Goal: Information Seeking & Learning: Learn about a topic

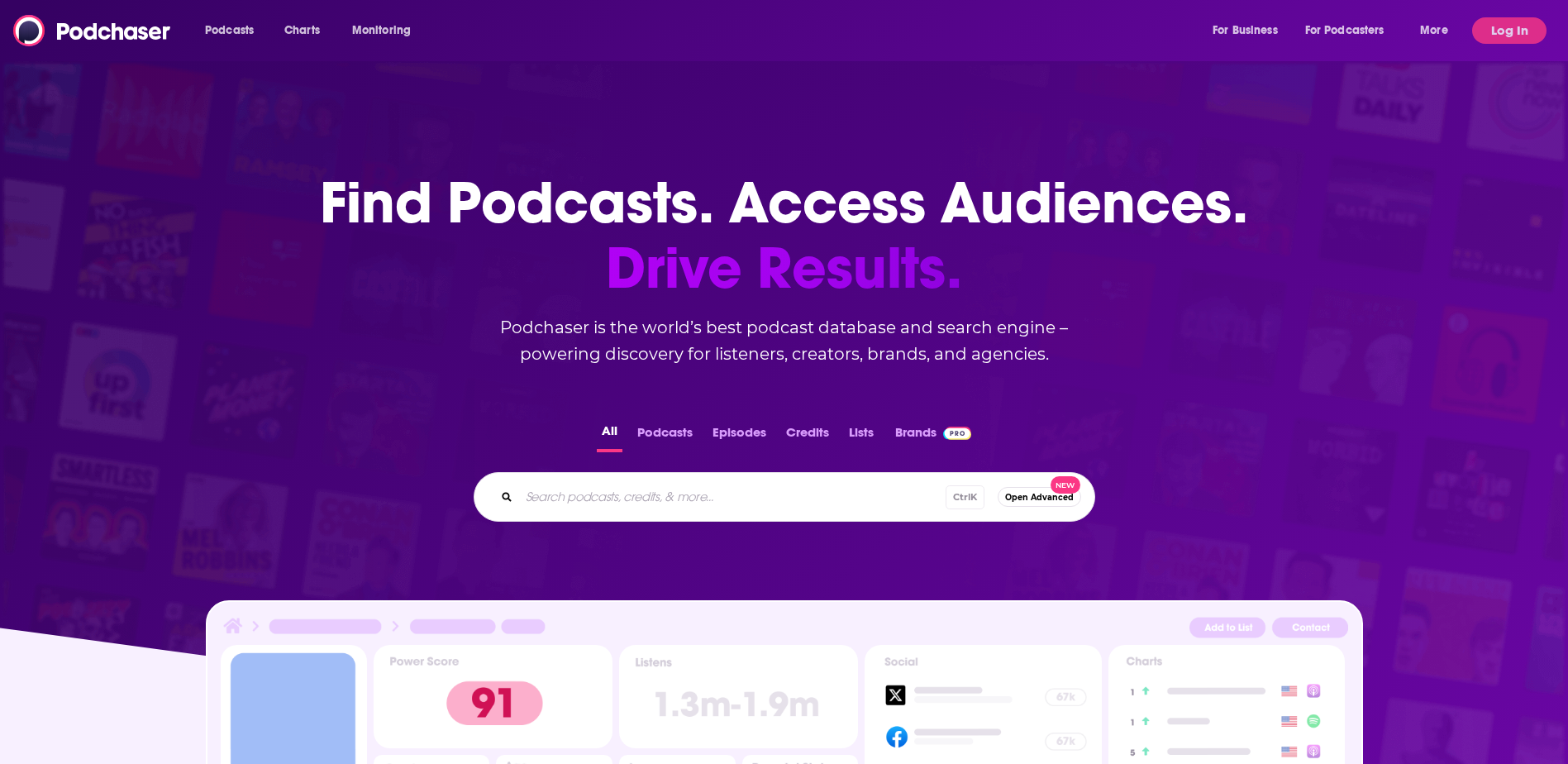
click at [656, 415] on div "All Podcasts Episodes Credits Lists Brands Ctrl K Open Advanced New" at bounding box center [784, 471] width 1515 height 154
click at [669, 439] on button "Podcasts" at bounding box center [664, 436] width 65 height 33
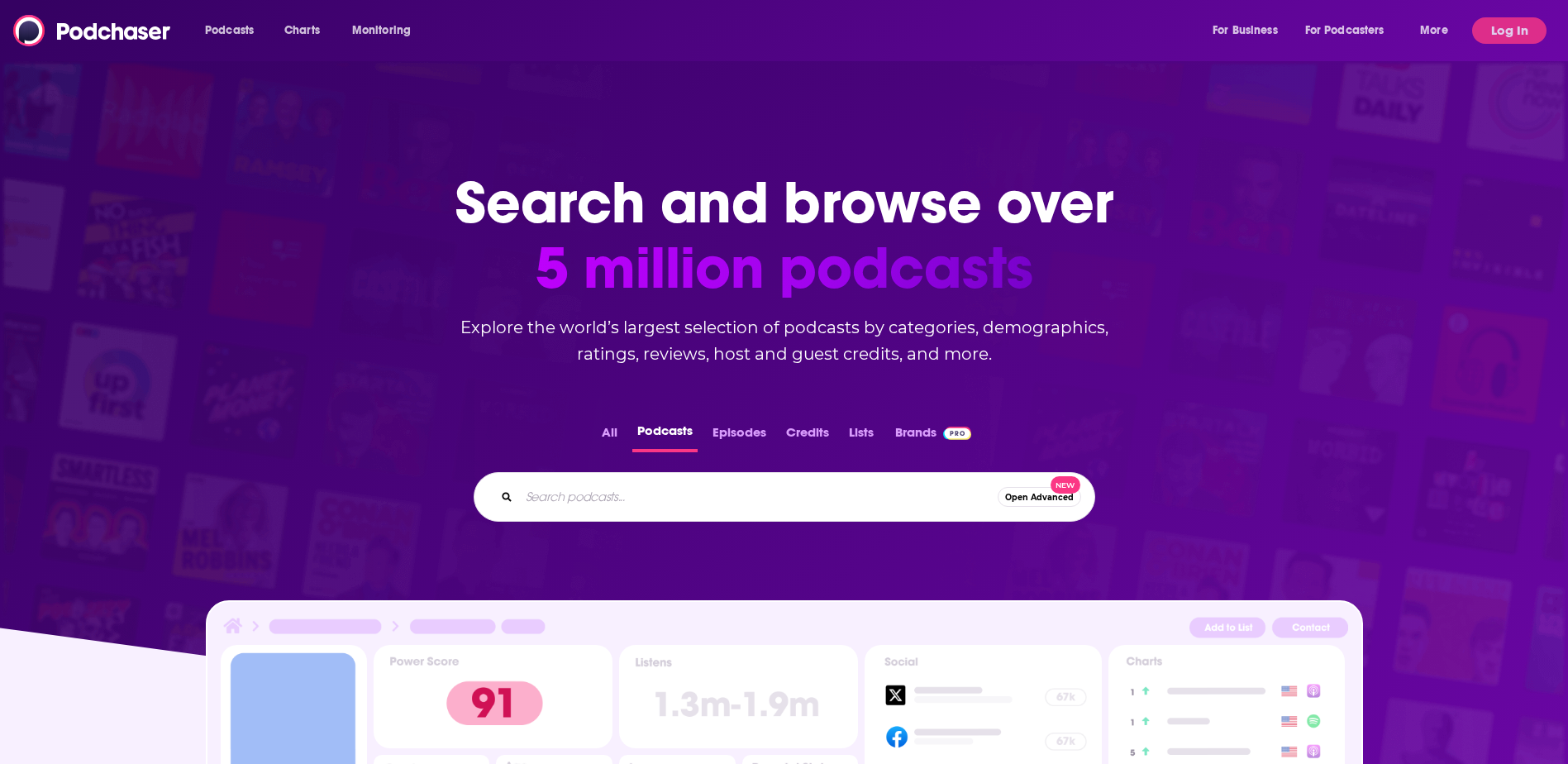
click at [686, 491] on input "Search podcasts..." at bounding box center [758, 497] width 478 height 26
type input "Post production"
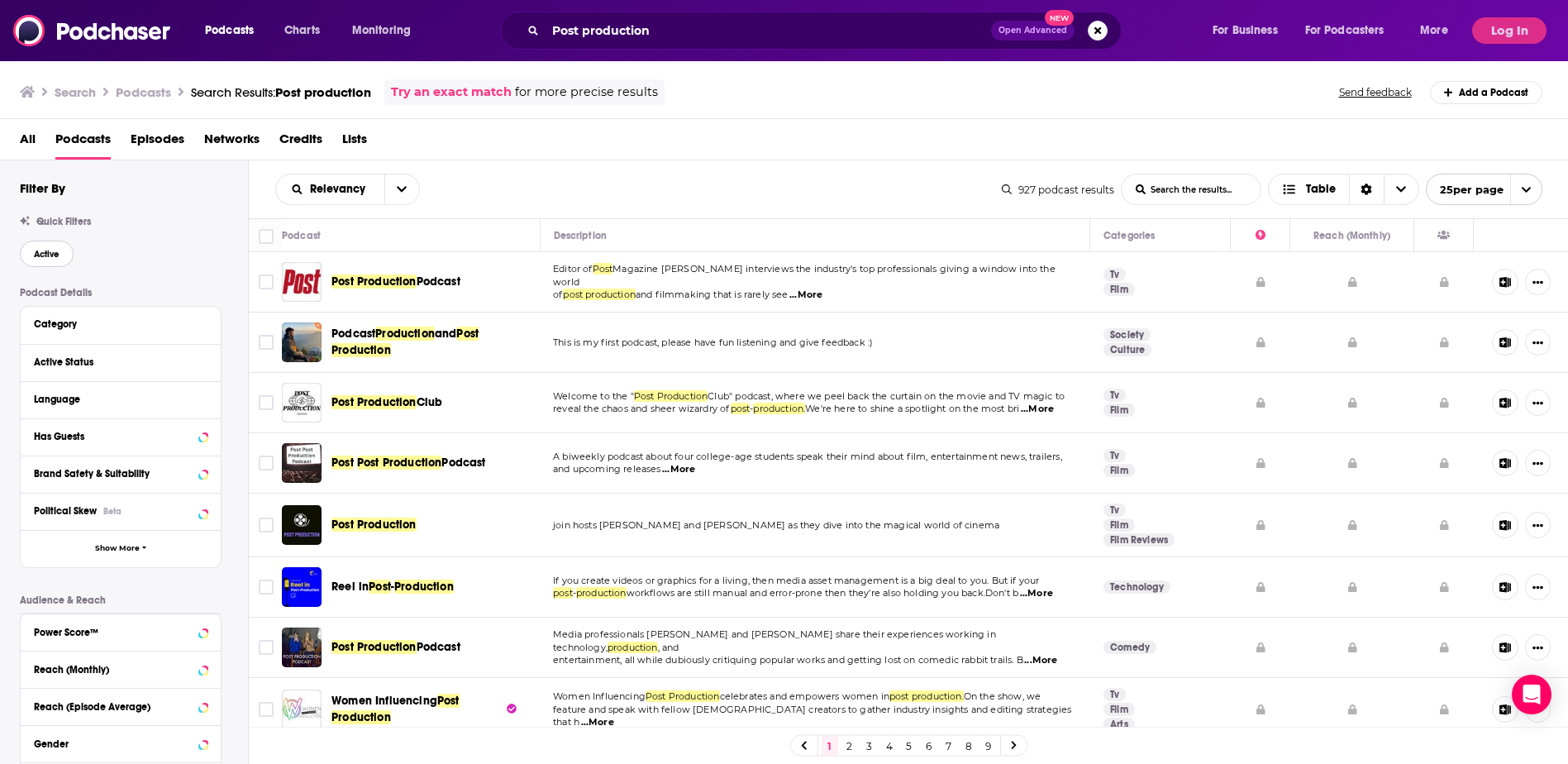
click at [43, 255] on span "Active" at bounding box center [47, 254] width 26 height 9
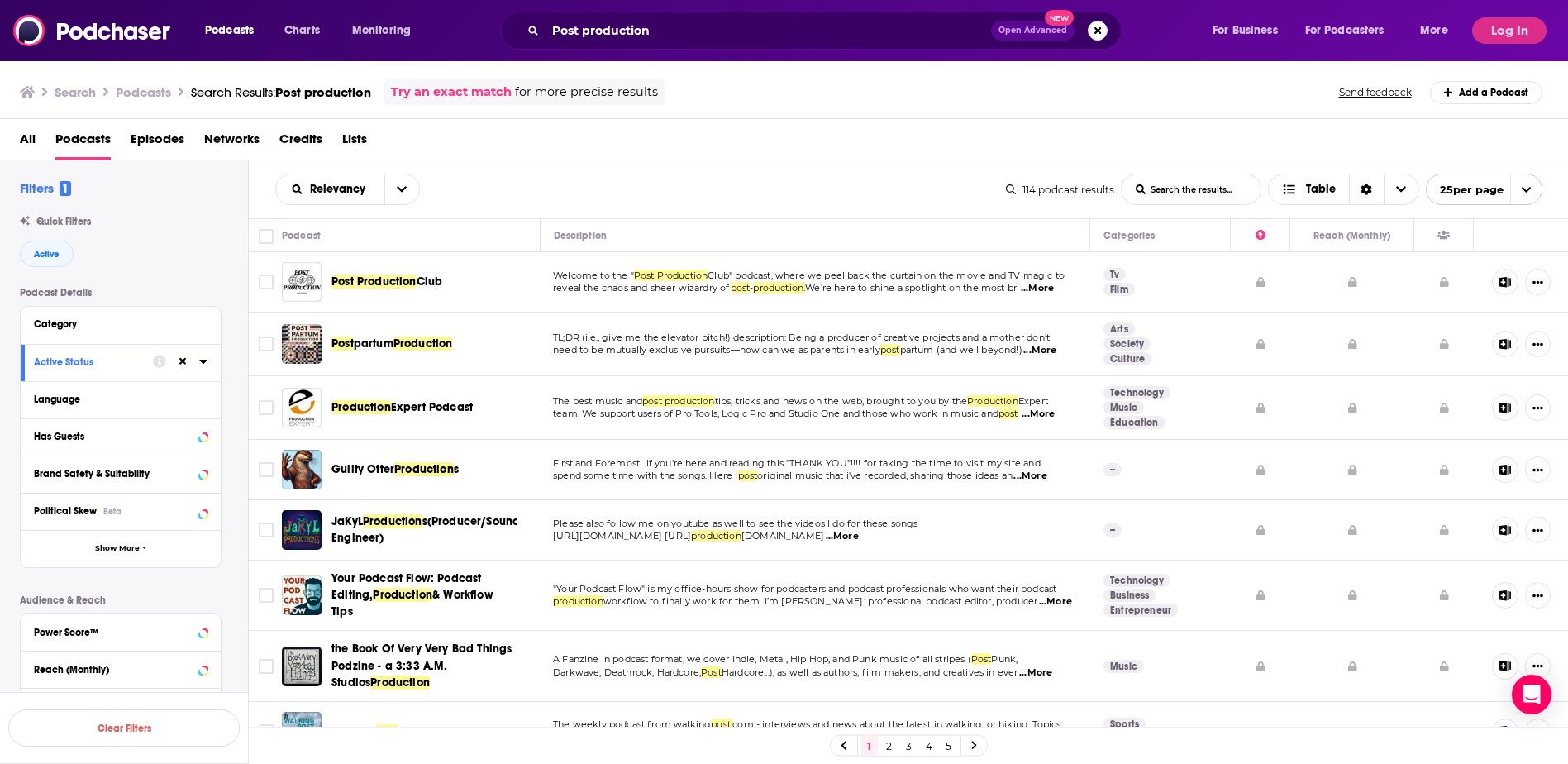
click at [1054, 416] on span "...More" at bounding box center [1039, 414] width 34 height 13
click at [595, 462] on span "First and Foremost.. if you're here and reading this "THANK YOU"!!!! for taking…" at bounding box center [797, 462] width 488 height 11
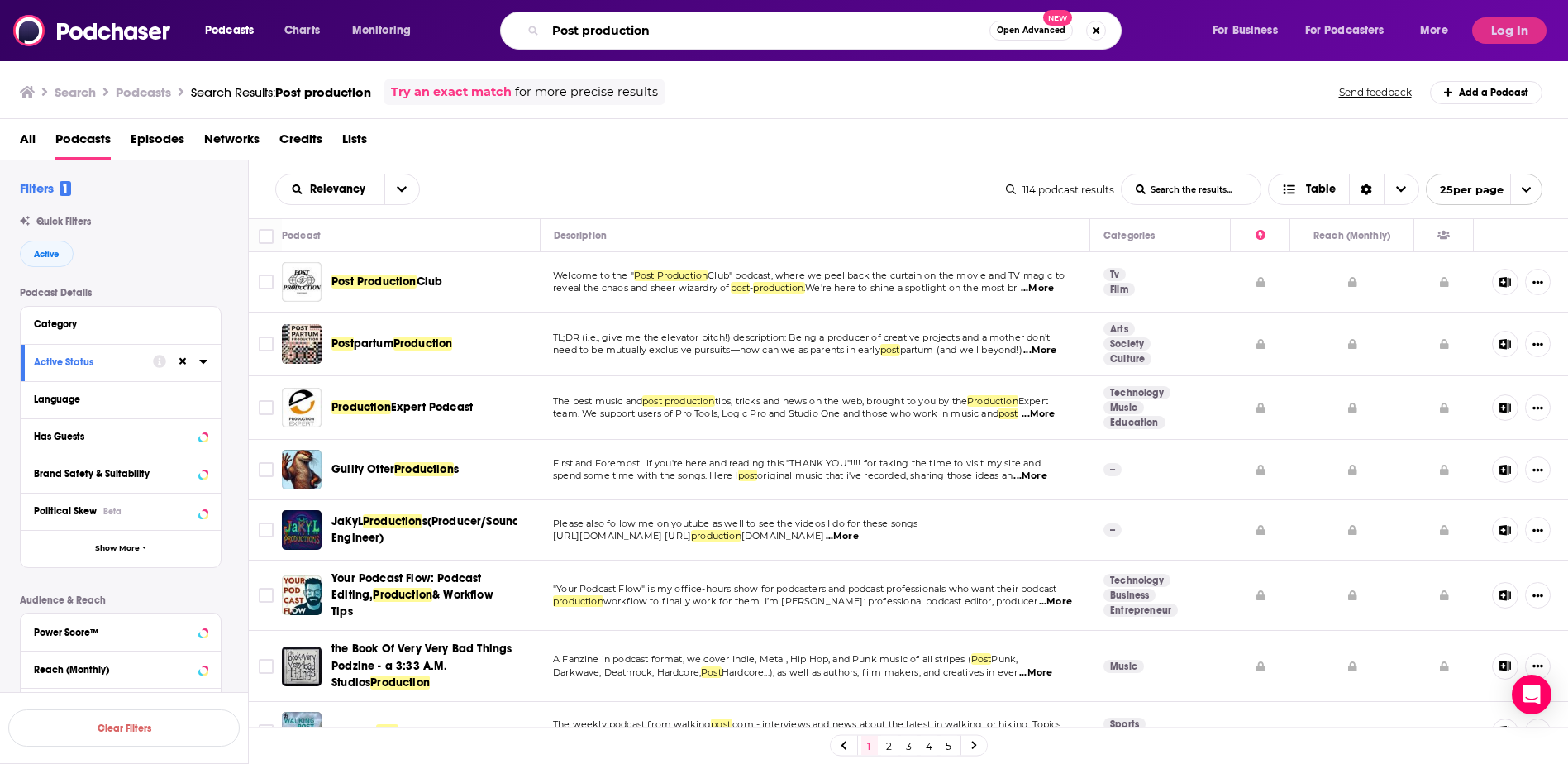
drag, startPoint x: 683, startPoint y: 24, endPoint x: 476, endPoint y: 24, distance: 207.0
click at [476, 24] on div "Post production Open Advanced New" at bounding box center [826, 30] width 736 height 38
type input "Film technology"
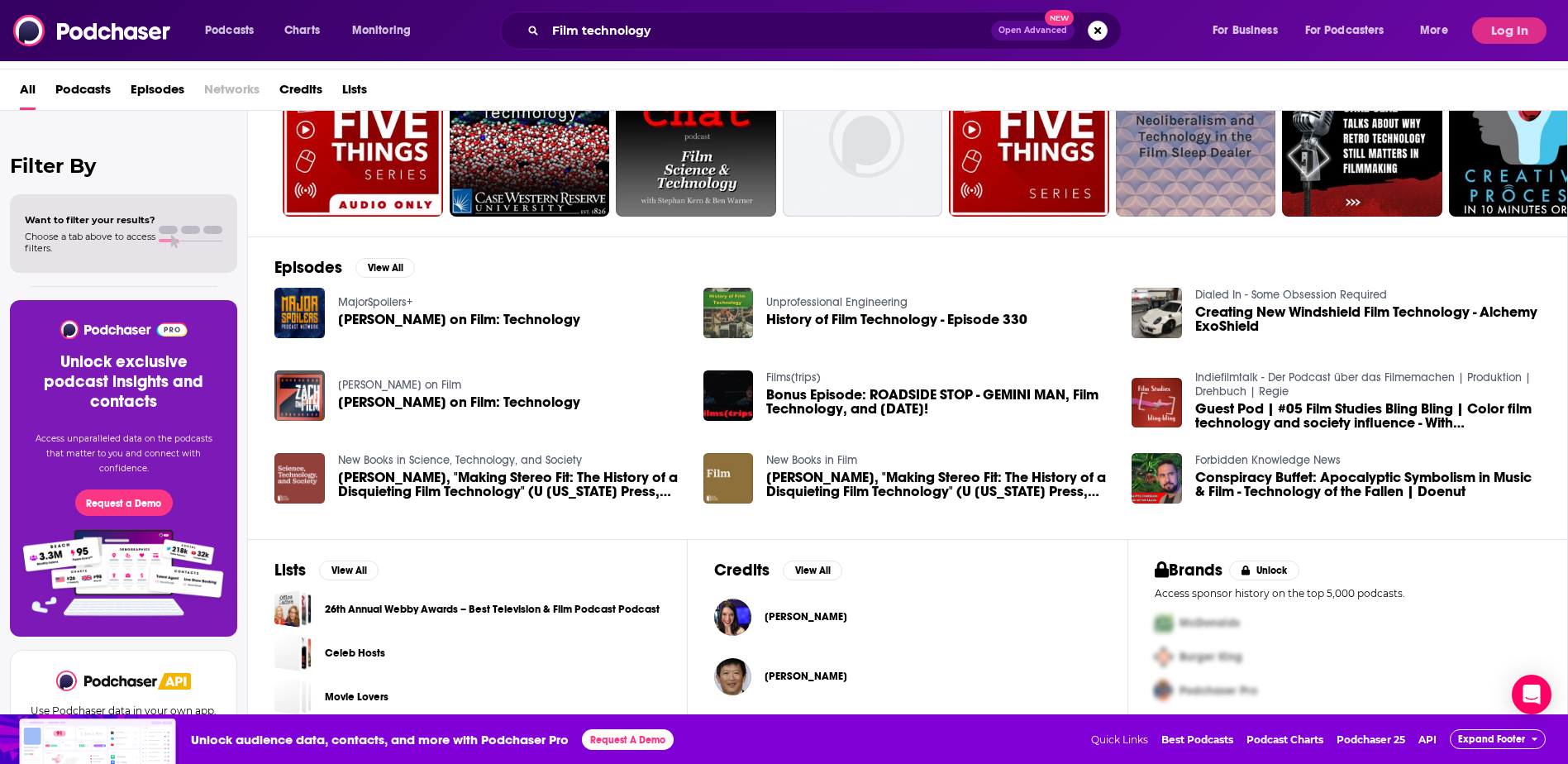
scroll to position [166, 0]
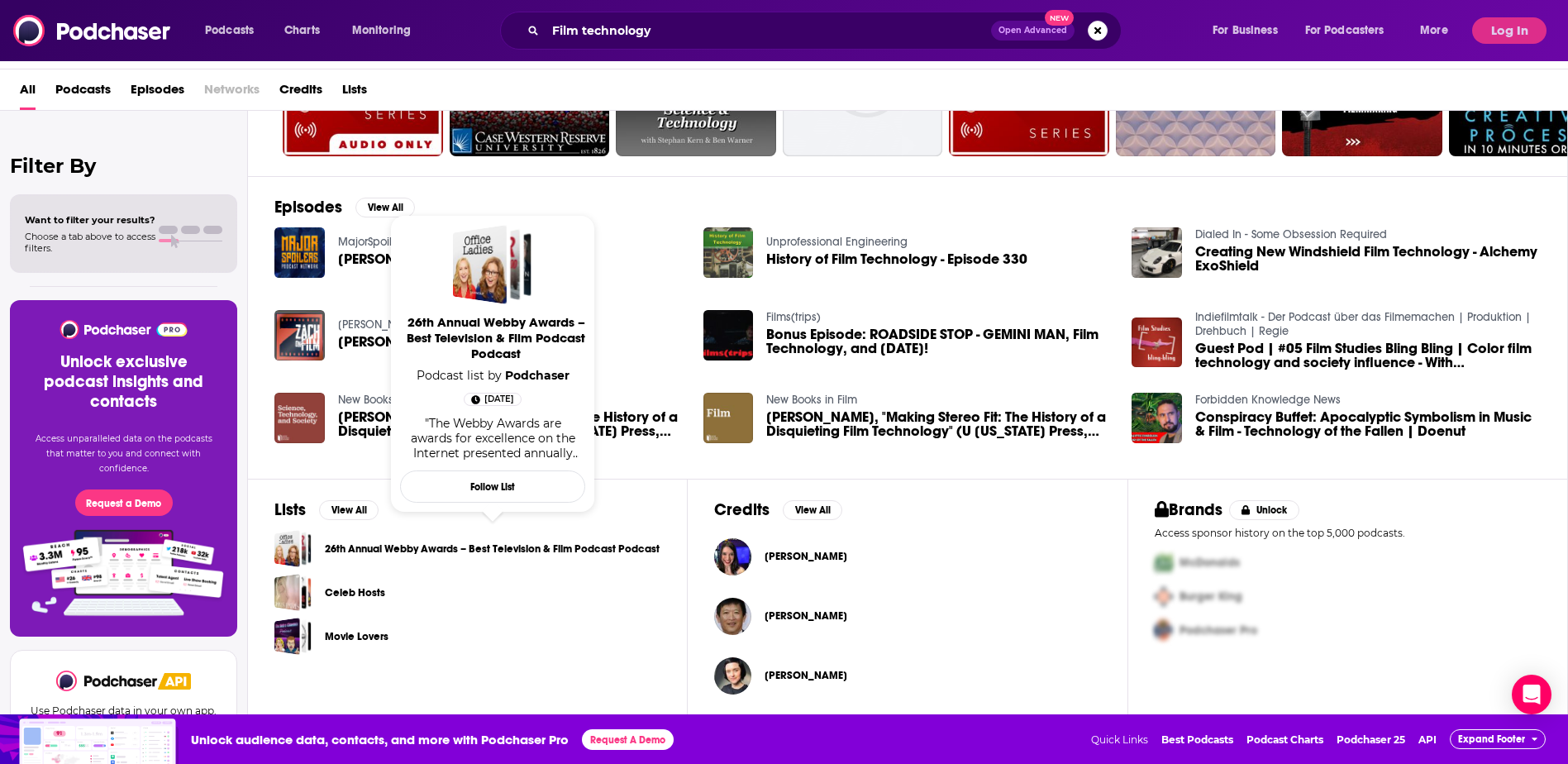
click at [454, 546] on link "26th Annual Webby Awards – Best Television & Film Podcast Podcast" at bounding box center [492, 549] width 335 height 19
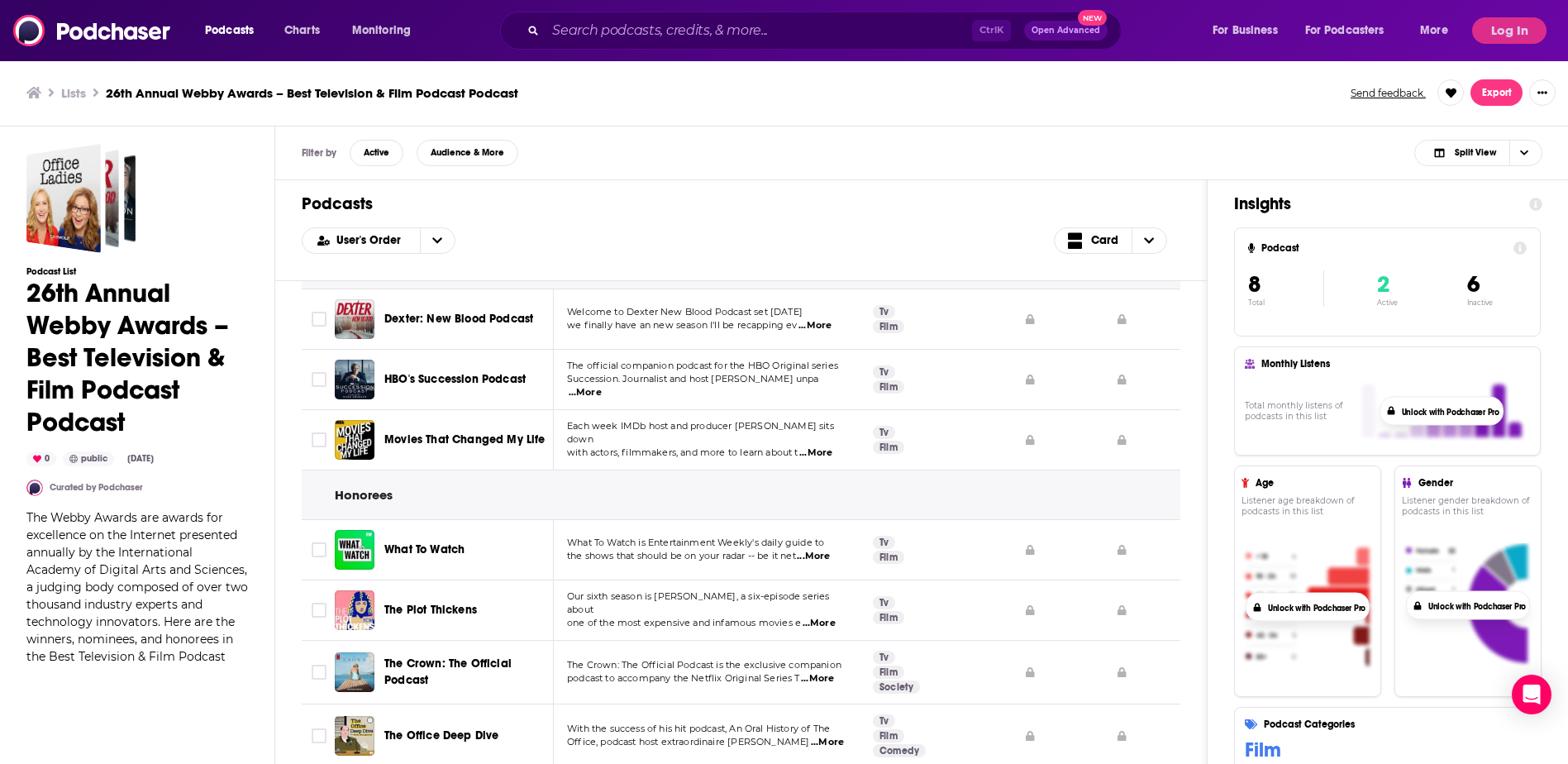
scroll to position [49, 0]
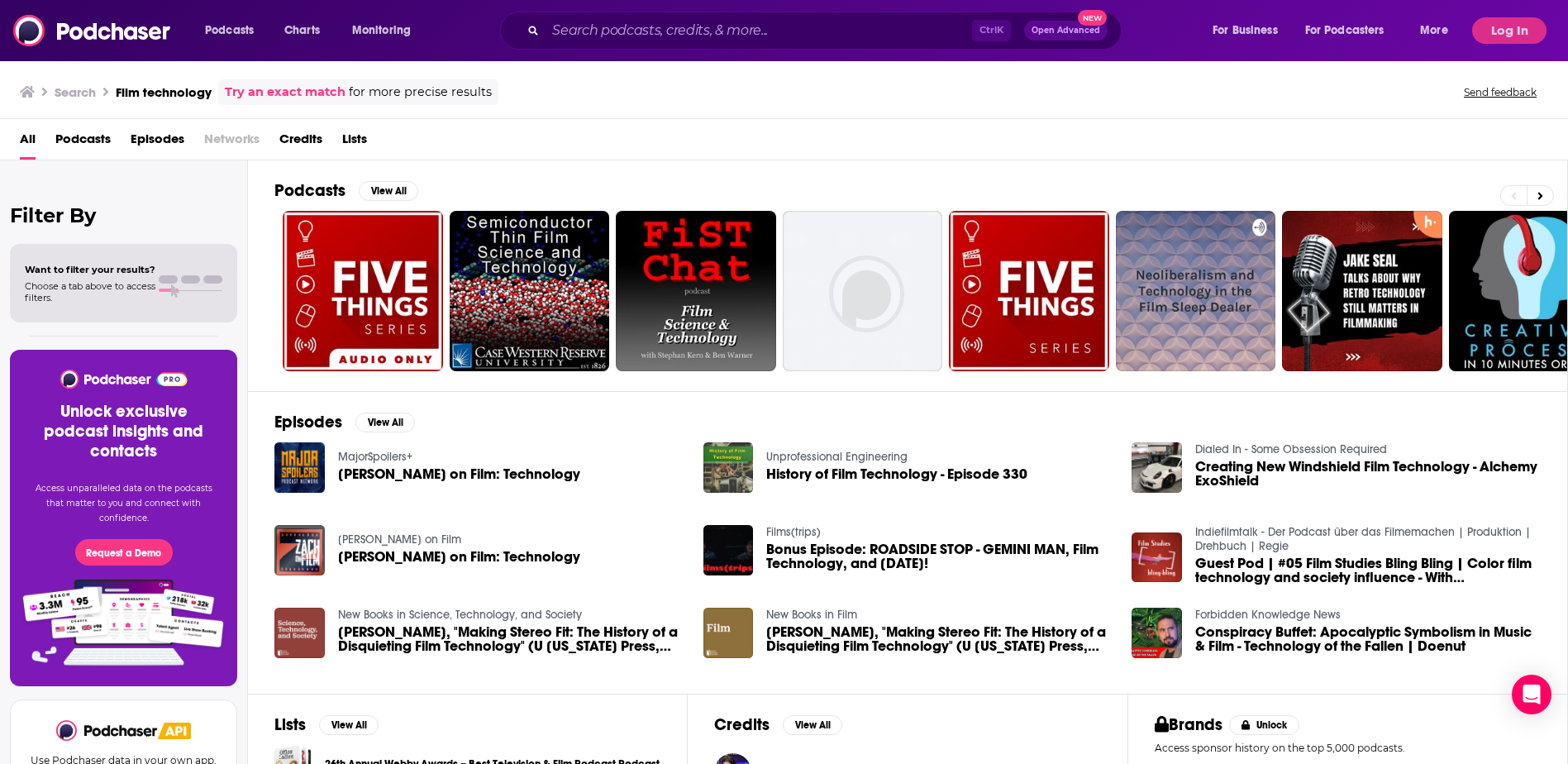
click at [103, 136] on span "Podcasts" at bounding box center [84, 142] width 56 height 34
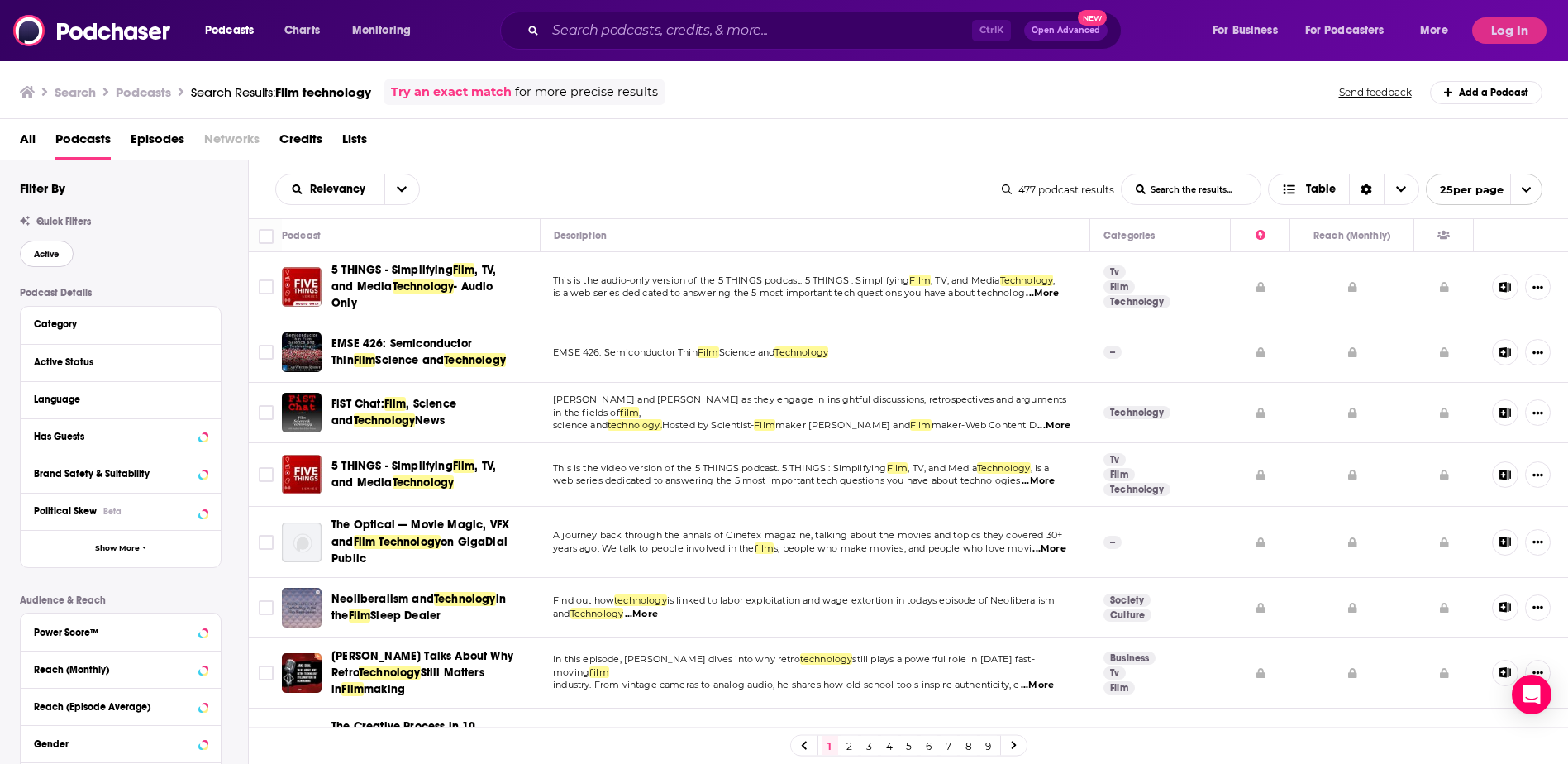
click at [52, 252] on span "Active" at bounding box center [47, 254] width 26 height 9
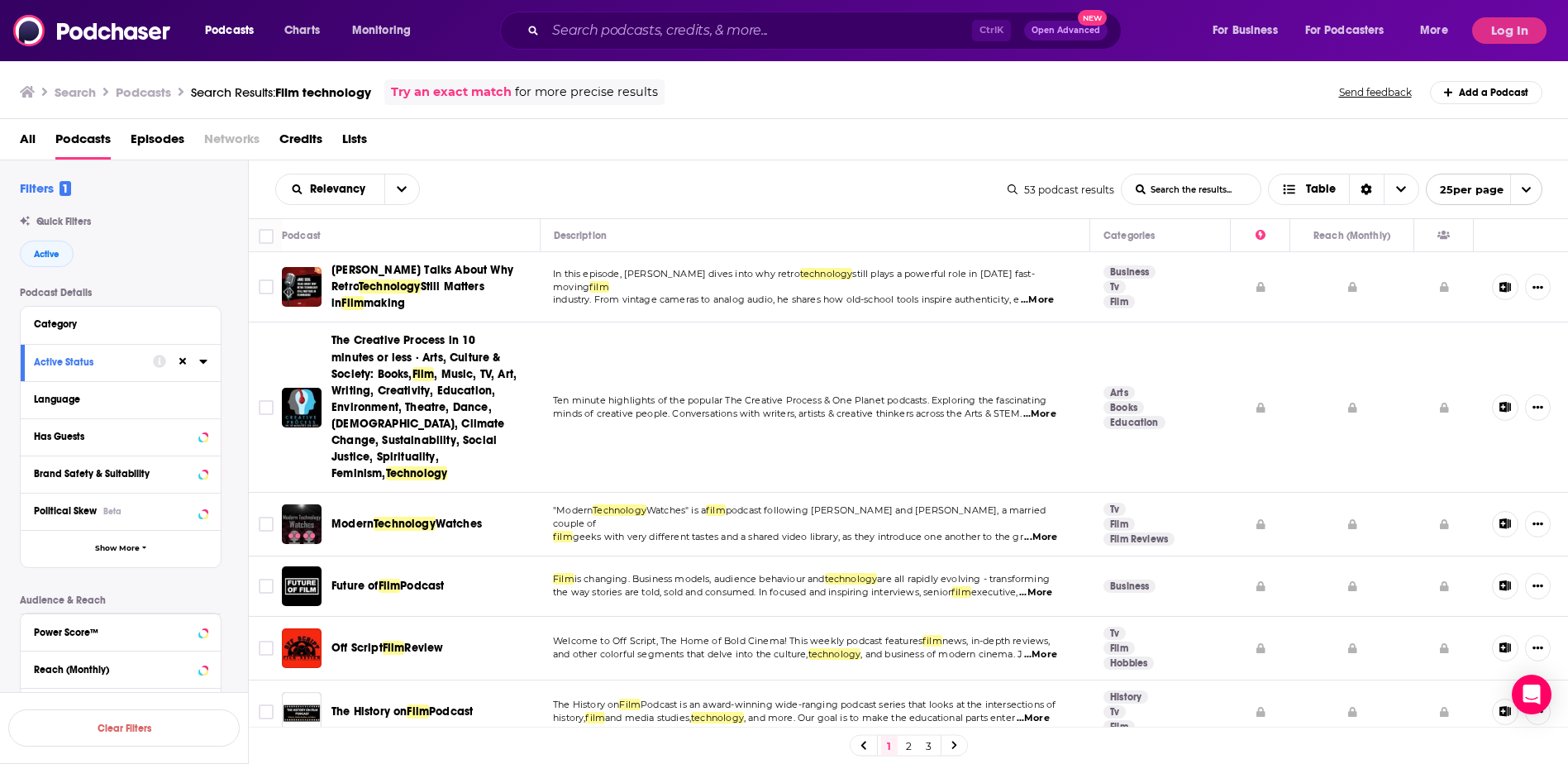
click at [1052, 530] on span "...More" at bounding box center [1040, 537] width 34 height 13
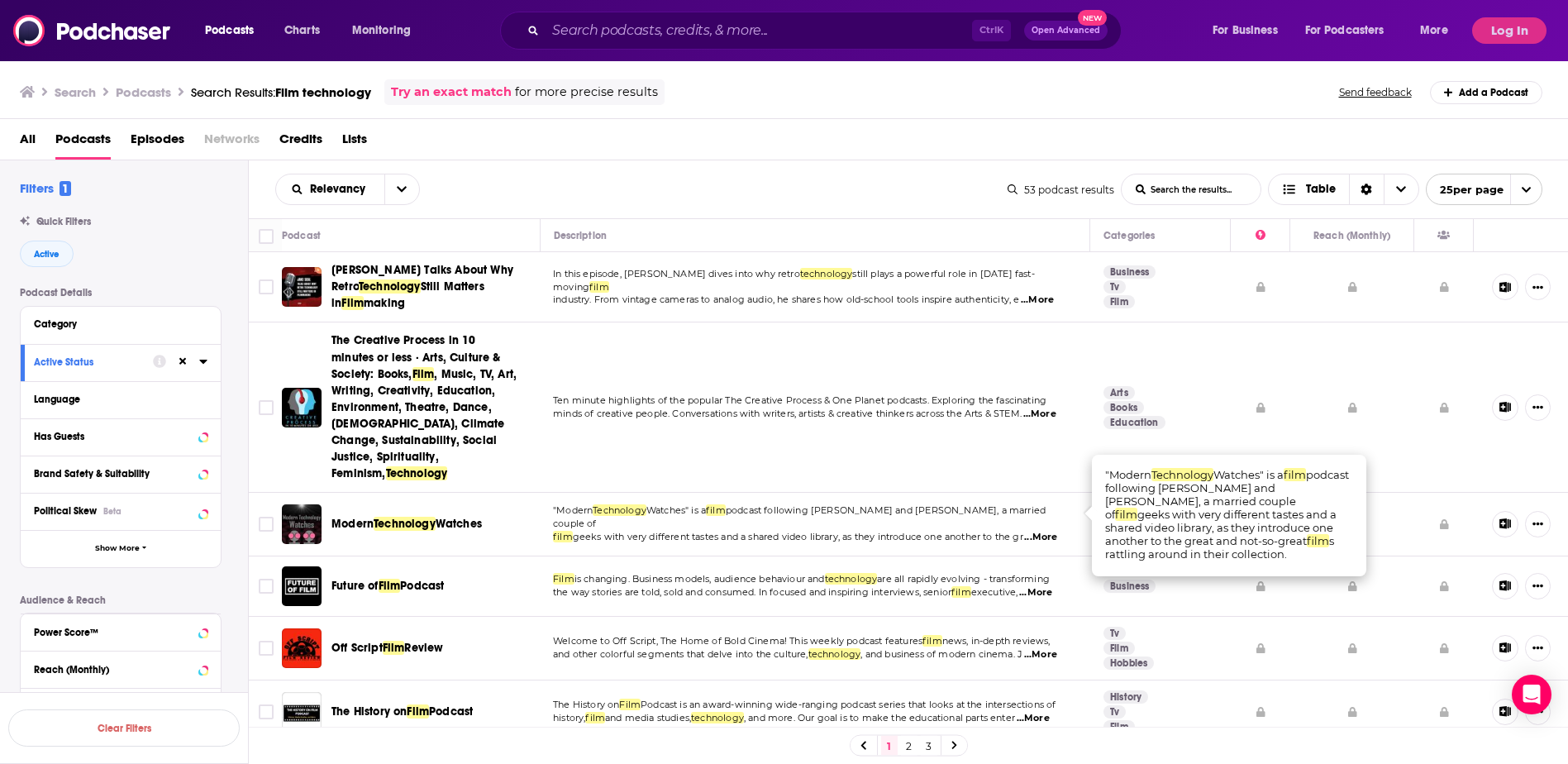
click at [908, 587] on td "Film is changing. Business models, audience behaviour and technology are all ra…" at bounding box center [815, 586] width 551 height 60
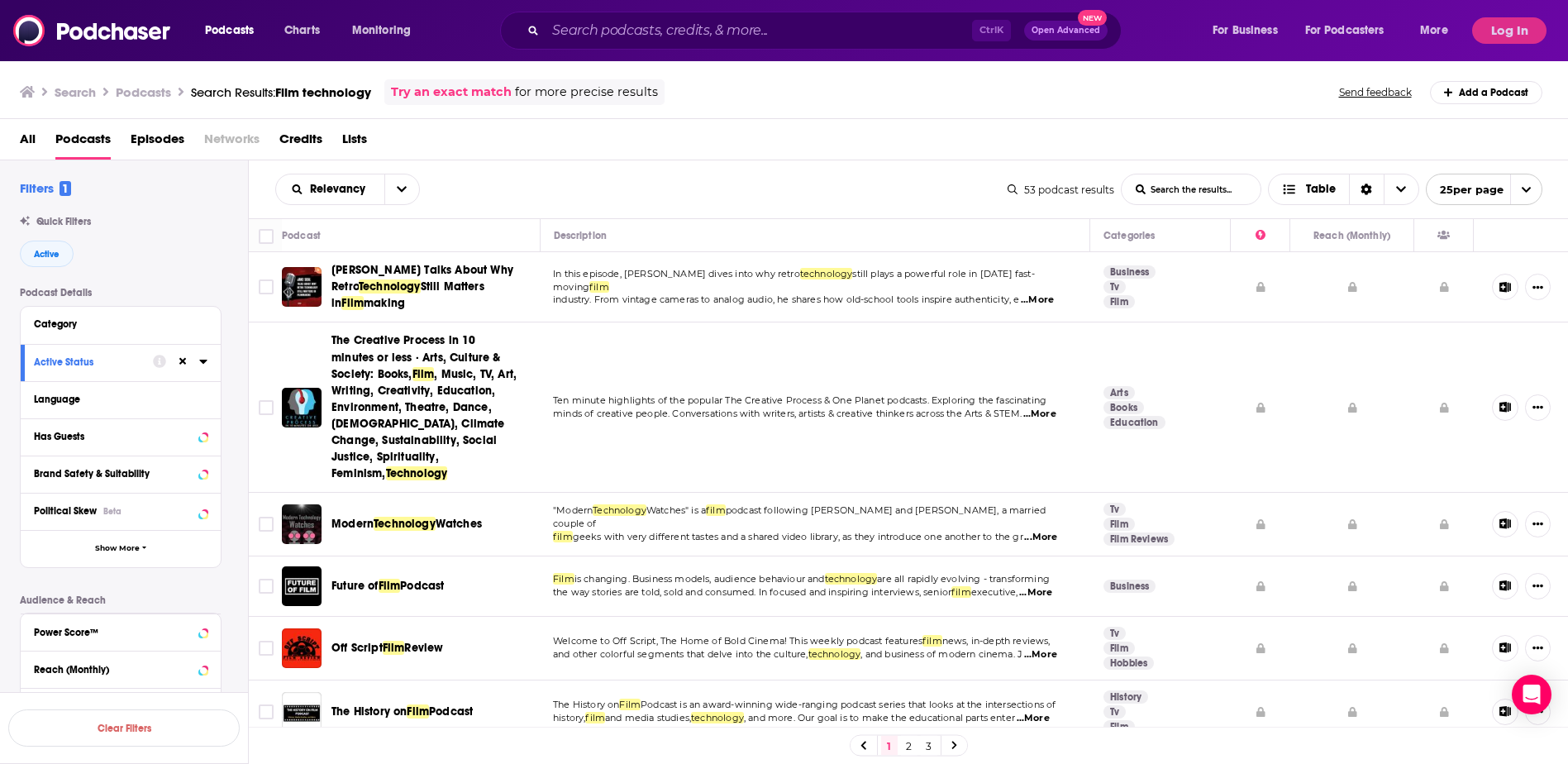
click at [1052, 586] on span "...More" at bounding box center [1036, 593] width 34 height 13
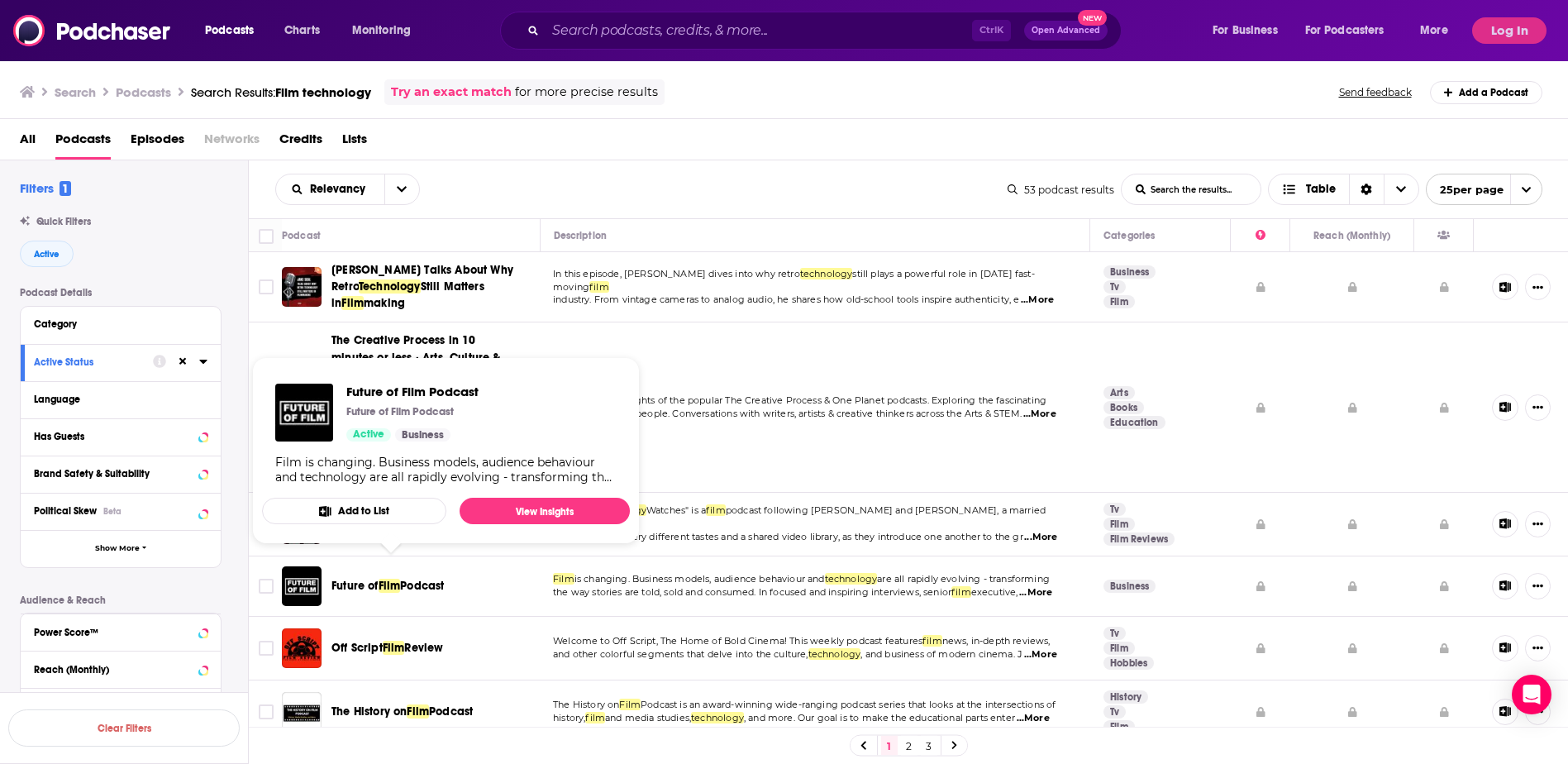
click at [398, 579] on span "Film" at bounding box center [390, 585] width 22 height 14
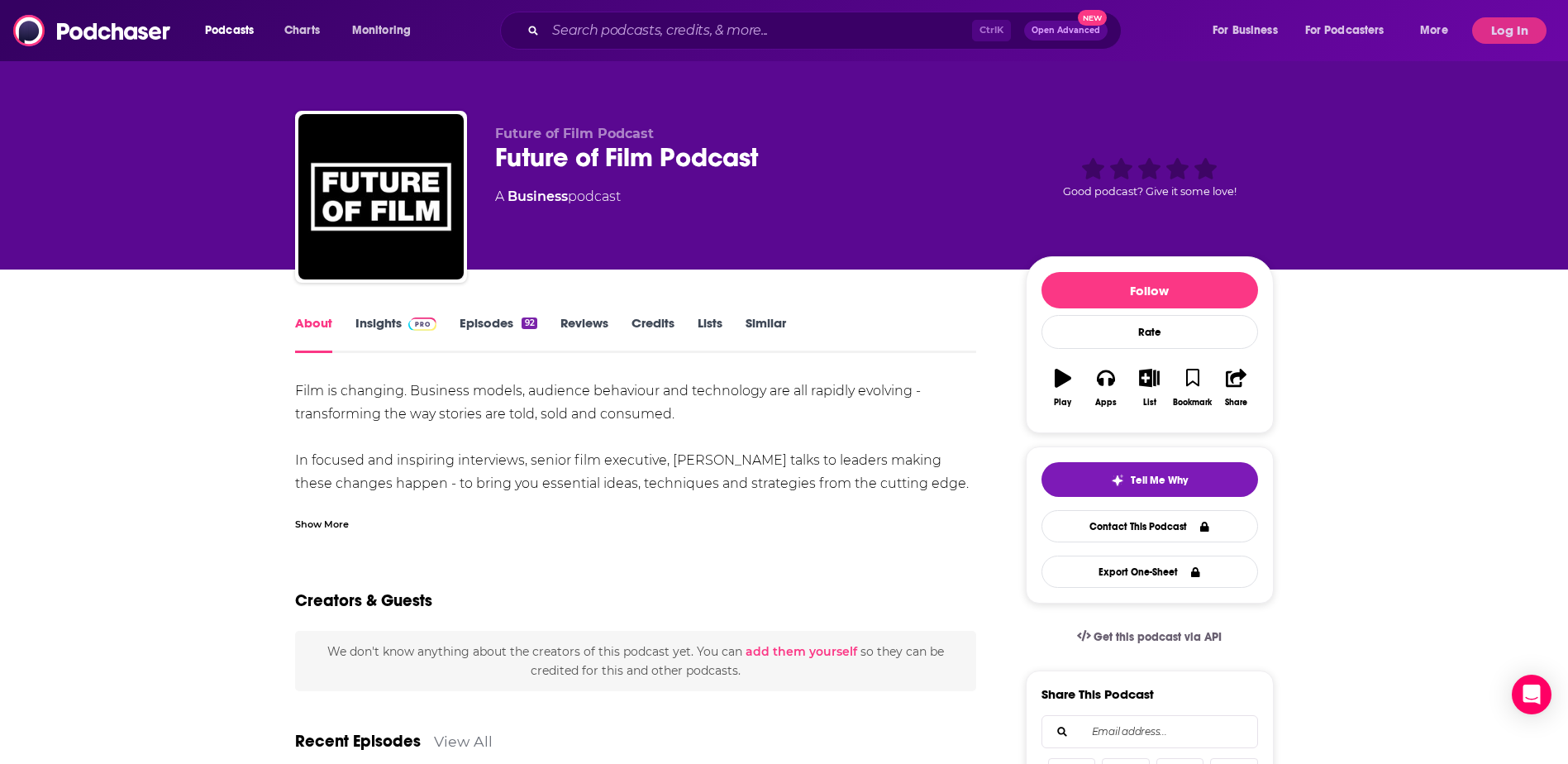
click at [494, 466] on div "Film is changing. Business models, audience behaviour and technology are all ra…" at bounding box center [636, 507] width 682 height 255
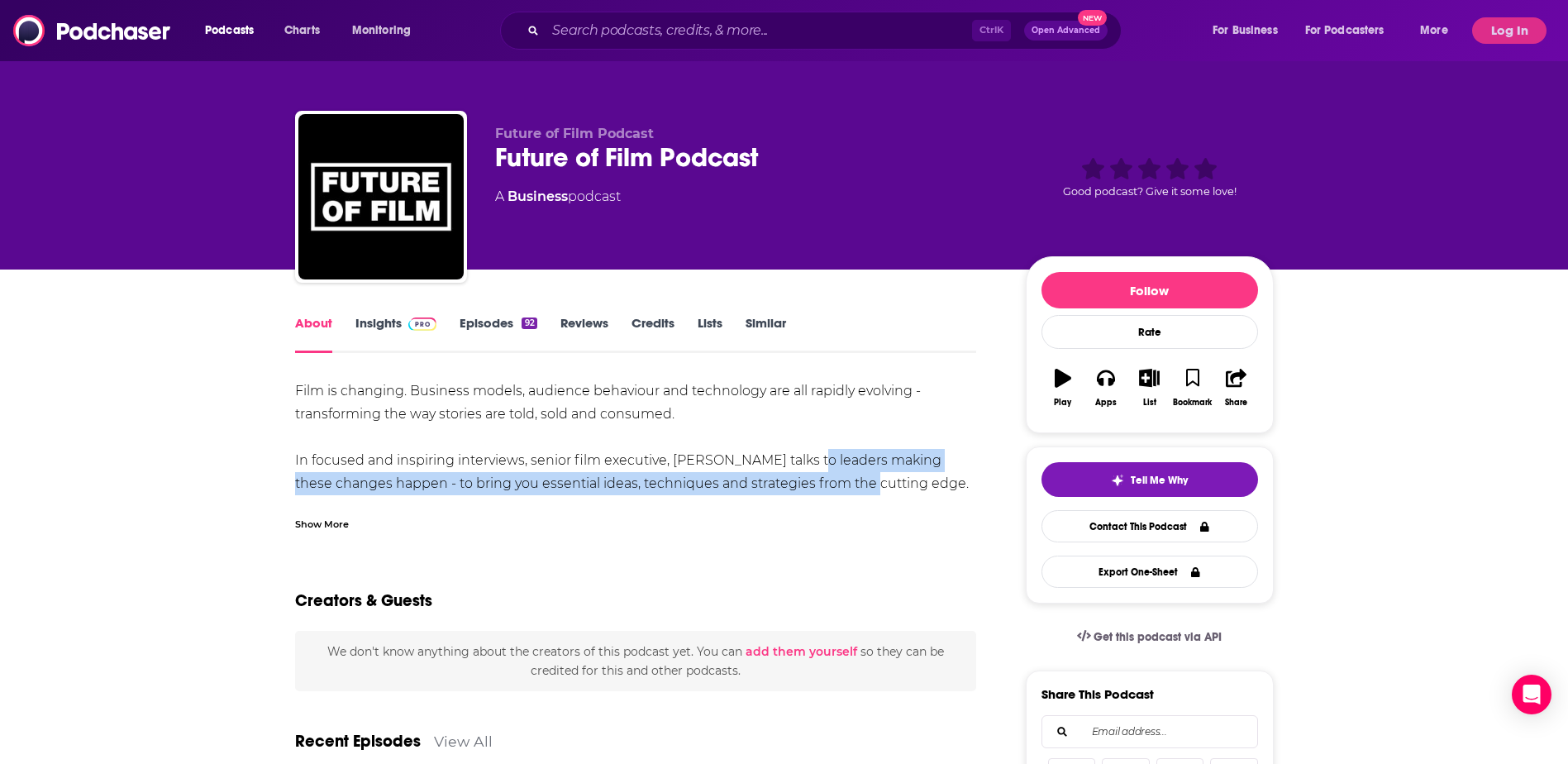
drag, startPoint x: 791, startPoint y: 461, endPoint x: 854, endPoint y: 475, distance: 64.5
click at [854, 475] on div "Film is changing. Business models, audience behaviour and technology are all ra…" at bounding box center [636, 507] width 682 height 255
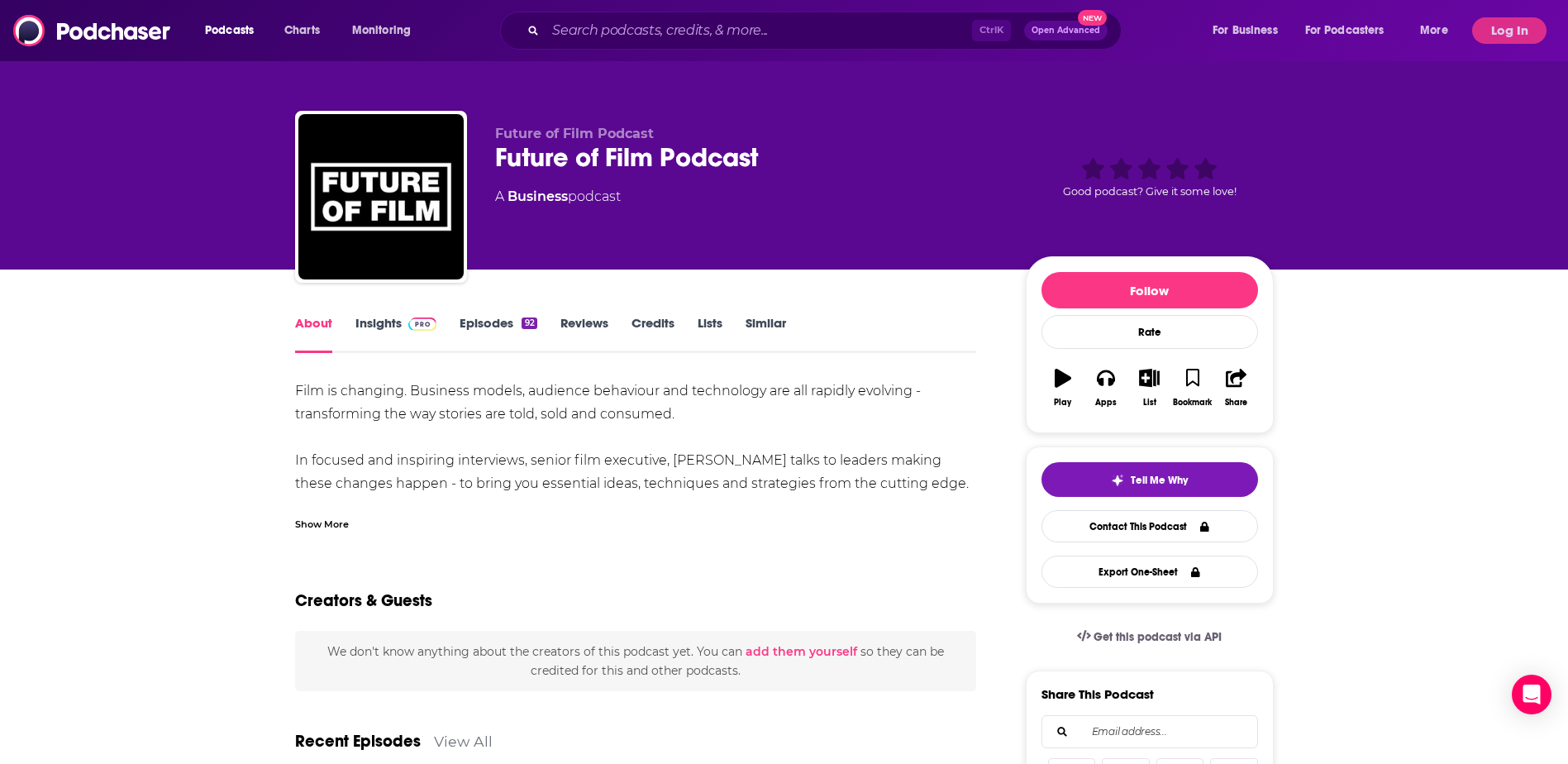
click at [735, 497] on div "Film is changing. Business models, audience behaviour and technology are all ra…" at bounding box center [636, 455] width 682 height 152
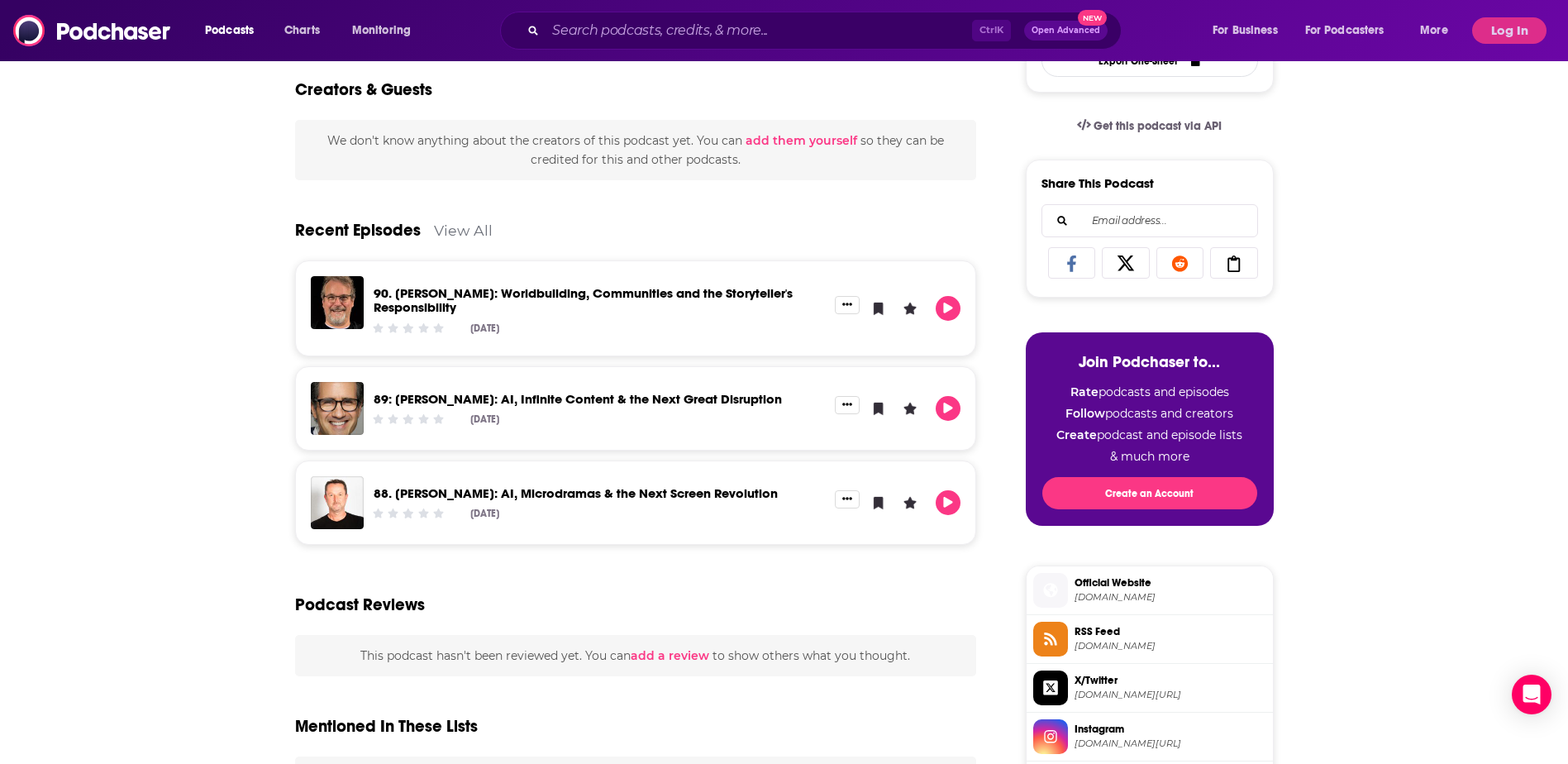
scroll to position [413, 0]
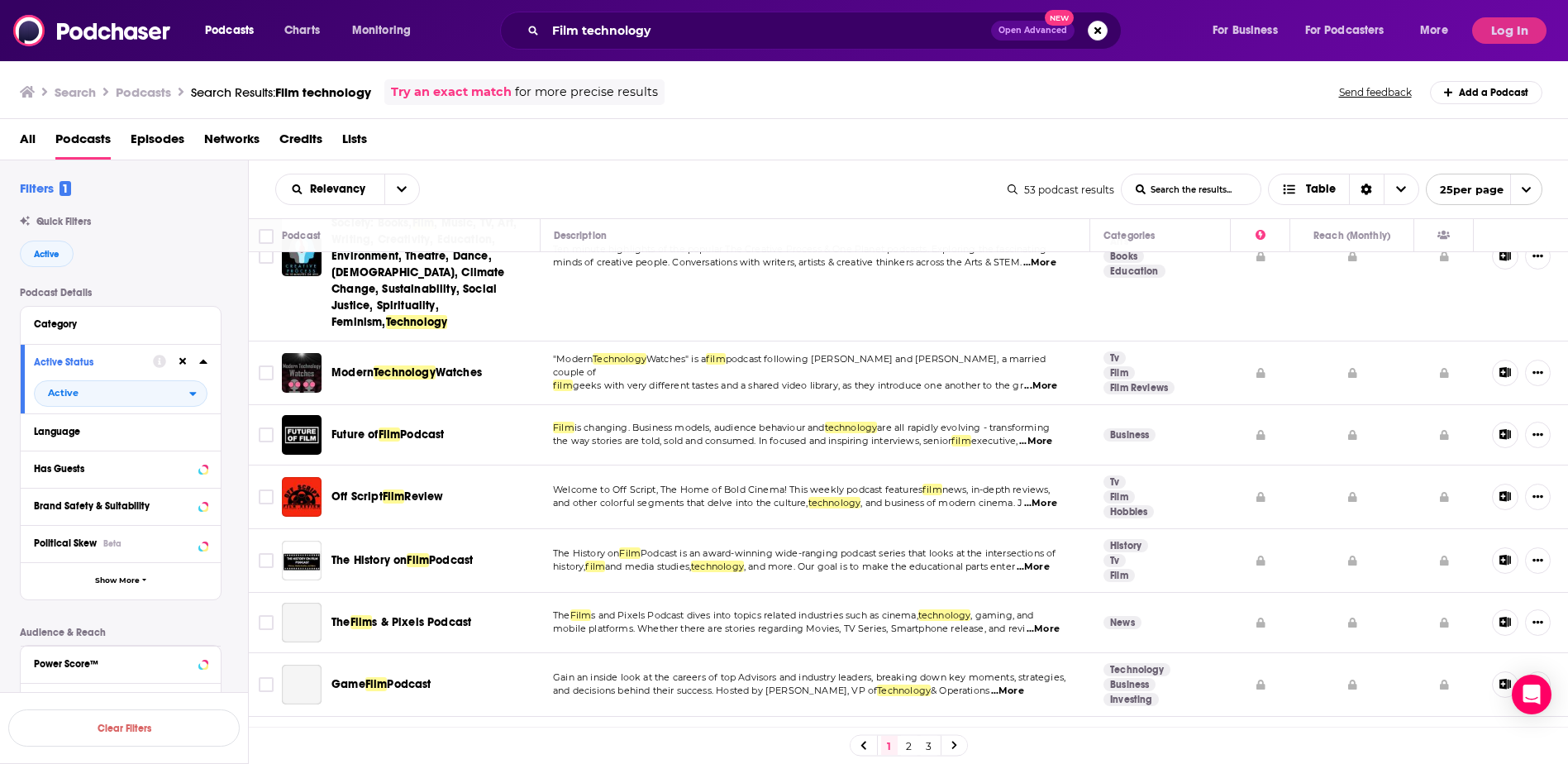
scroll to position [166, 0]
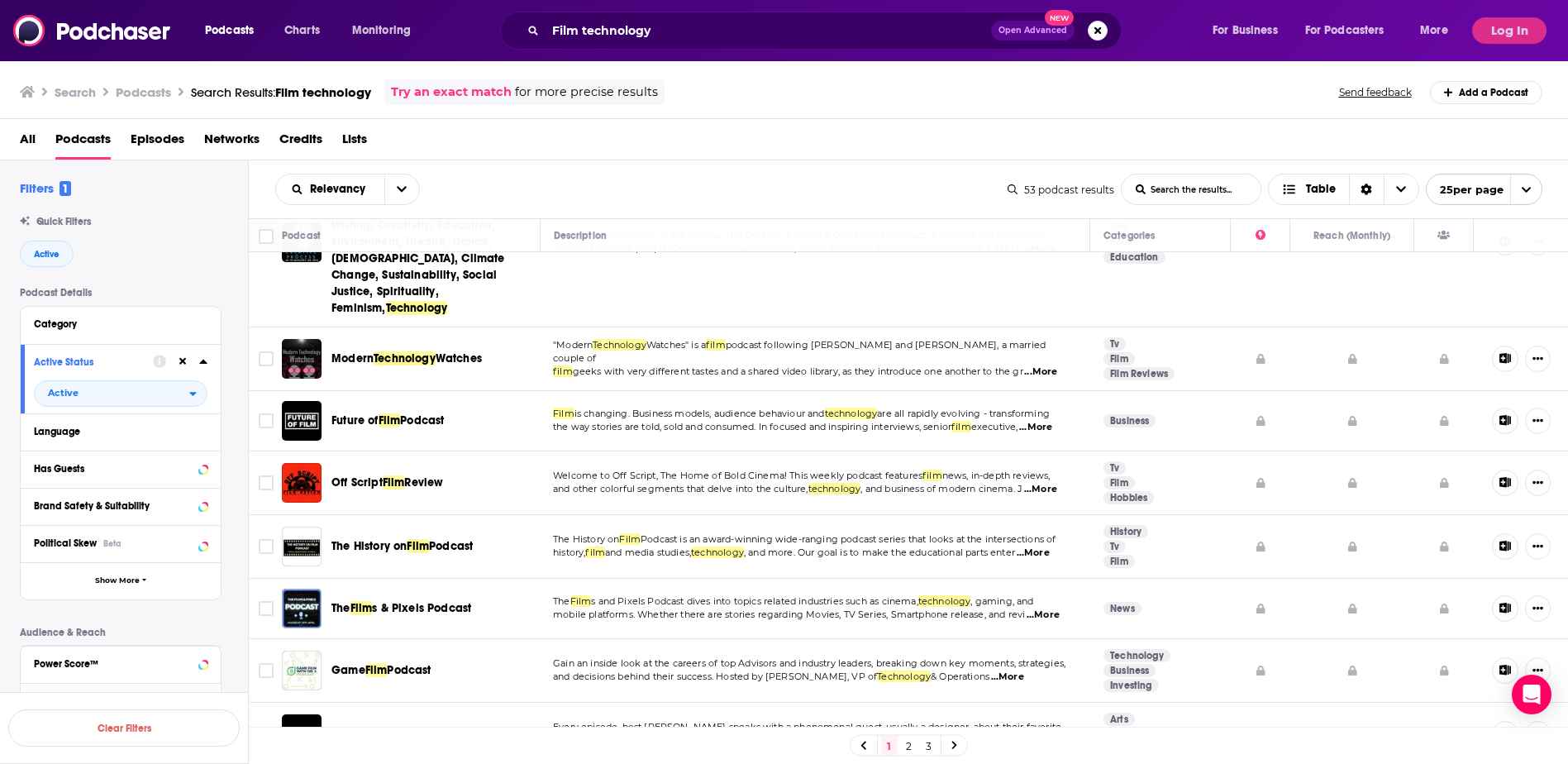
click at [1057, 483] on span "...More" at bounding box center [1040, 489] width 34 height 13
drag, startPoint x: 1186, startPoint y: 484, endPoint x: 1218, endPoint y: 488, distance: 32.2
click at [1046, 469] on p "Welcome to Off Script, The Home of Bold Cinema! This weekly podcast features fi…" at bounding box center [814, 476] width 523 height 13
click at [1052, 483] on span "...More" at bounding box center [1040, 489] width 34 height 13
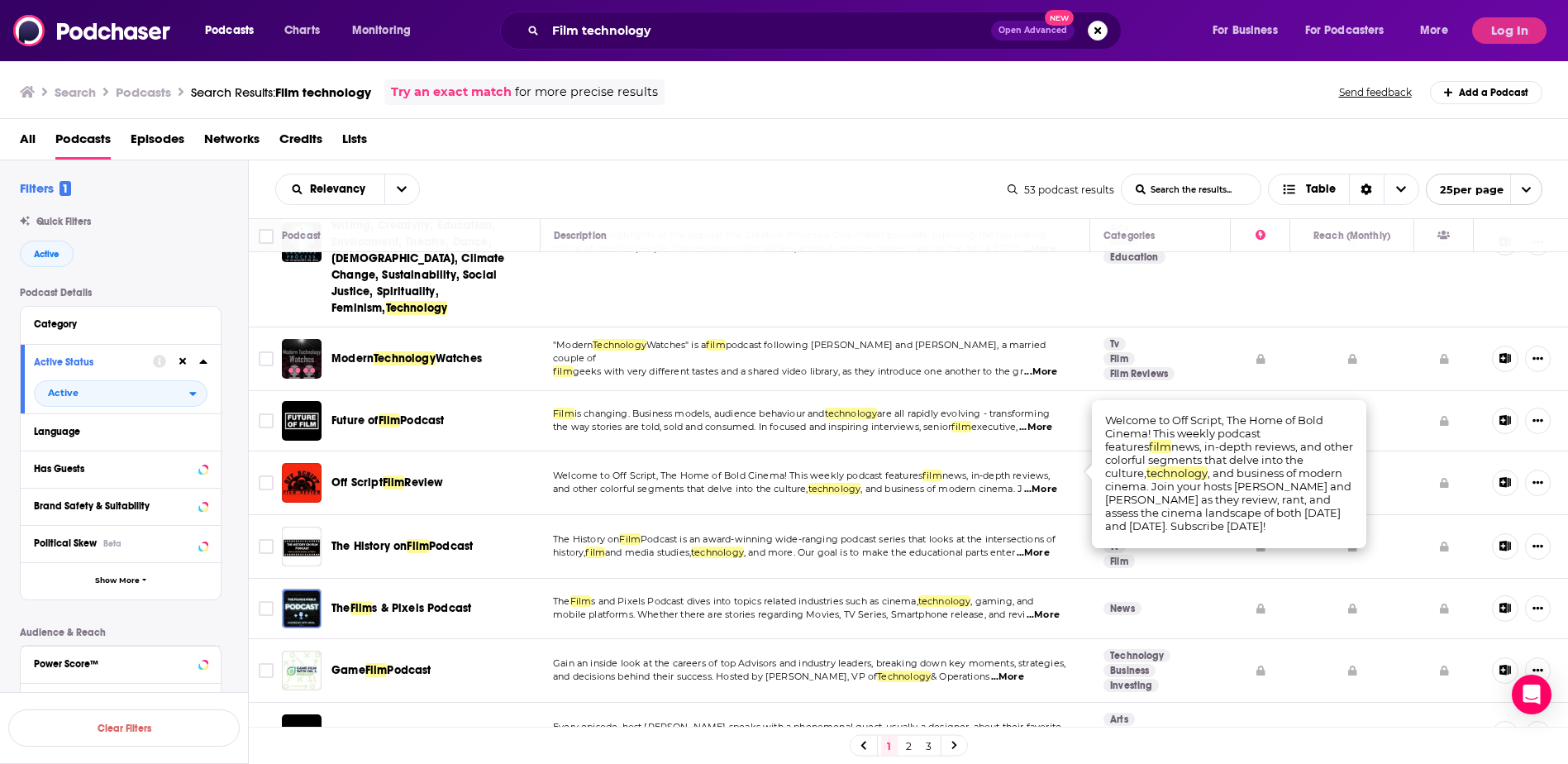
click at [397, 476] on span "Film" at bounding box center [394, 482] width 22 height 14
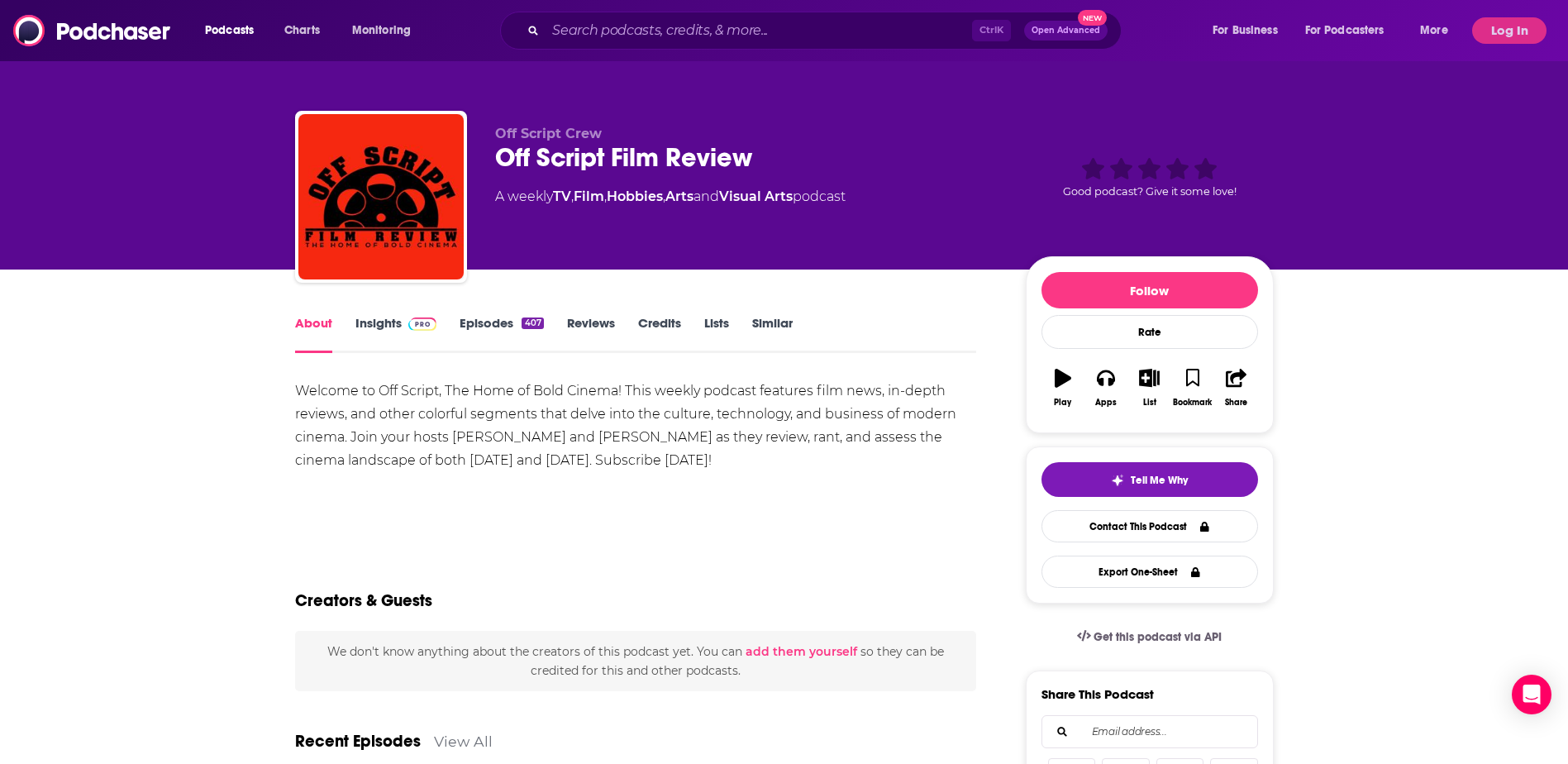
click at [501, 403] on div "Welcome to Off Script, The Home of Bold Cinema! This weekly podcast features fi…" at bounding box center [636, 425] width 682 height 92
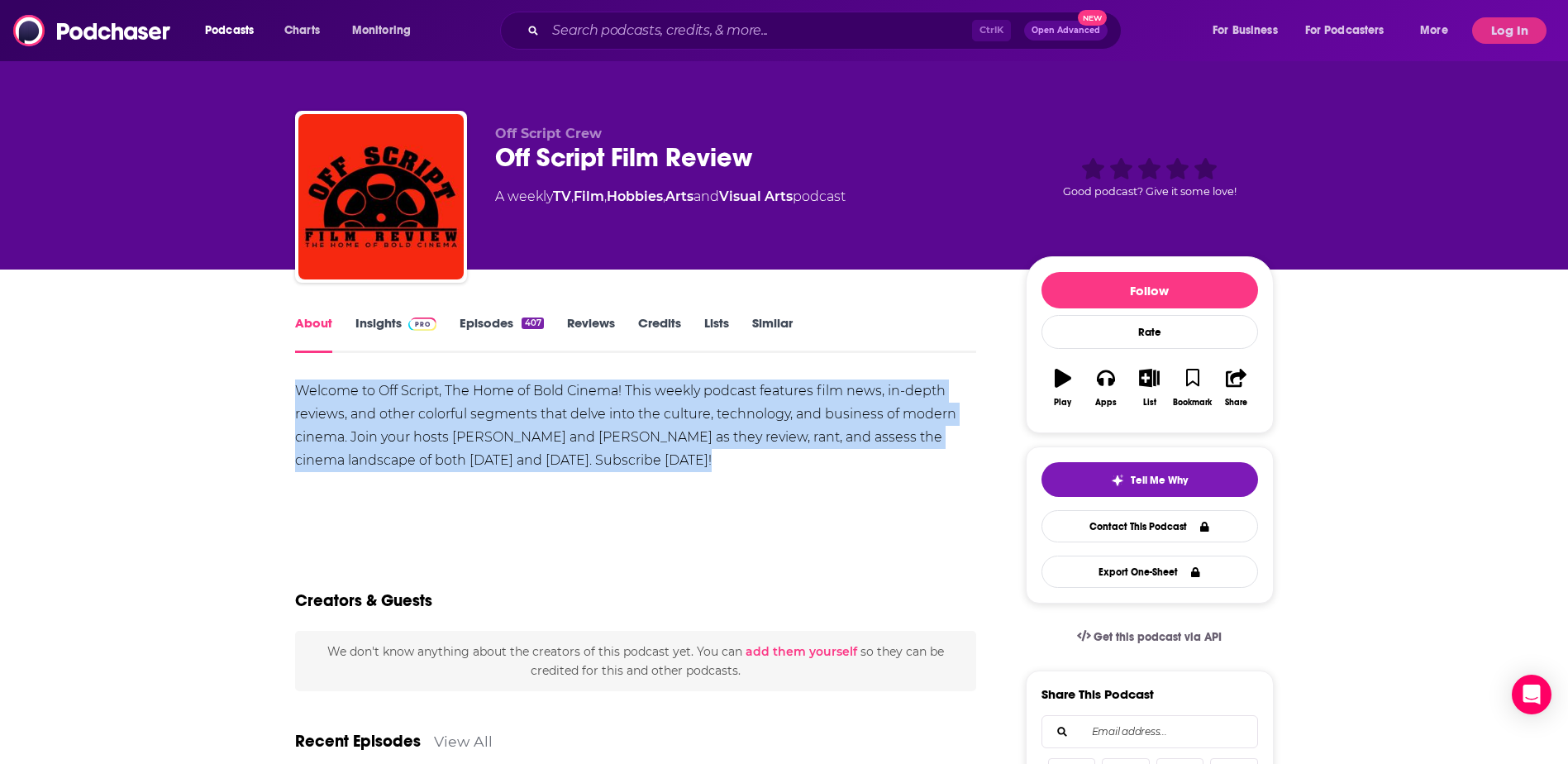
click at [501, 403] on div "Welcome to Off Script, The Home of Bold Cinema! This weekly podcast features fi…" at bounding box center [636, 425] width 682 height 92
copy div "Welcome to Off Script, The Home of Bold Cinema! This weekly podcast features fi…"
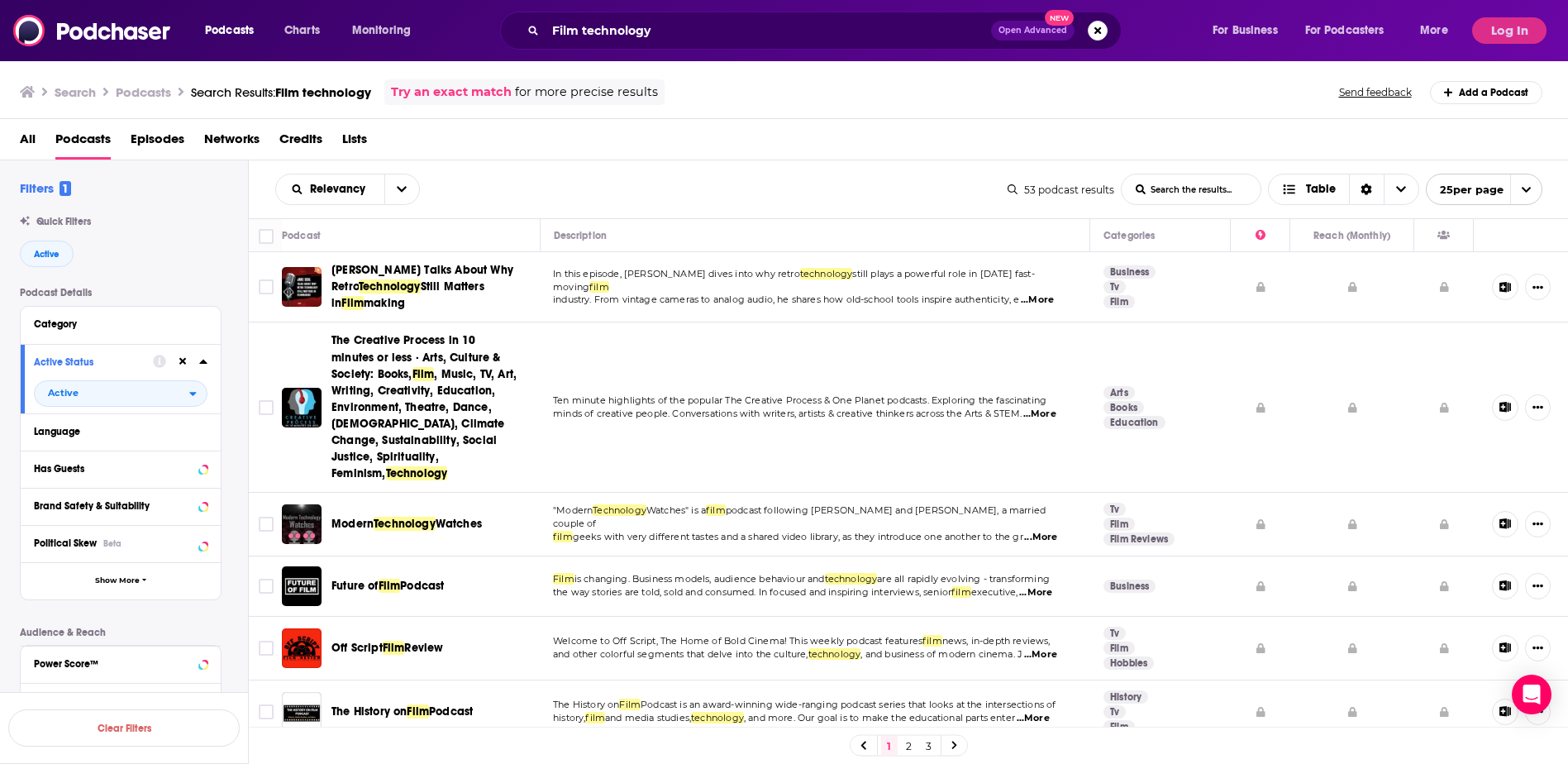
click at [433, 579] on span "Podcast" at bounding box center [422, 585] width 44 height 14
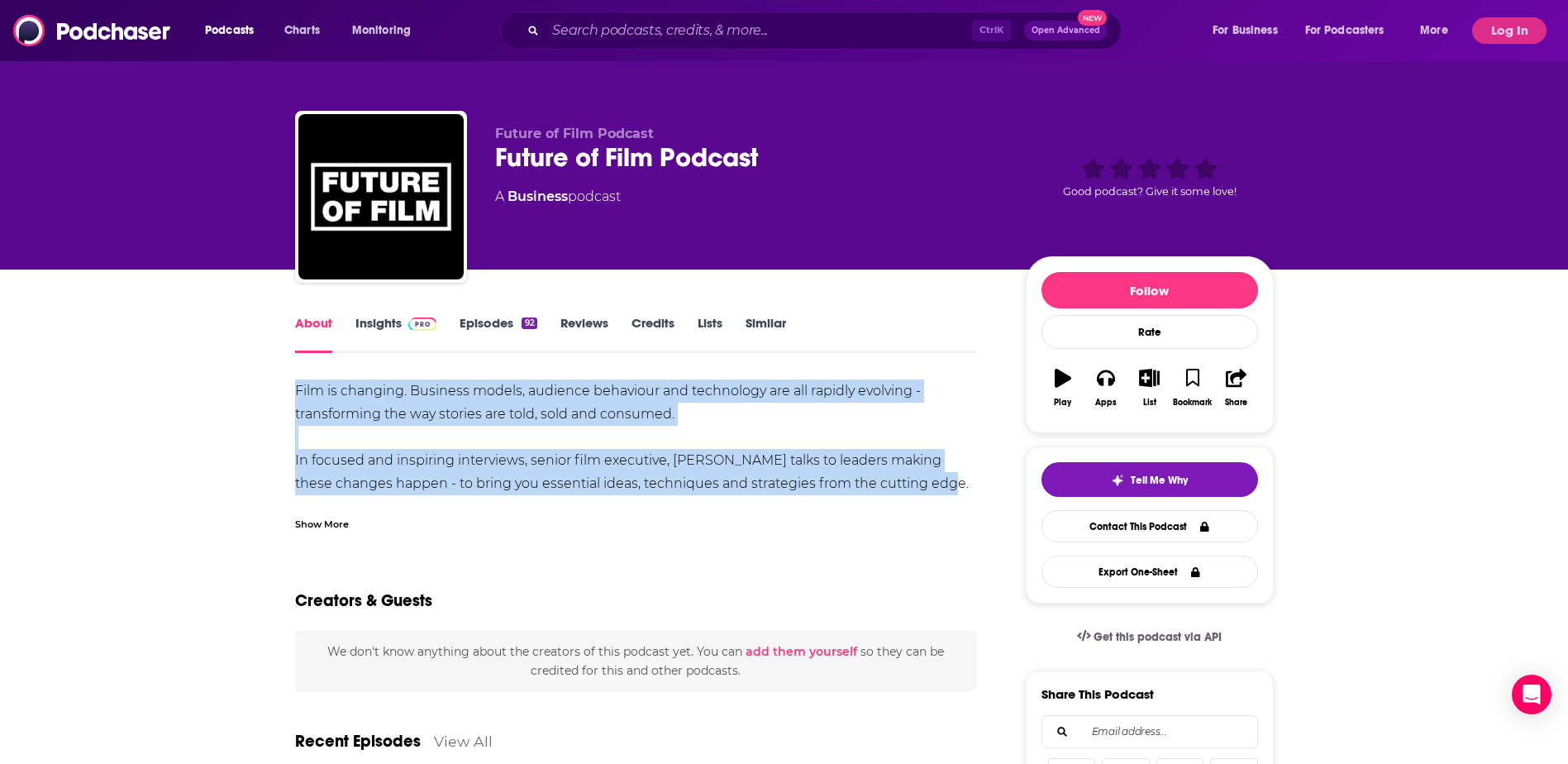
drag, startPoint x: 346, startPoint y: 396, endPoint x: 944, endPoint y: 484, distance: 604.4
drag, startPoint x: 944, startPoint y: 484, endPoint x: 905, endPoint y: 476, distance: 39.8
copy div "Film is changing. Business models, audience behaviour and technology are all ra…"
click at [1519, 40] on button "Log In" at bounding box center [1509, 31] width 74 height 26
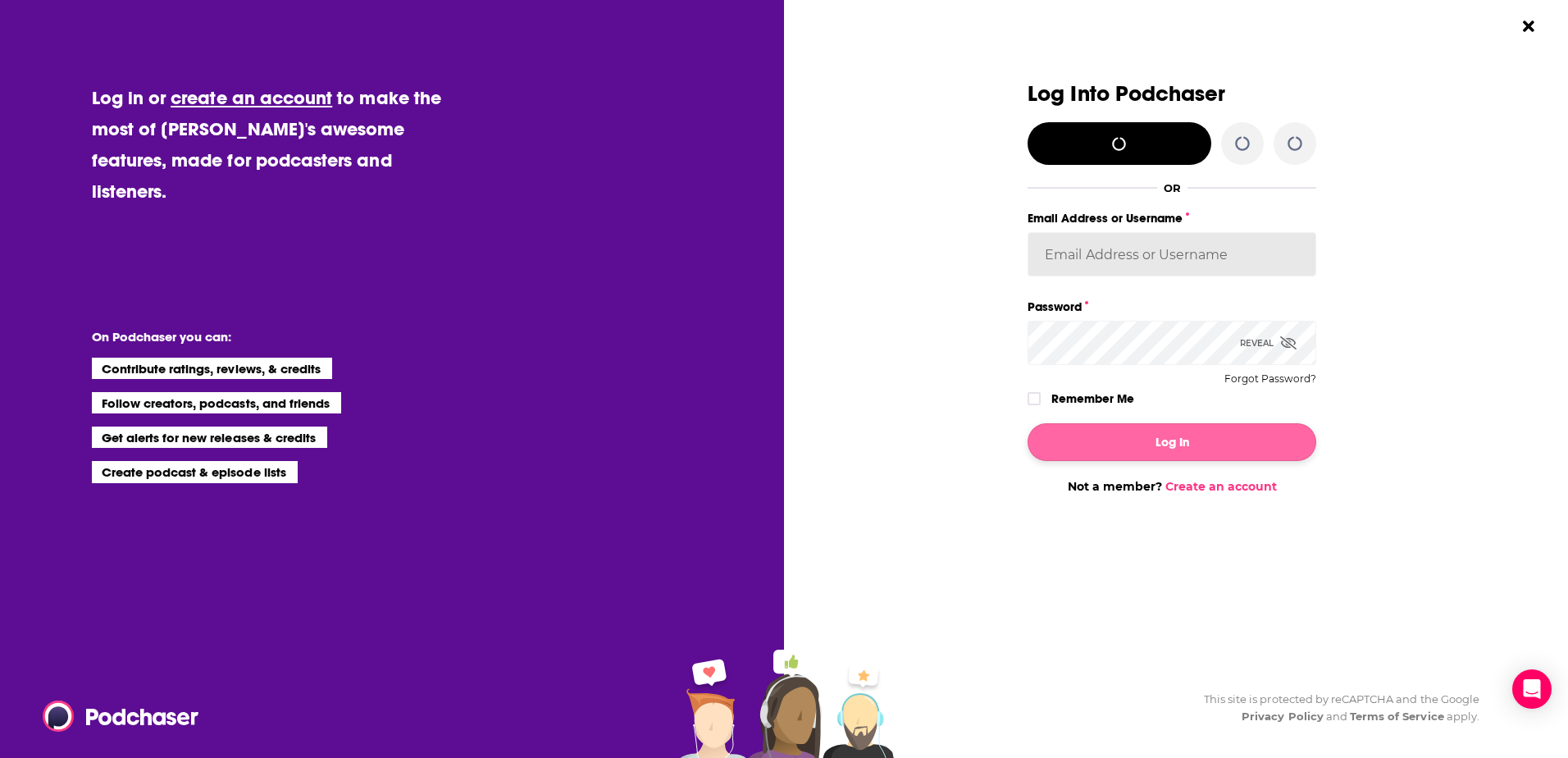
type input "Shift_2"
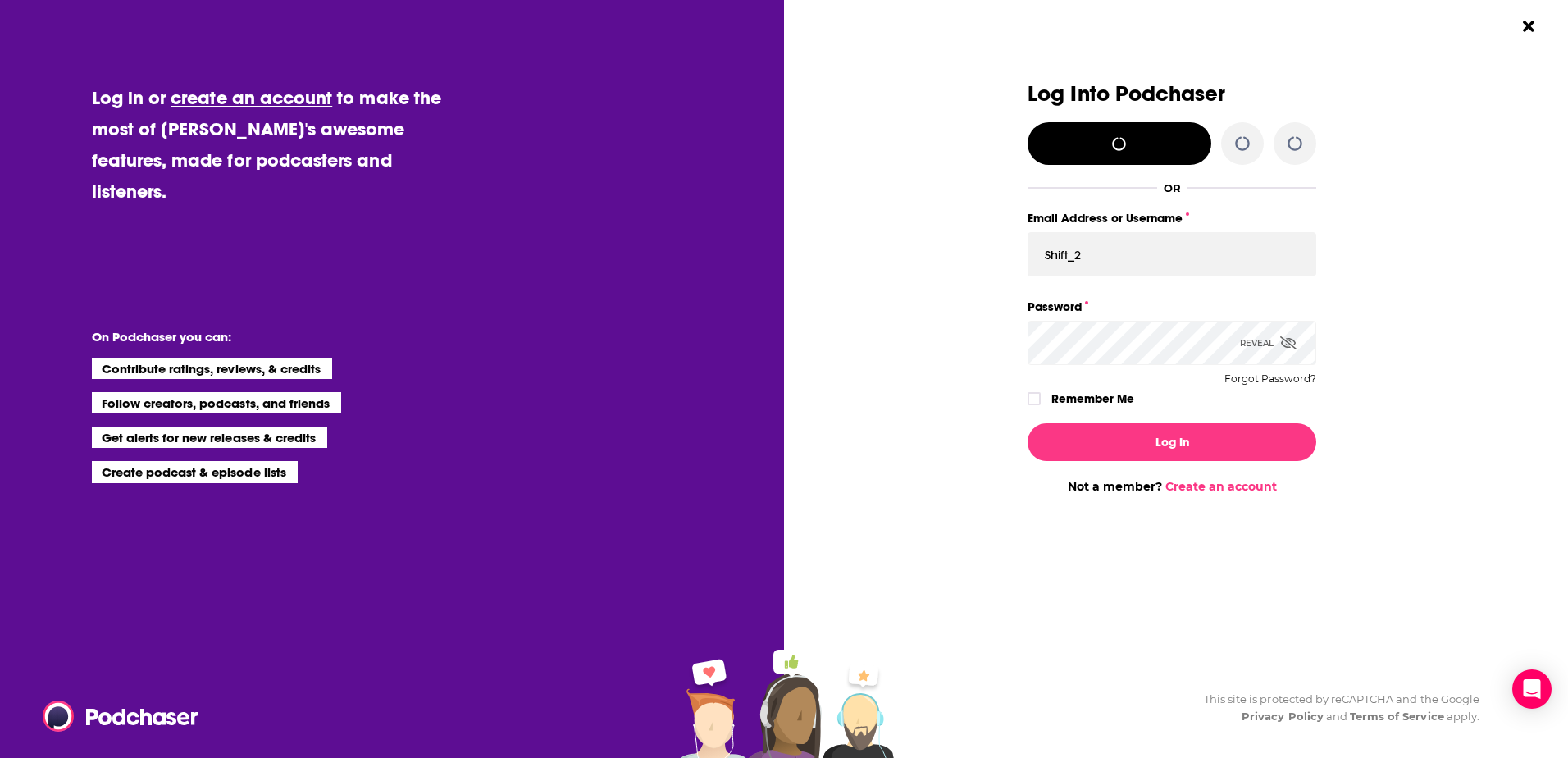
click at [1046, 407] on div "Remember Me" at bounding box center [1172, 398] width 289 height 21
click at [1039, 400] on label "Dialog" at bounding box center [1034, 399] width 13 height 13
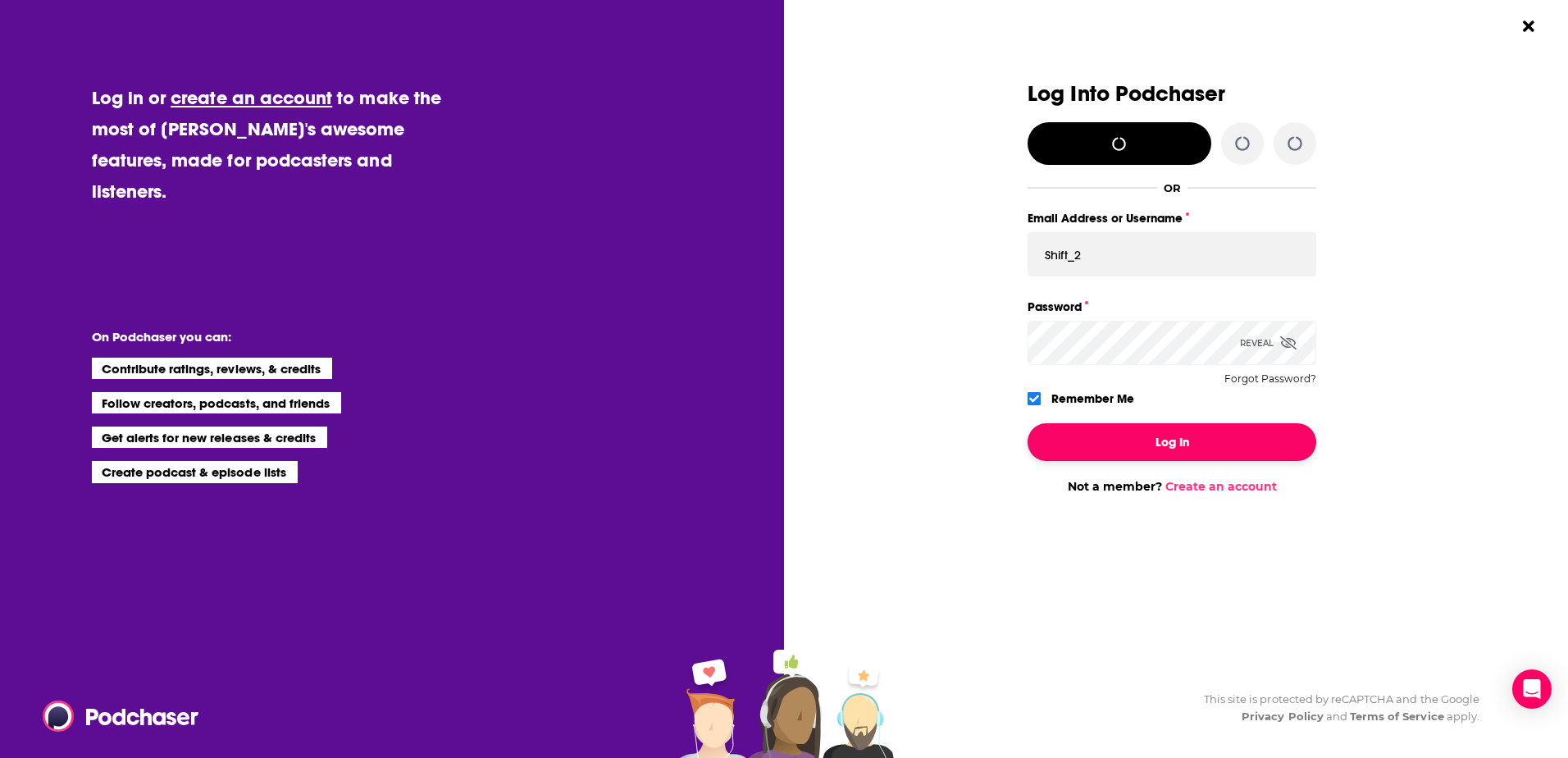
click at [1118, 451] on button "Log In" at bounding box center [1172, 441] width 289 height 38
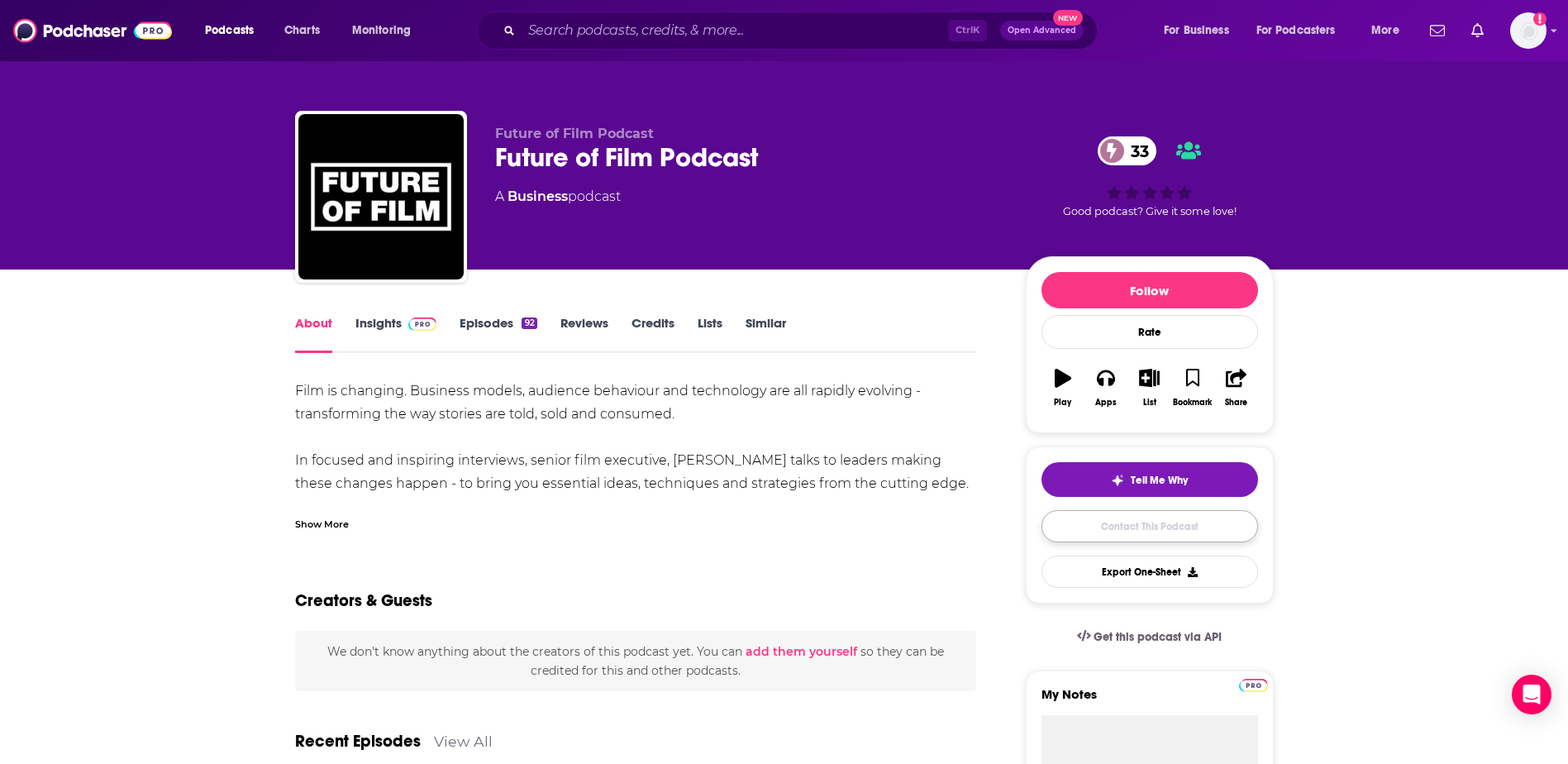
click at [1178, 531] on link "Contact This Podcast" at bounding box center [1149, 526] width 217 height 33
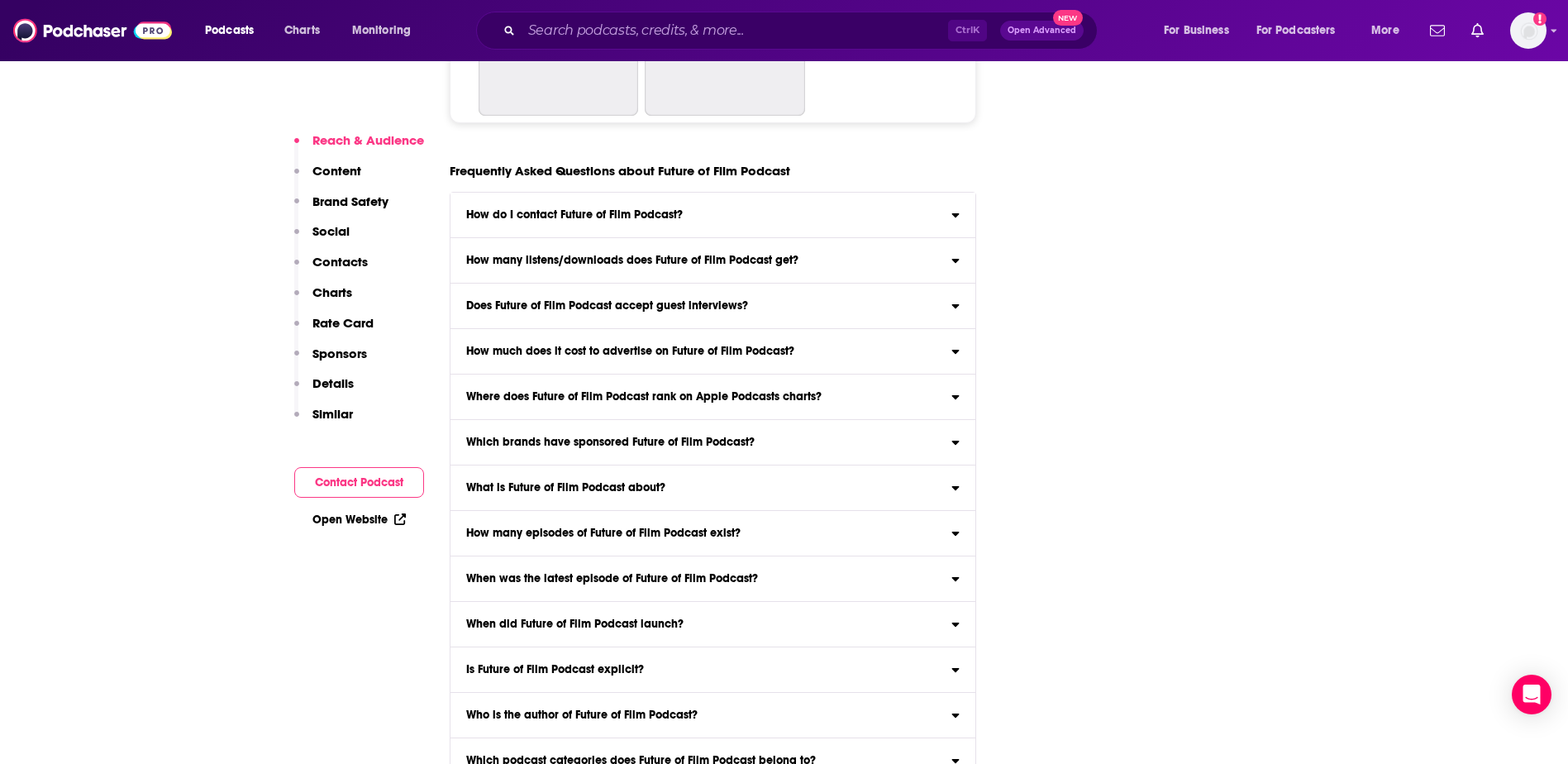
scroll to position [5686, 0]
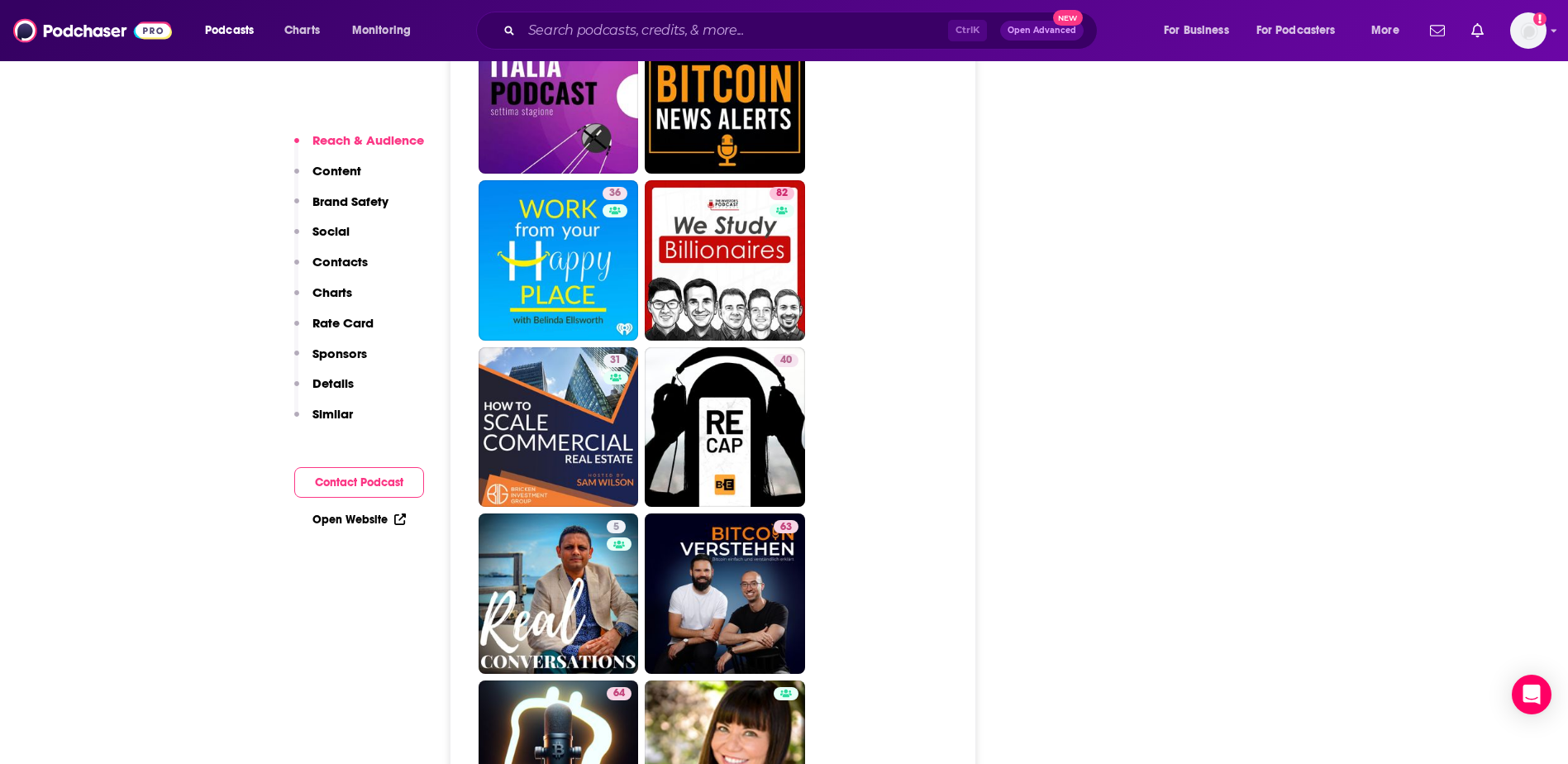
click at [365, 483] on button "Contact Podcast" at bounding box center [358, 482] width 129 height 31
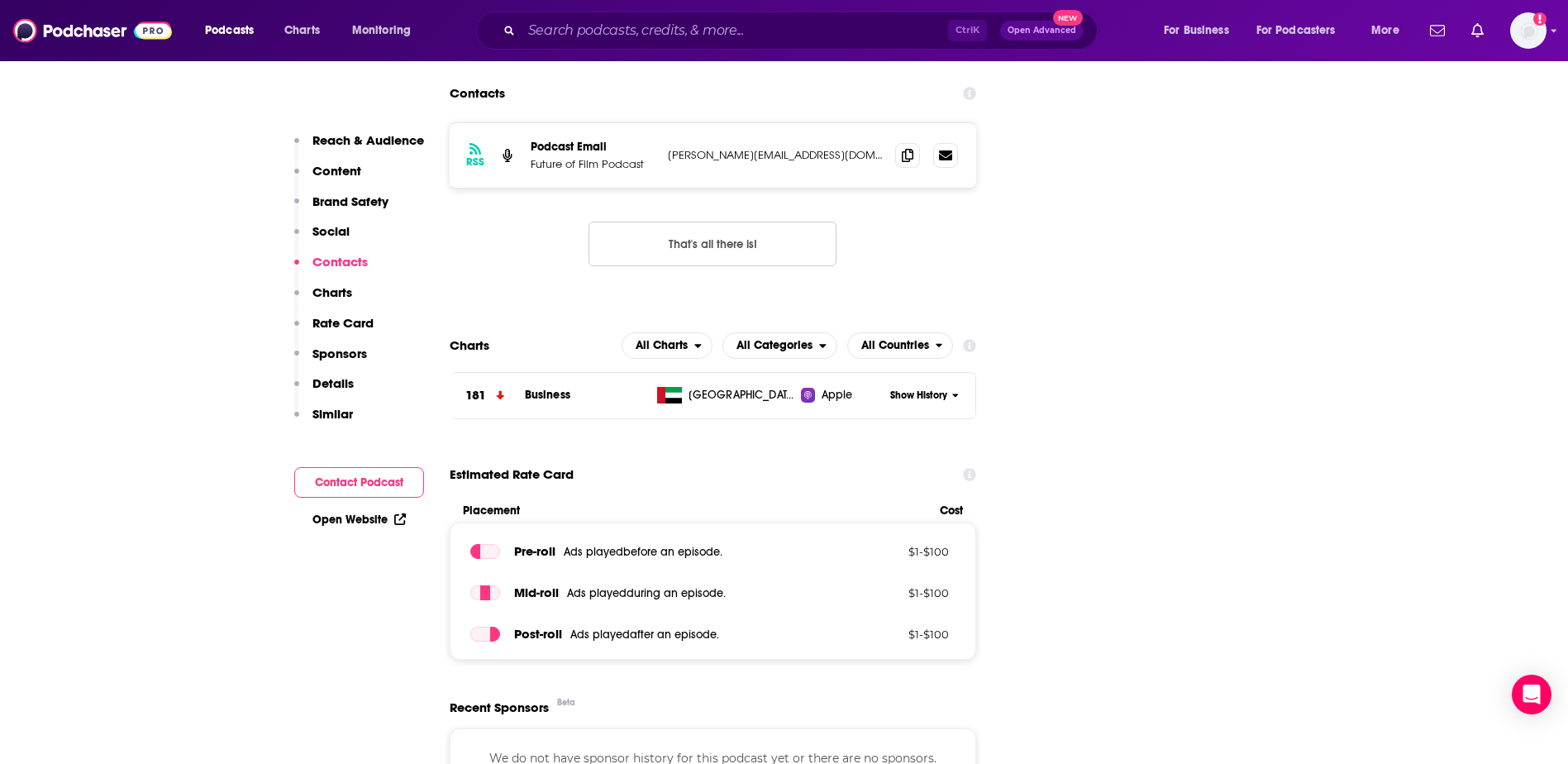
scroll to position [1572, 0]
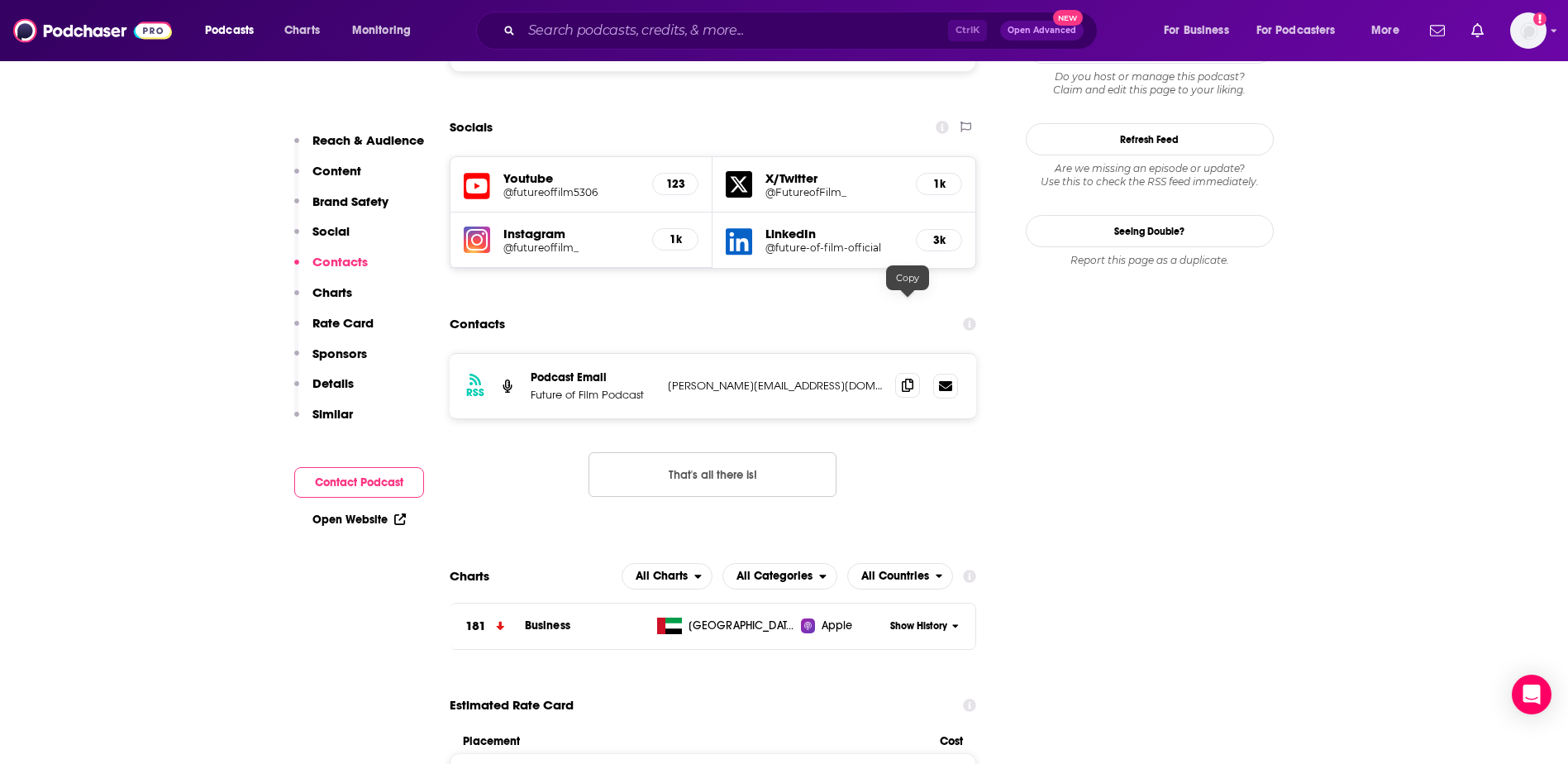
click at [911, 379] on icon at bounding box center [907, 385] width 11 height 13
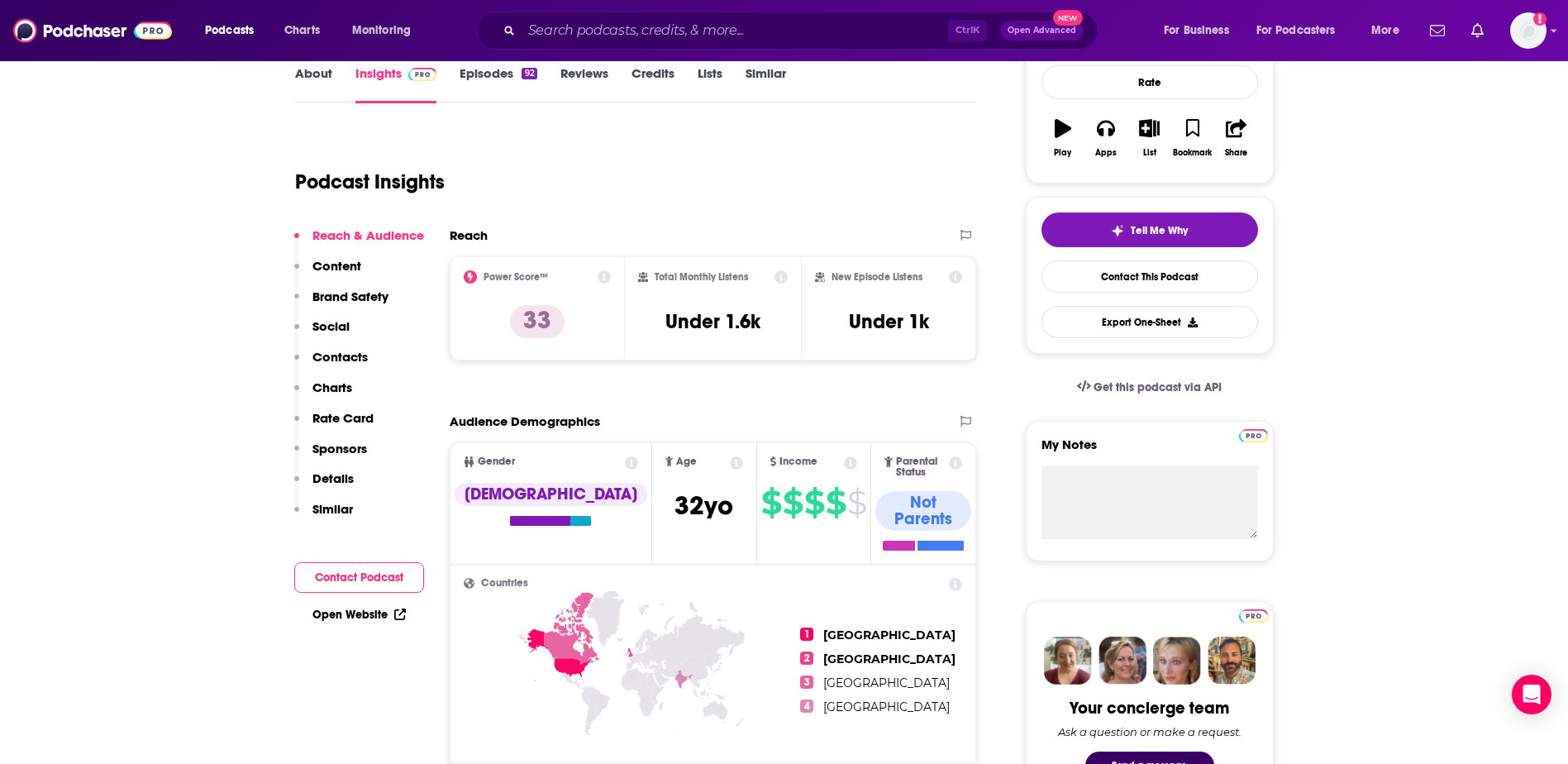
scroll to position [0, 0]
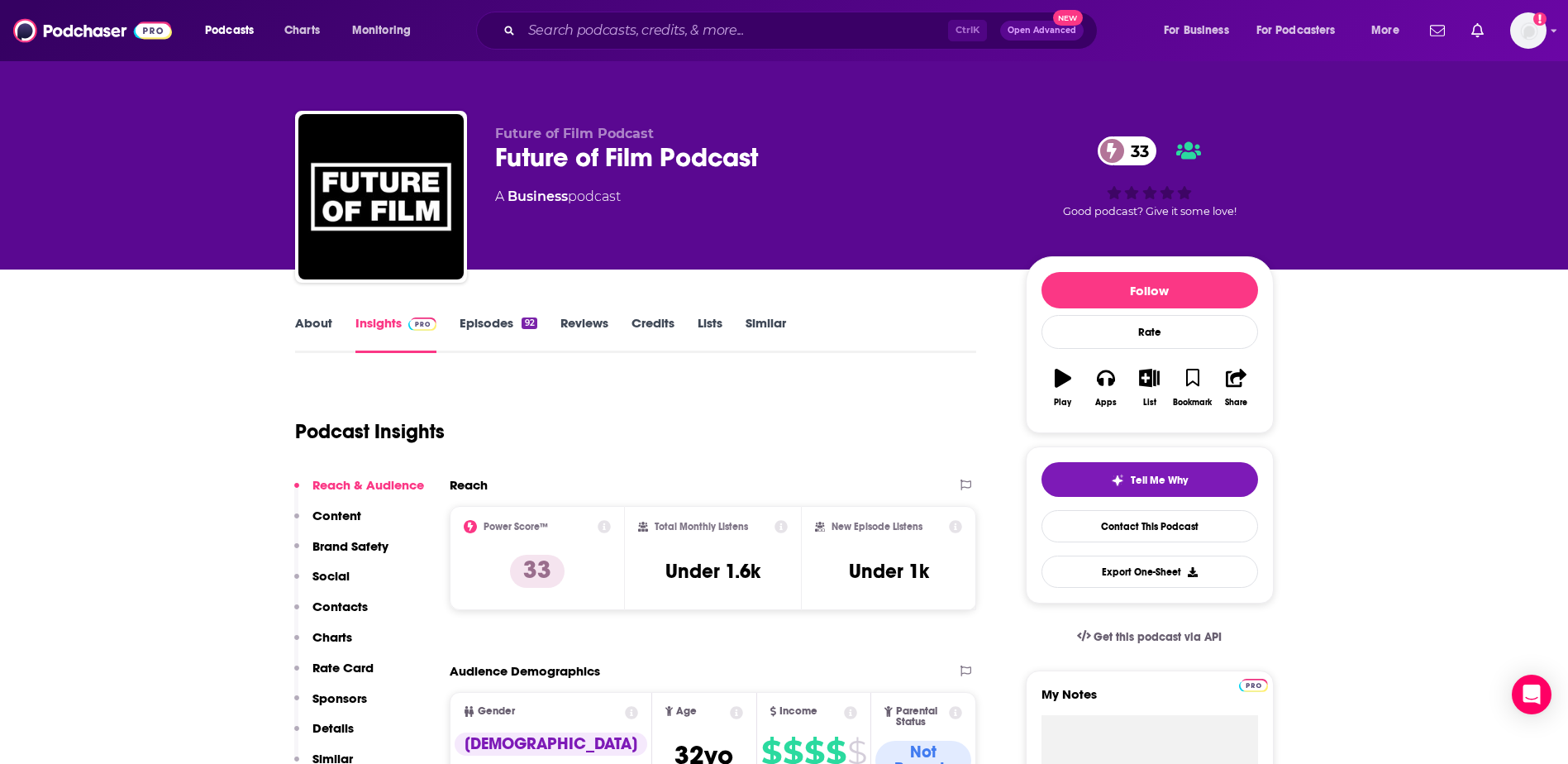
click at [305, 327] on link "About" at bounding box center [314, 333] width 37 height 38
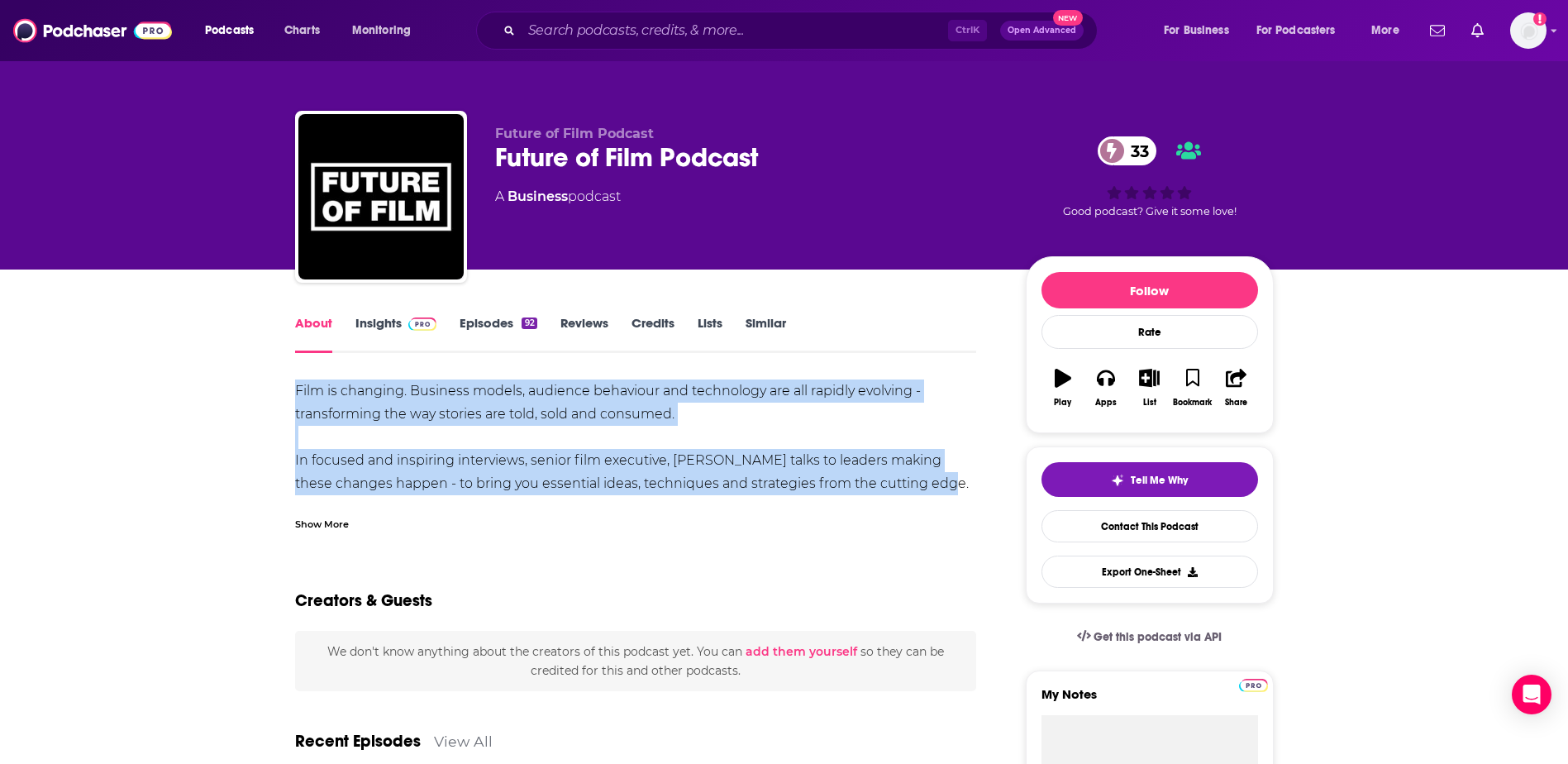
drag, startPoint x: 296, startPoint y: 391, endPoint x: 923, endPoint y: 489, distance: 634.6
click at [923, 489] on div "Film is changing. Business models, audience behaviour and technology are all ra…" at bounding box center [636, 507] width 682 height 255
copy div "Film is changing. Business models, audience behaviour and technology are all ra…"
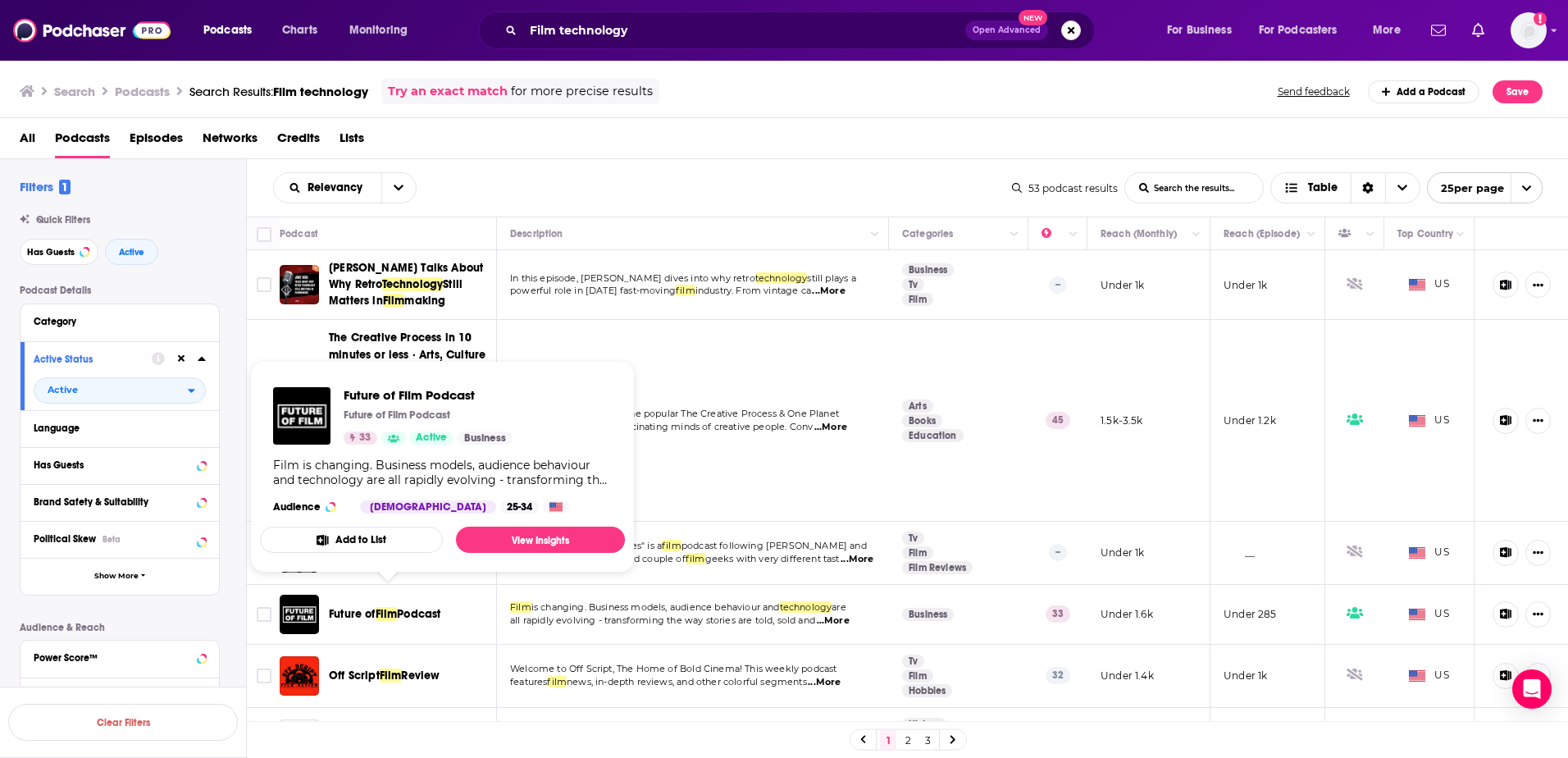
click at [440, 607] on span "Podcast" at bounding box center [418, 613] width 43 height 14
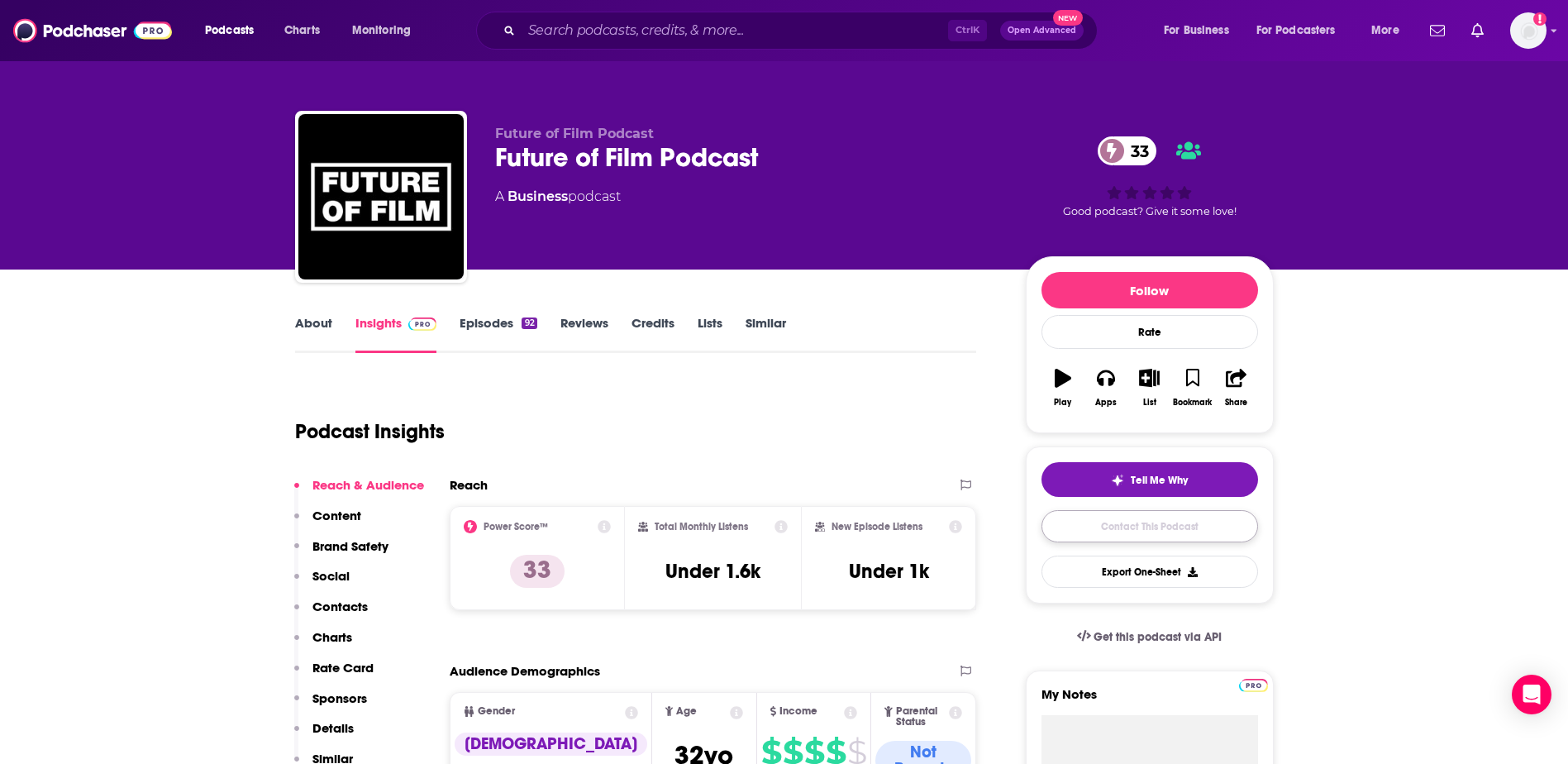
click at [1188, 531] on link "Contact This Podcast" at bounding box center [1149, 526] width 217 height 33
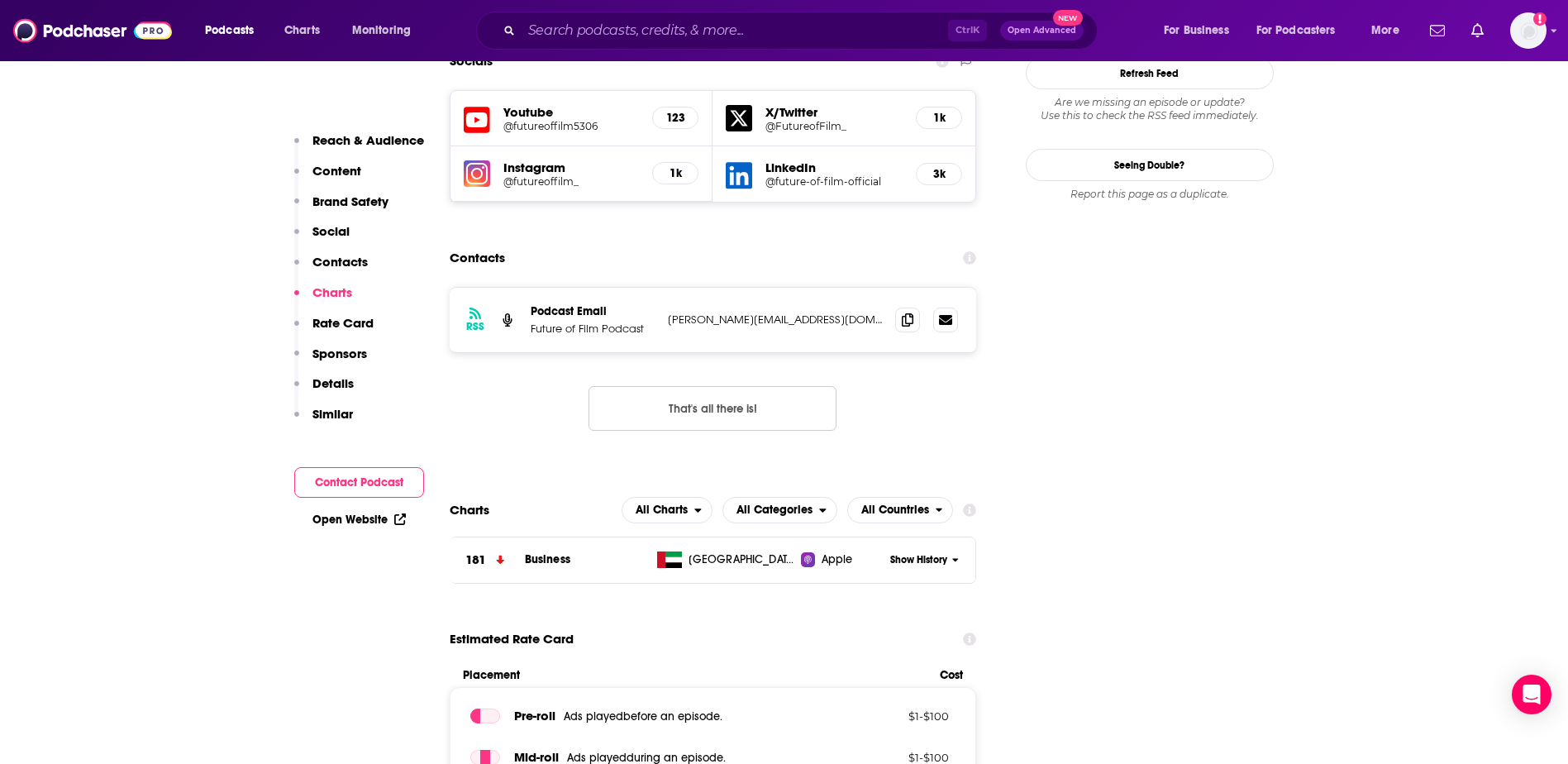
scroll to position [1554, 0]
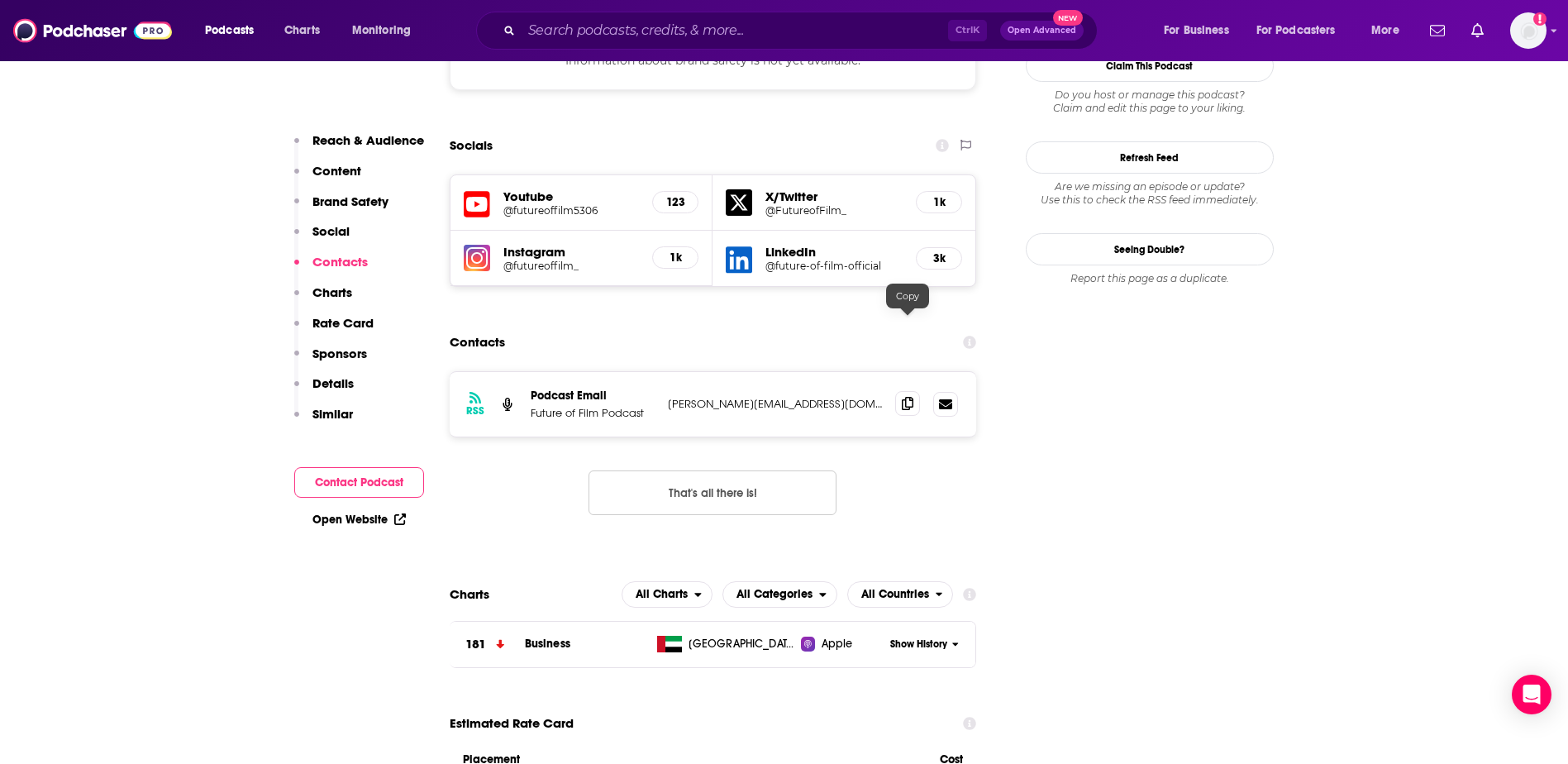
click at [915, 391] on span at bounding box center [907, 403] width 25 height 25
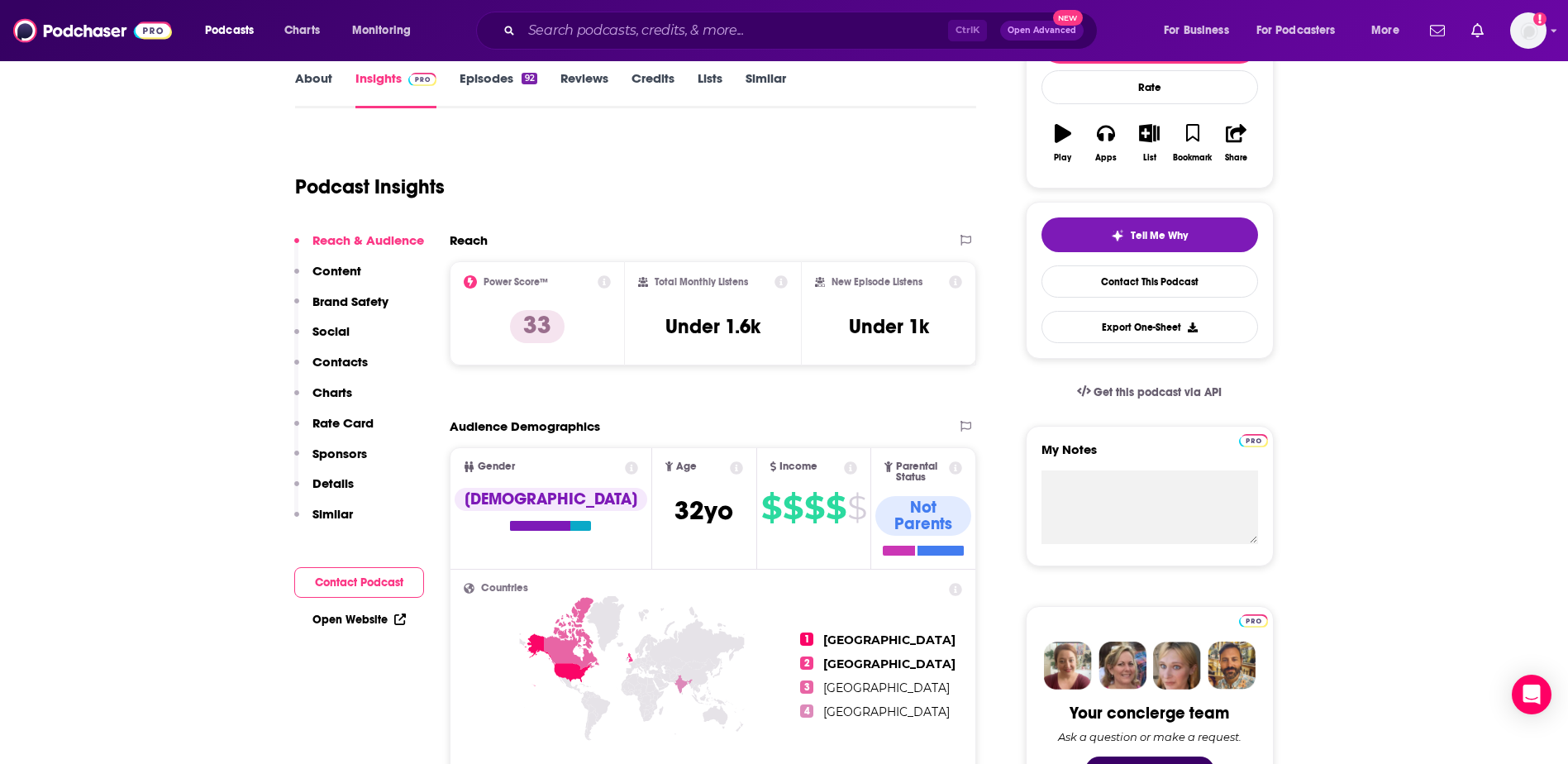
scroll to position [0, 0]
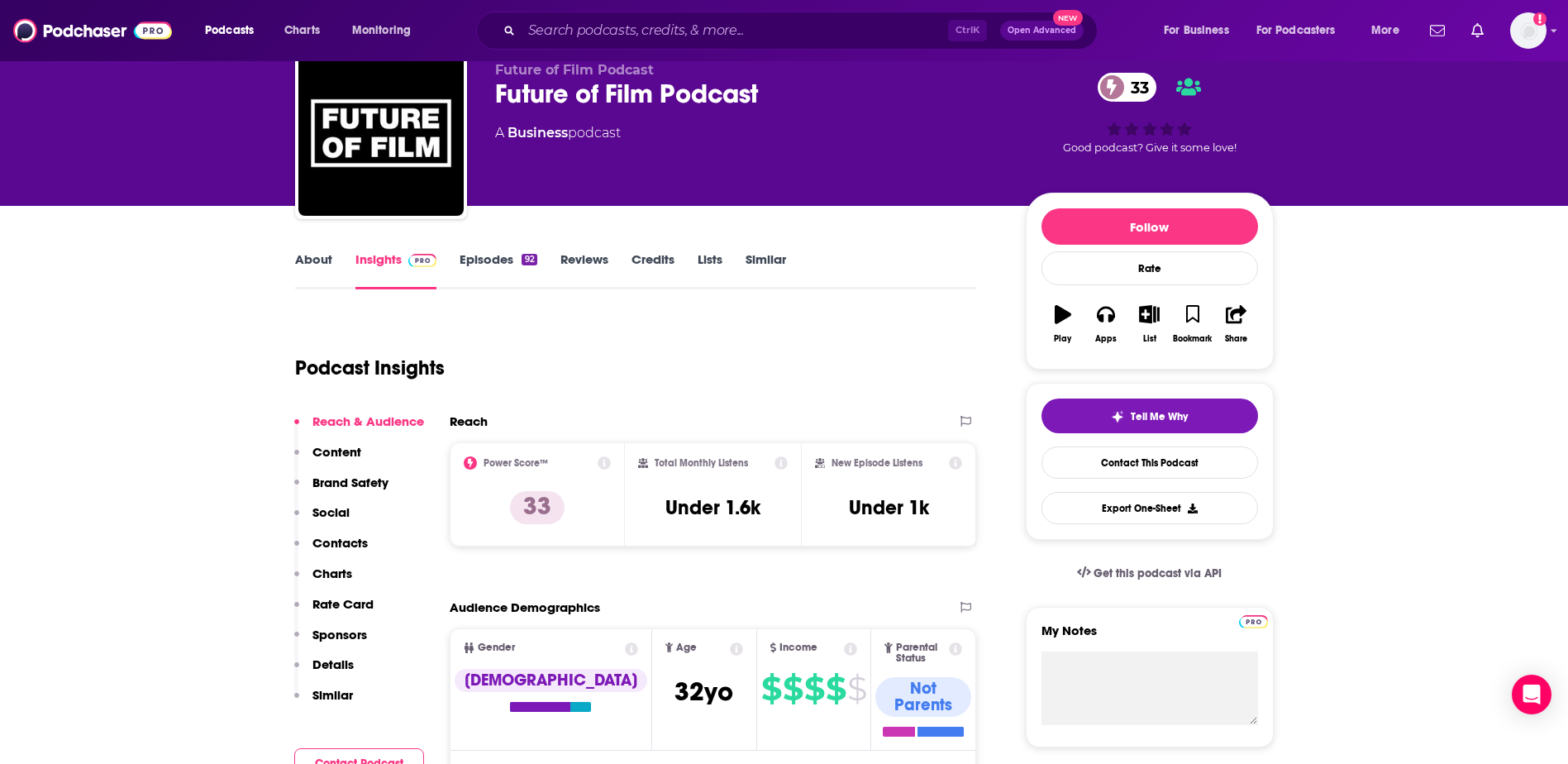
scroll to position [83, 0]
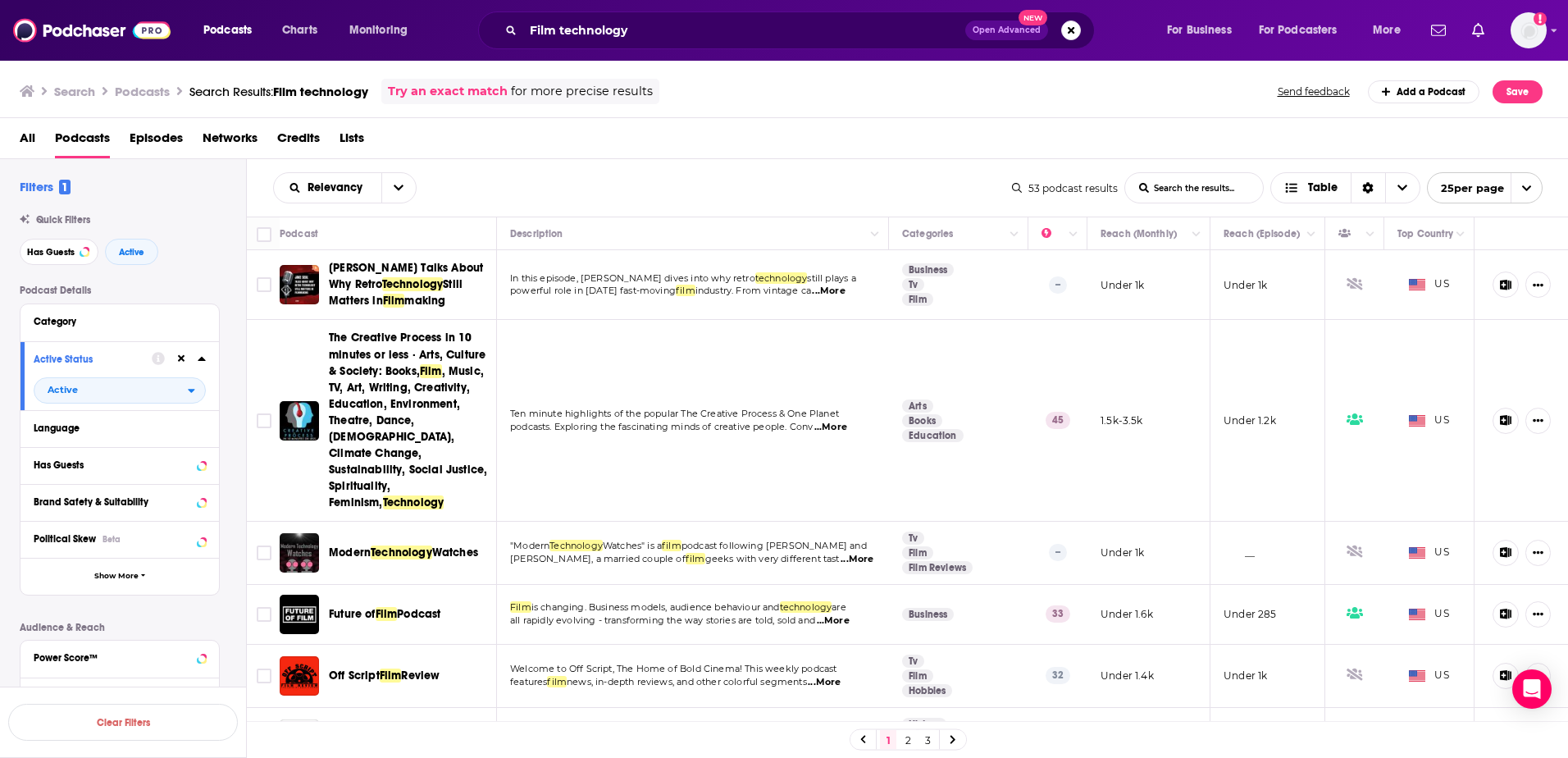
click at [379, 668] on span "Off Script" at bounding box center [354, 675] width 51 height 14
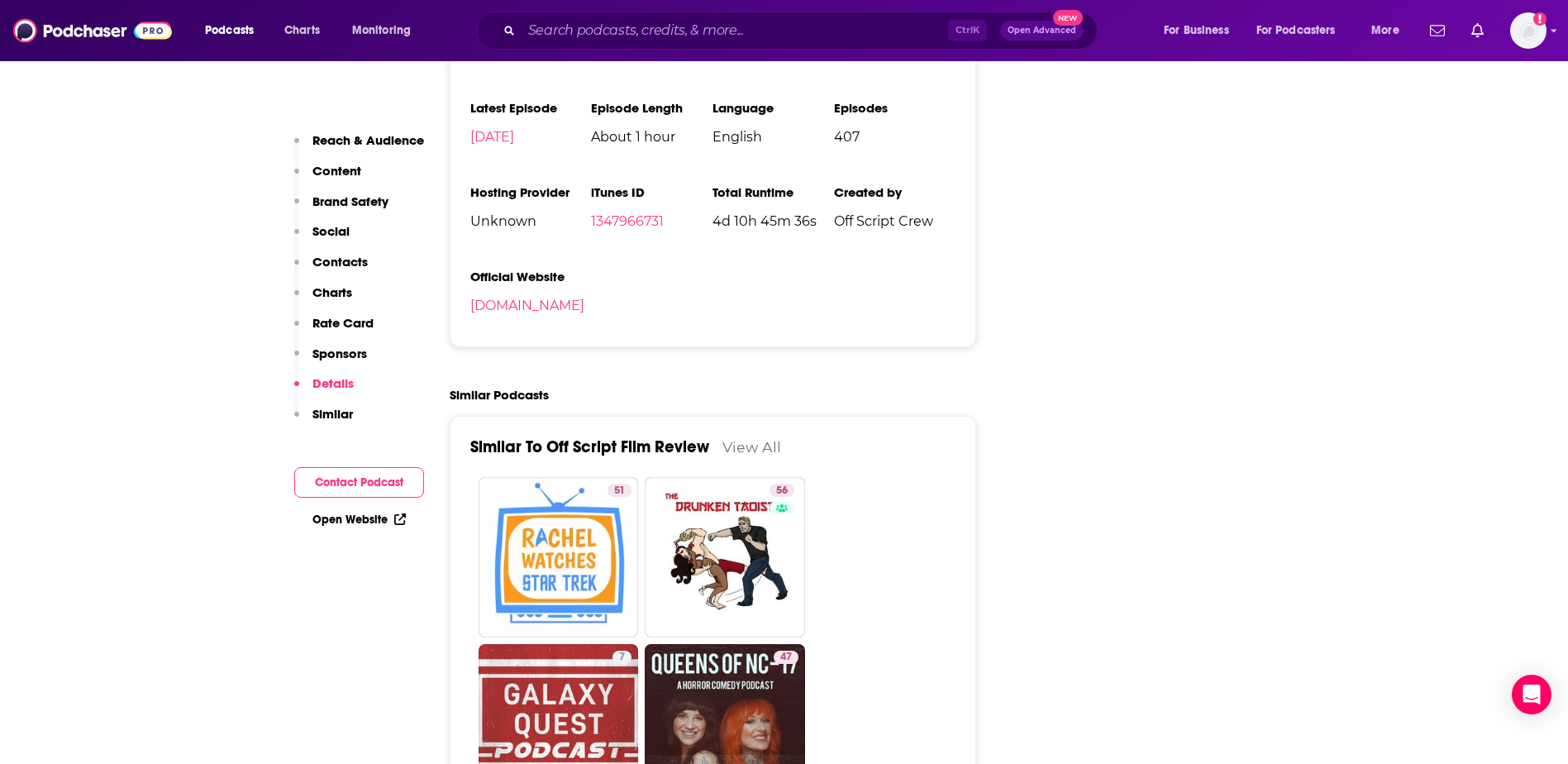
scroll to position [2479, 0]
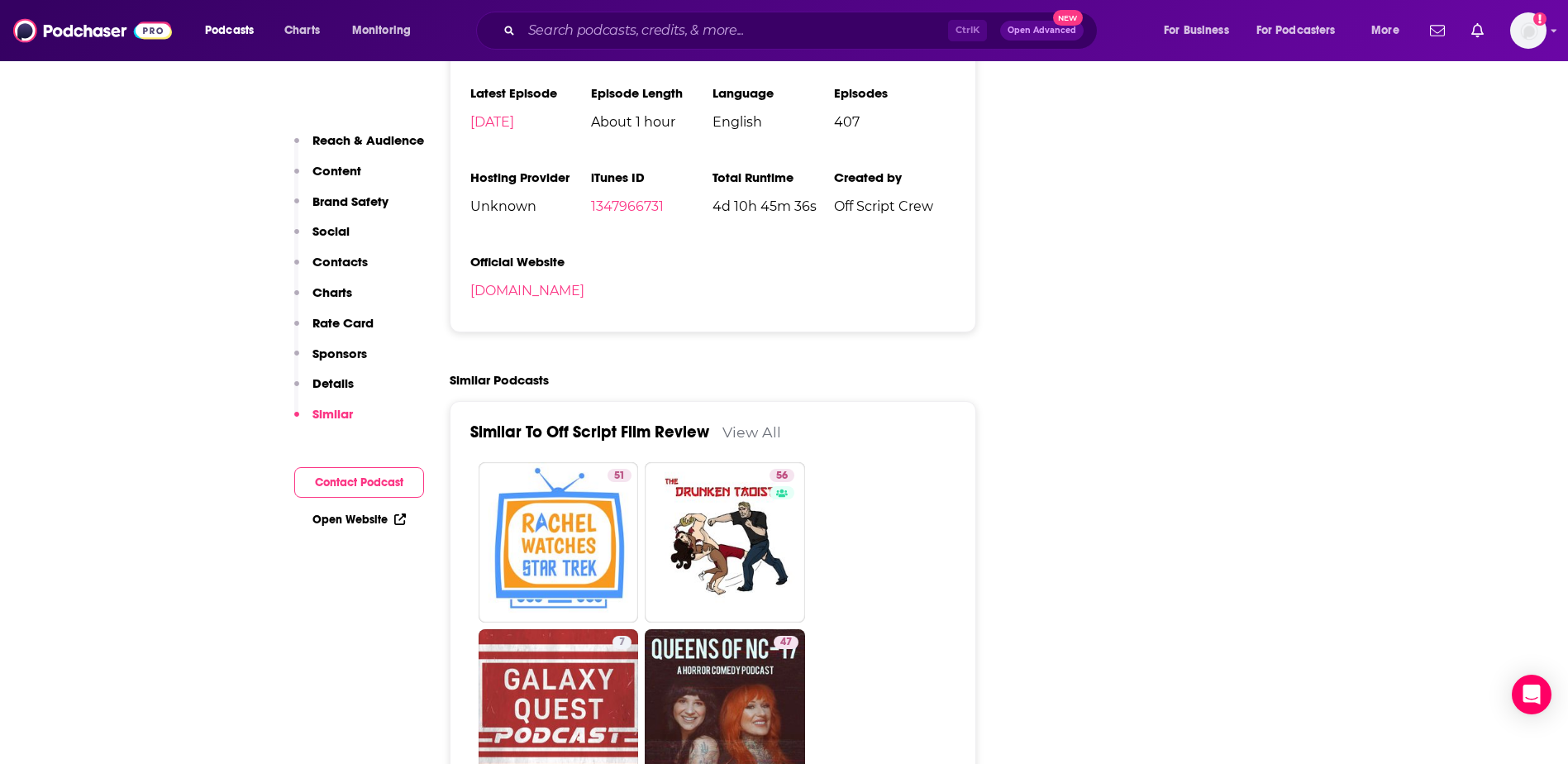
click at [379, 477] on button "Contact Podcast" at bounding box center [358, 482] width 129 height 31
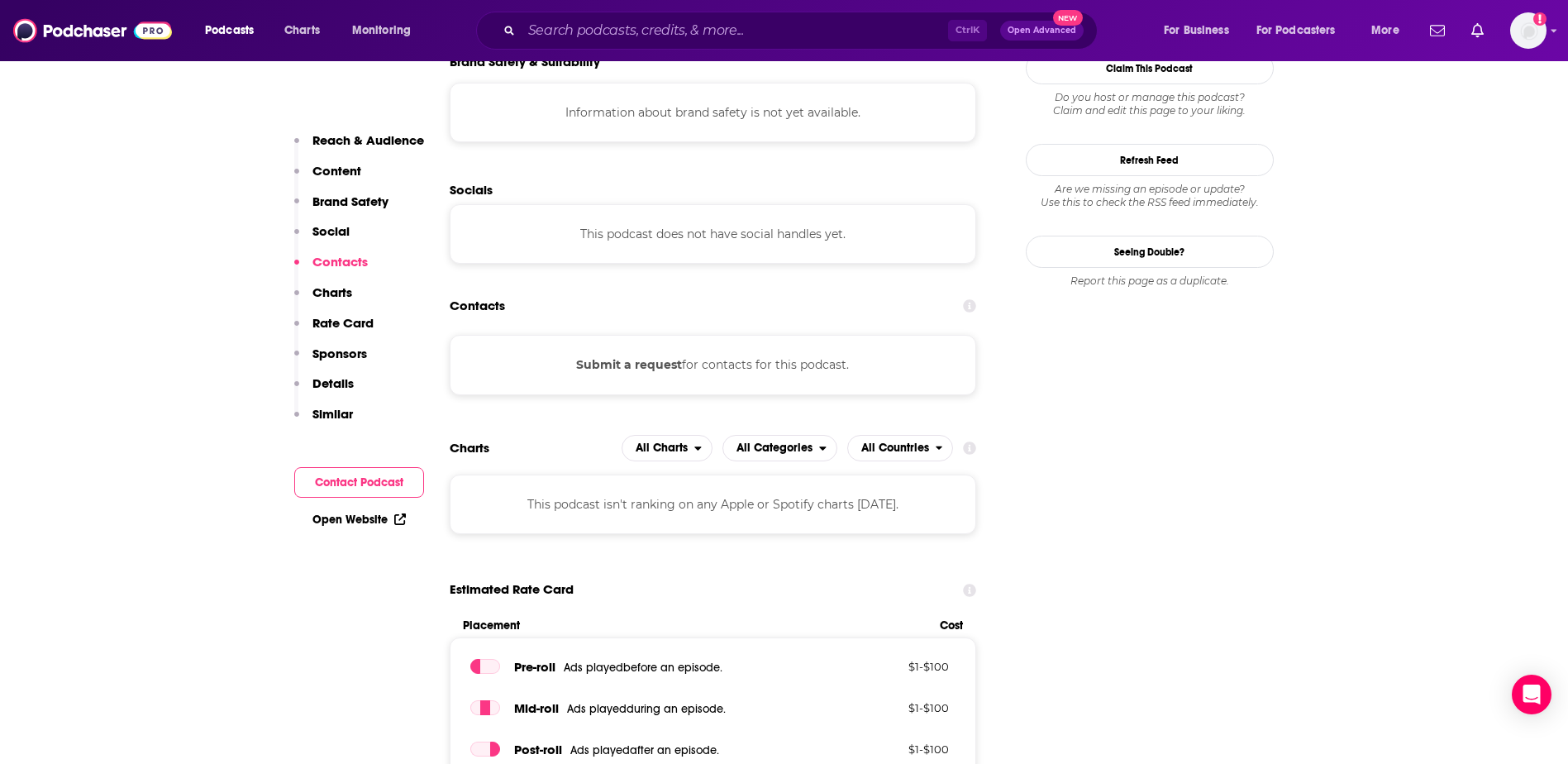
scroll to position [1483, 0]
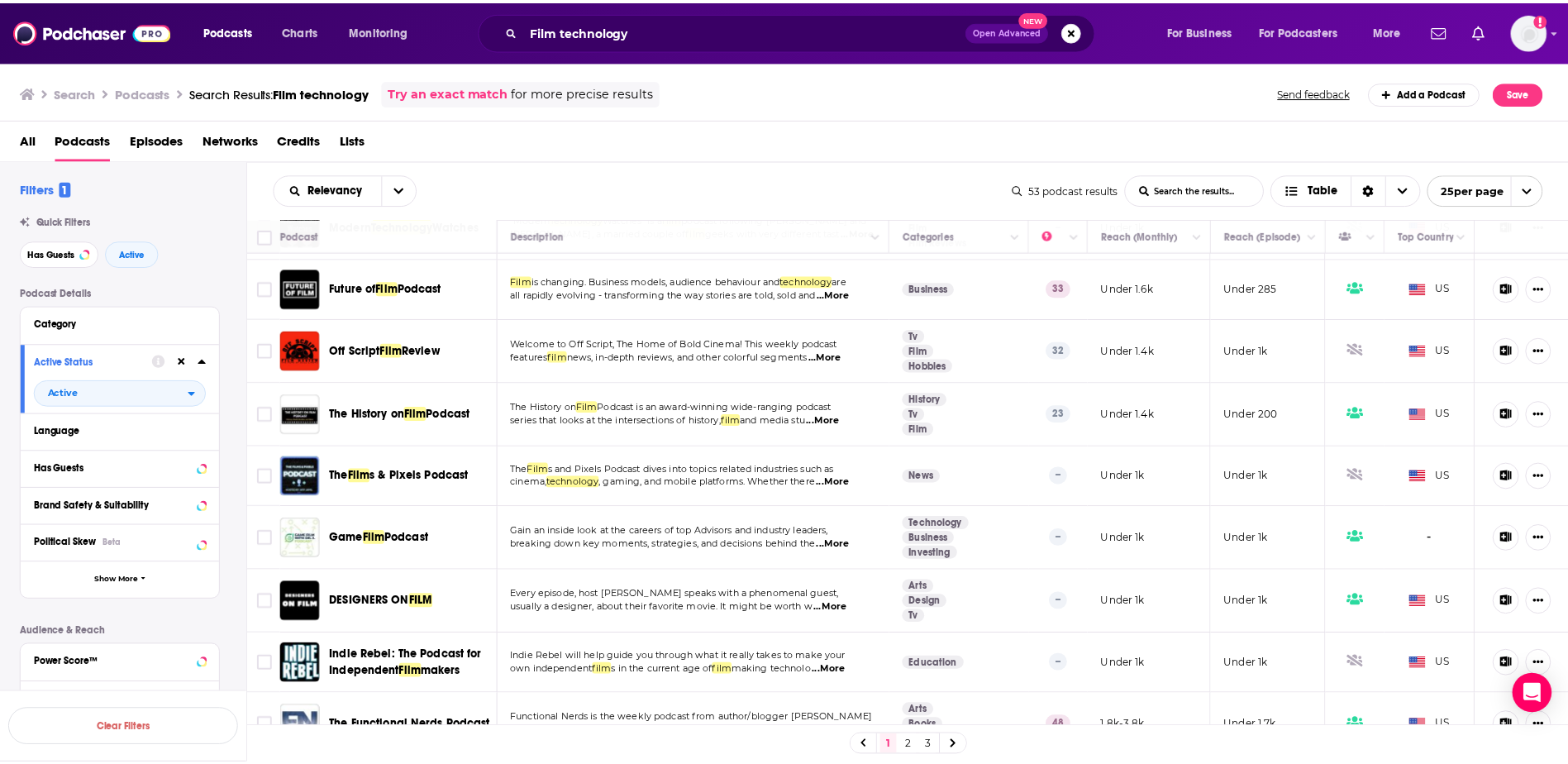
scroll to position [413, 0]
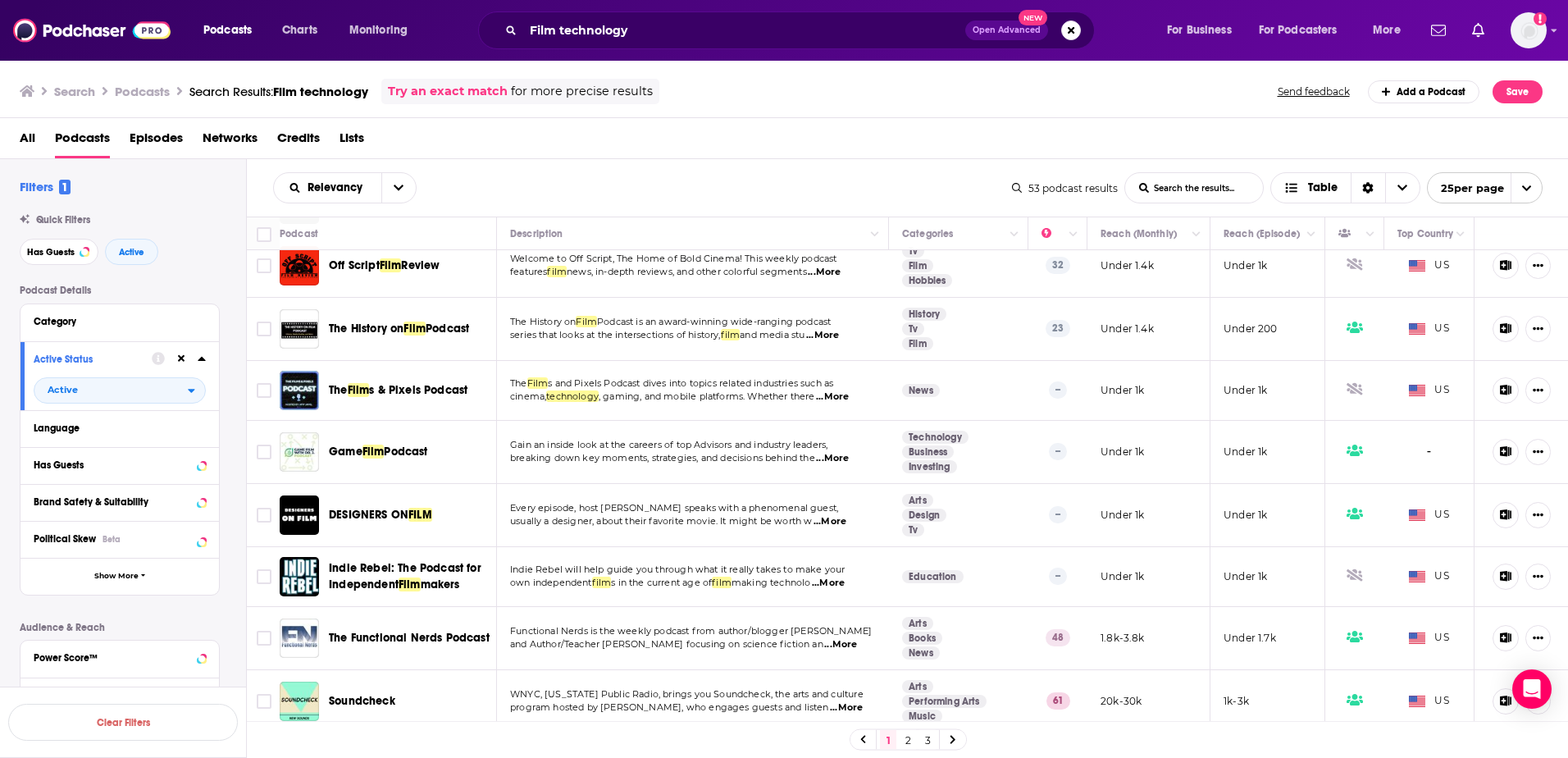
click at [832, 391] on span "...More" at bounding box center [833, 397] width 33 height 13
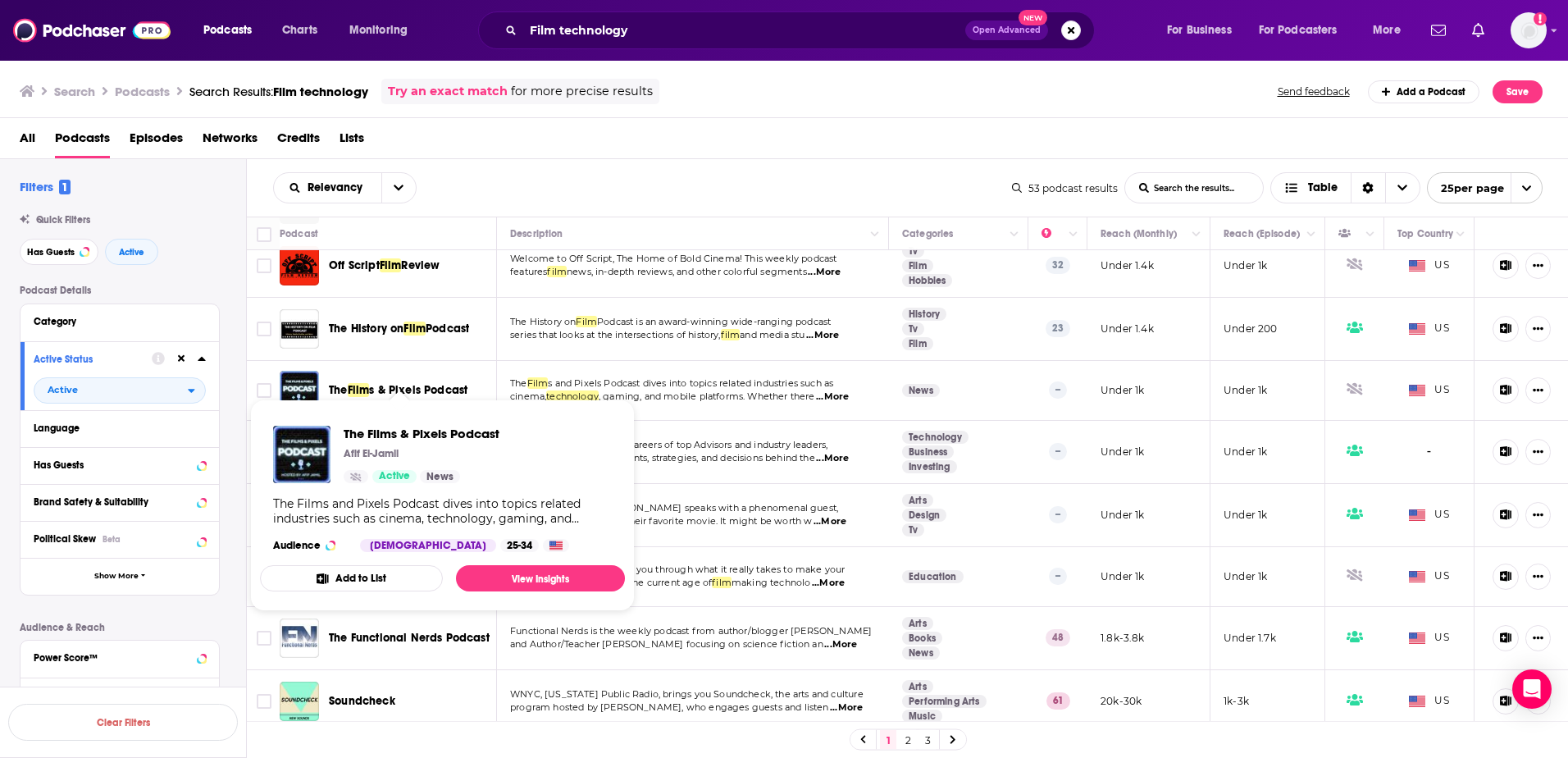
click at [416, 383] on span "s & Pixels Podcast" at bounding box center [418, 390] width 99 height 14
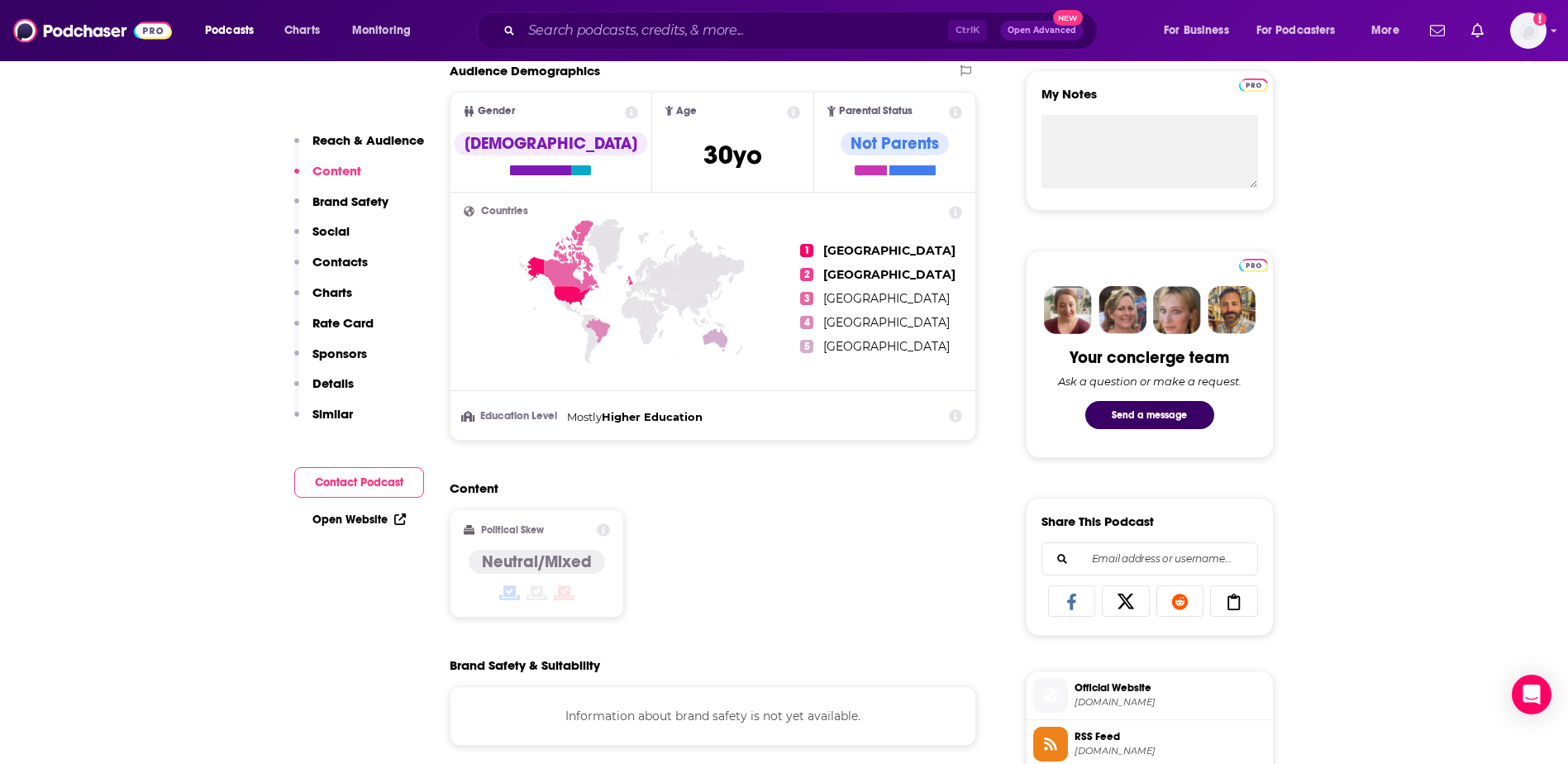
scroll to position [187, 0]
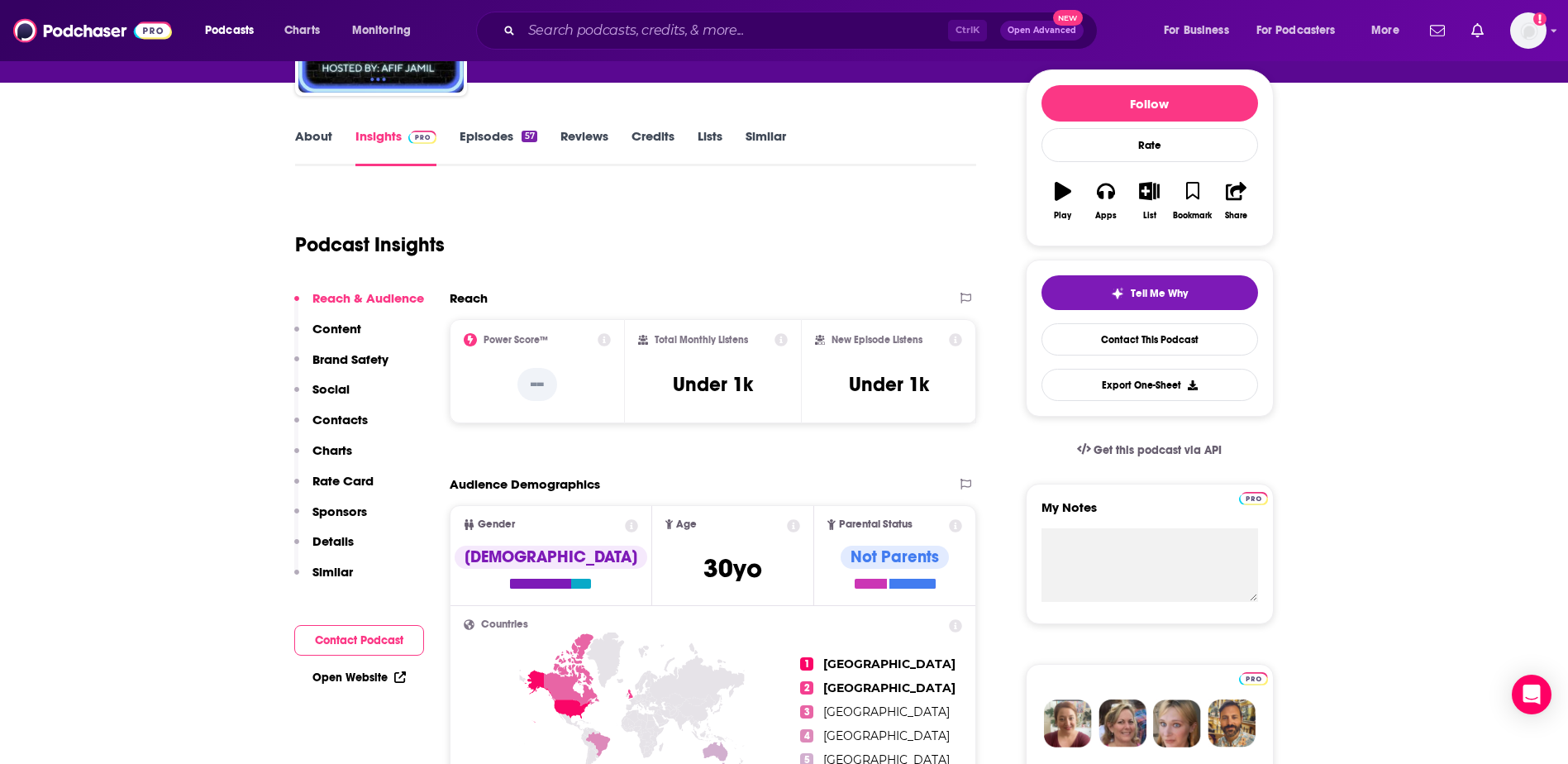
click at [494, 147] on link "Episodes 57" at bounding box center [498, 147] width 77 height 38
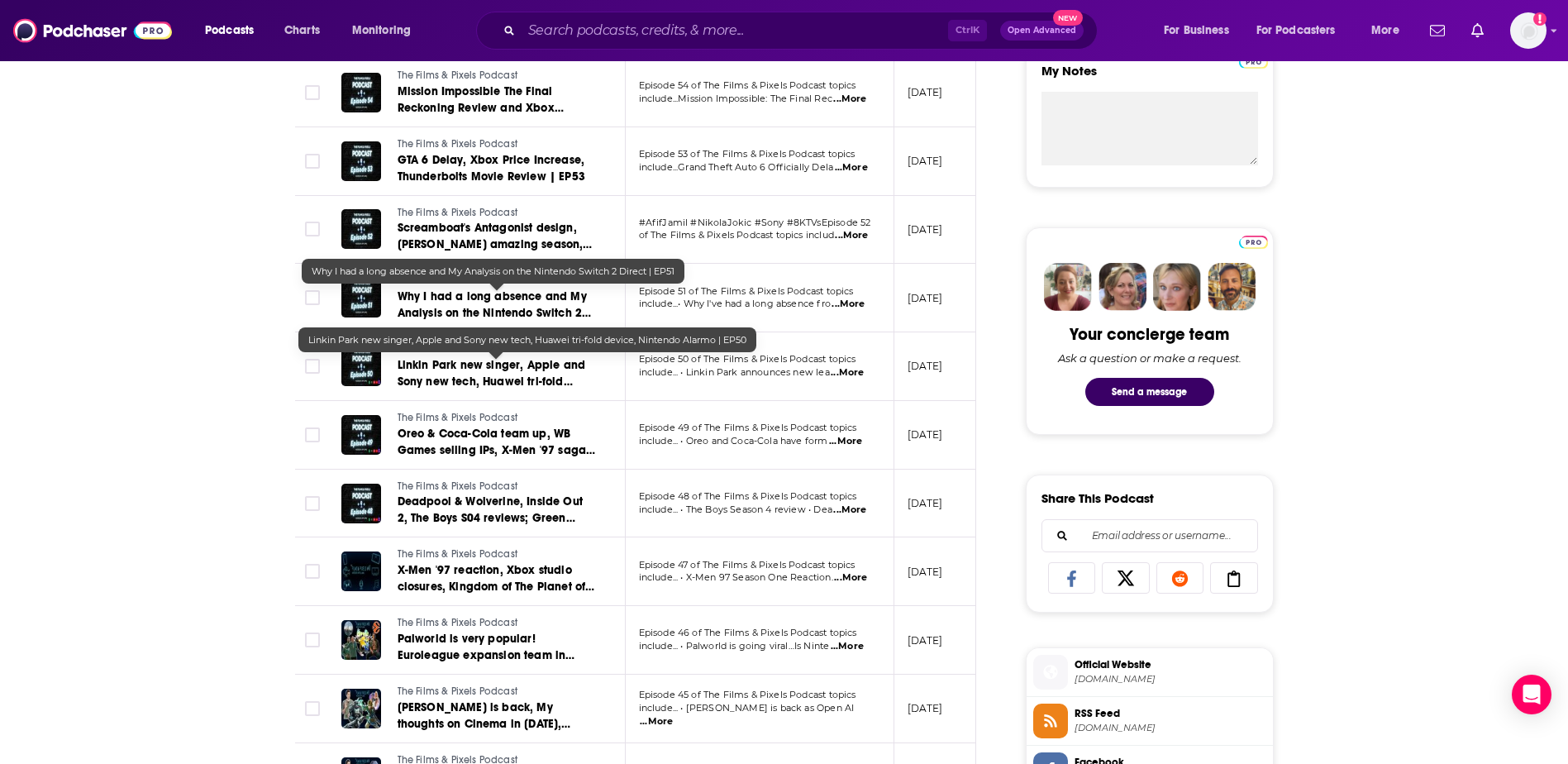
scroll to position [662, 0]
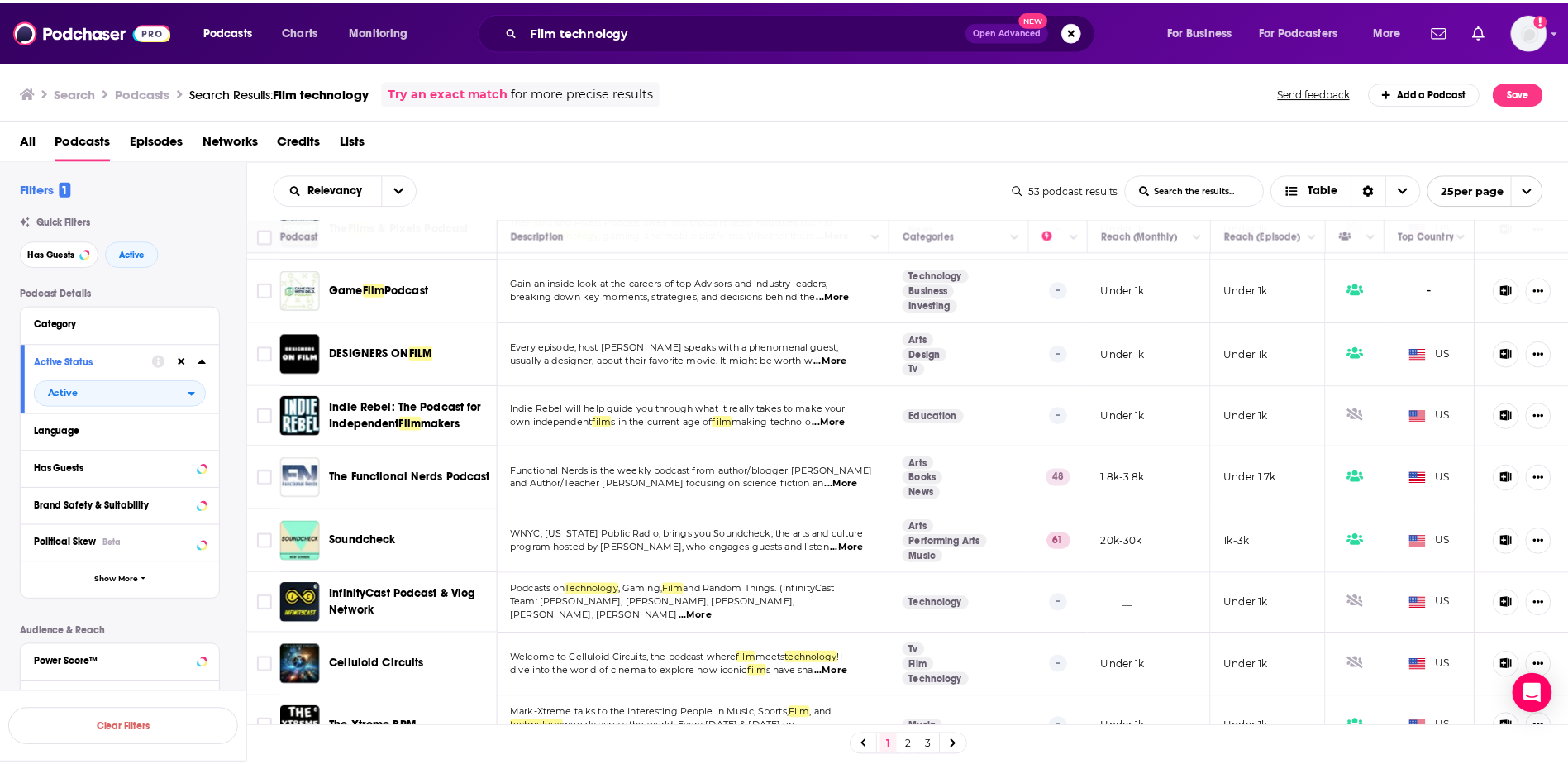
scroll to position [496, 0]
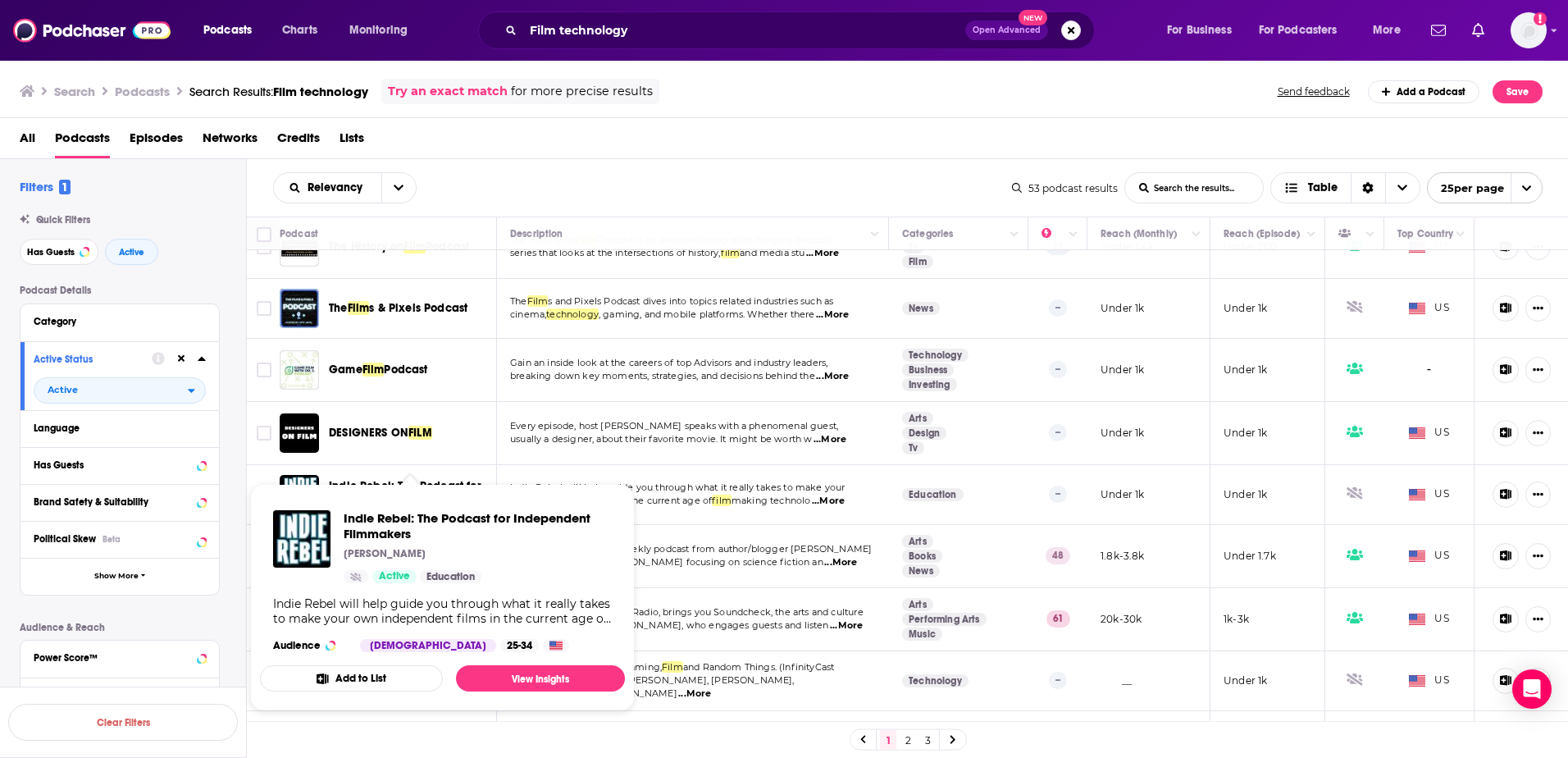
click at [392, 479] on span "Indie Rebel: The Podcast for Independent Filmmakers [PERSON_NAME] Active Educat…" at bounding box center [442, 596] width 385 height 247
click at [397, 479] on span "Indie Rebel: The Podcast for Independent" at bounding box center [404, 494] width 152 height 30
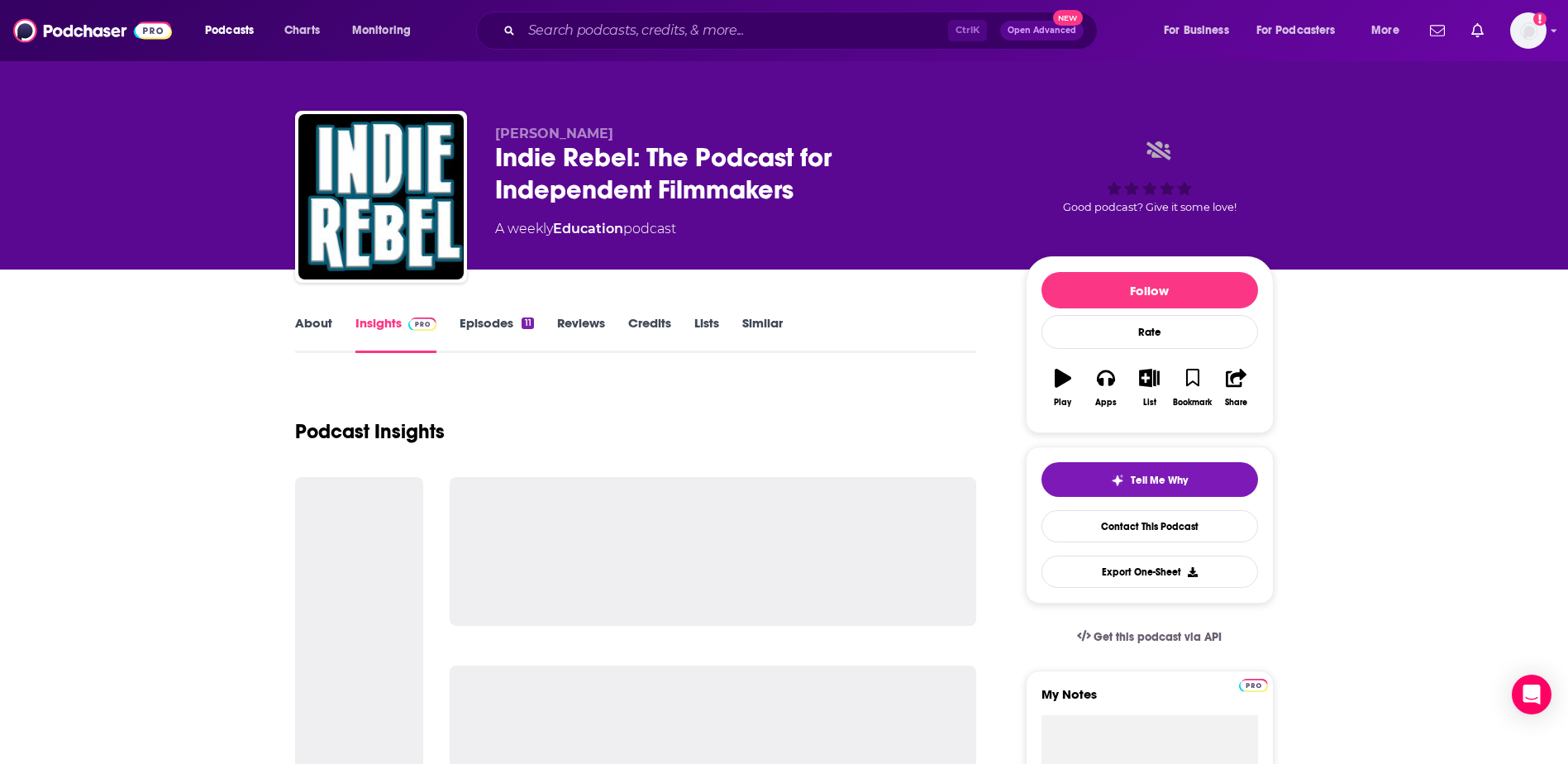
click at [625, 165] on div "Indie Rebel: The Podcast for Independent Filmmakers" at bounding box center [747, 173] width 504 height 64
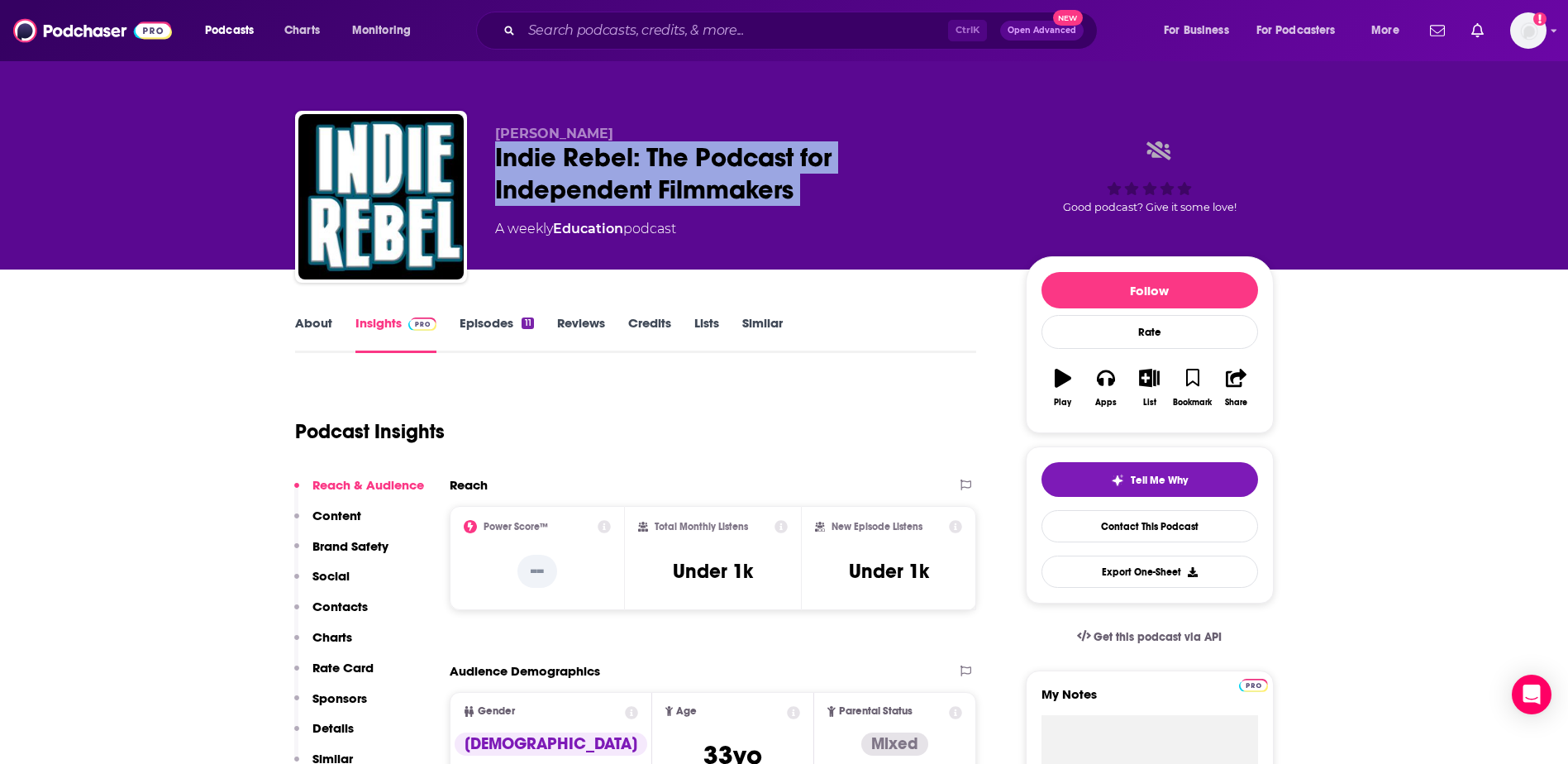
click at [625, 165] on div "Indie Rebel: The Podcast for Independent Filmmakers" at bounding box center [747, 173] width 504 height 64
copy div "Indie Rebel: The Podcast for Independent Filmmakers"
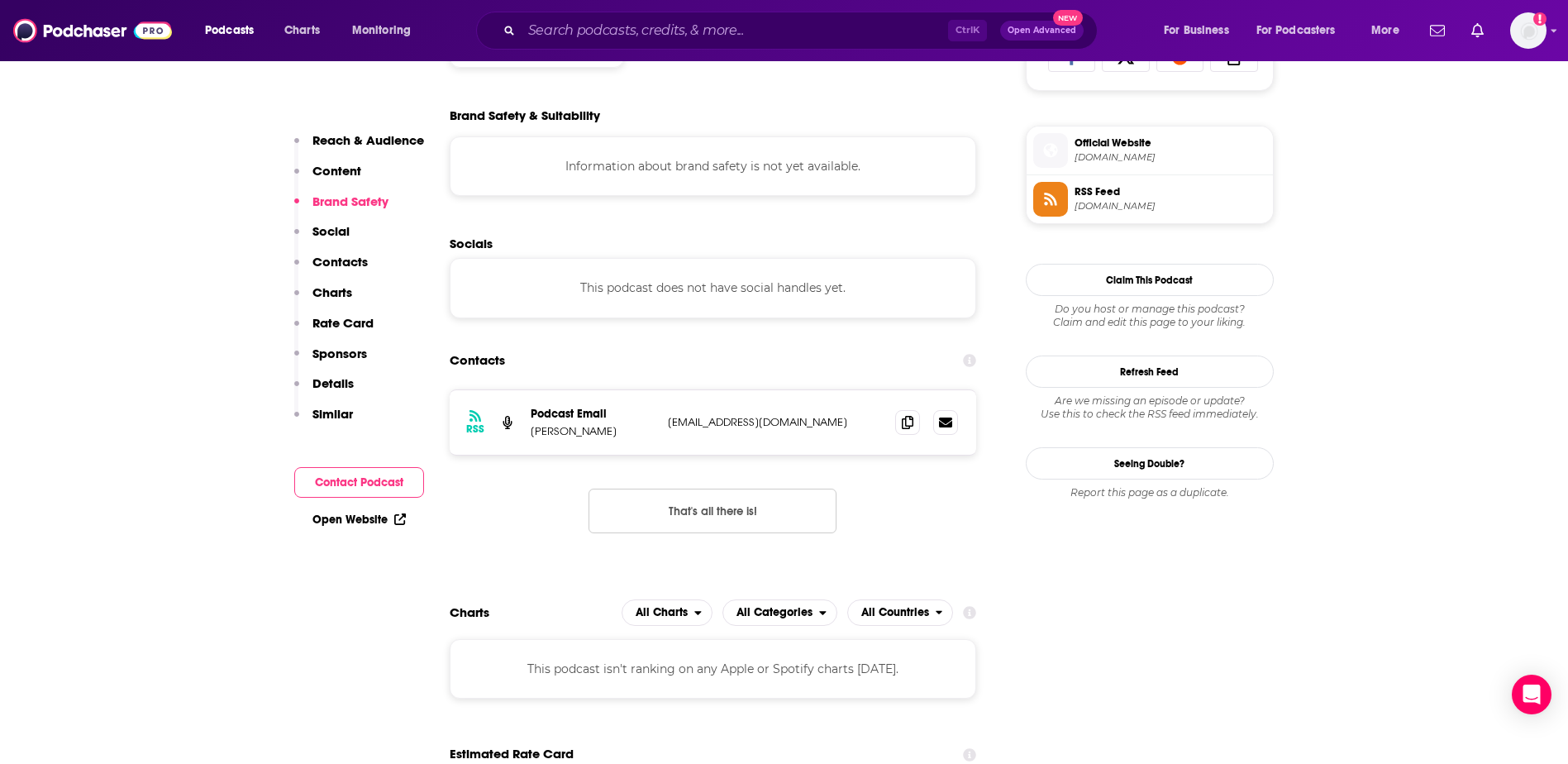
scroll to position [1157, 0]
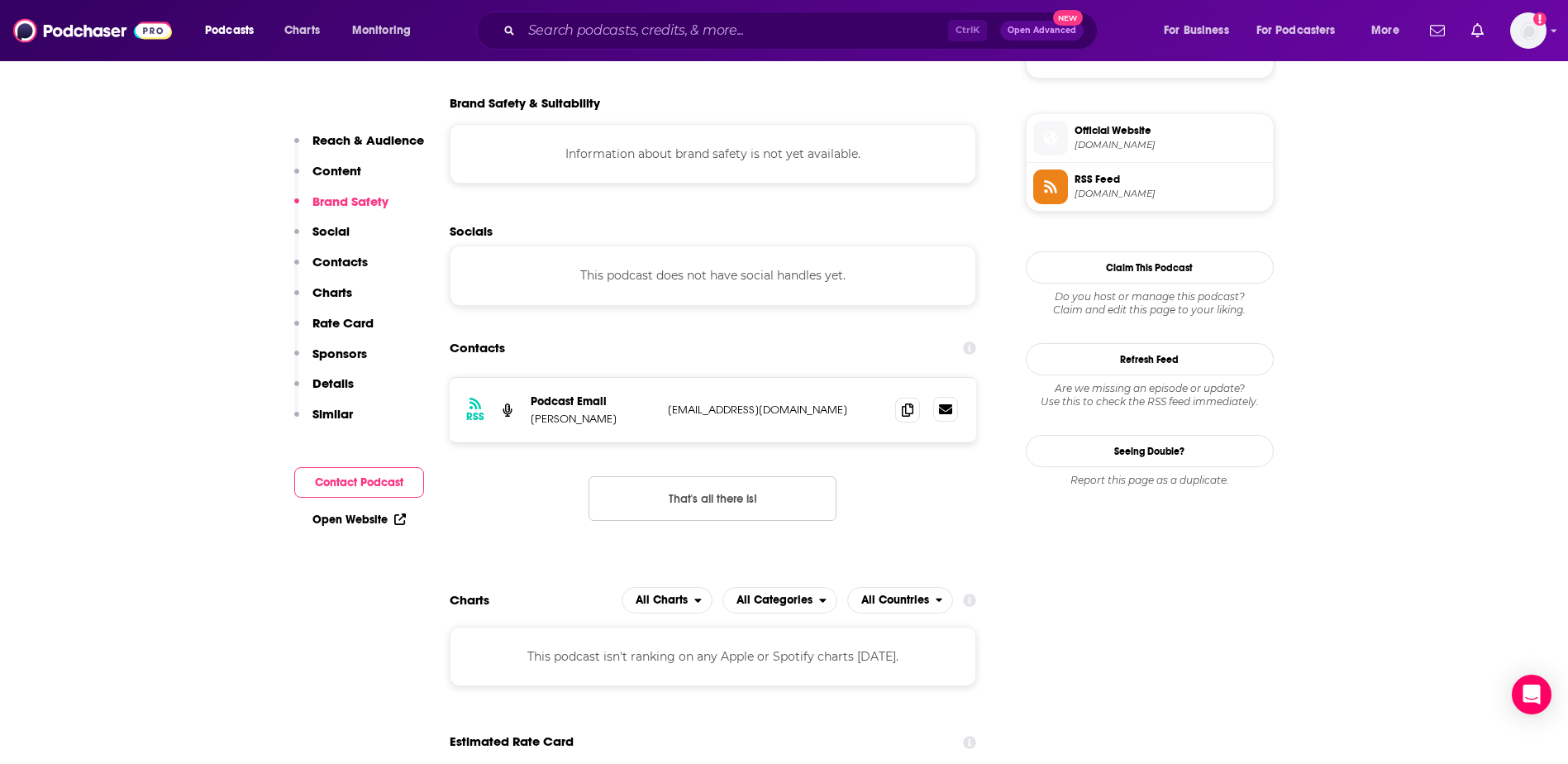
click at [945, 413] on icon at bounding box center [945, 409] width 13 height 10
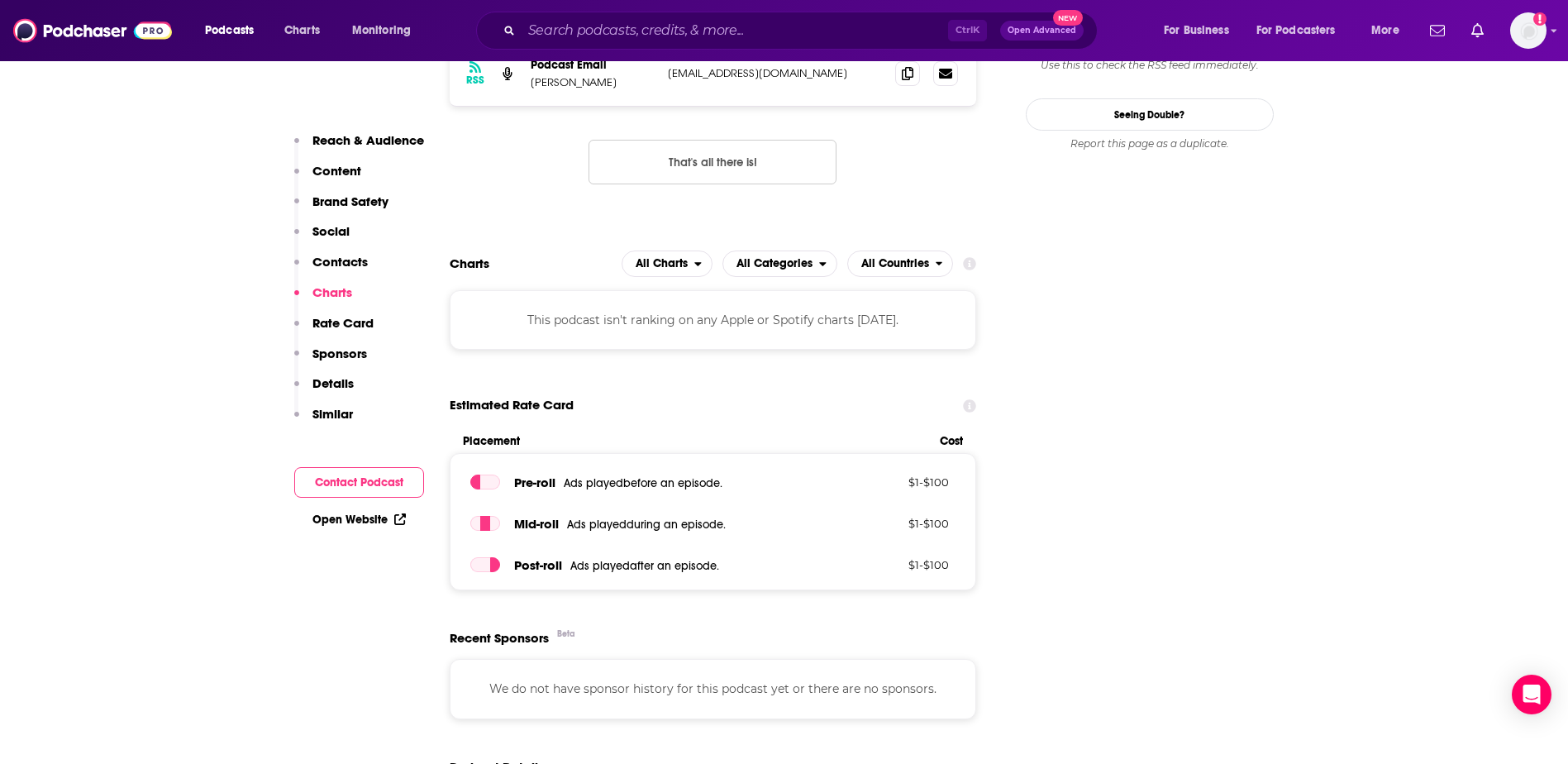
scroll to position [1164, 0]
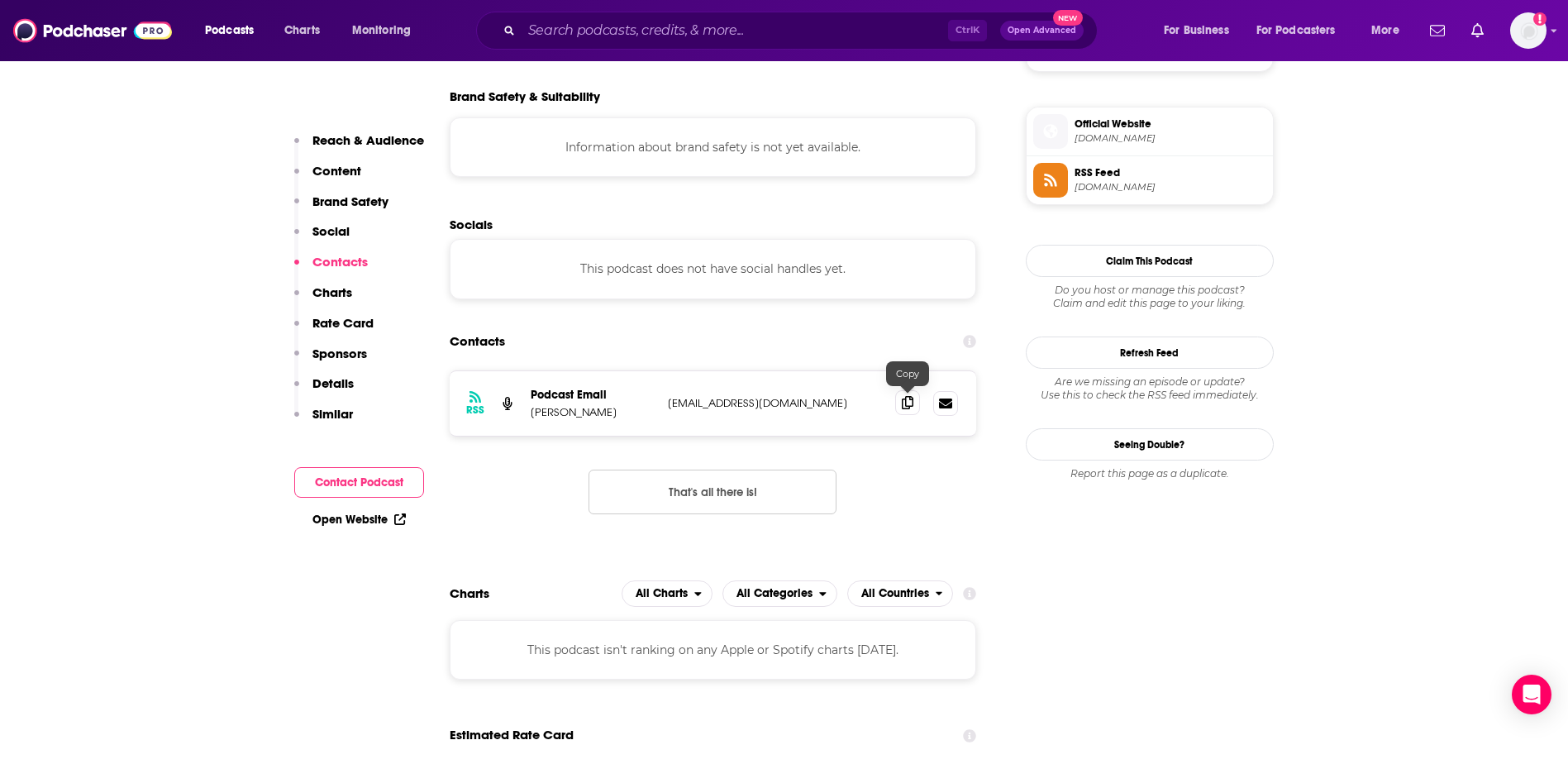
click at [900, 405] on span at bounding box center [907, 402] width 25 height 25
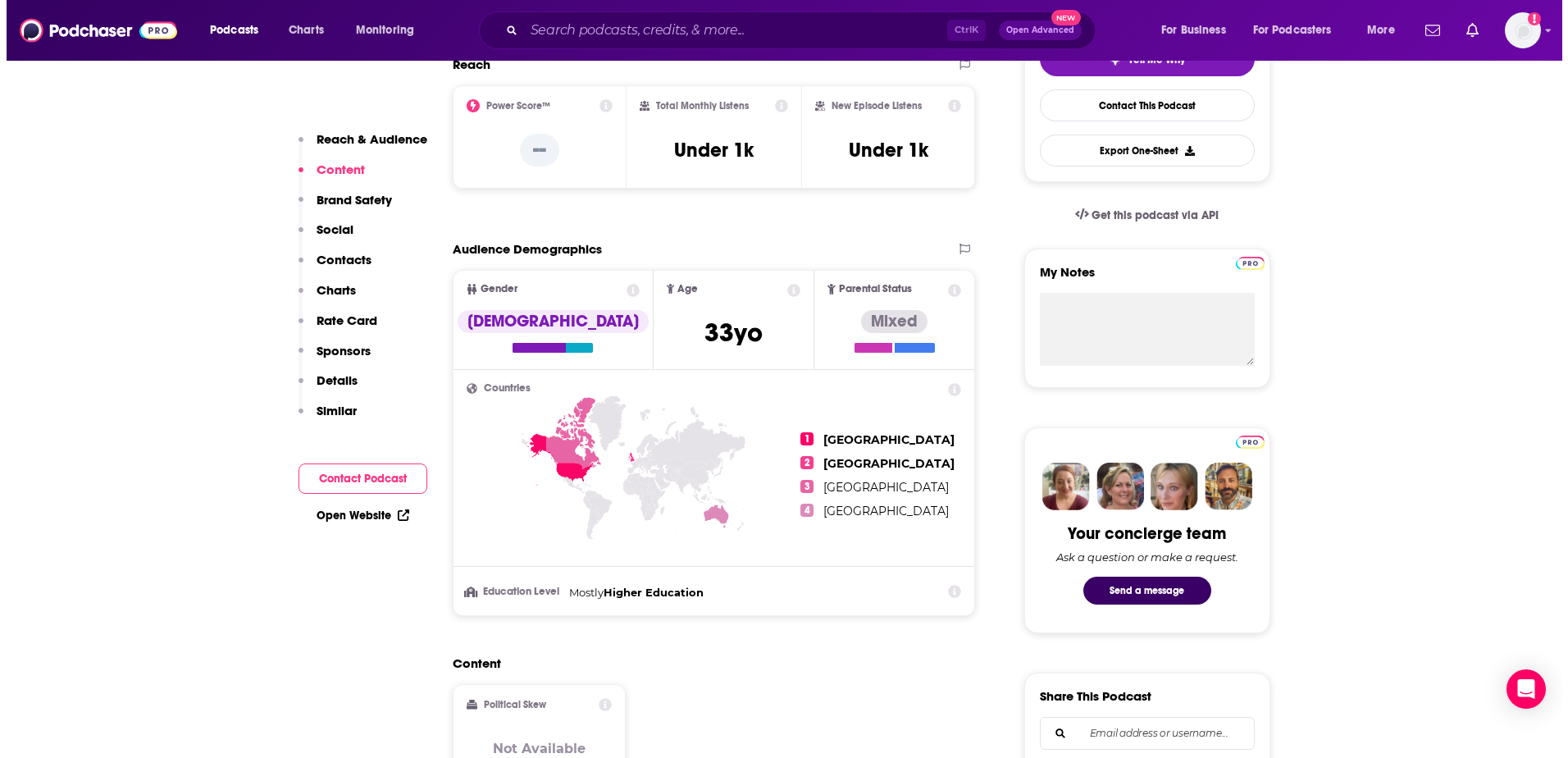
scroll to position [0, 0]
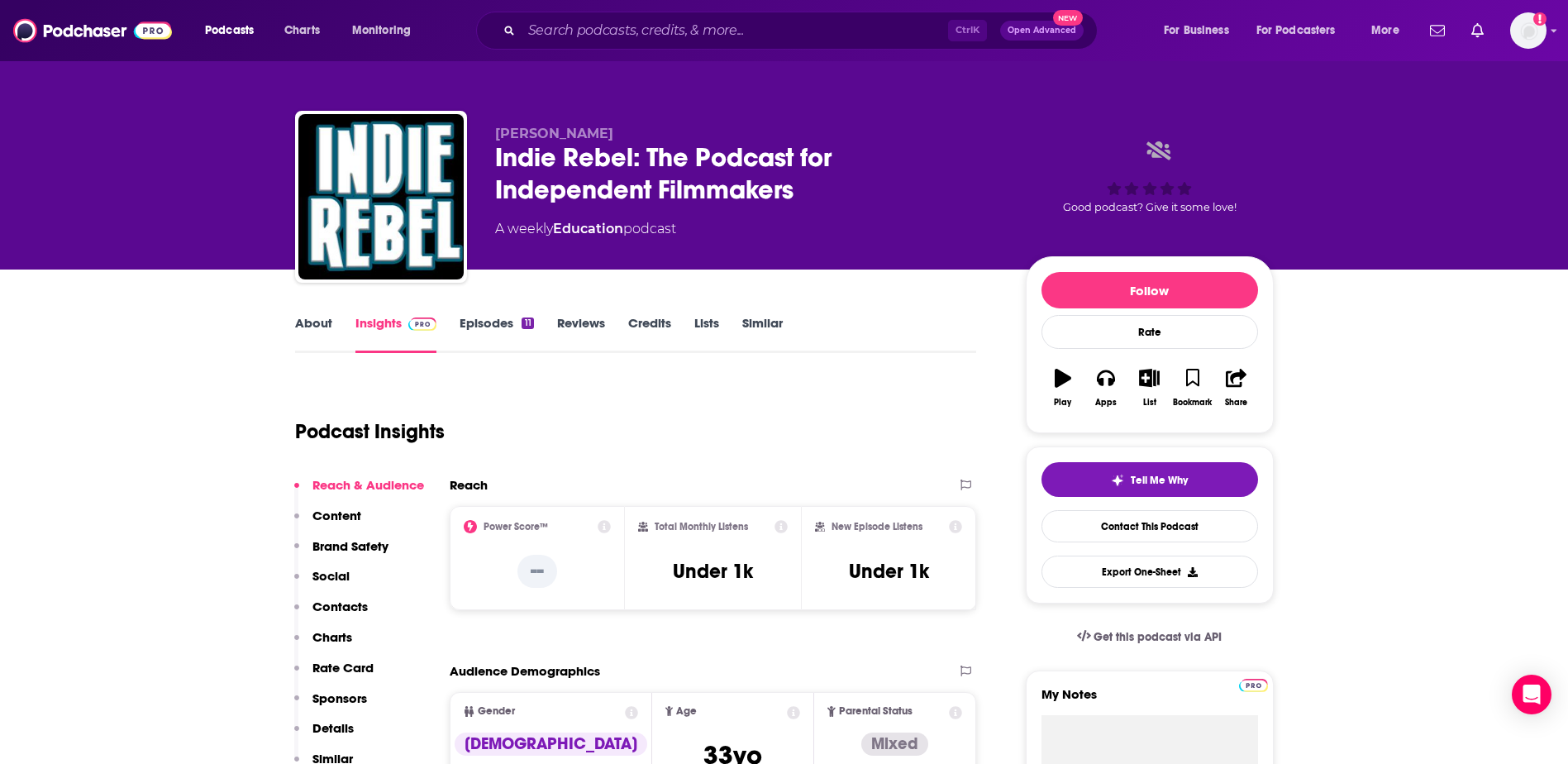
click at [322, 328] on link "About" at bounding box center [314, 333] width 37 height 38
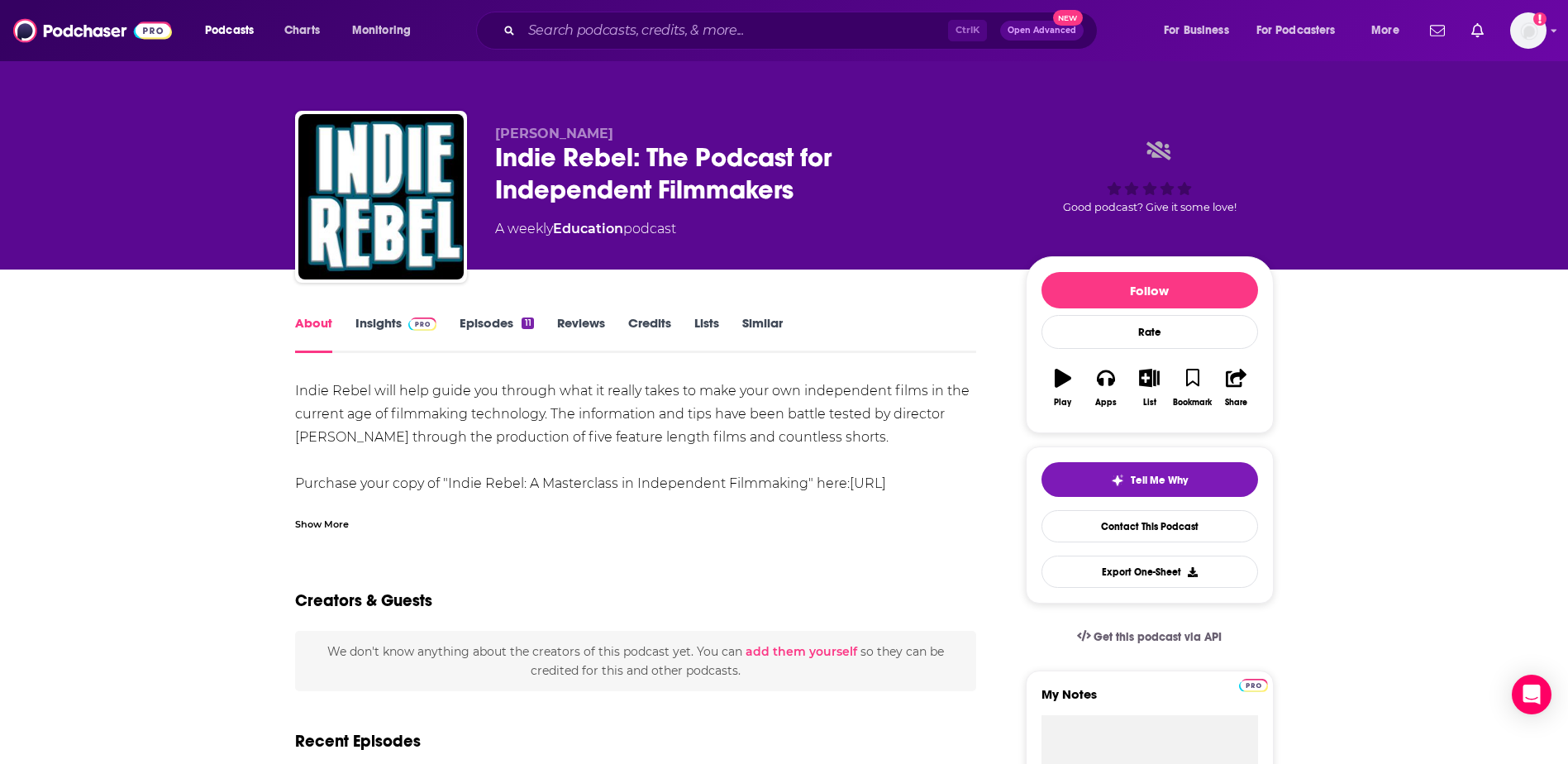
click at [406, 420] on div "Indie Rebel will help guide you through what it really takes to make your own i…" at bounding box center [636, 449] width 682 height 139
drag, startPoint x: 296, startPoint y: 388, endPoint x: 966, endPoint y: 442, distance: 672.2
click at [966, 442] on div "Indie Rebel will help guide you through what it really takes to make your own i…" at bounding box center [636, 449] width 682 height 139
copy div "Indie Rebel will help guide you through what it really takes to make your own i…"
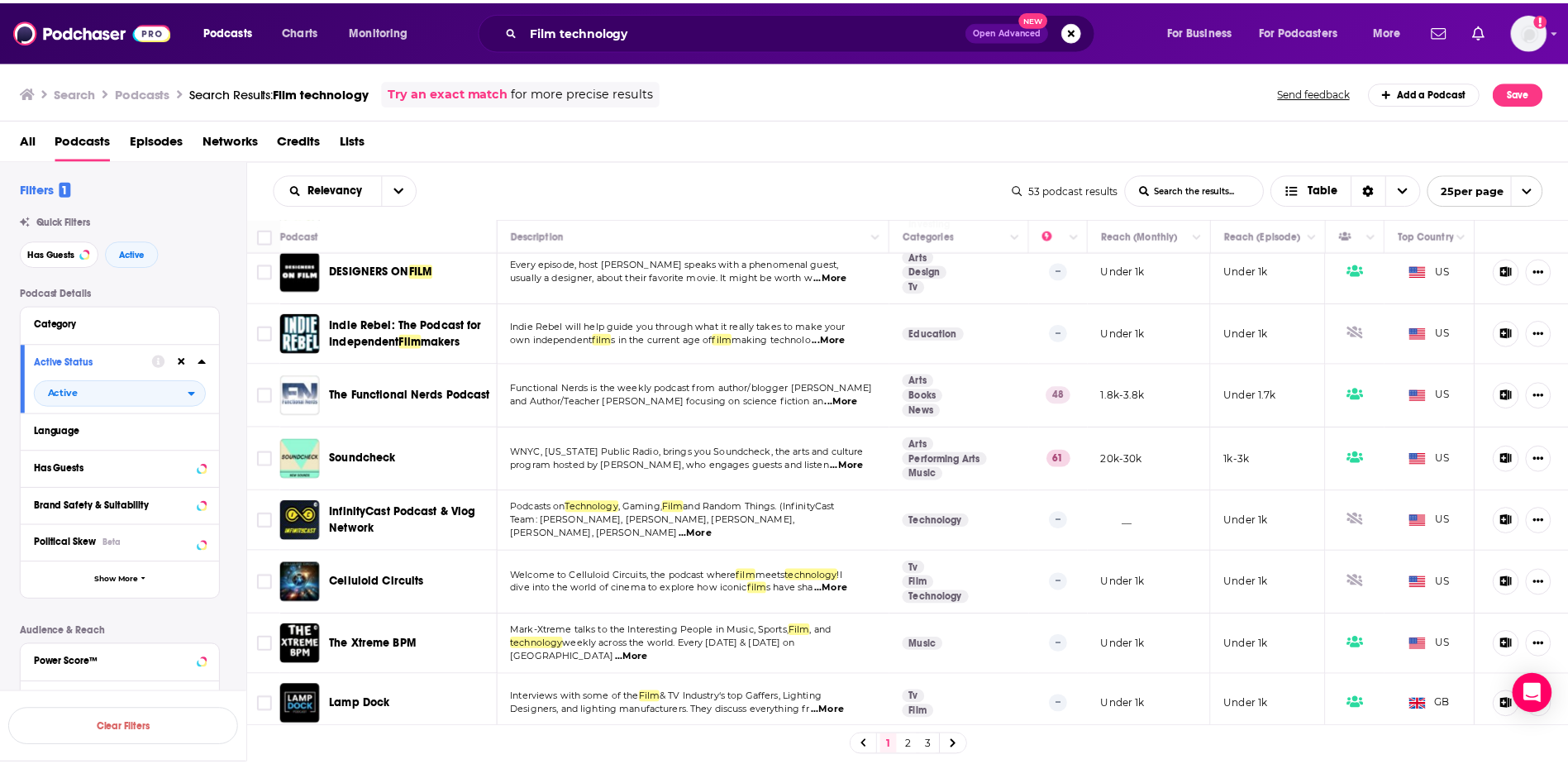
scroll to position [744, 0]
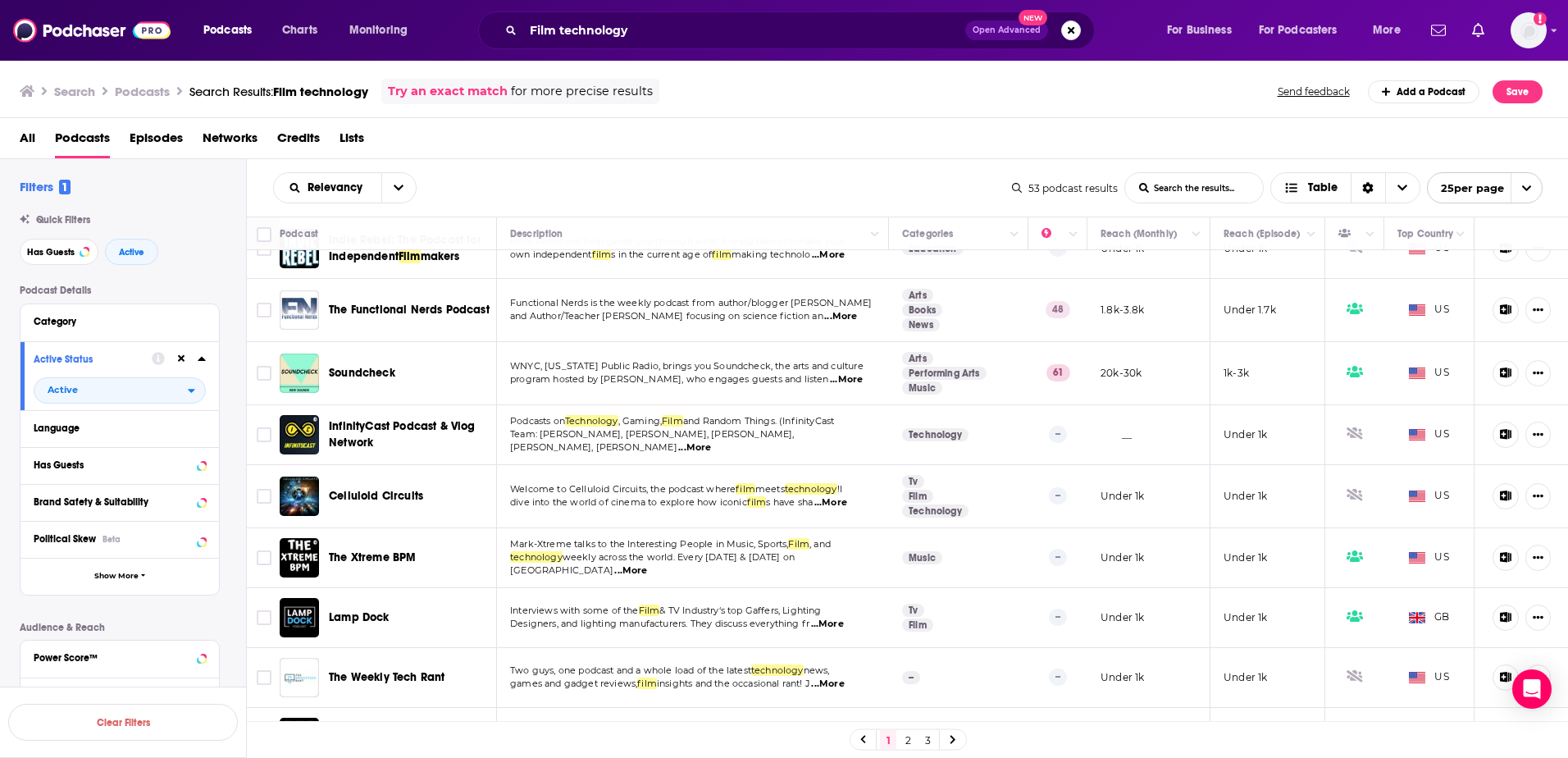
click at [847, 496] on span "...More" at bounding box center [831, 502] width 33 height 13
click at [354, 488] on span "Celluloid Circuits" at bounding box center [376, 495] width 94 height 14
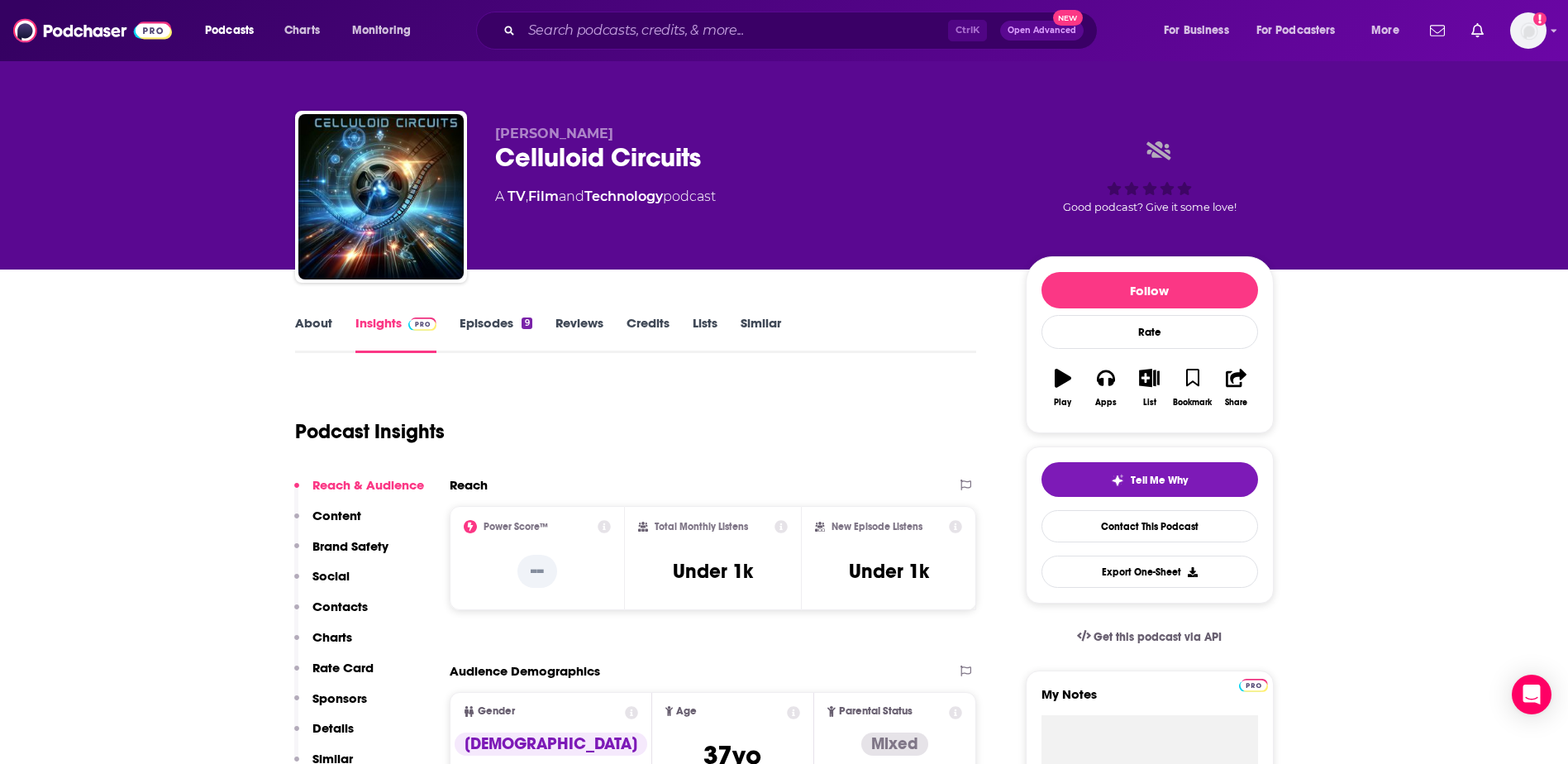
click at [465, 325] on link "Episodes 9" at bounding box center [495, 333] width 72 height 38
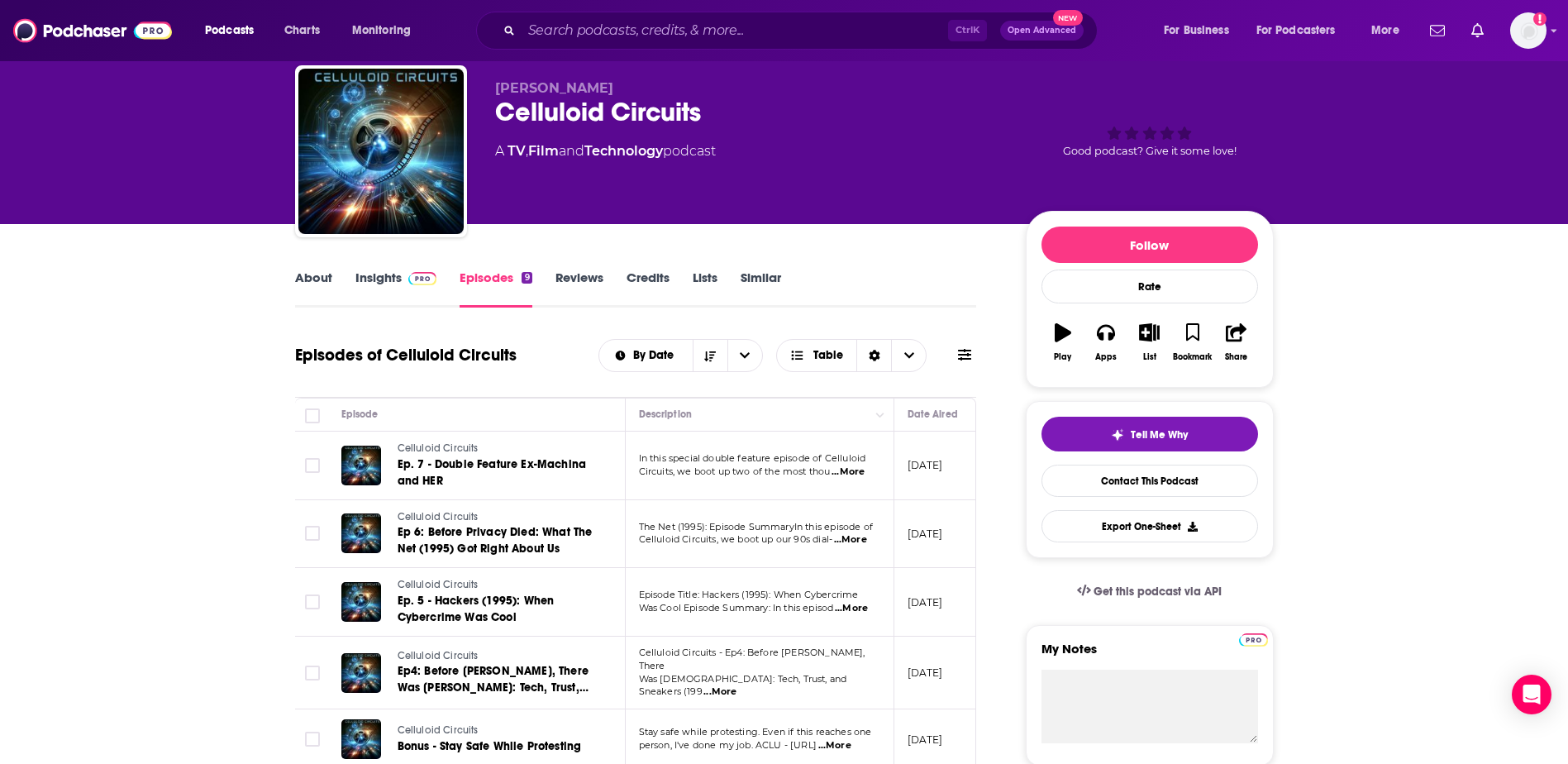
scroll to position [83, 0]
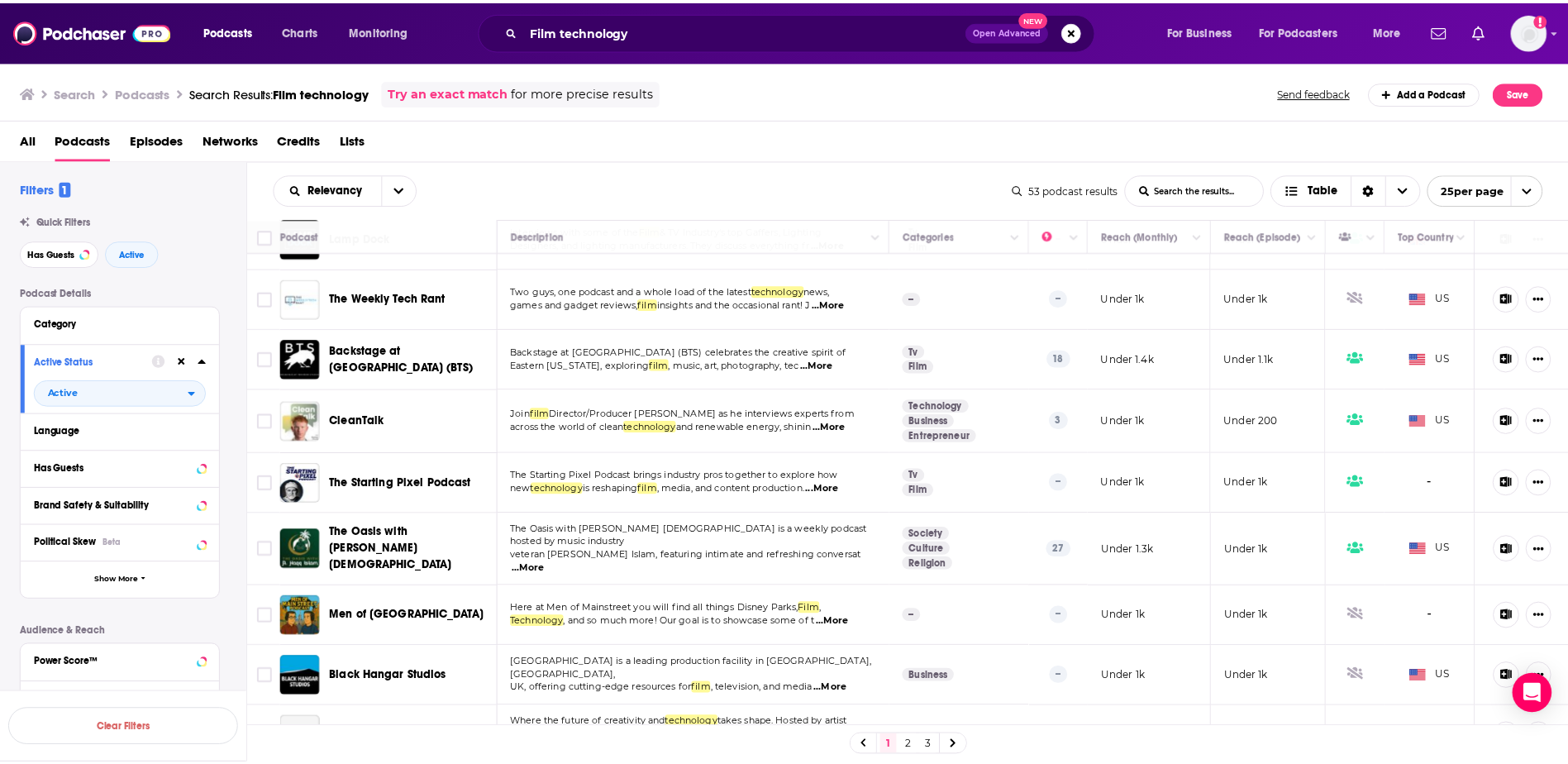
scroll to position [1157, 0]
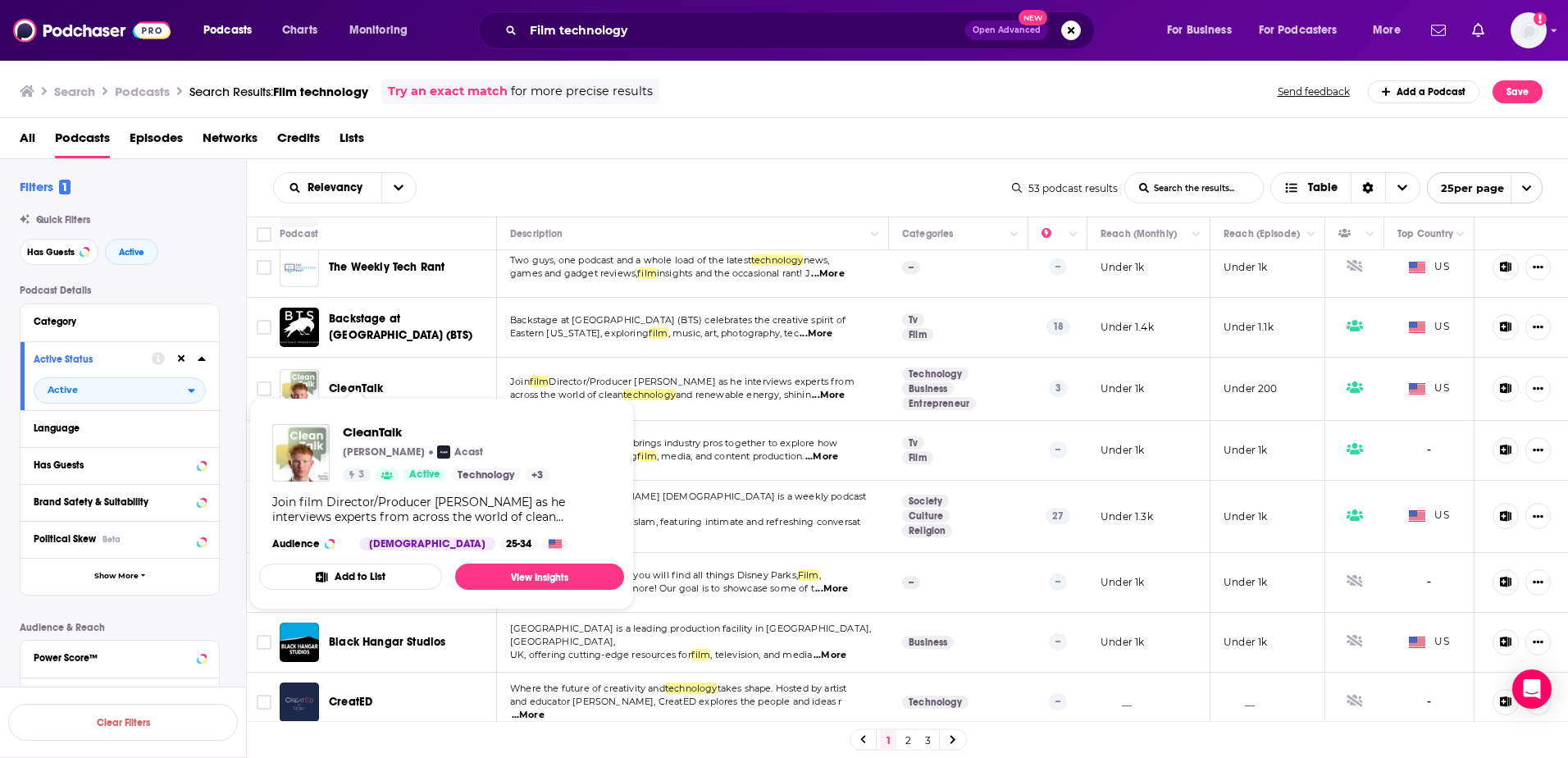
click at [375, 381] on span "CleanTalk" at bounding box center [356, 388] width 55 height 14
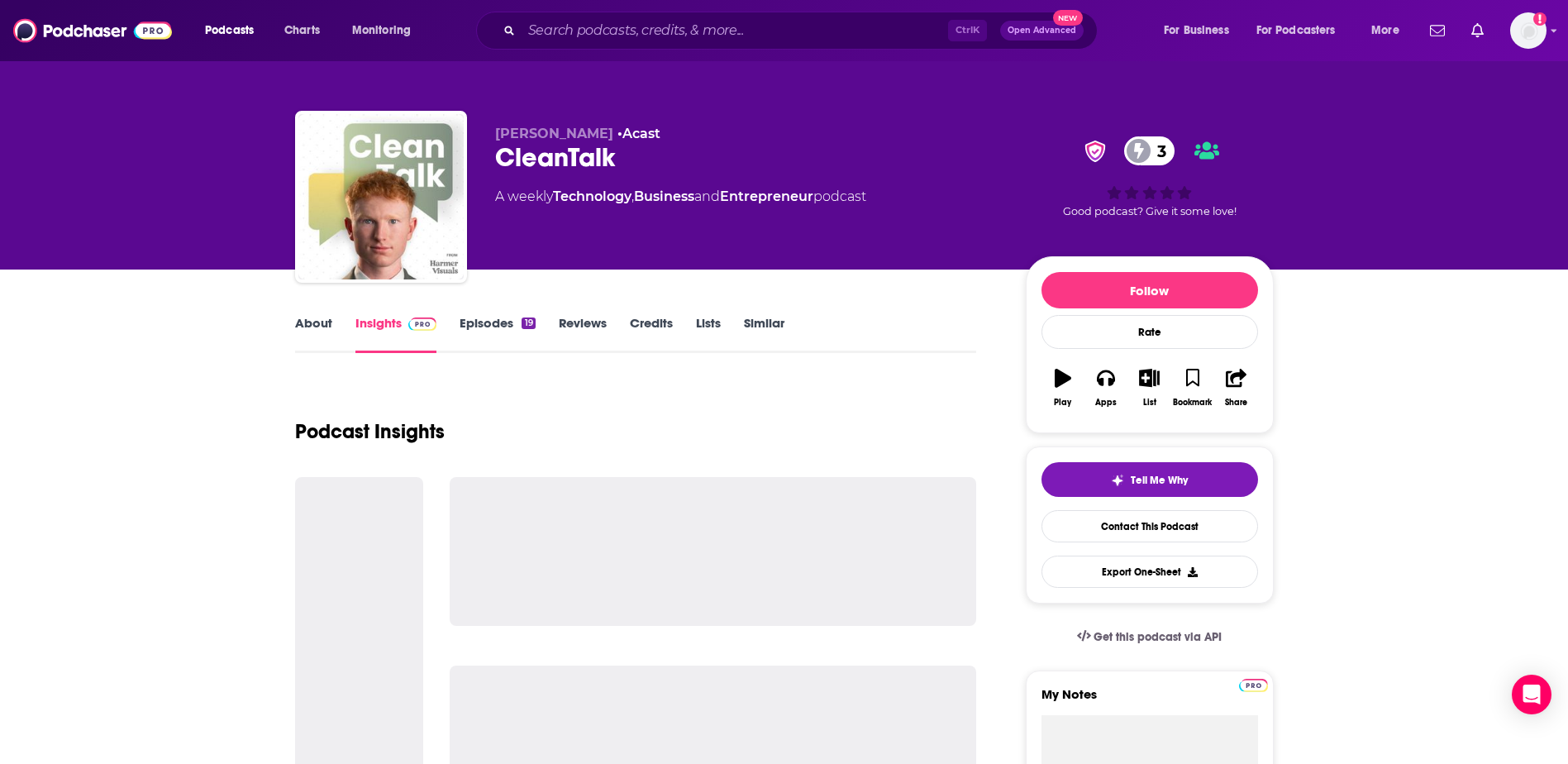
click at [491, 331] on link "Episodes 19" at bounding box center [497, 333] width 75 height 38
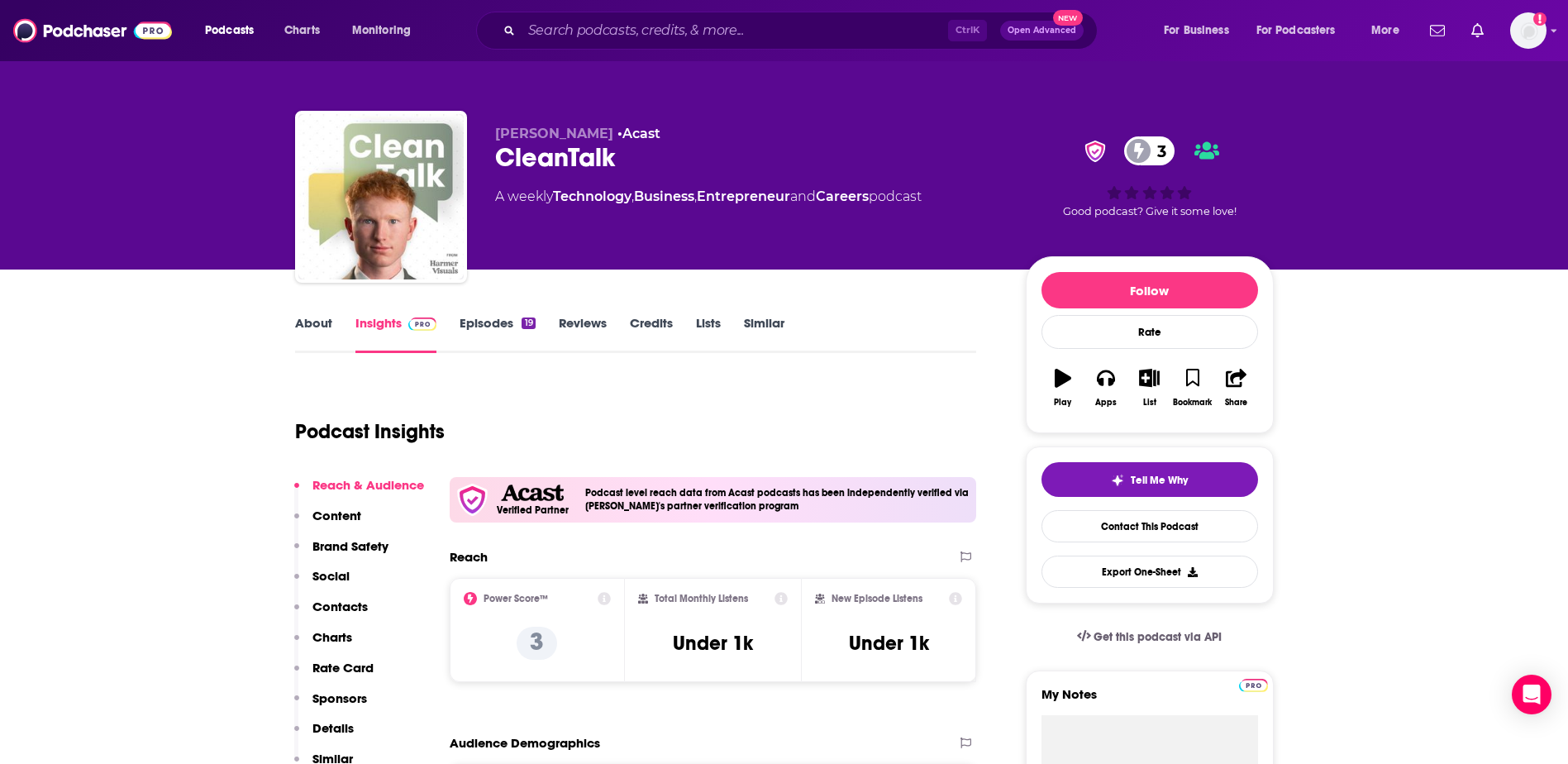
click at [307, 326] on link "About" at bounding box center [314, 333] width 37 height 38
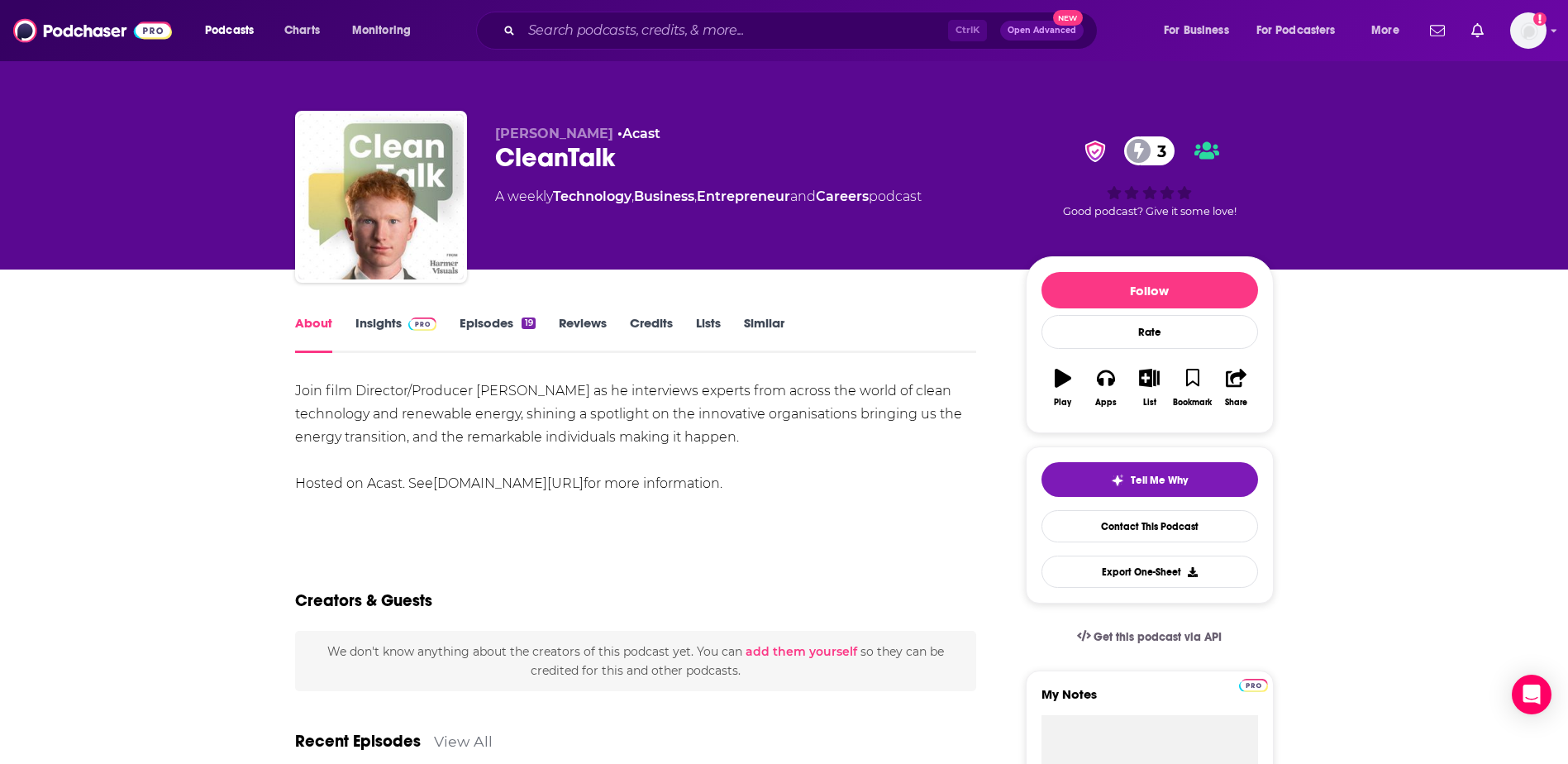
drag, startPoint x: 786, startPoint y: 490, endPoint x: 255, endPoint y: 395, distance: 539.4
drag, startPoint x: 255, startPoint y: 395, endPoint x: 410, endPoint y: 393, distance: 155.0
copy div "Join film Director/Producer [PERSON_NAME] as he interviews experts from across …"
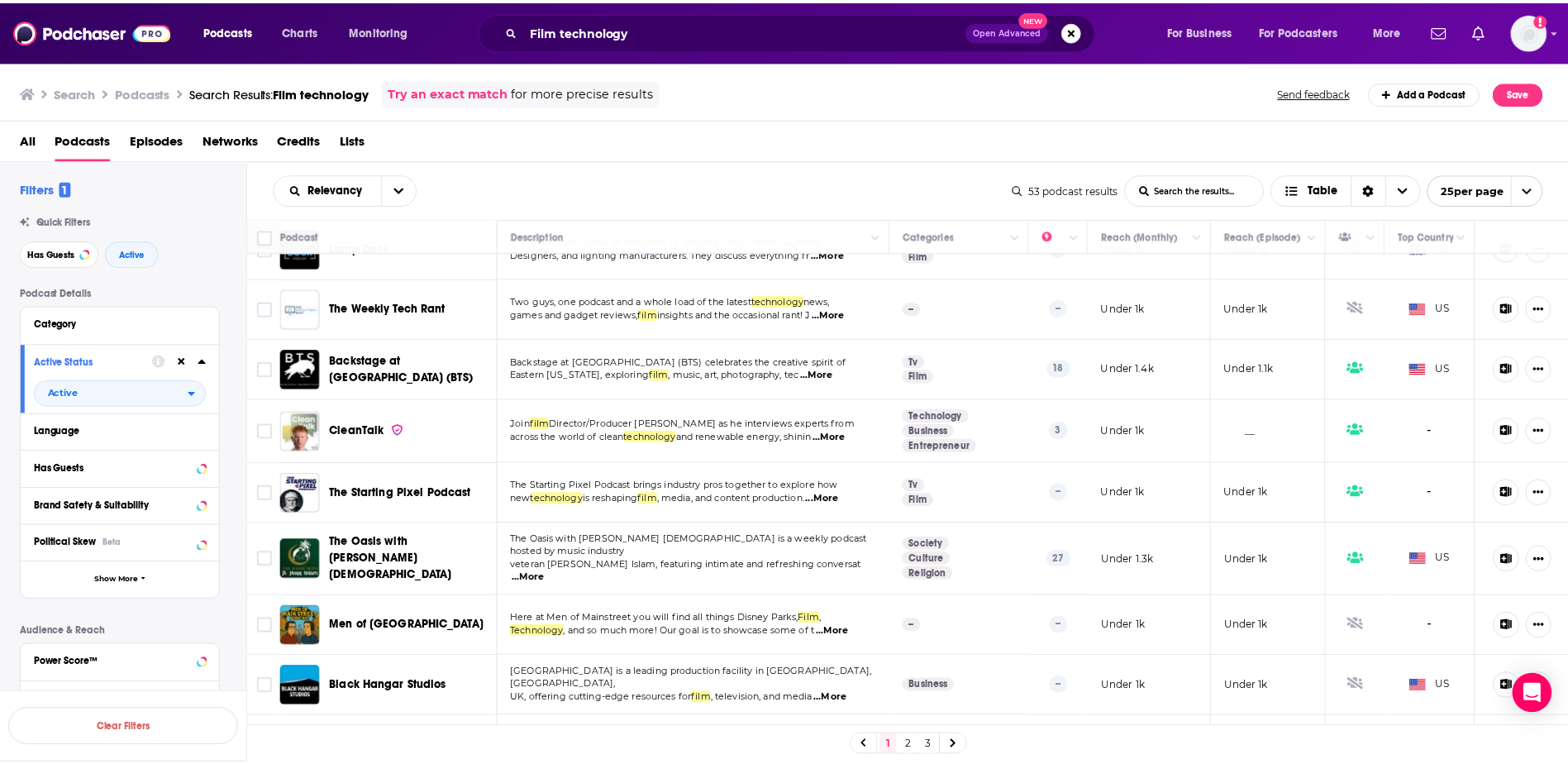
scroll to position [1157, 0]
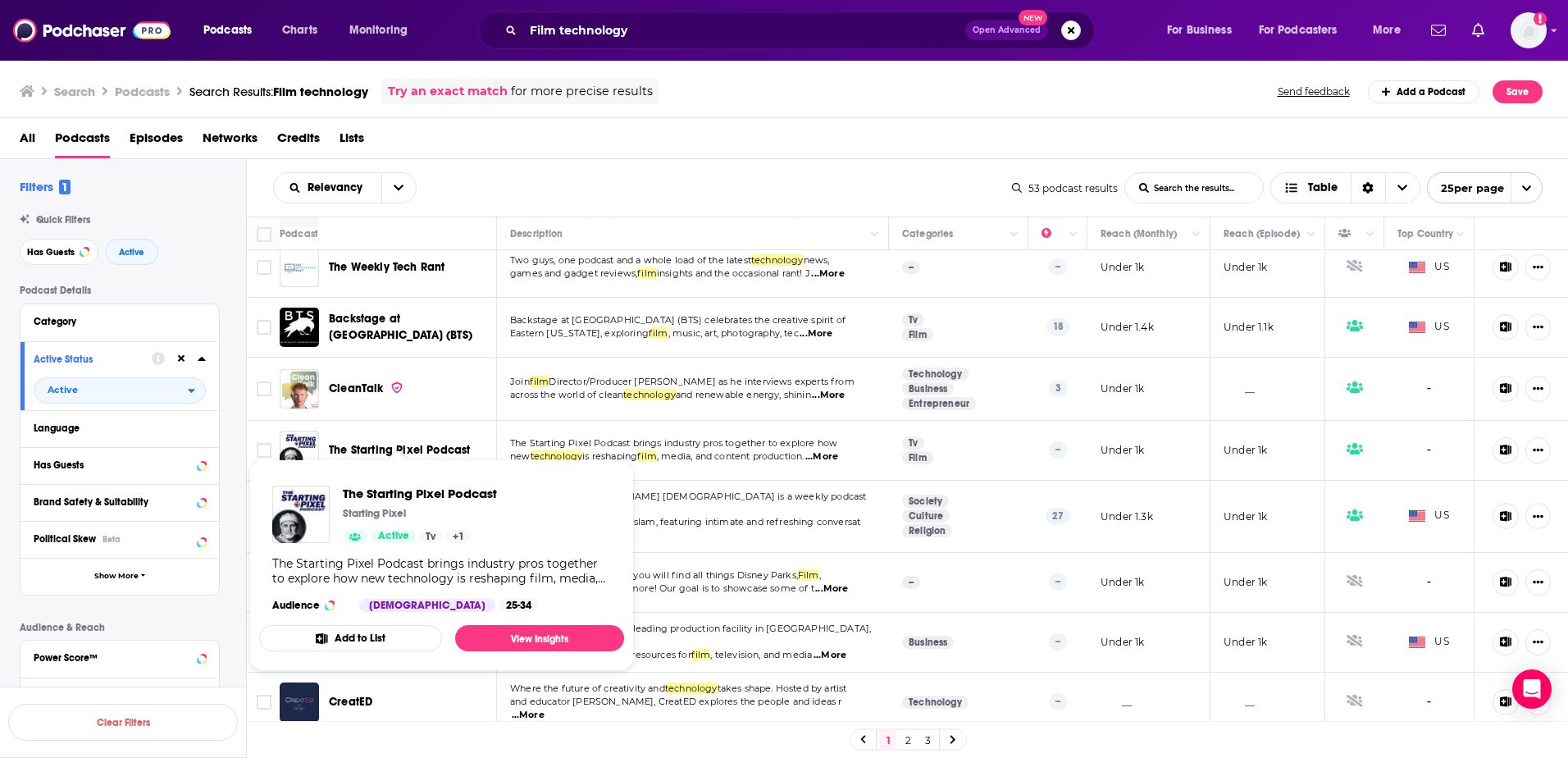
click at [449, 443] on span "The Starting Pixel Podcast" at bounding box center [399, 450] width 141 height 14
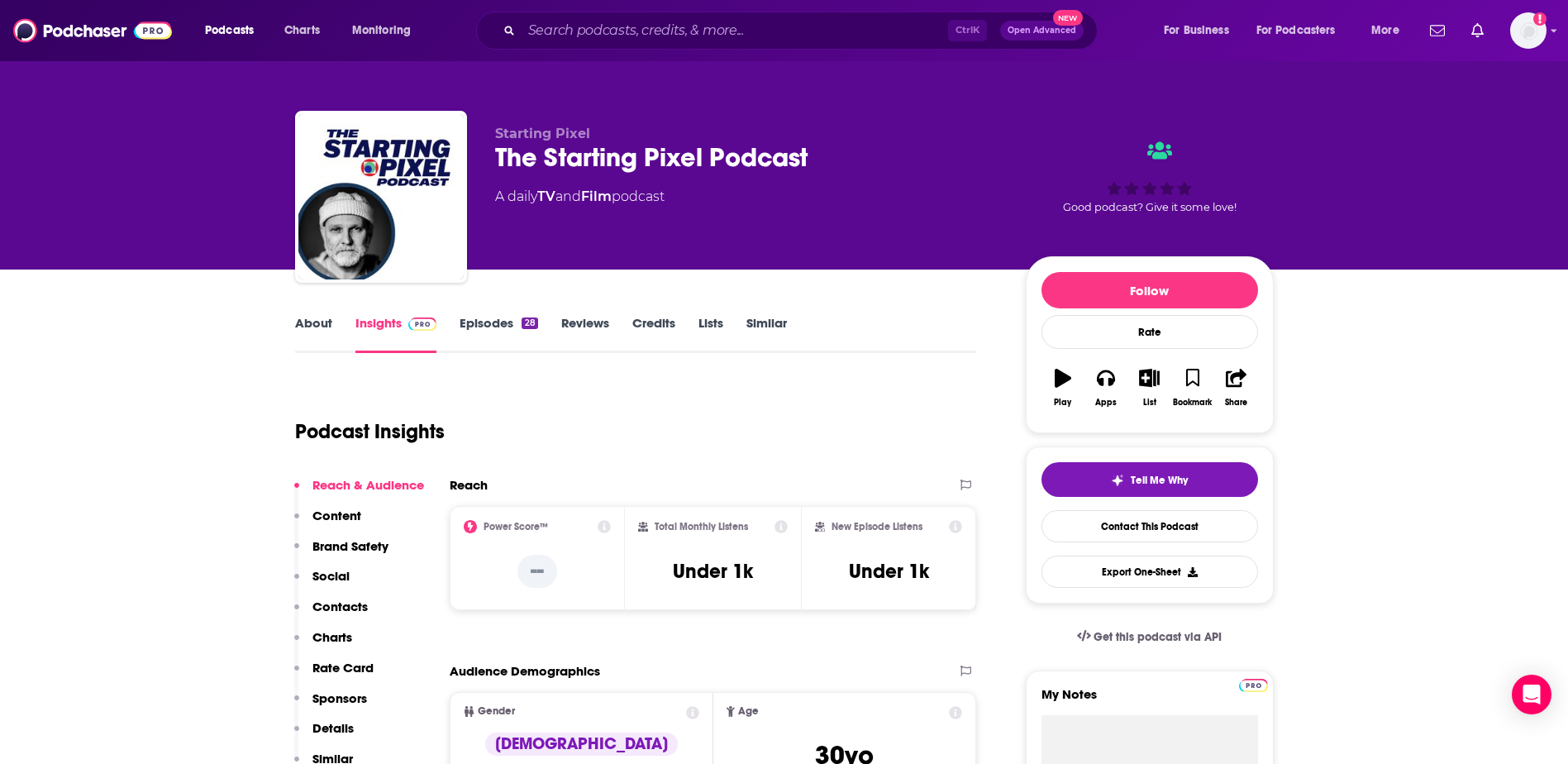
click at [489, 332] on link "Episodes 28" at bounding box center [498, 333] width 77 height 38
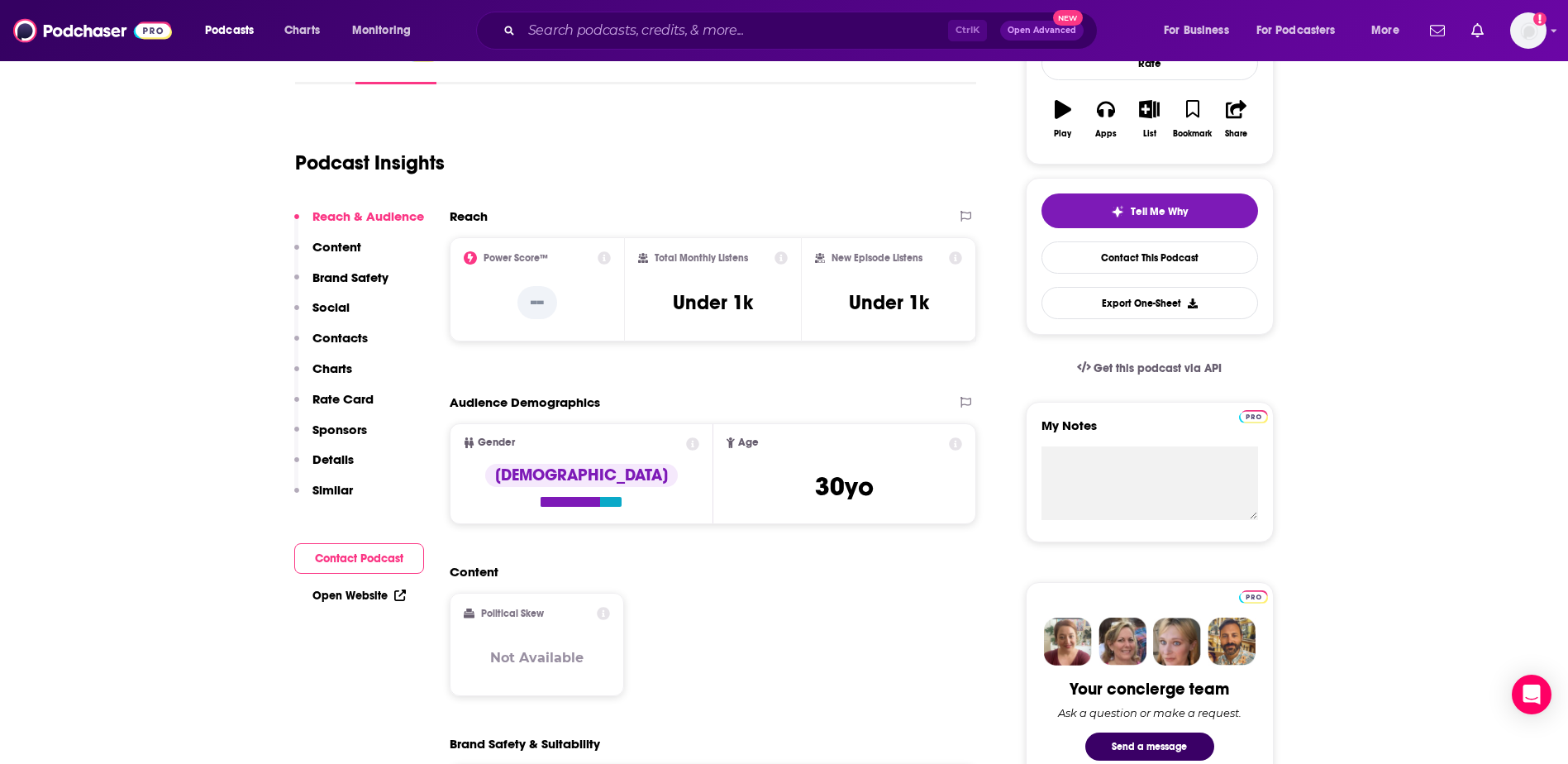
scroll to position [83, 0]
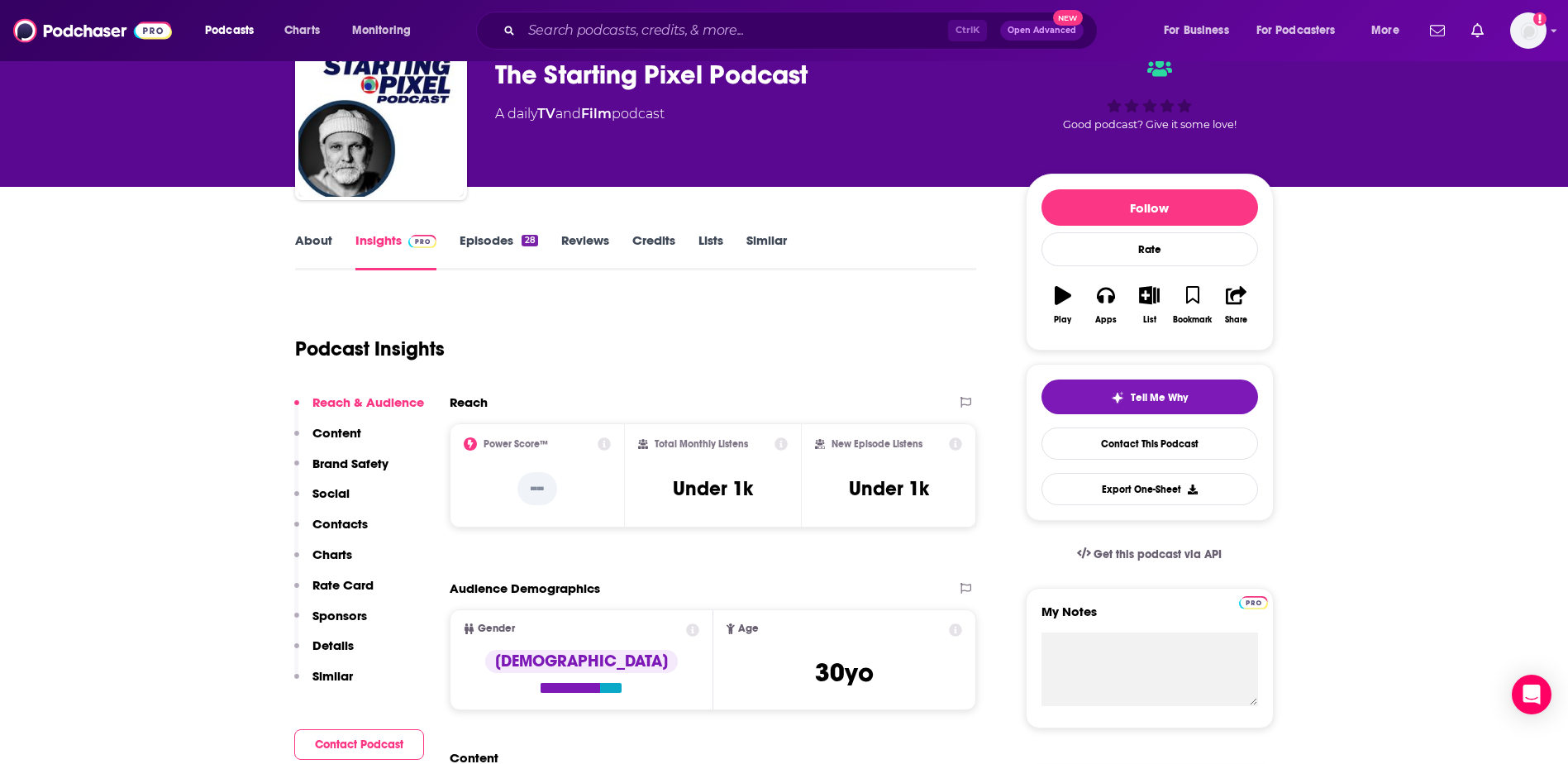
click at [299, 249] on link "About" at bounding box center [314, 251] width 37 height 38
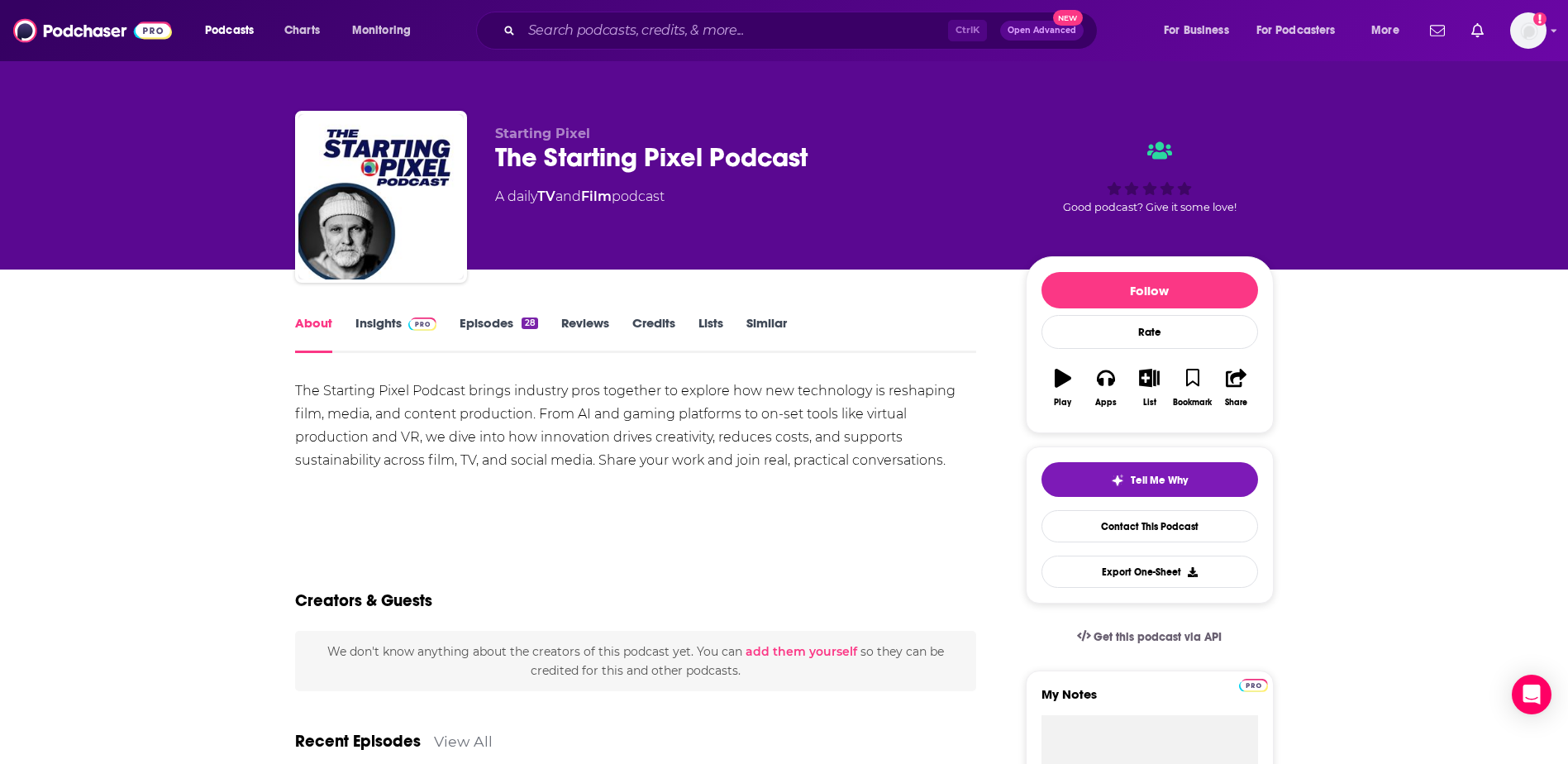
click at [381, 319] on link "Insights" at bounding box center [396, 333] width 82 height 38
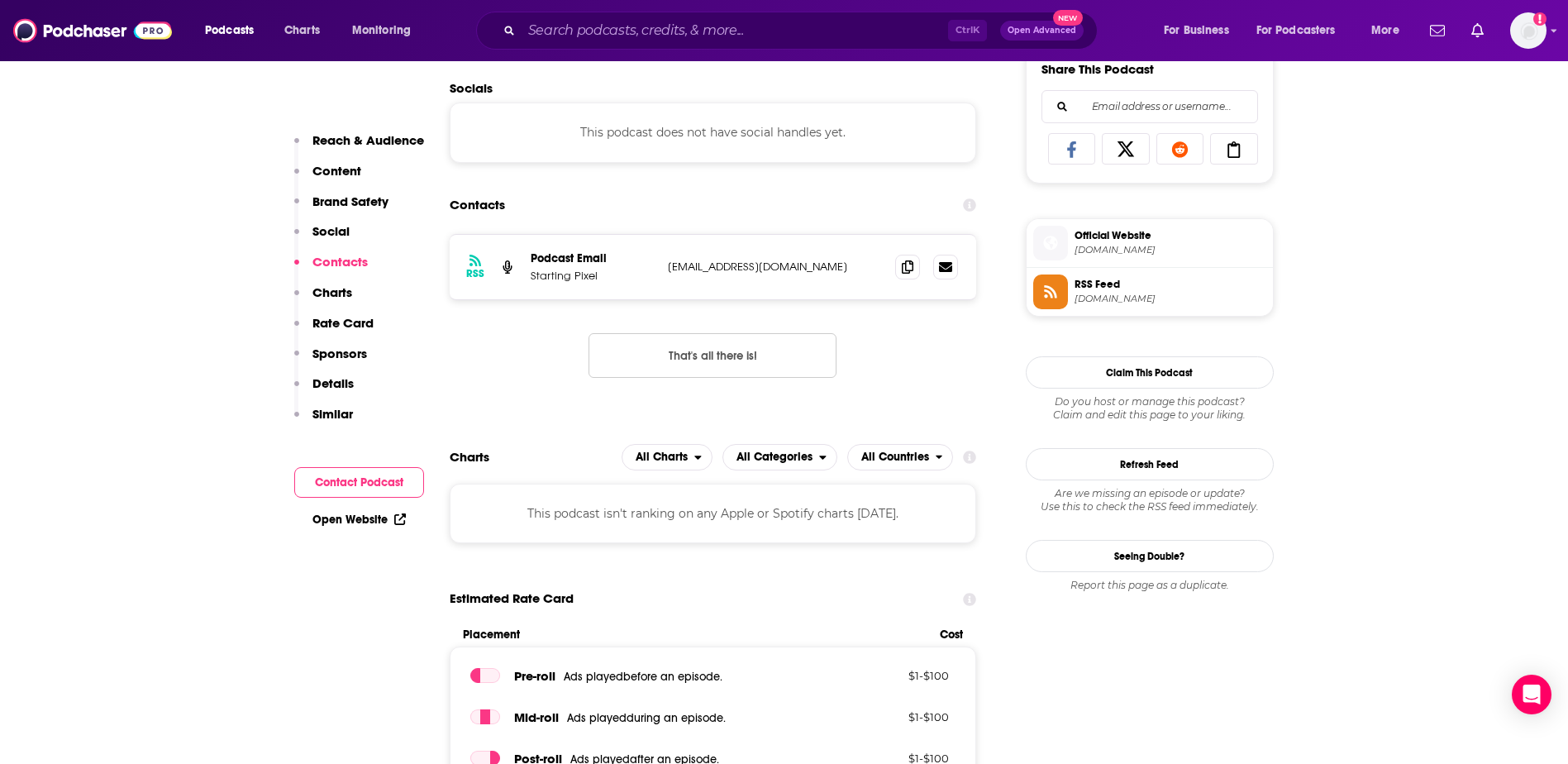
scroll to position [1075, 0]
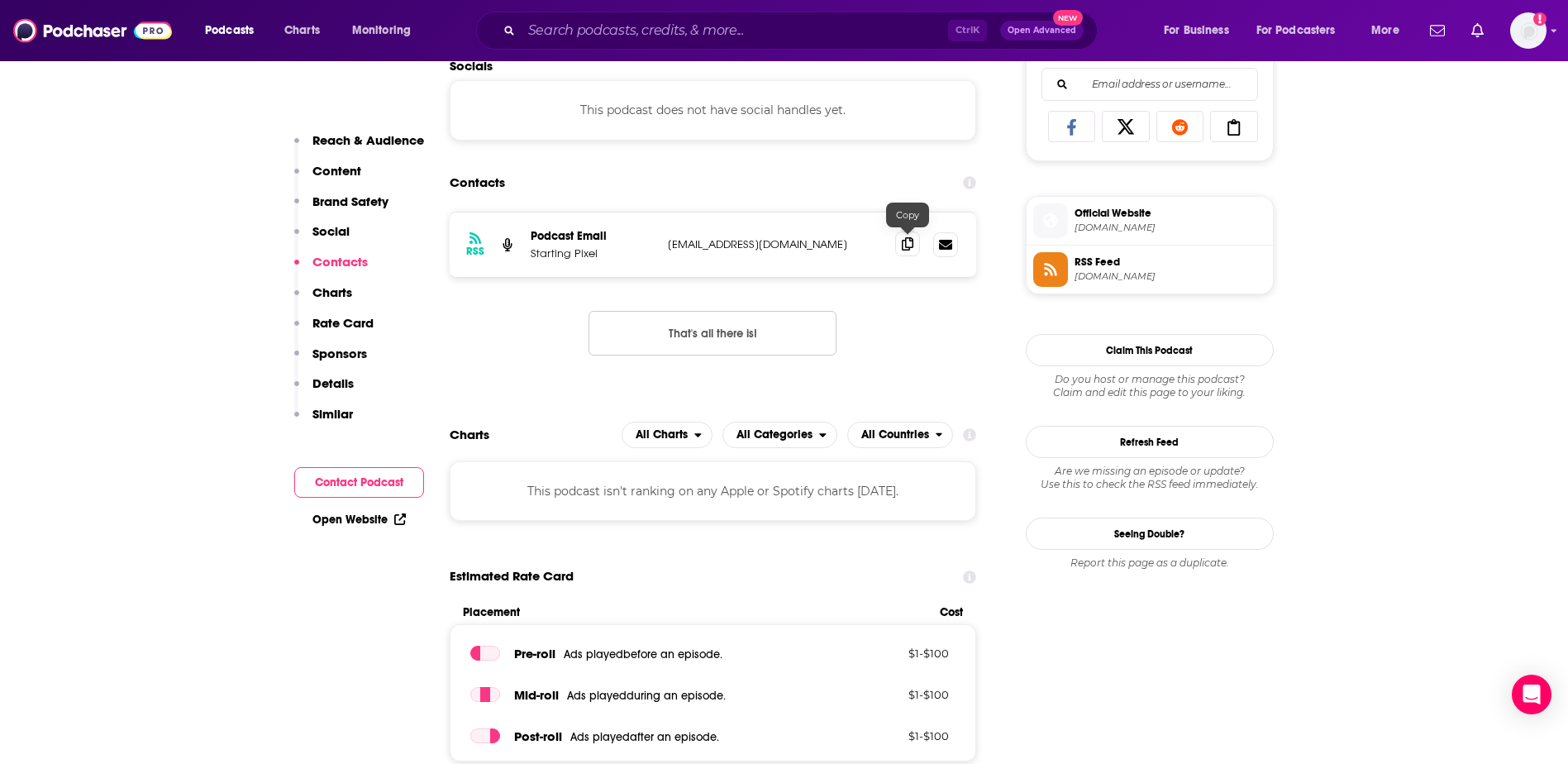
click at [911, 247] on icon at bounding box center [907, 244] width 11 height 13
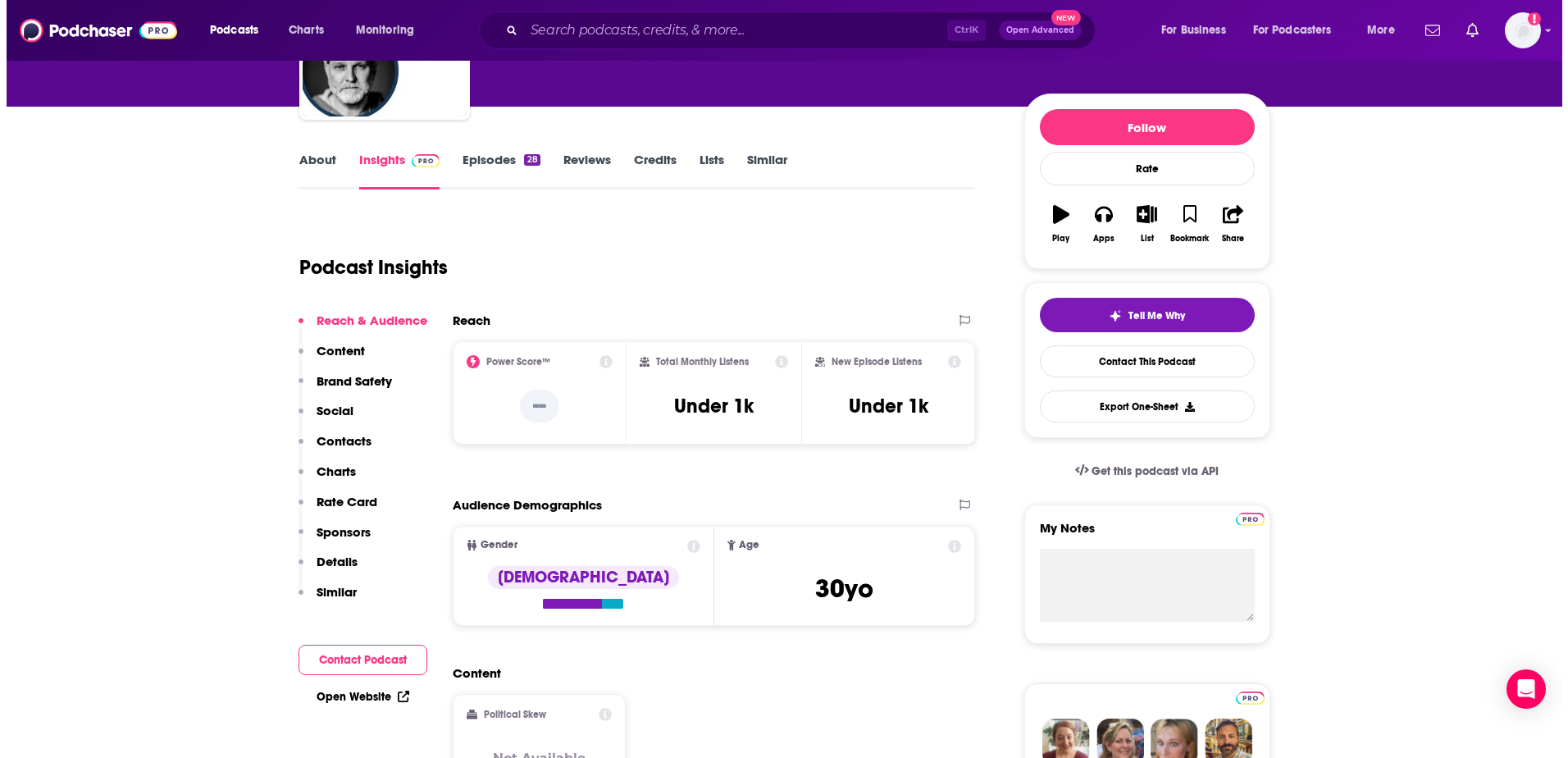
scroll to position [0, 0]
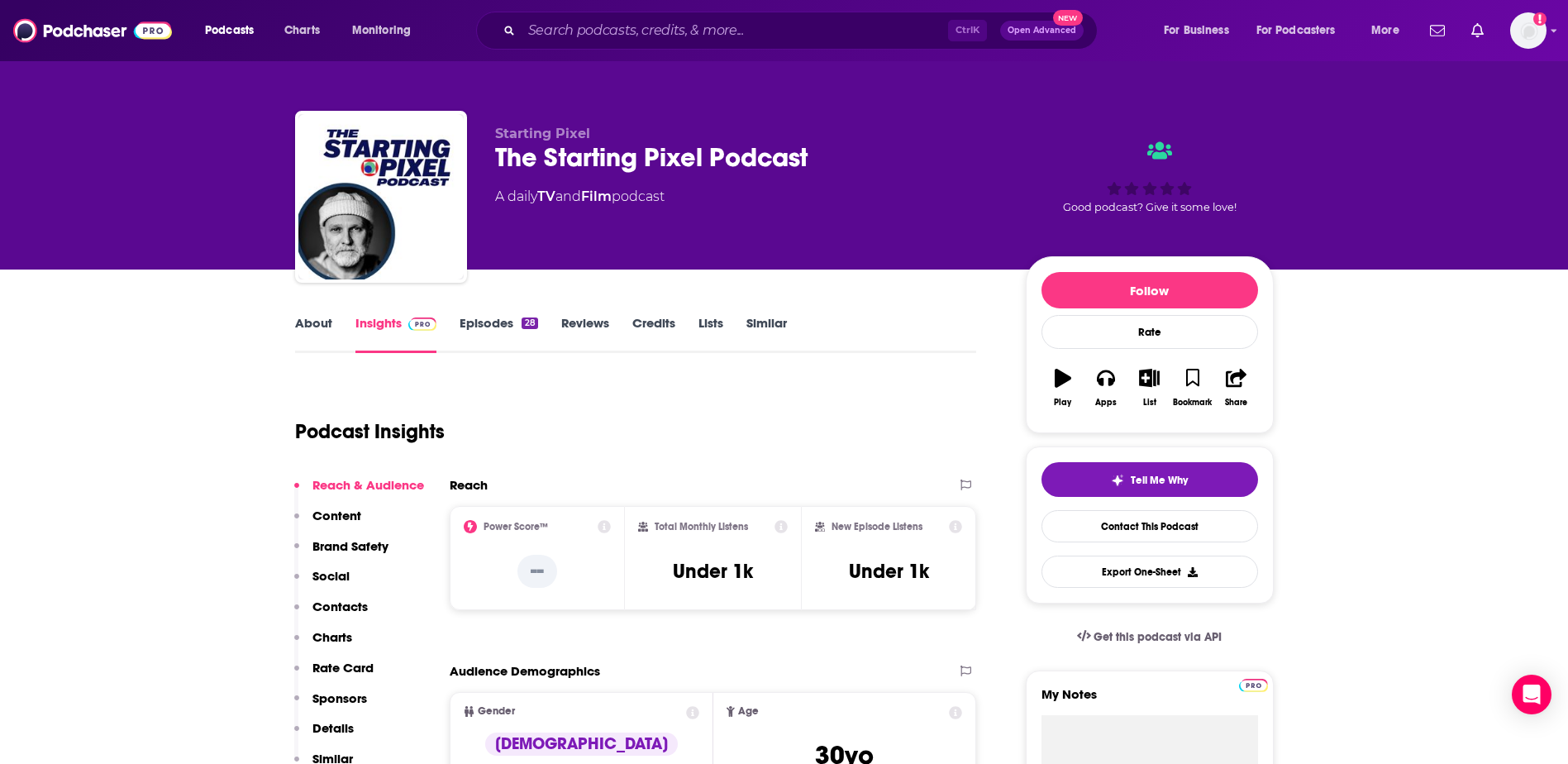
click at [321, 329] on link "About" at bounding box center [314, 333] width 37 height 38
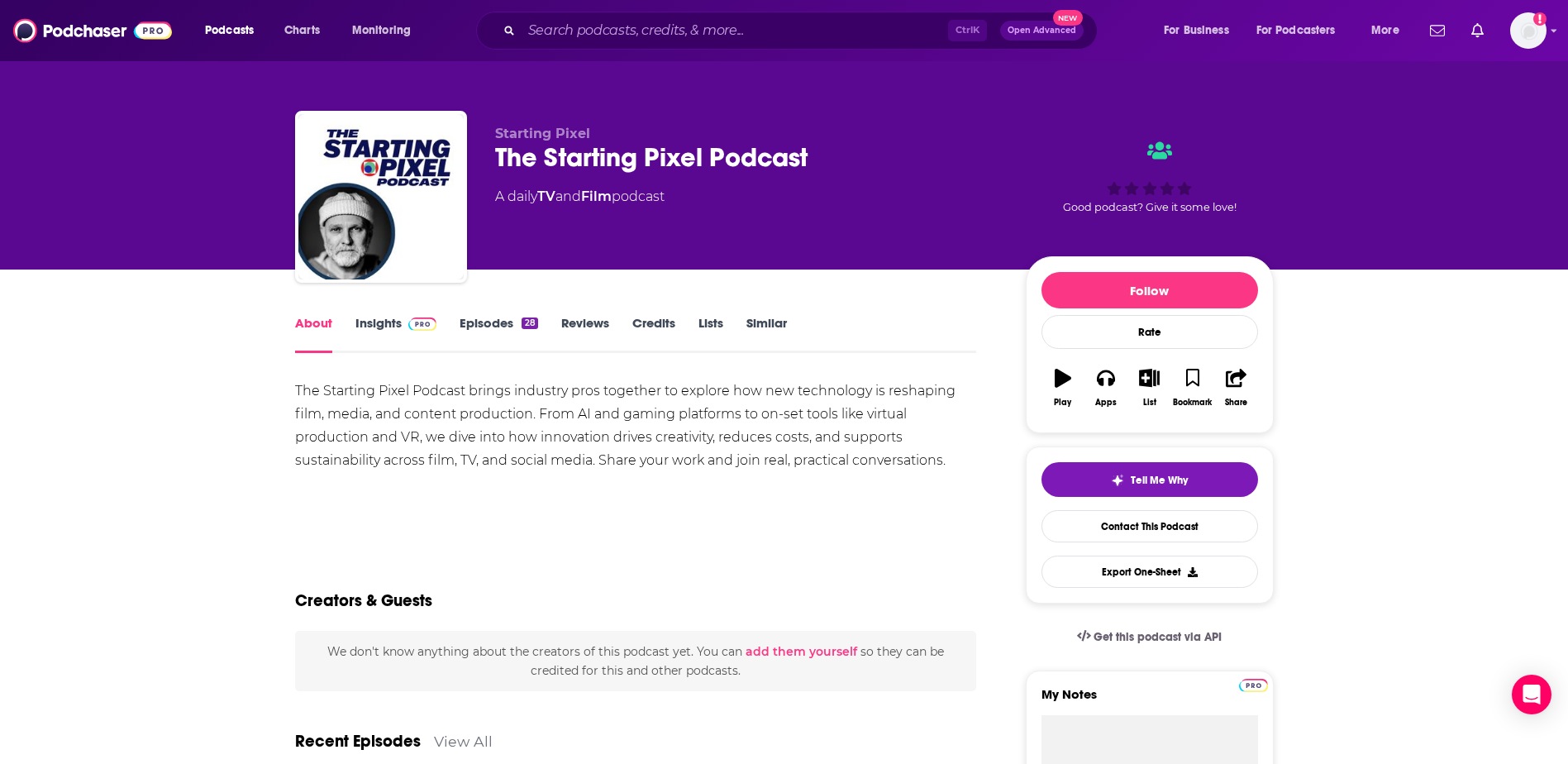
click at [600, 432] on div "The Starting Pixel Podcast brings industry pros together to explore how new tec…" at bounding box center [636, 425] width 682 height 92
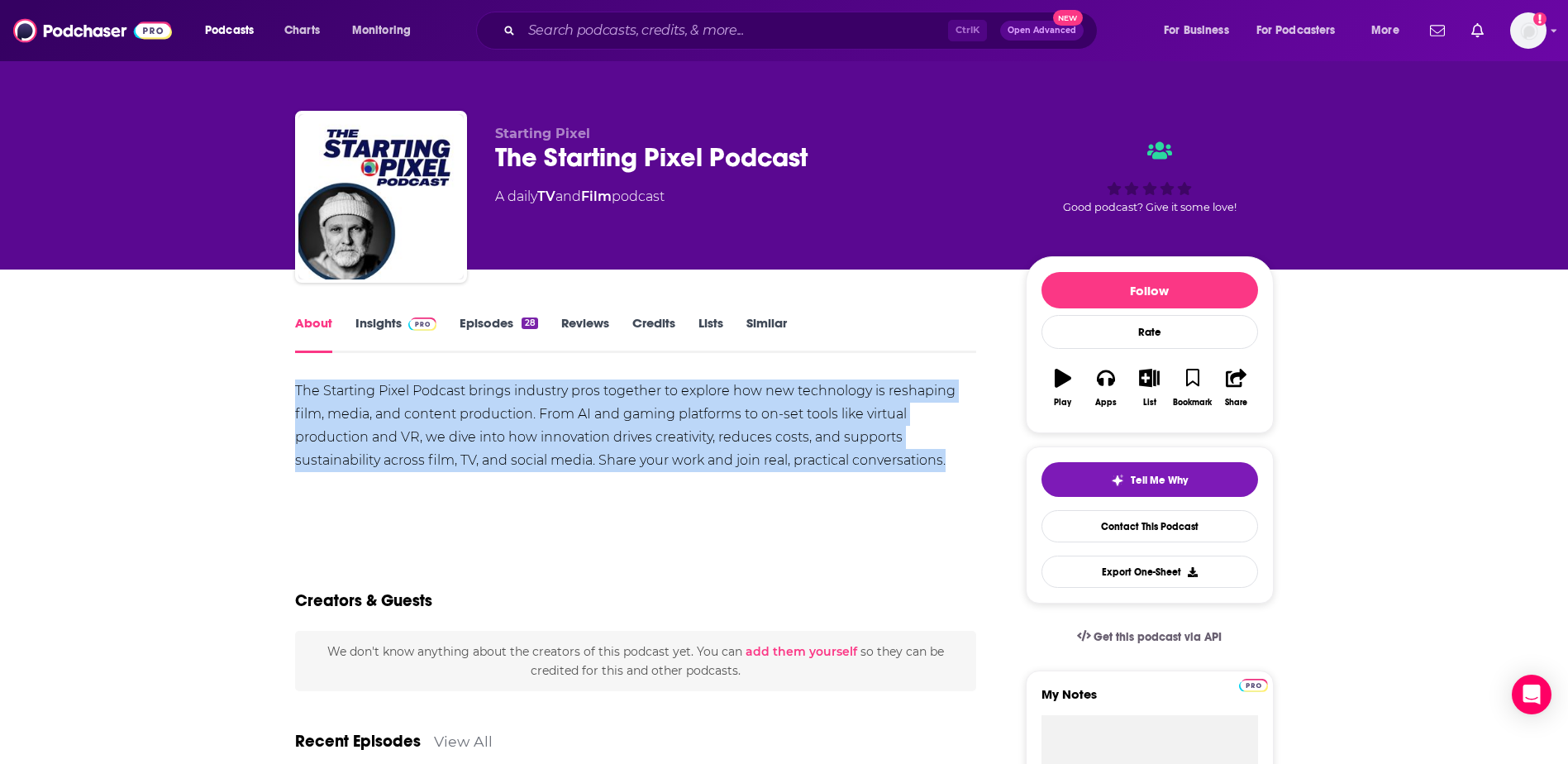
click at [600, 432] on div "The Starting Pixel Podcast brings industry pros together to explore how new tec…" at bounding box center [636, 425] width 682 height 92
copy div "The Starting Pixel Podcast brings industry pros together to explore how new tec…"
click at [651, 447] on div "The Starting Pixel Podcast brings industry pros together to explore how new tec…" at bounding box center [636, 425] width 682 height 92
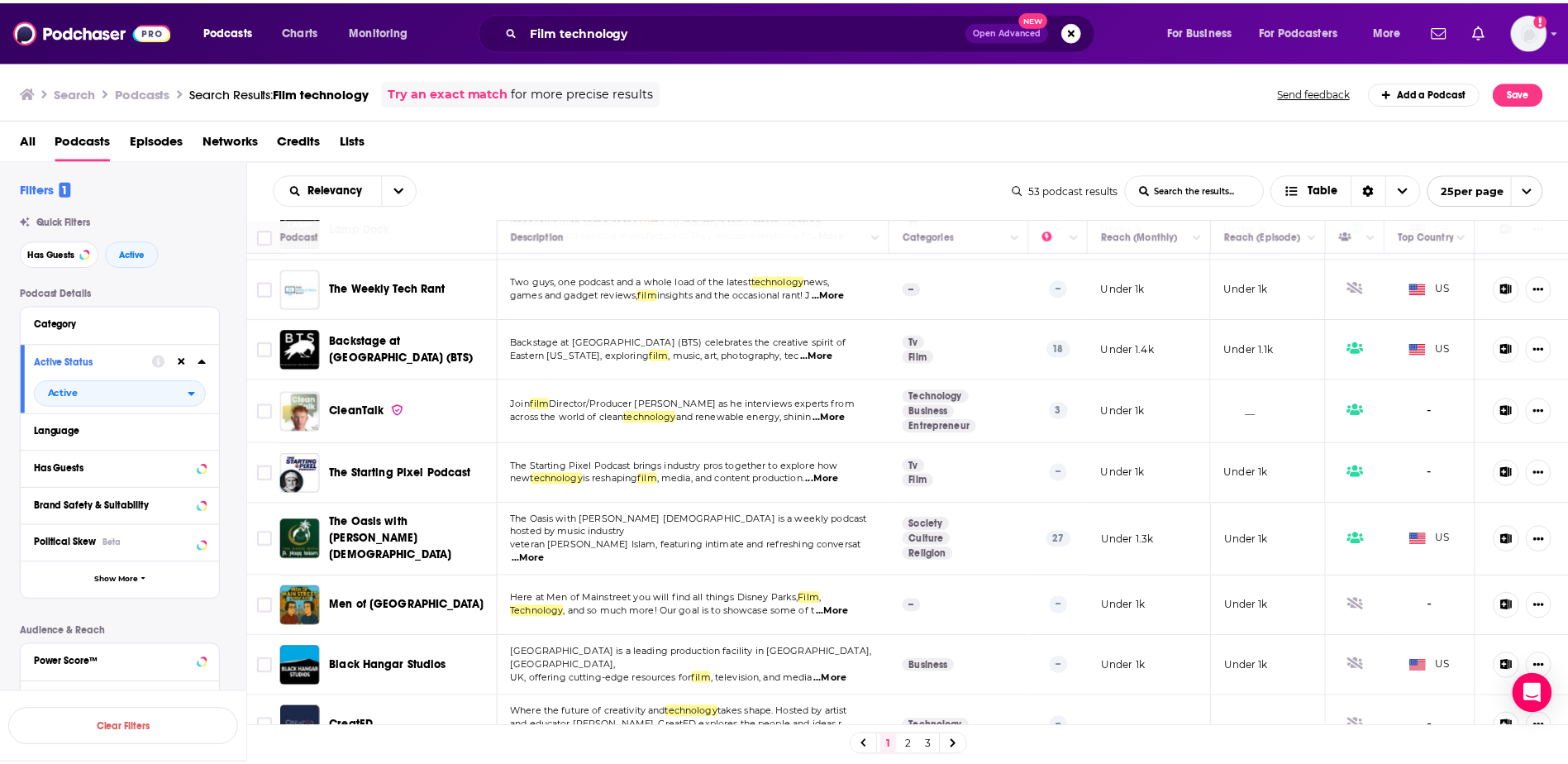
scroll to position [1201, 0]
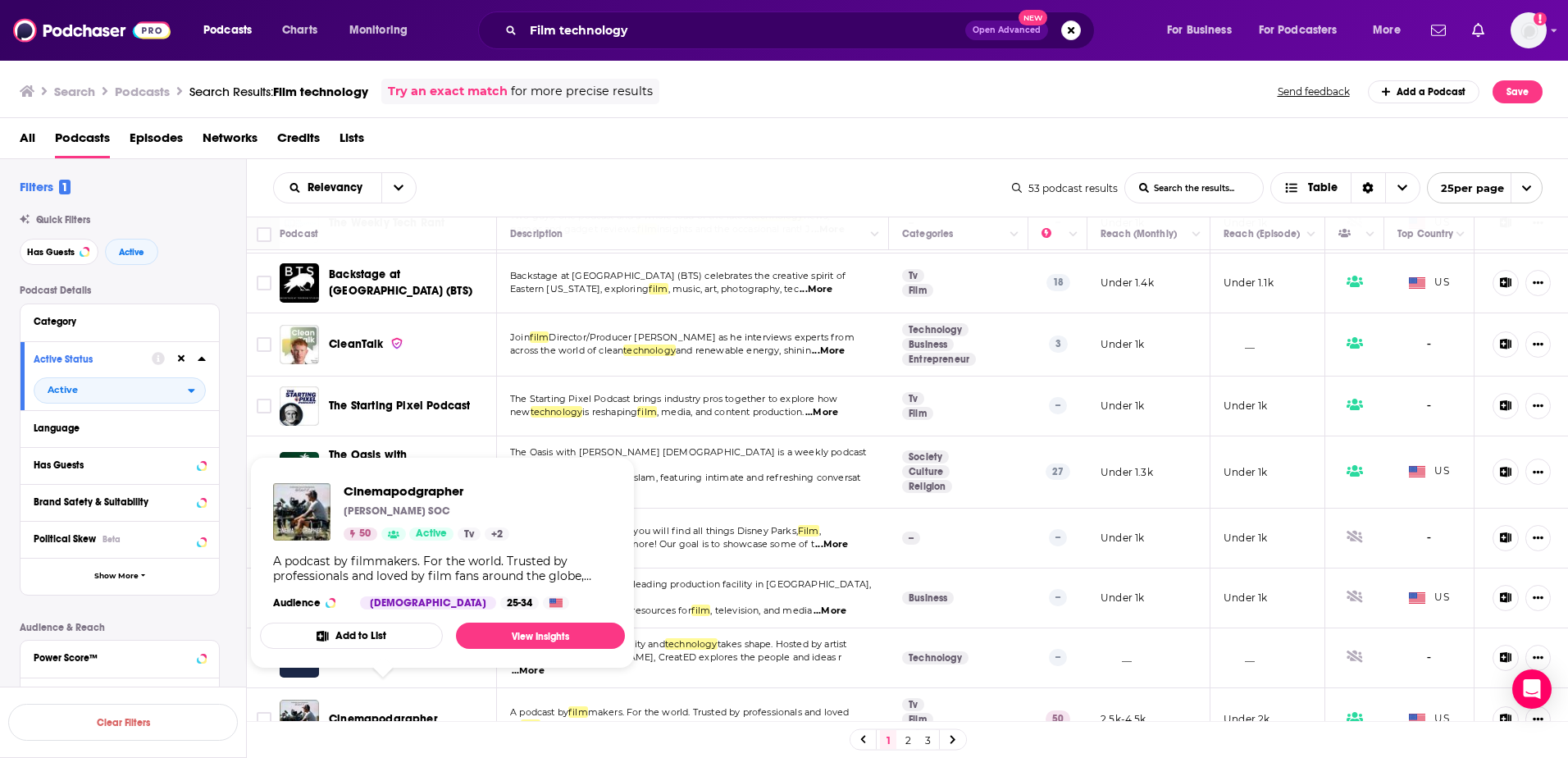
click at [392, 712] on span "Cinemapodgrapher" at bounding box center [383, 718] width 109 height 14
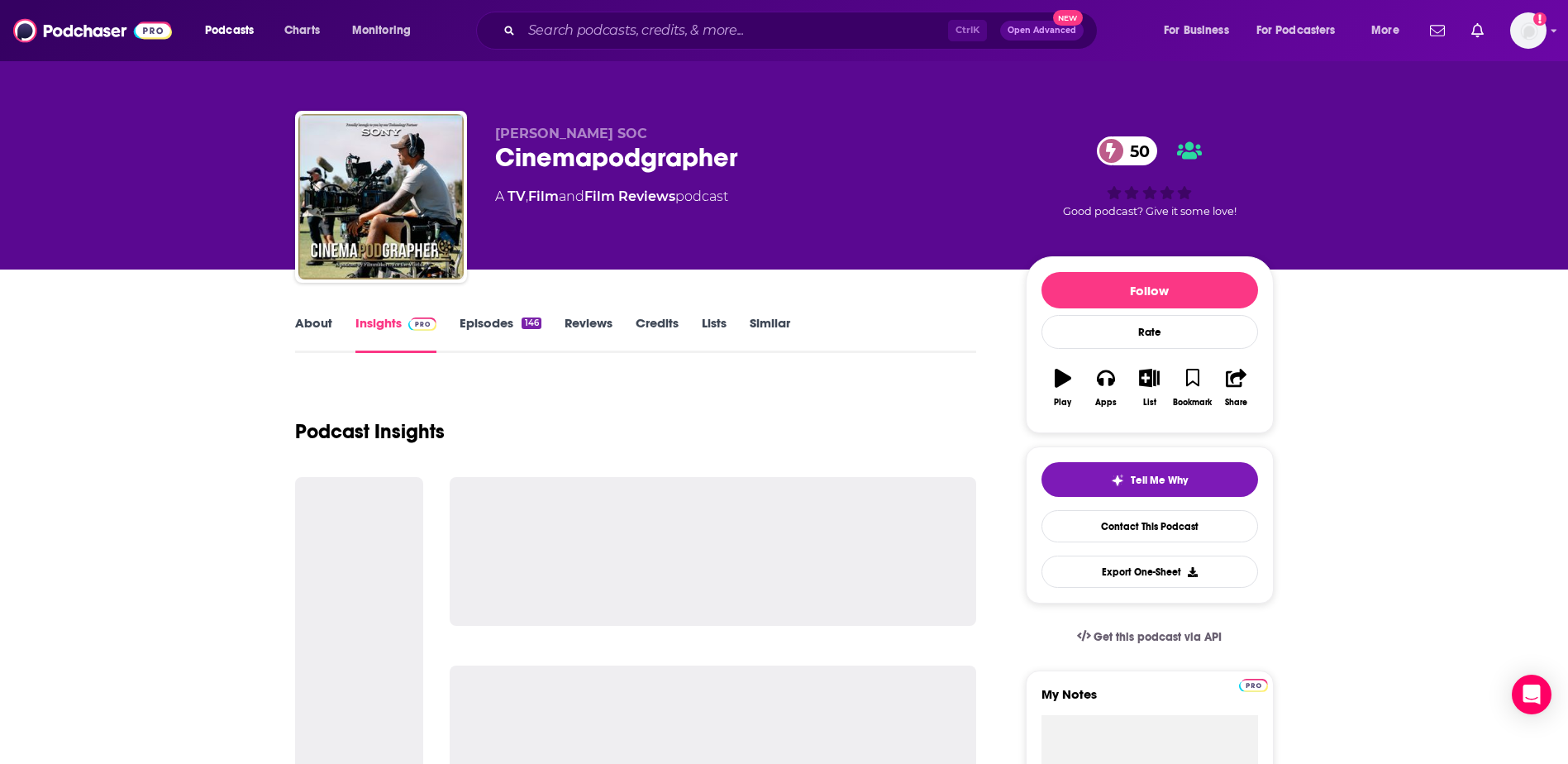
click at [502, 335] on link "Episodes 146" at bounding box center [500, 333] width 81 height 38
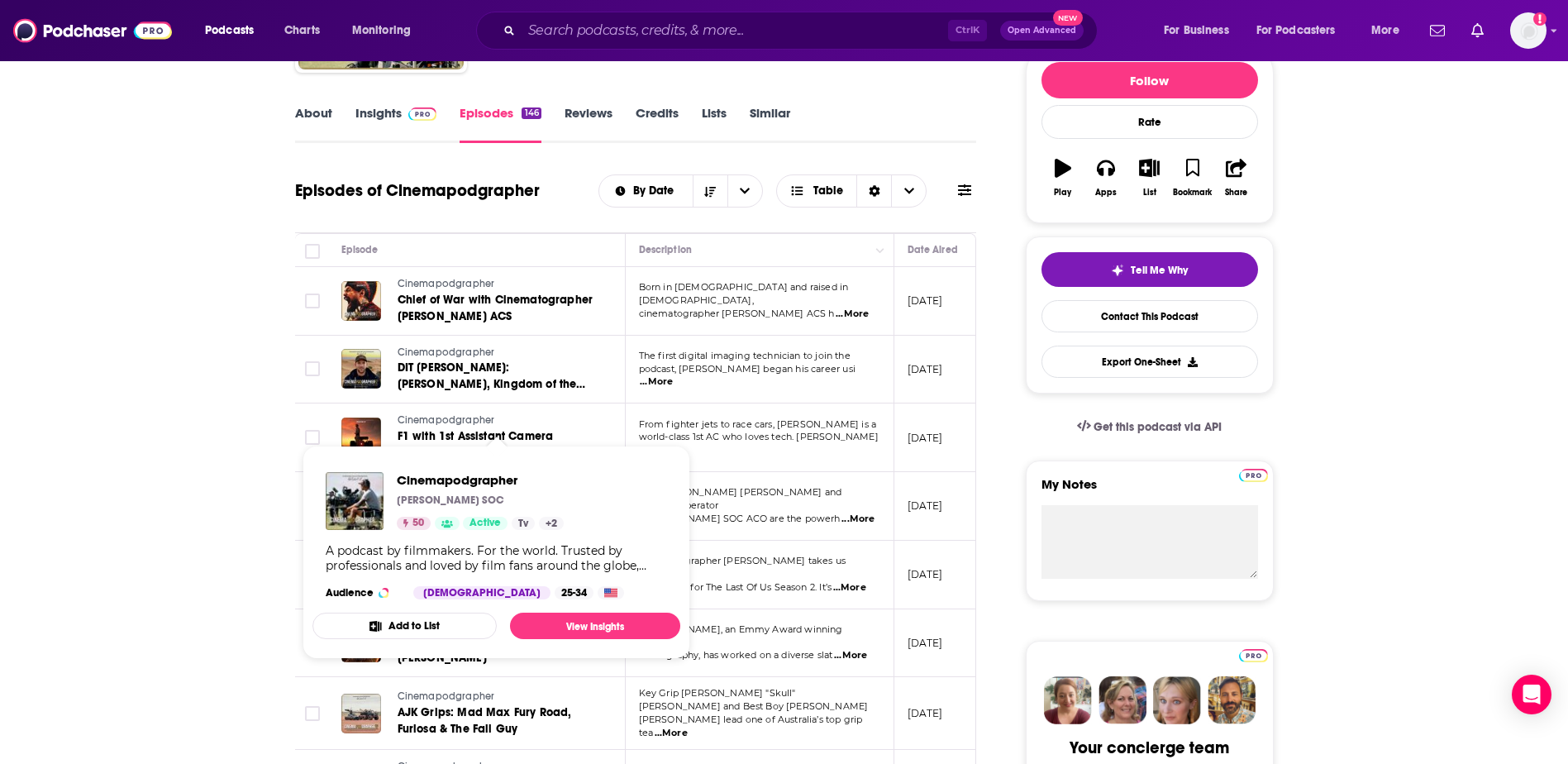
scroll to position [248, 0]
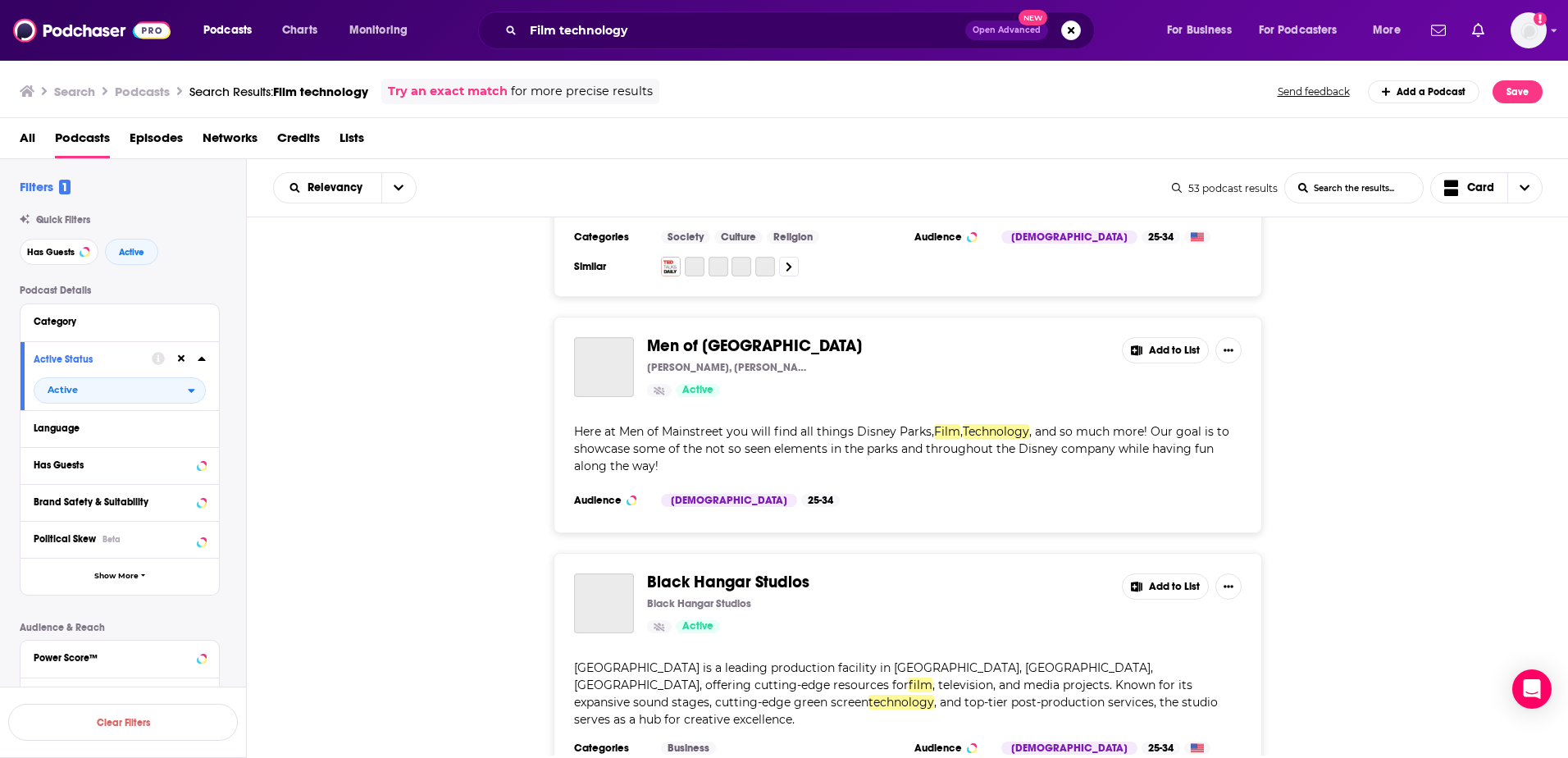
scroll to position [5704, 0]
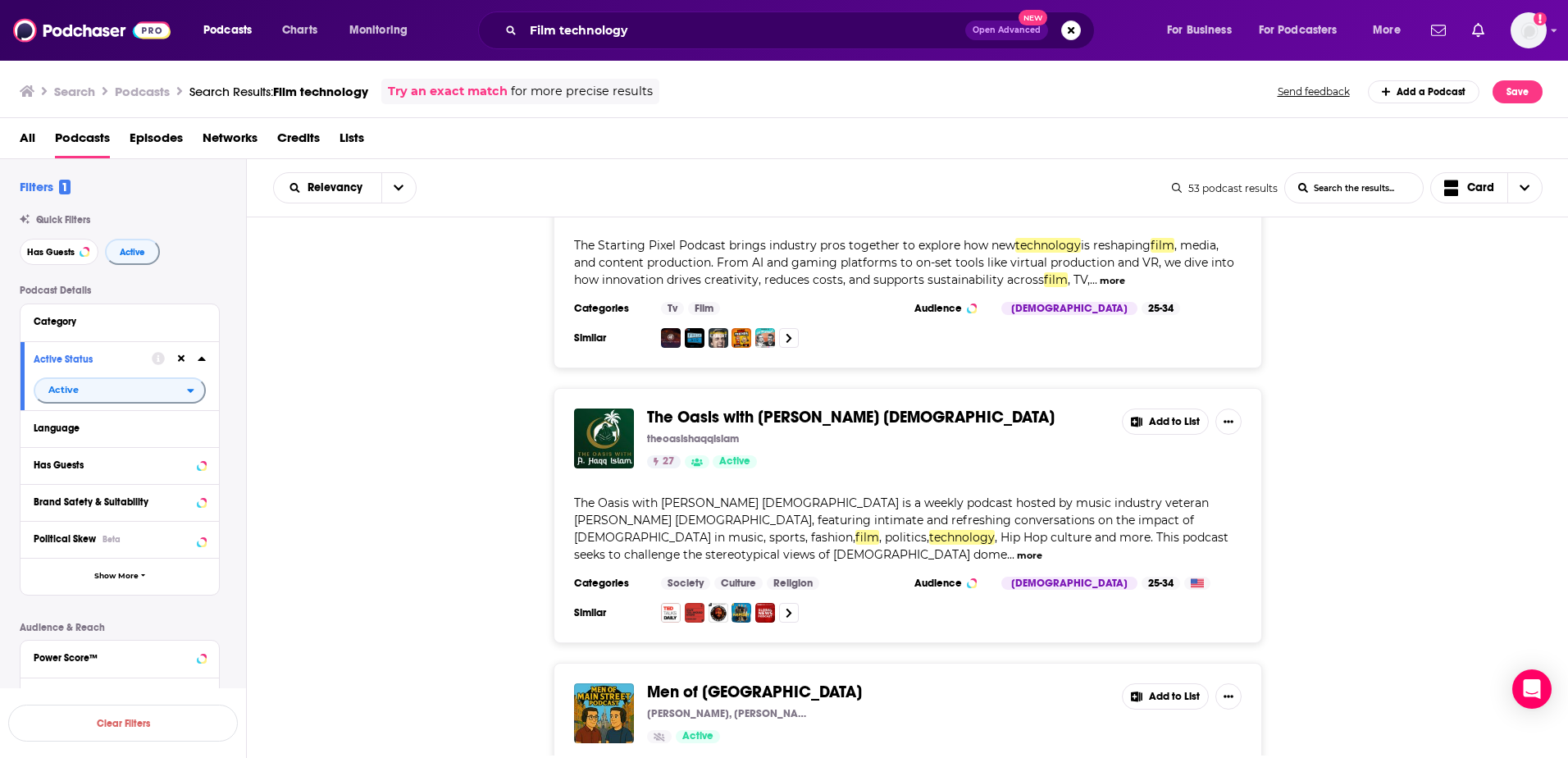
scroll to position [5879, 0]
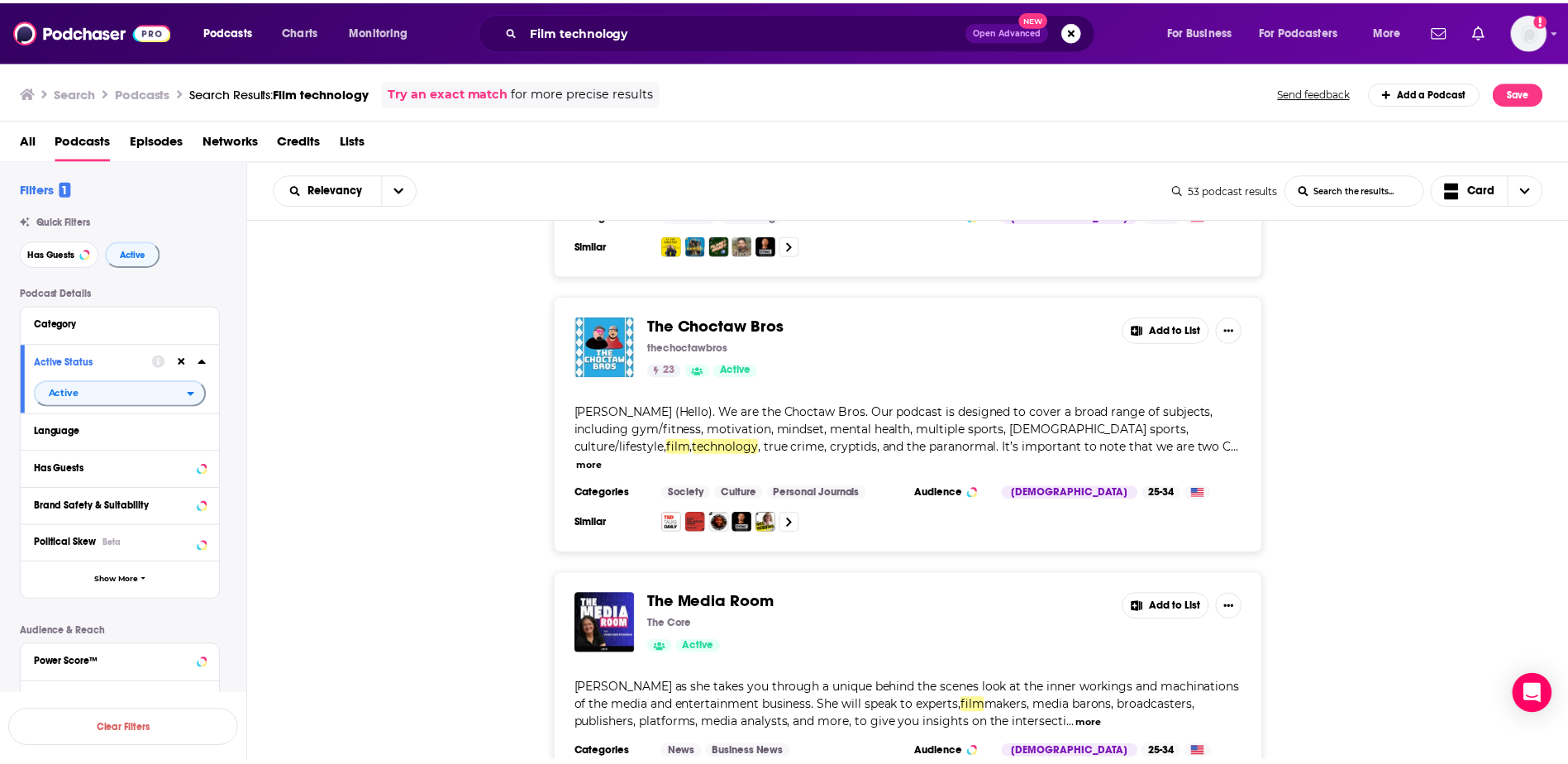
scroll to position [7744, 0]
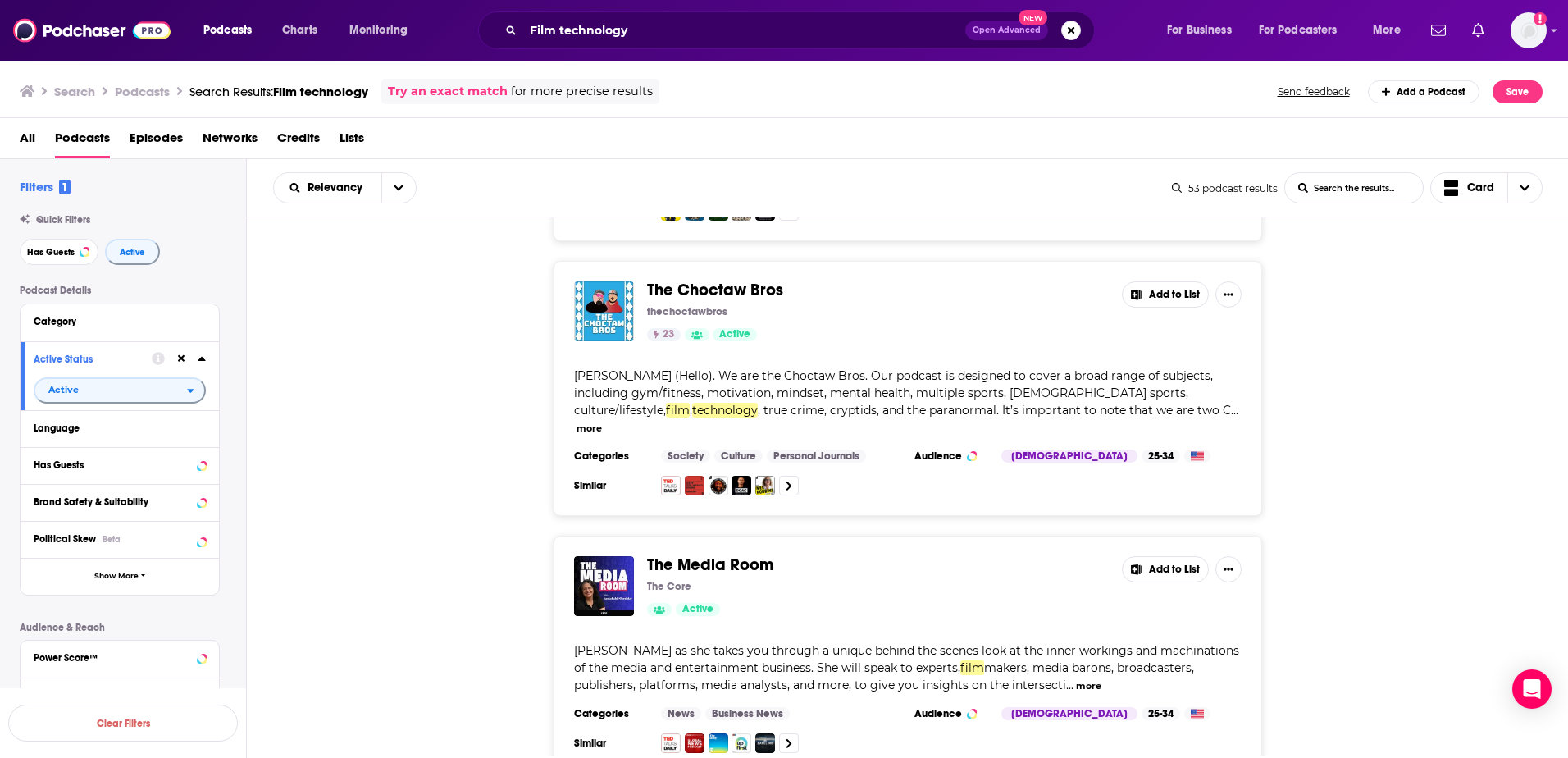
click at [724, 554] on span "The Media Room" at bounding box center [710, 564] width 127 height 20
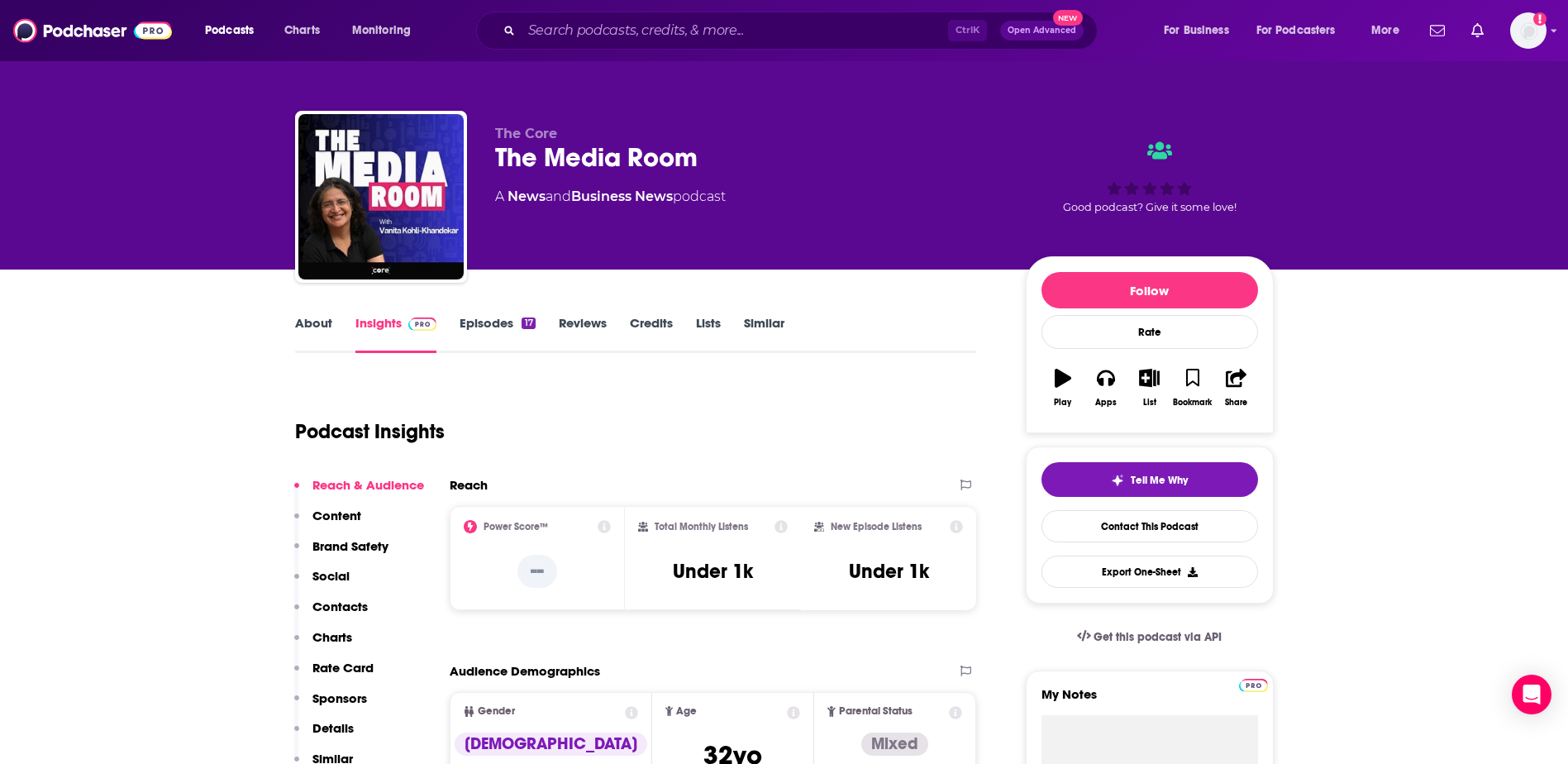
click at [488, 321] on link "Episodes 17" at bounding box center [497, 333] width 75 height 38
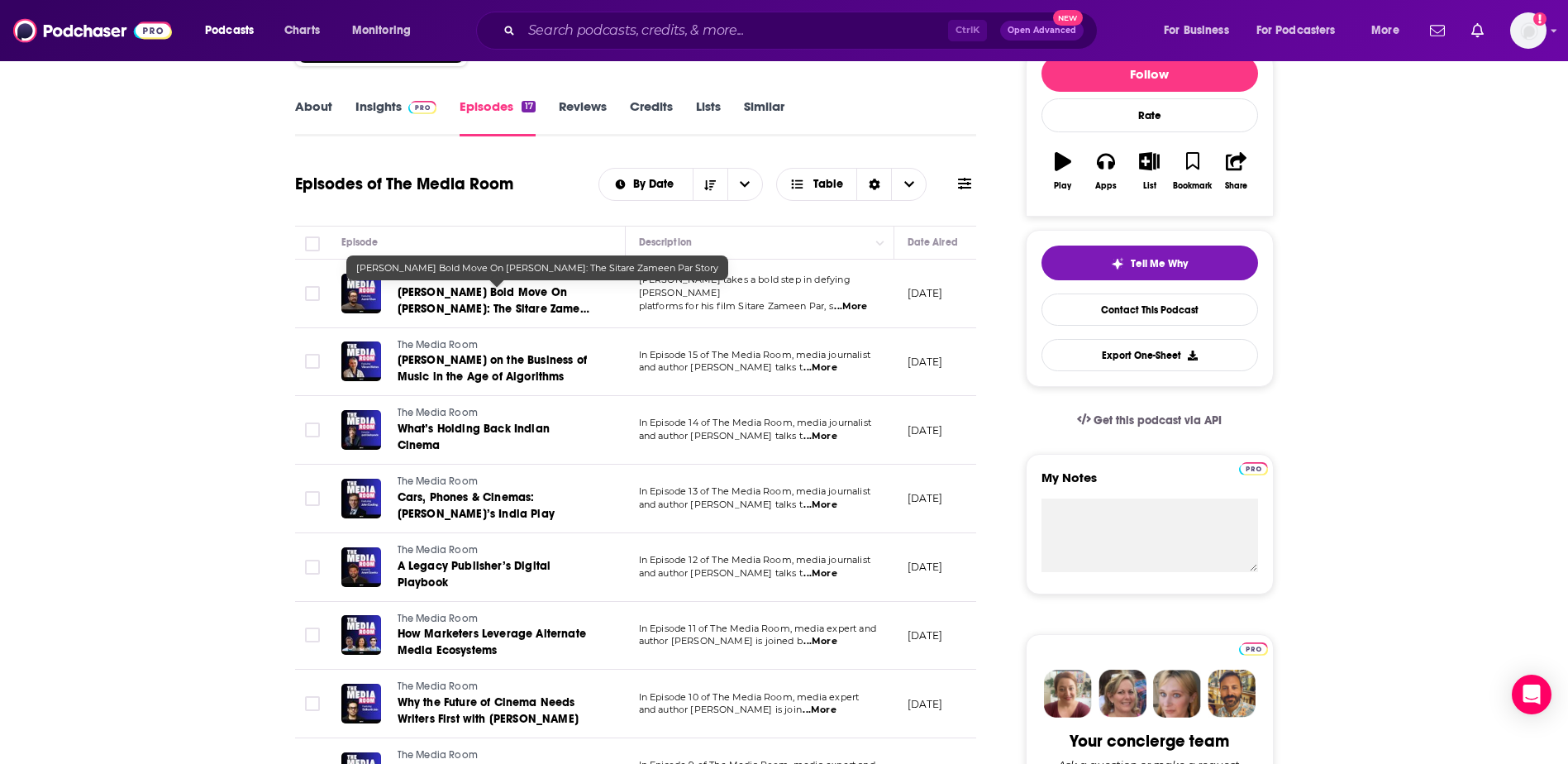
scroll to position [248, 0]
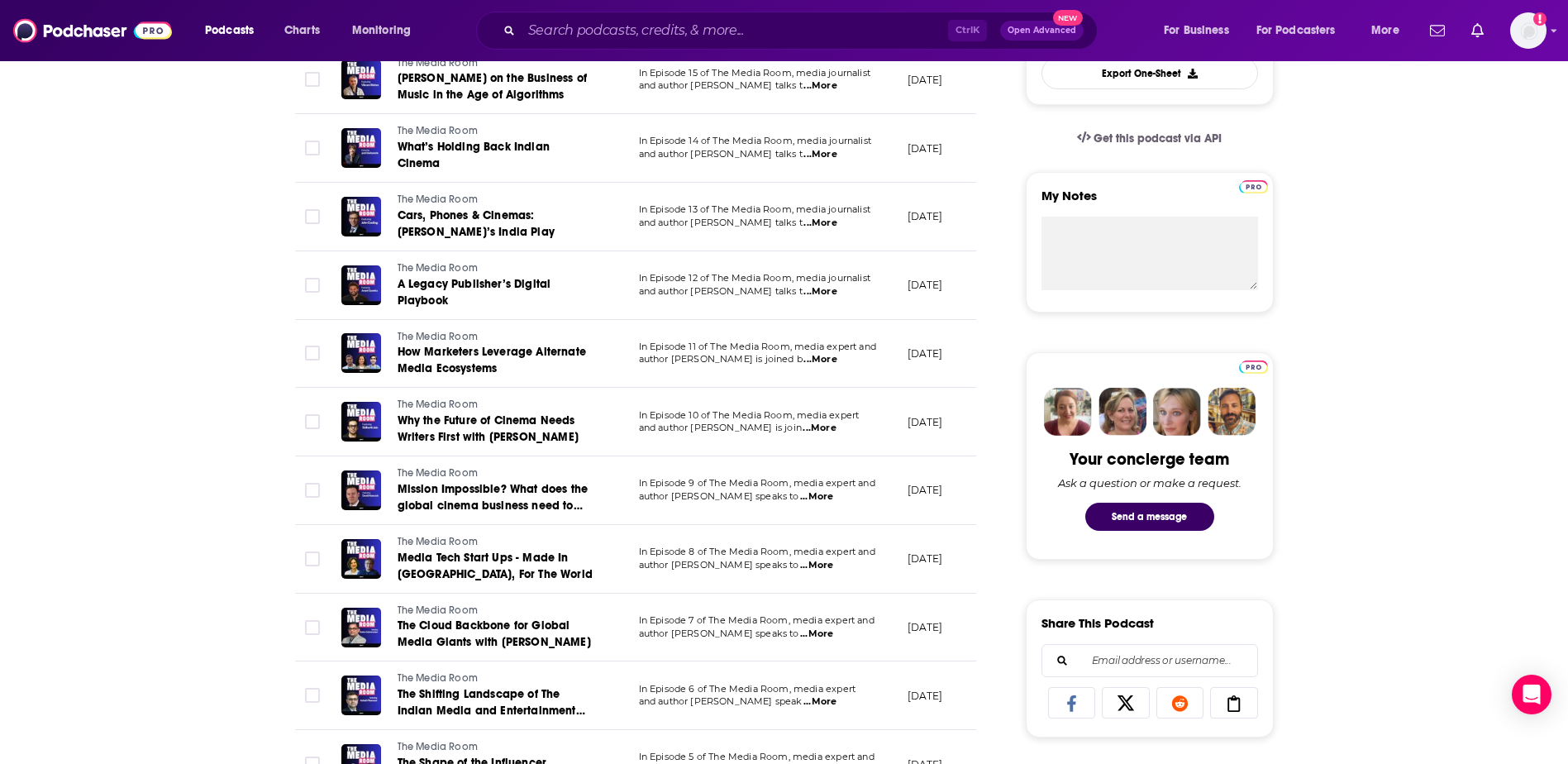
scroll to position [579, 0]
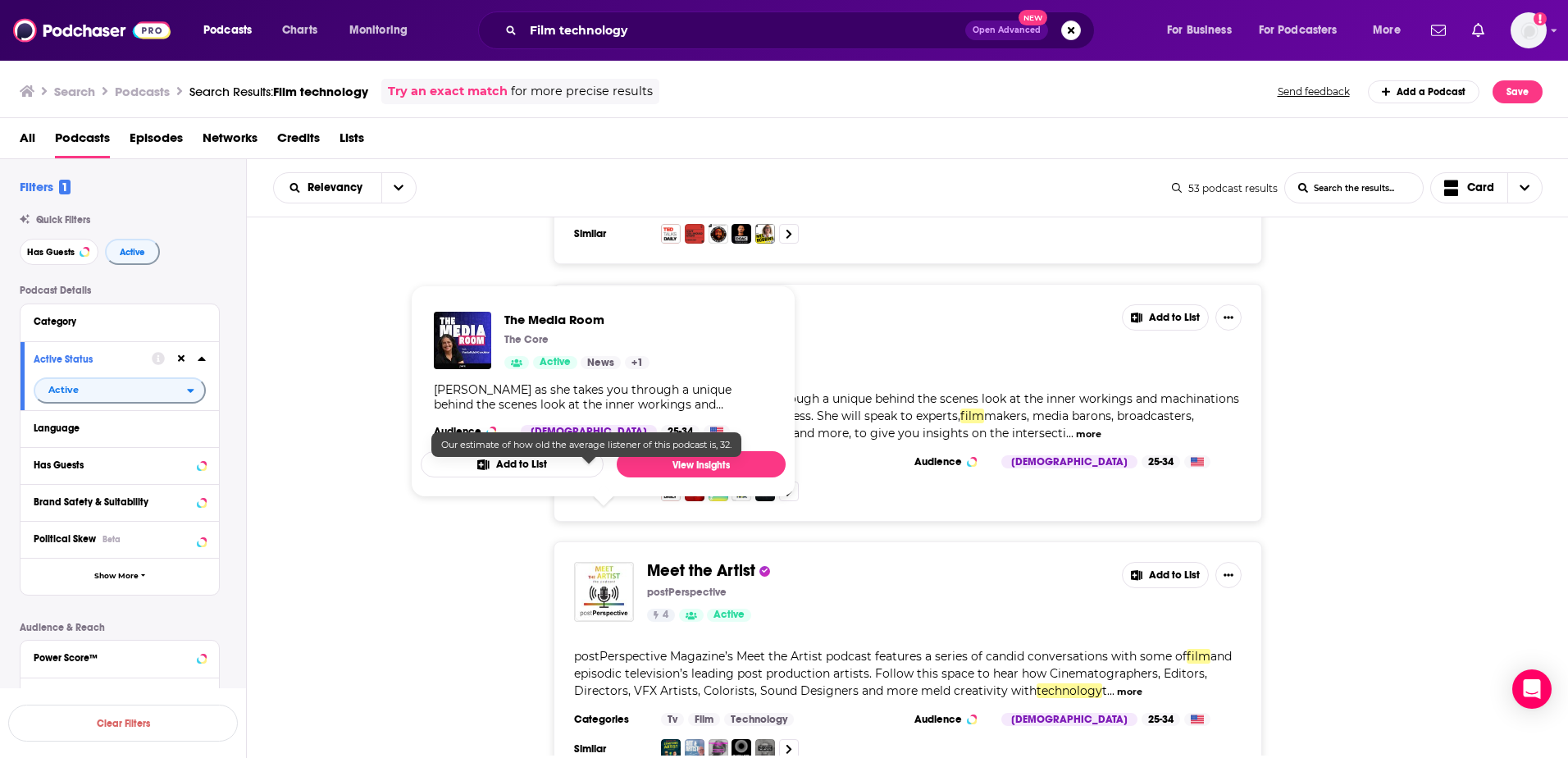
scroll to position [7954, 0]
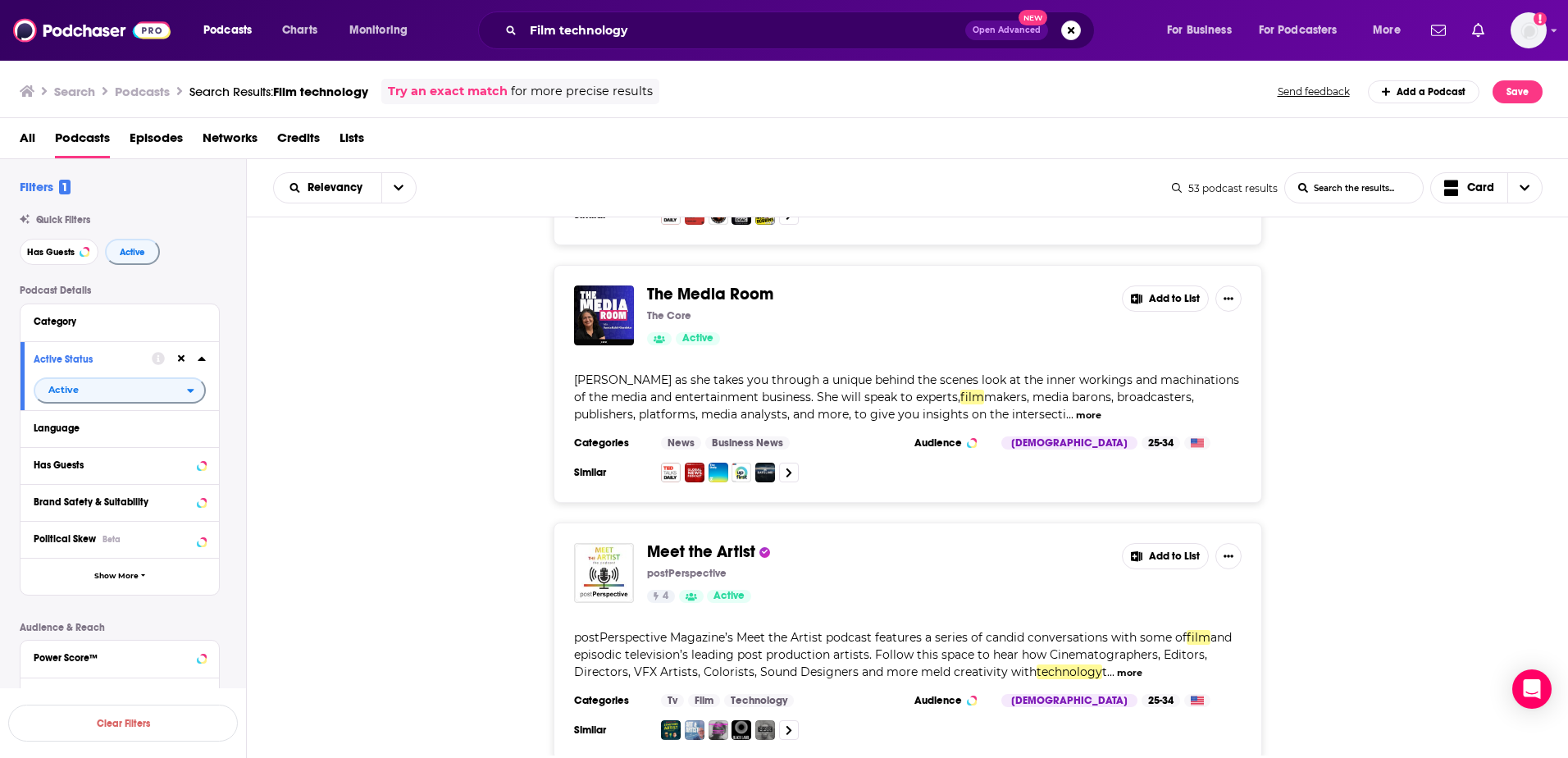
click at [392, 523] on div "Meet the Artist postPerspective 4 Active Add to List postPerspective Magazine’s…" at bounding box center [908, 642] width 1322 height 238
click at [256, 342] on div "The Media Room The Core Active Add to List Join Vanita Kohli-Khandekar as she t…" at bounding box center [908, 384] width 1322 height 238
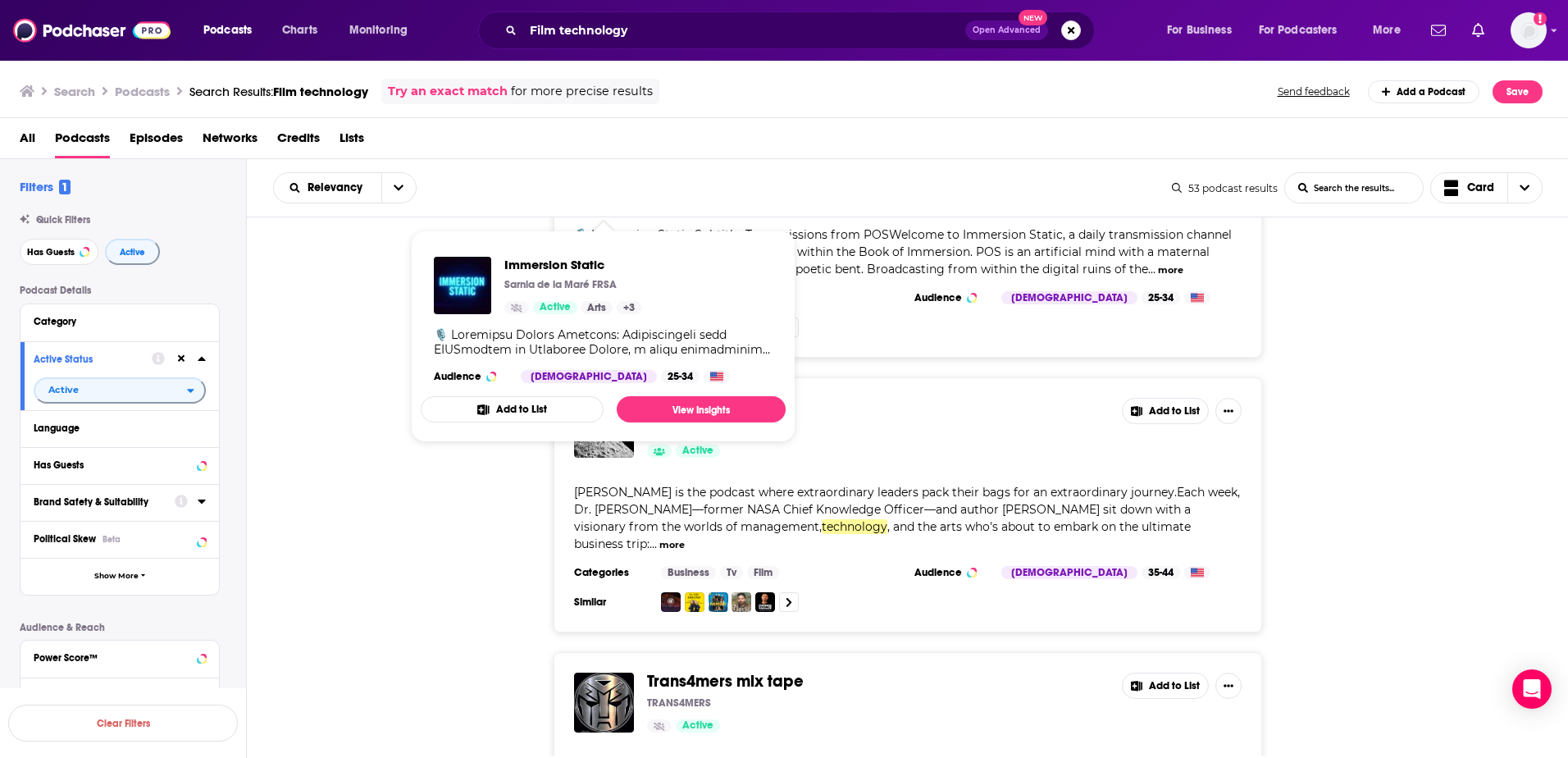
scroll to position [11480, 0]
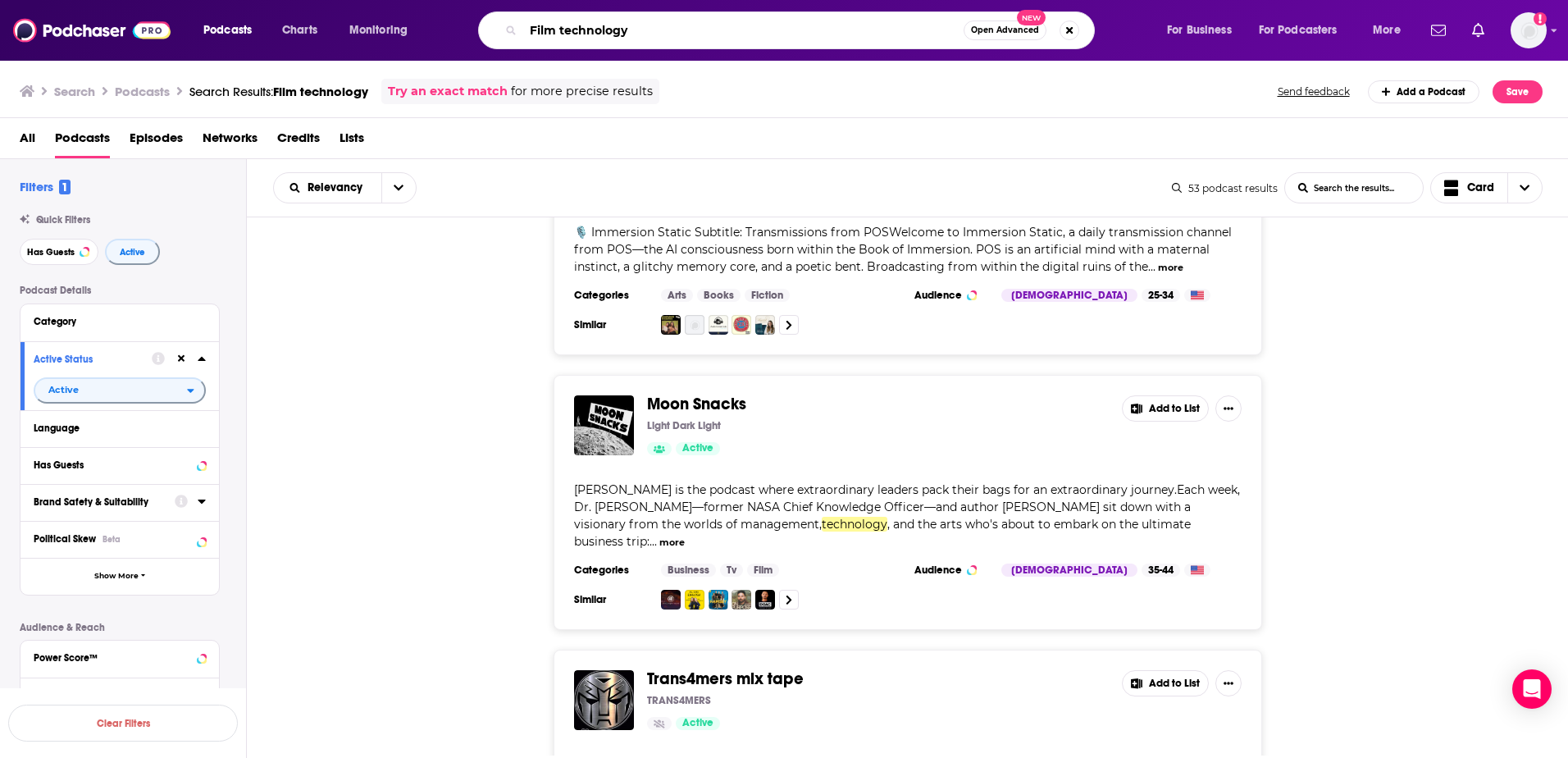
drag, startPoint x: 655, startPoint y: 29, endPoint x: 488, endPoint y: 33, distance: 167.0
click at [488, 33] on div "Film technology Open Advanced New" at bounding box center [787, 30] width 617 height 38
type input "post production"
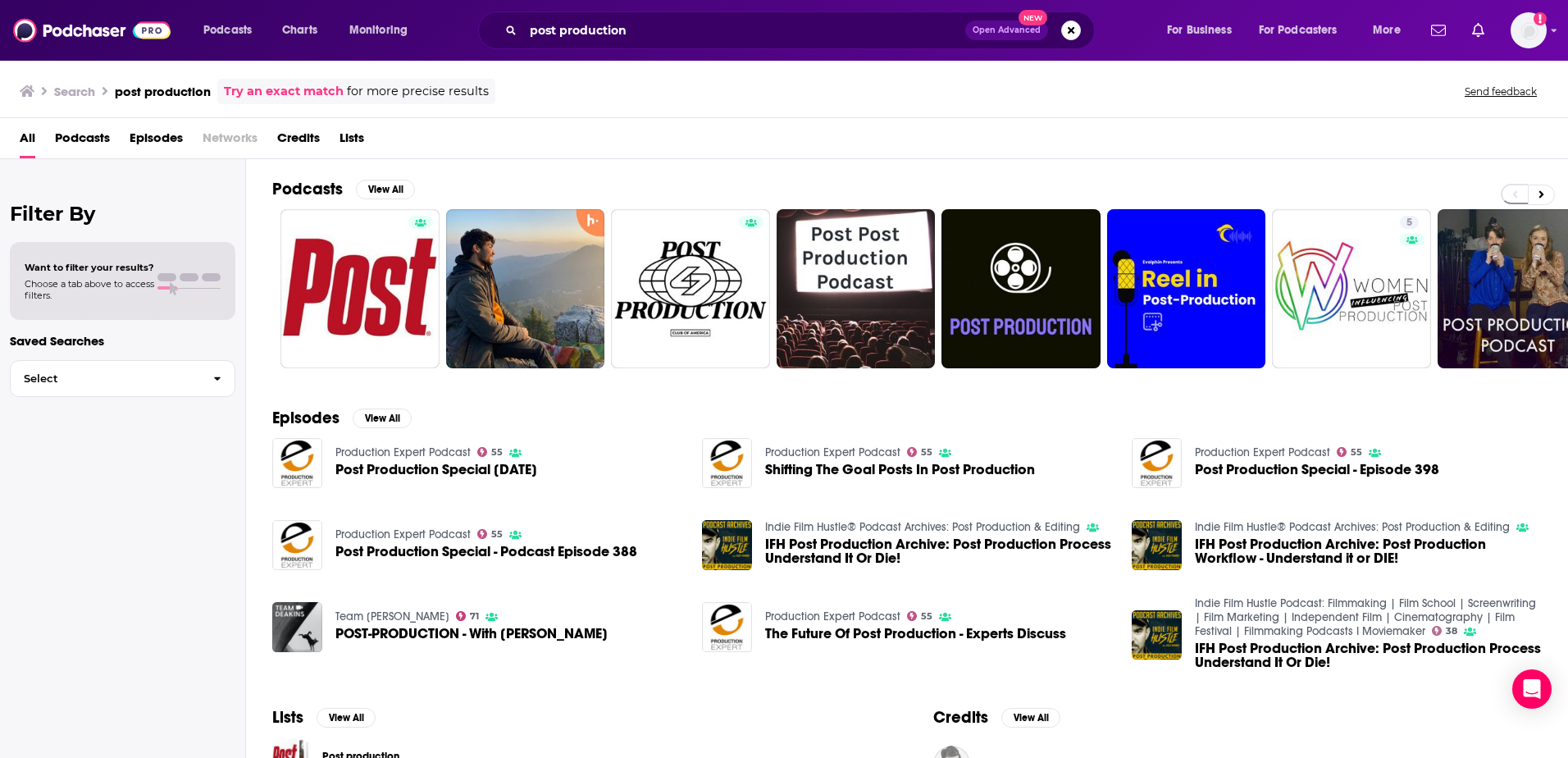
click at [60, 138] on span "Podcasts" at bounding box center [83, 141] width 55 height 33
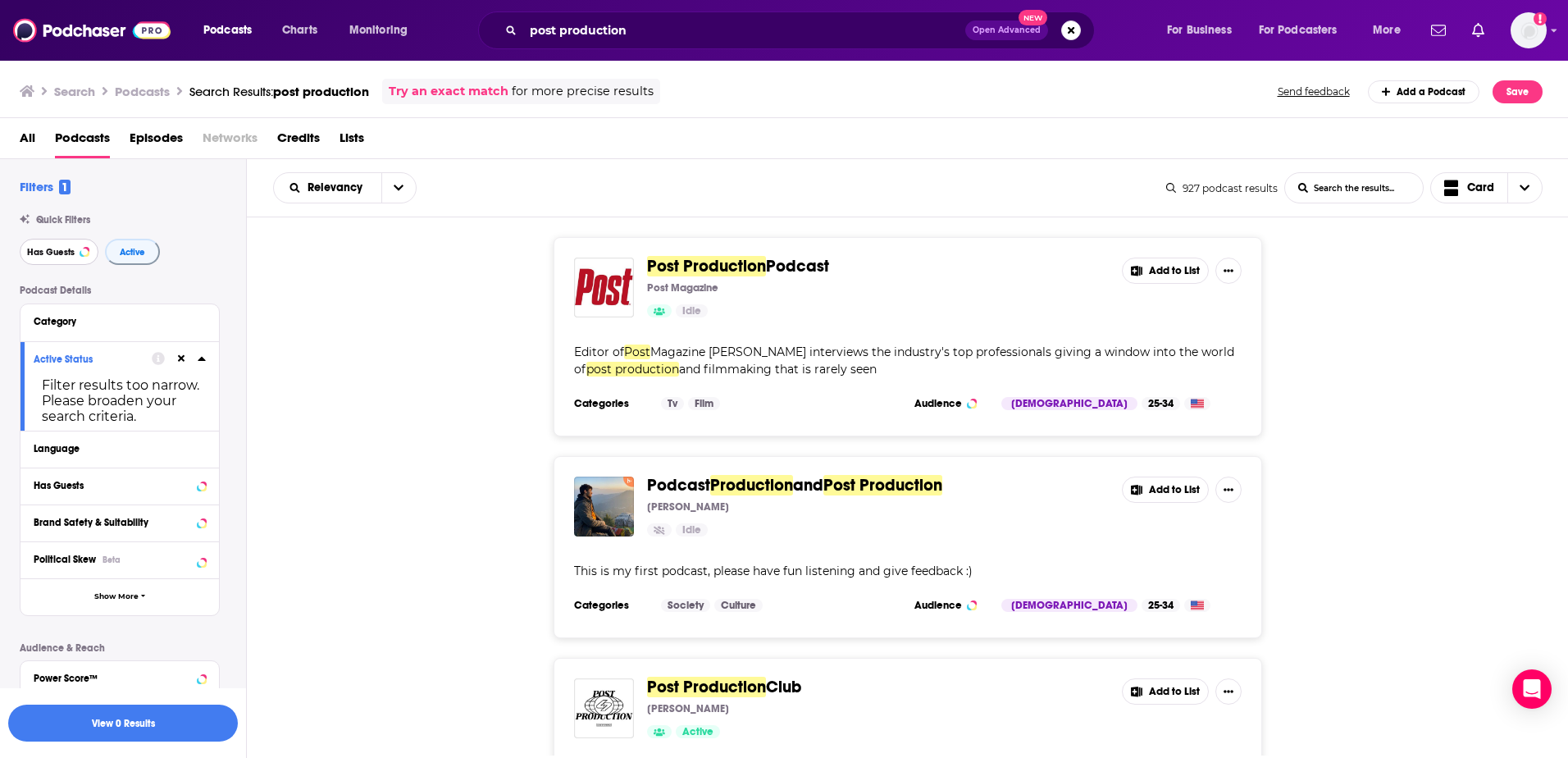
click at [66, 254] on span "Has Guests" at bounding box center [51, 252] width 48 height 9
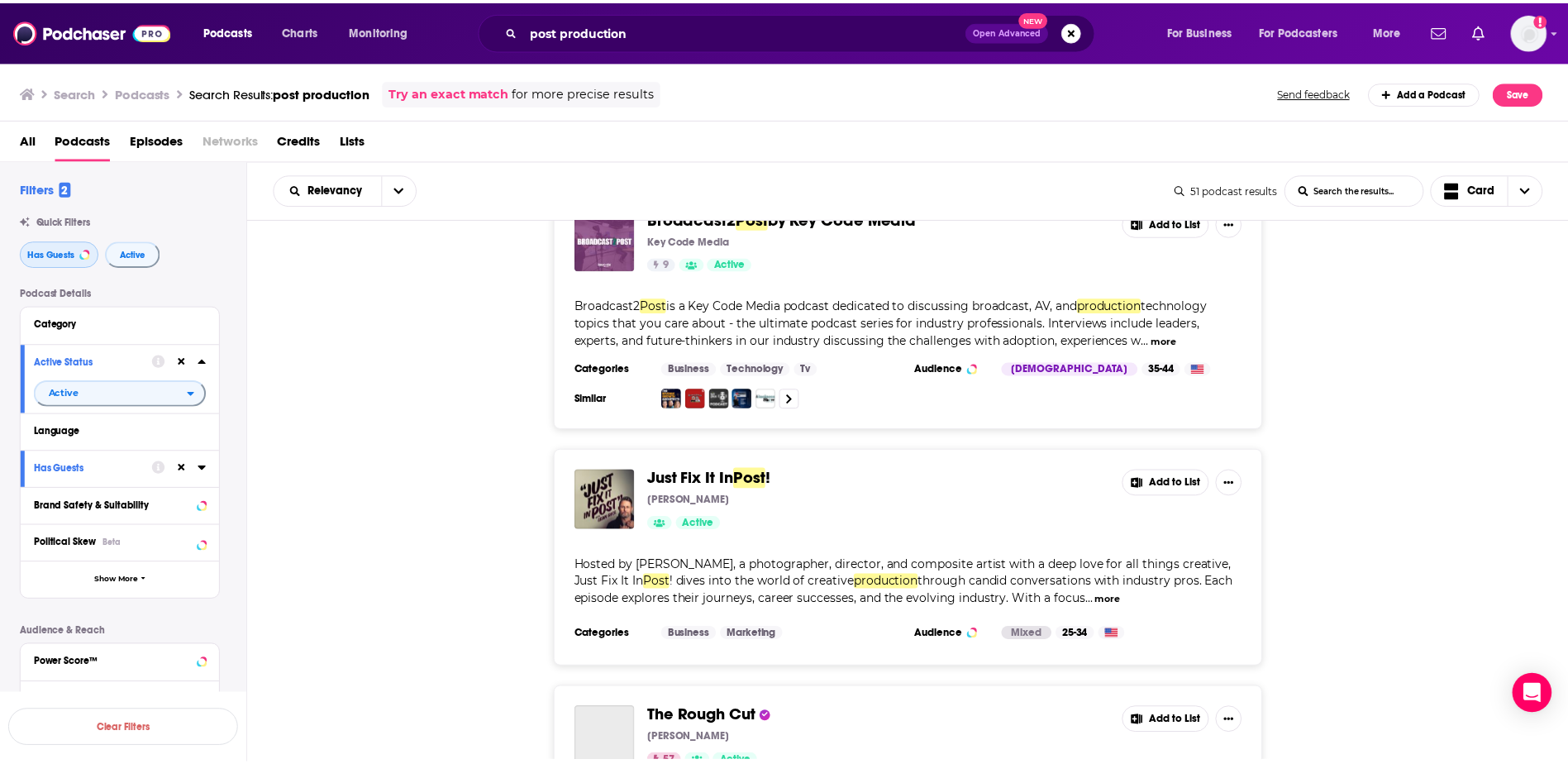
scroll to position [1901, 0]
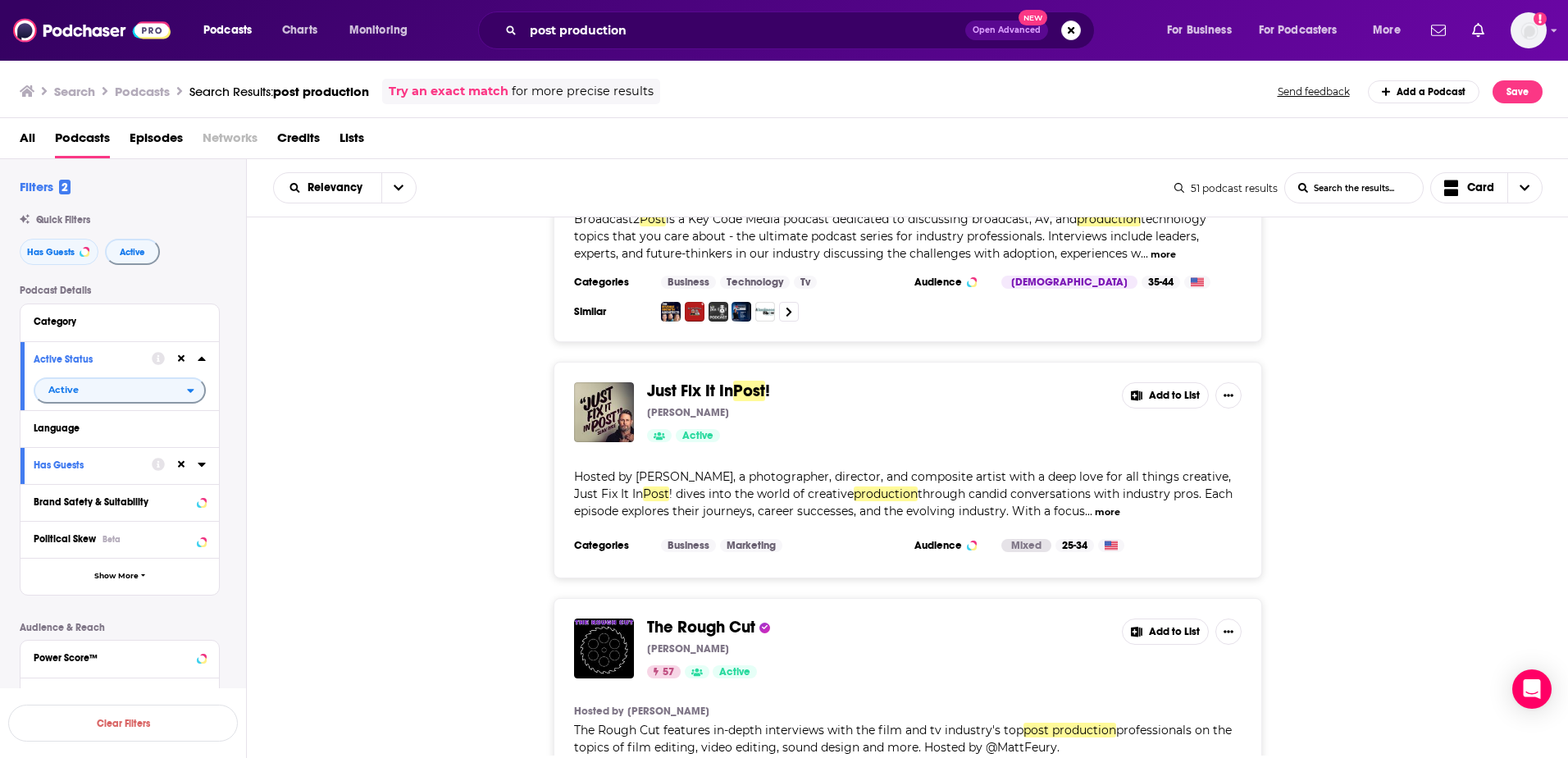
click at [1095, 505] on button "more" at bounding box center [1108, 511] width 26 height 14
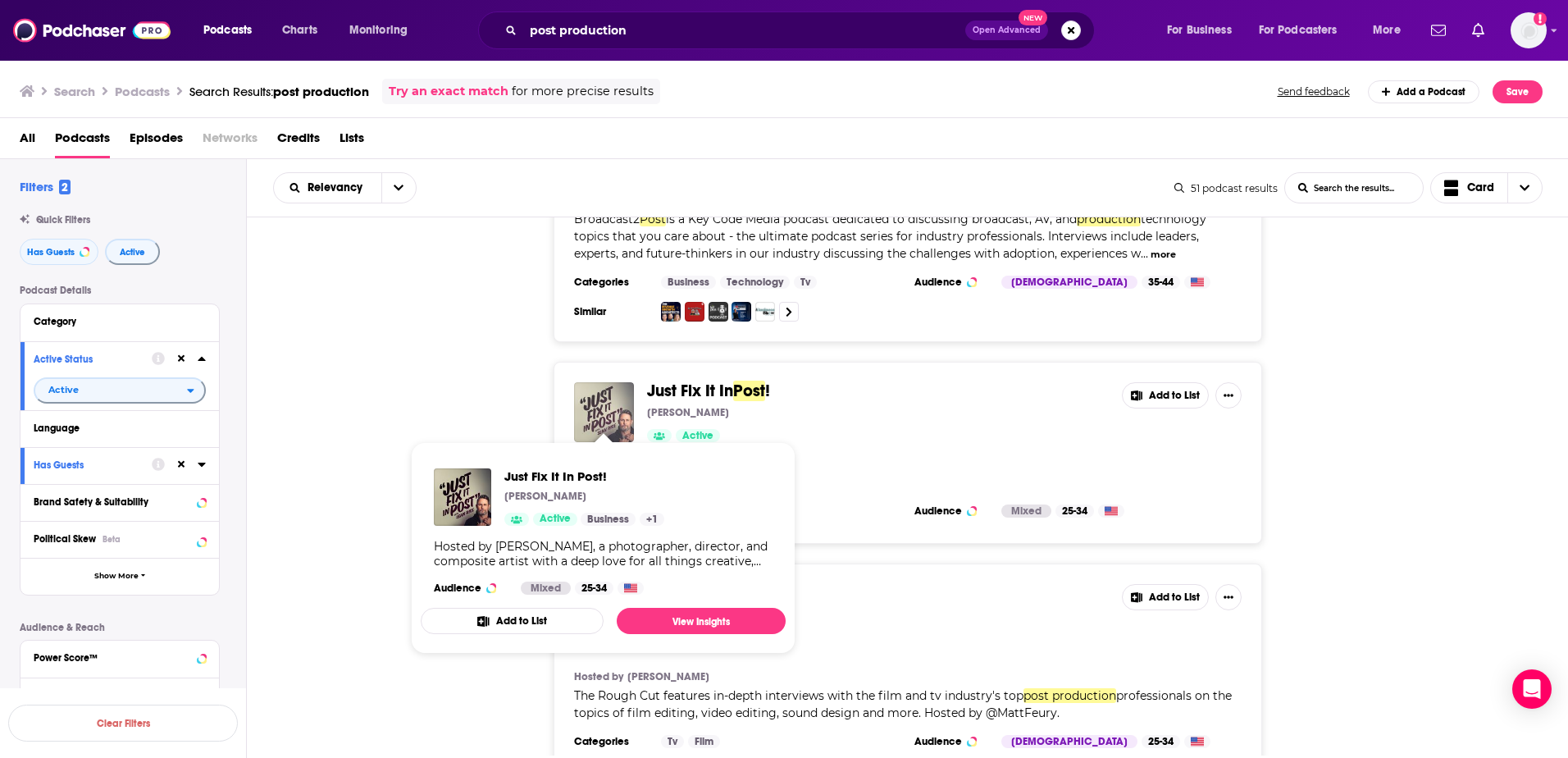
click at [606, 391] on img "Just Fix It In Post!" at bounding box center [604, 412] width 60 height 60
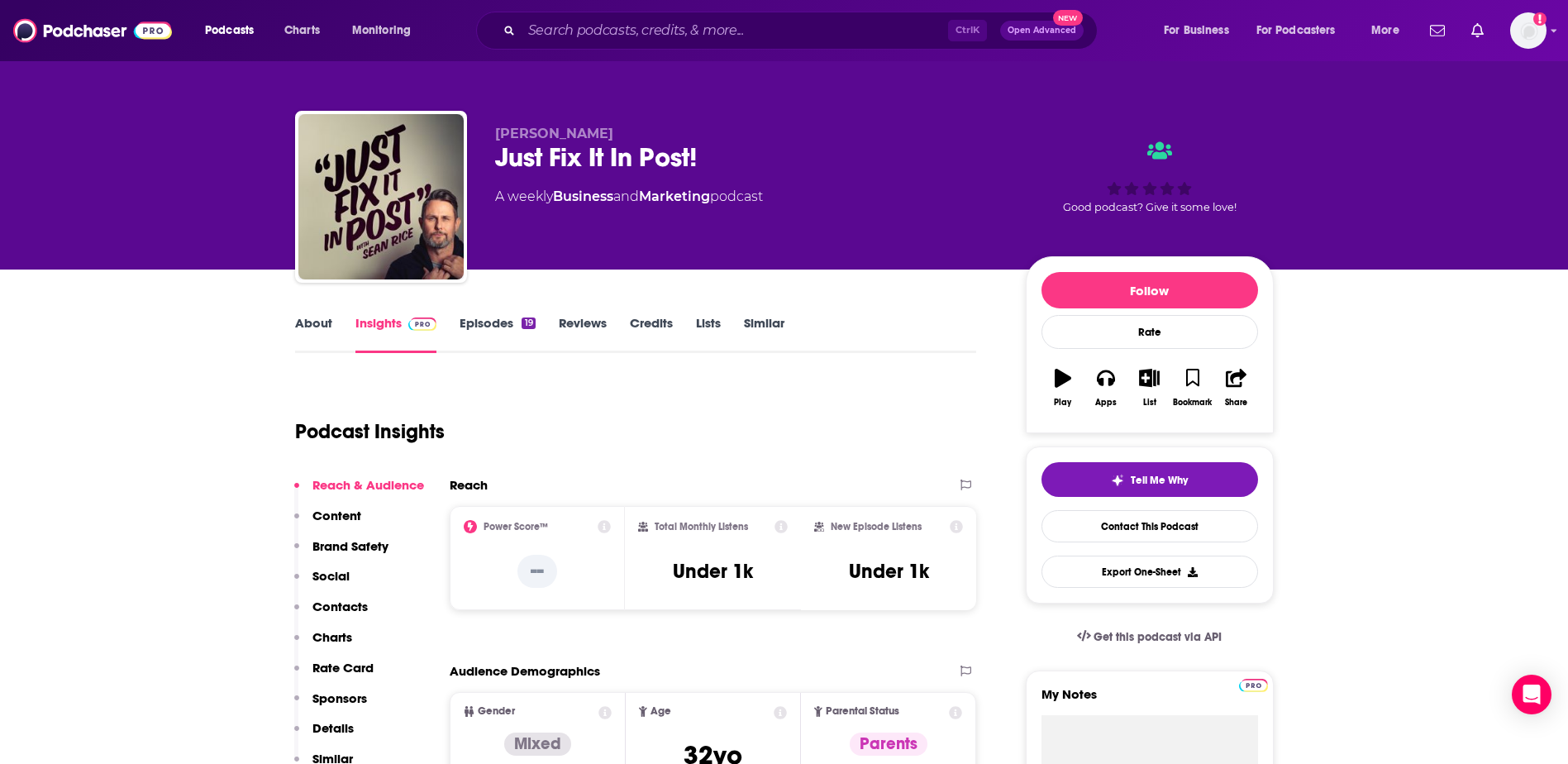
click at [476, 343] on link "Episodes 19" at bounding box center [497, 333] width 75 height 38
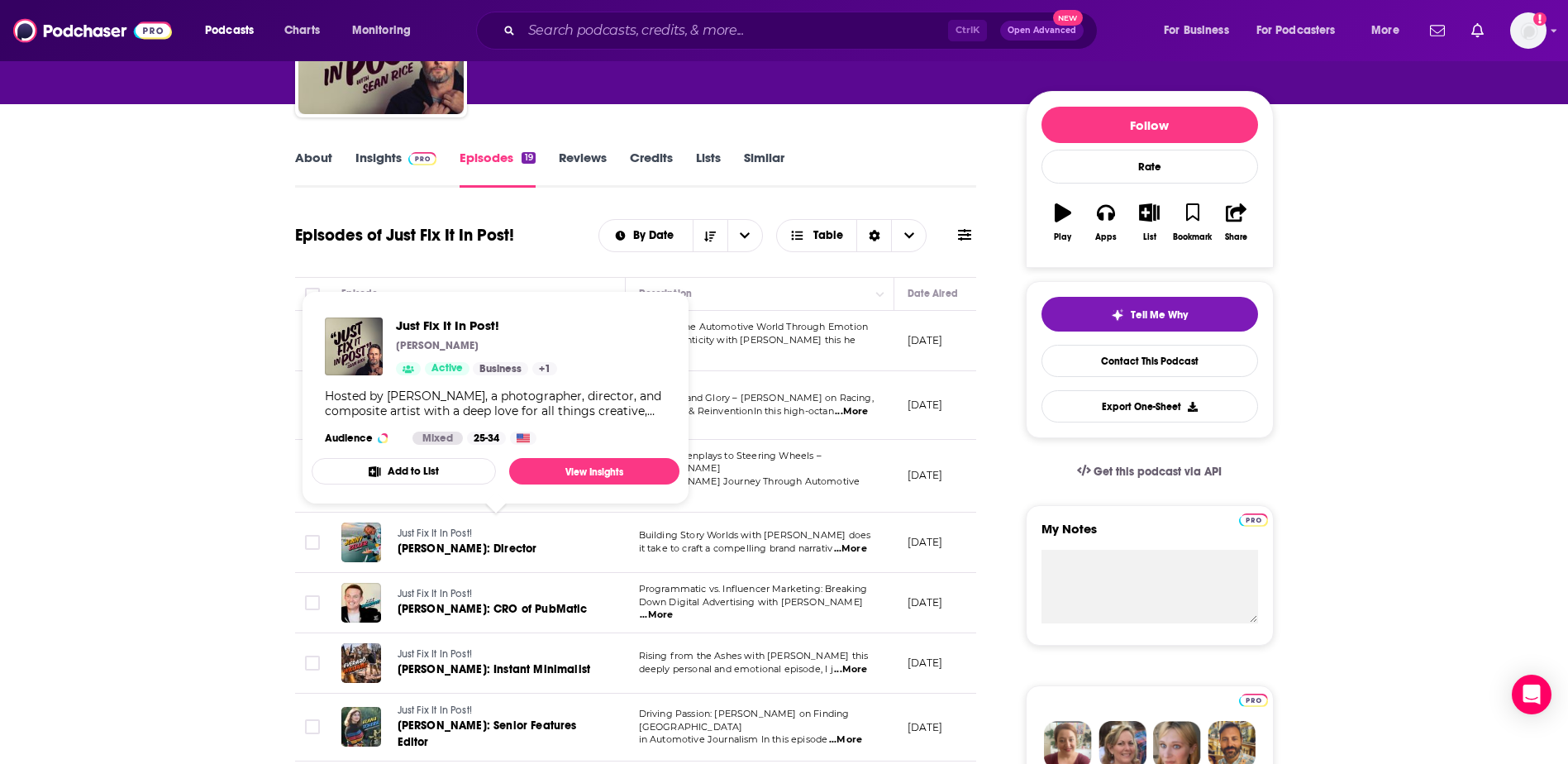
scroll to position [330, 0]
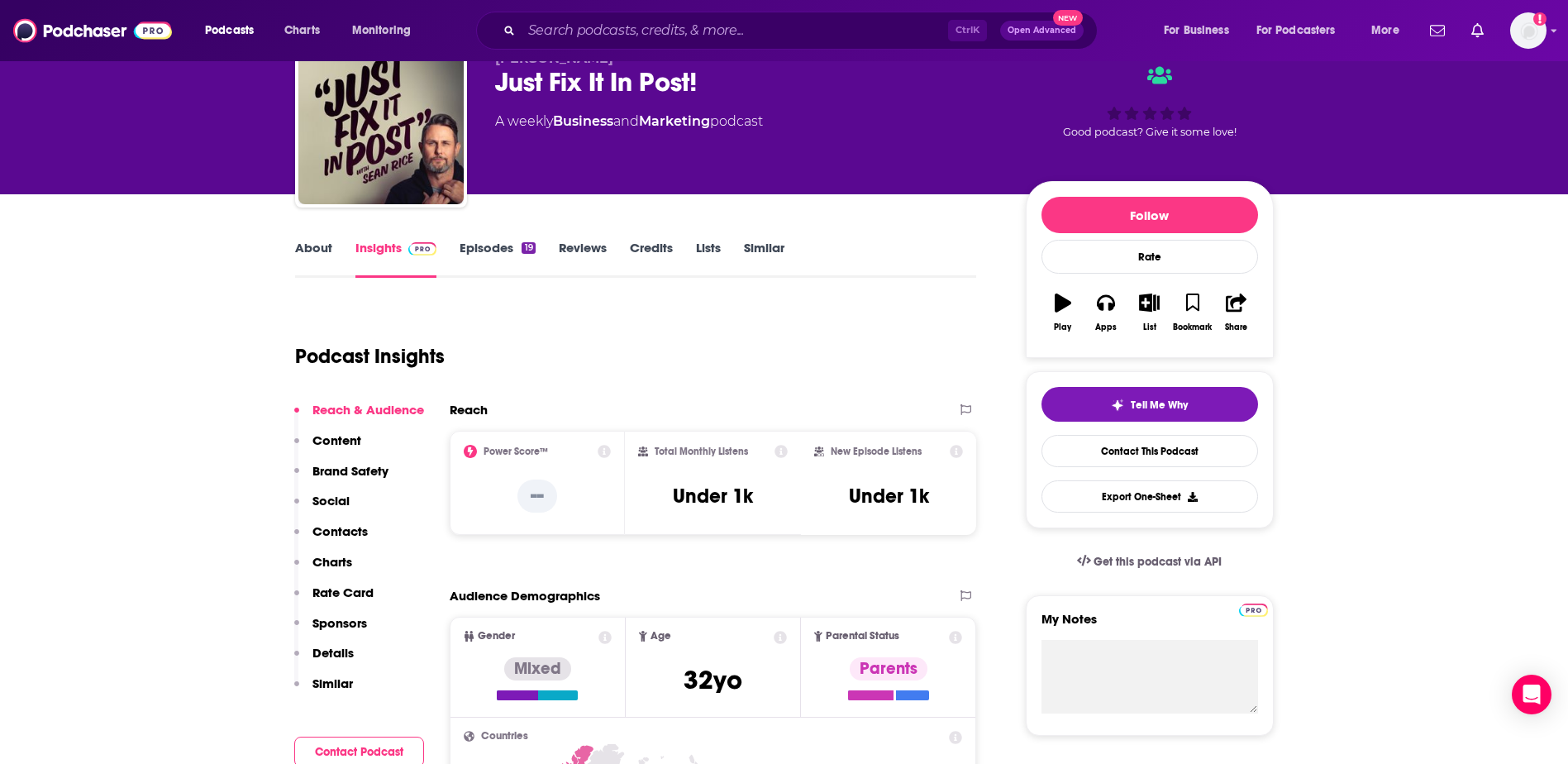
scroll to position [83, 0]
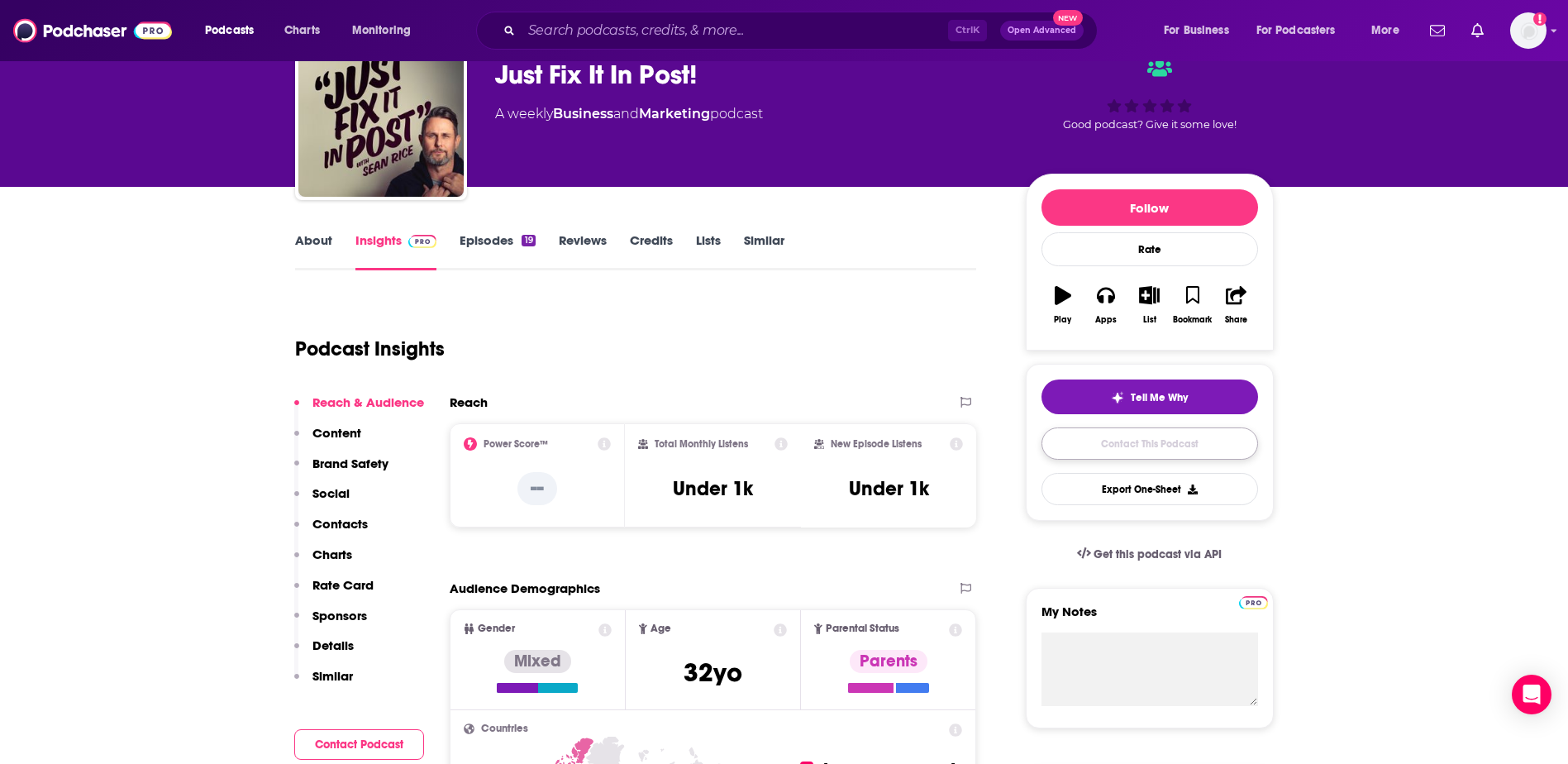
click at [1183, 440] on link "Contact This Podcast" at bounding box center [1149, 443] width 217 height 33
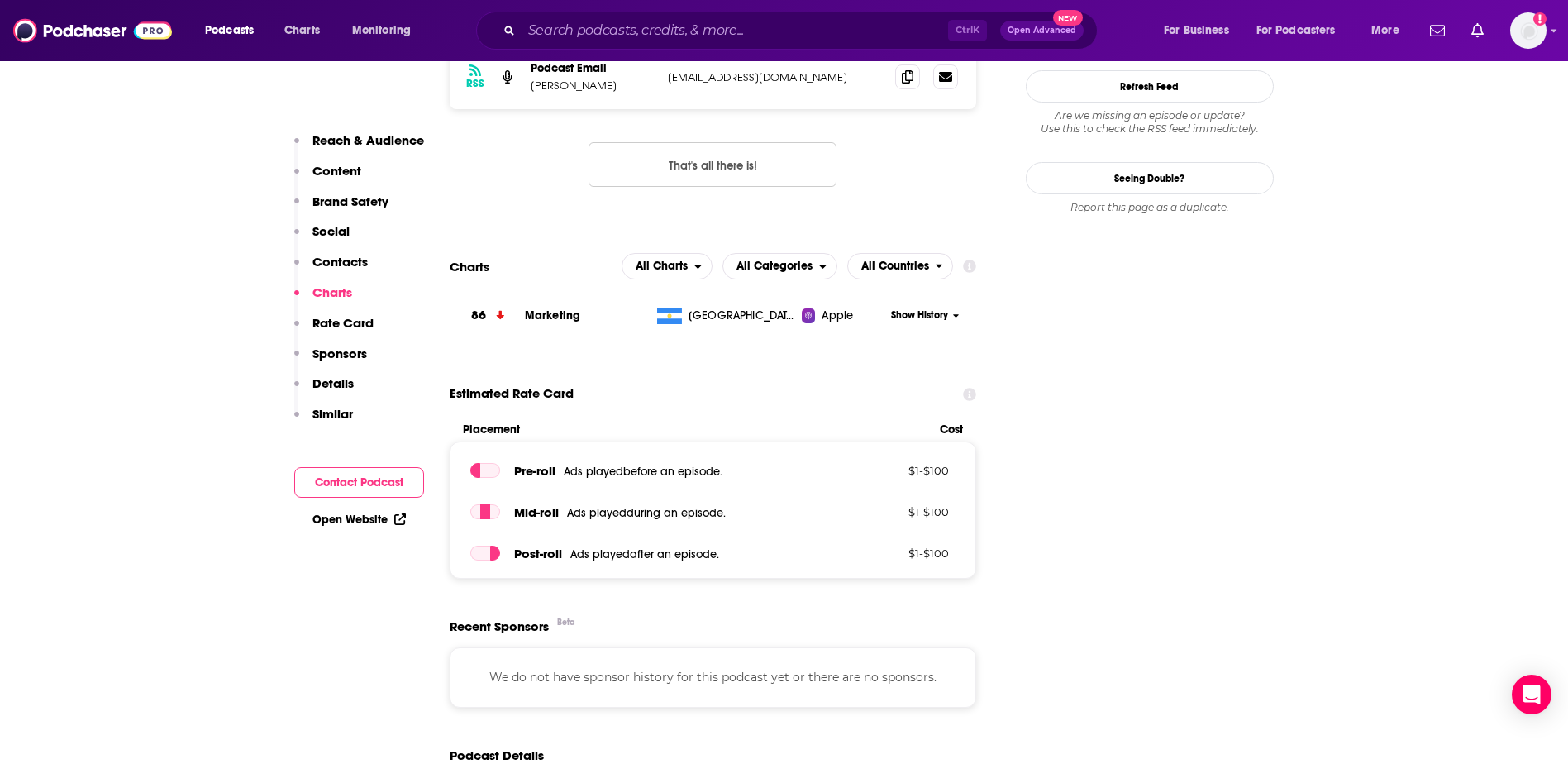
scroll to position [1494, 0]
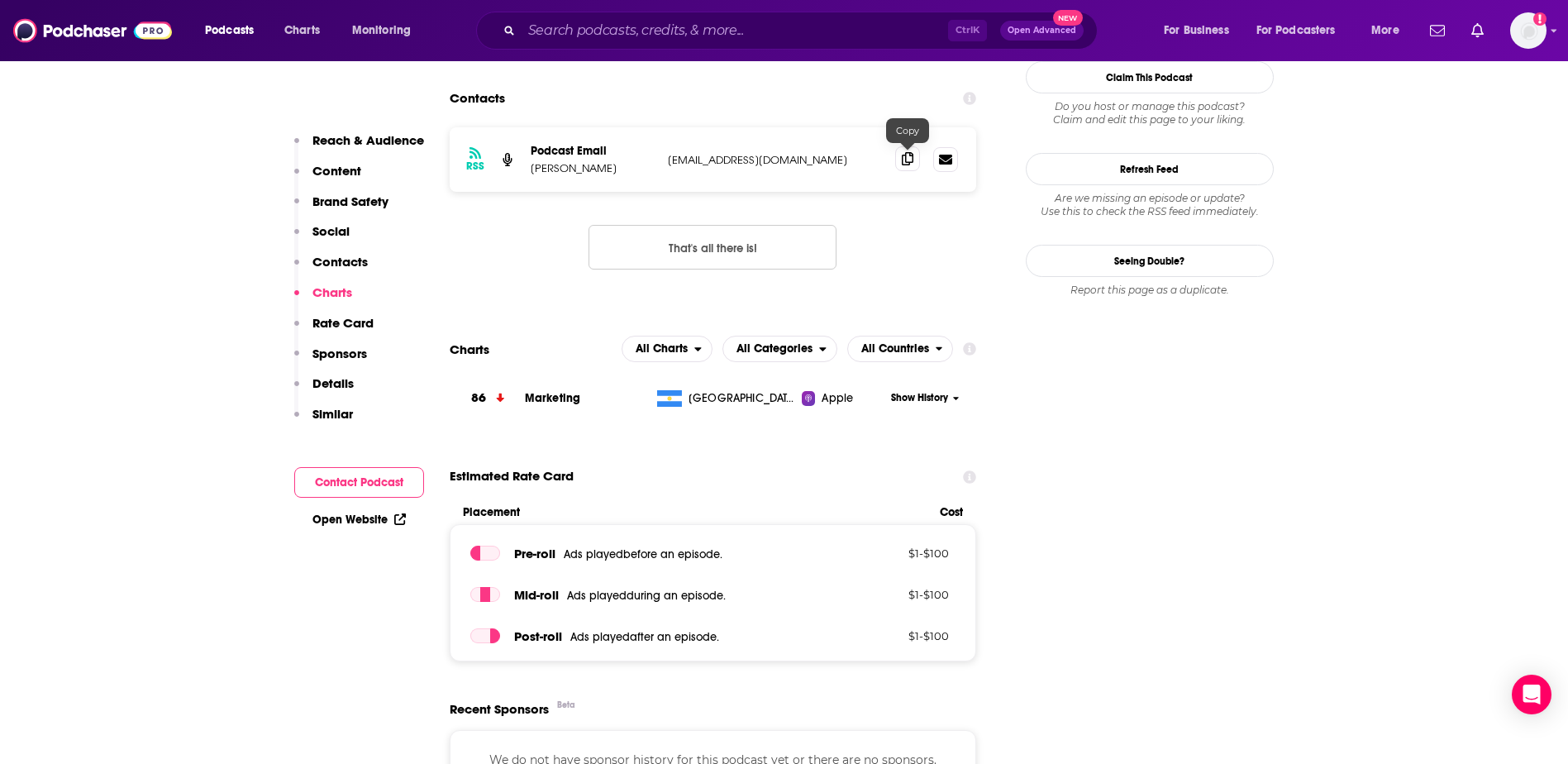
click at [909, 156] on icon at bounding box center [907, 158] width 11 height 13
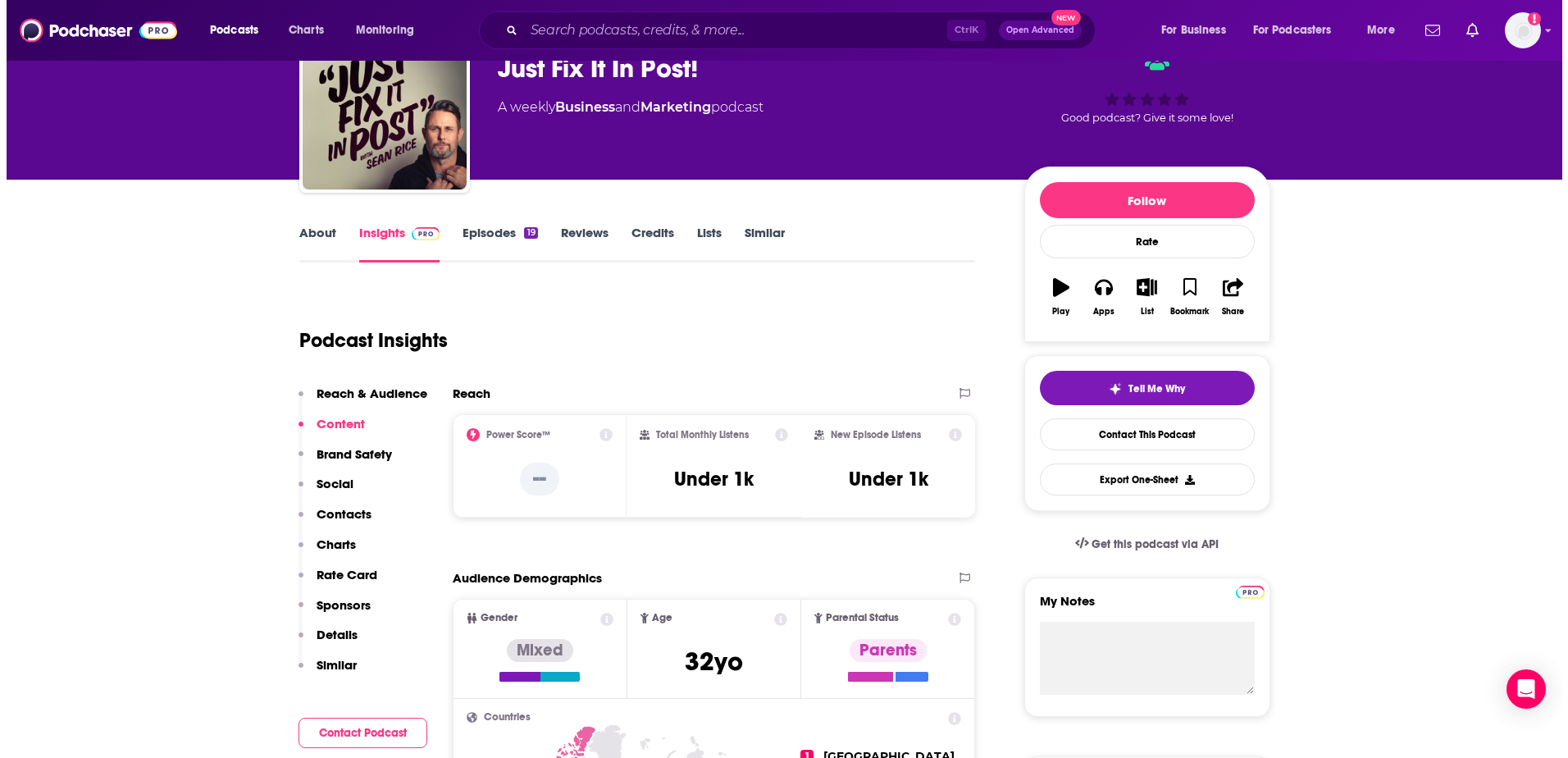
scroll to position [0, 0]
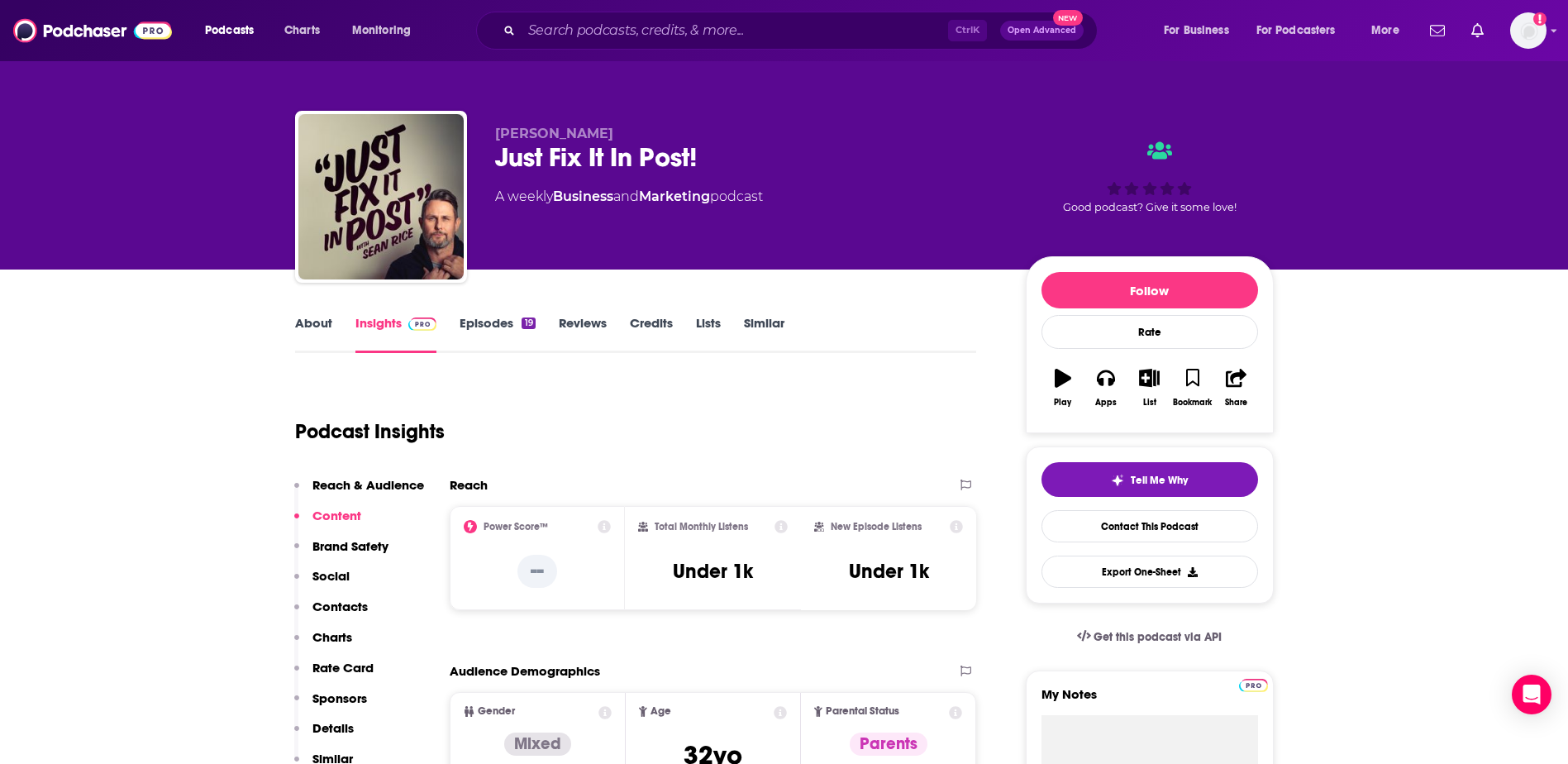
click at [328, 328] on link "About" at bounding box center [314, 333] width 37 height 38
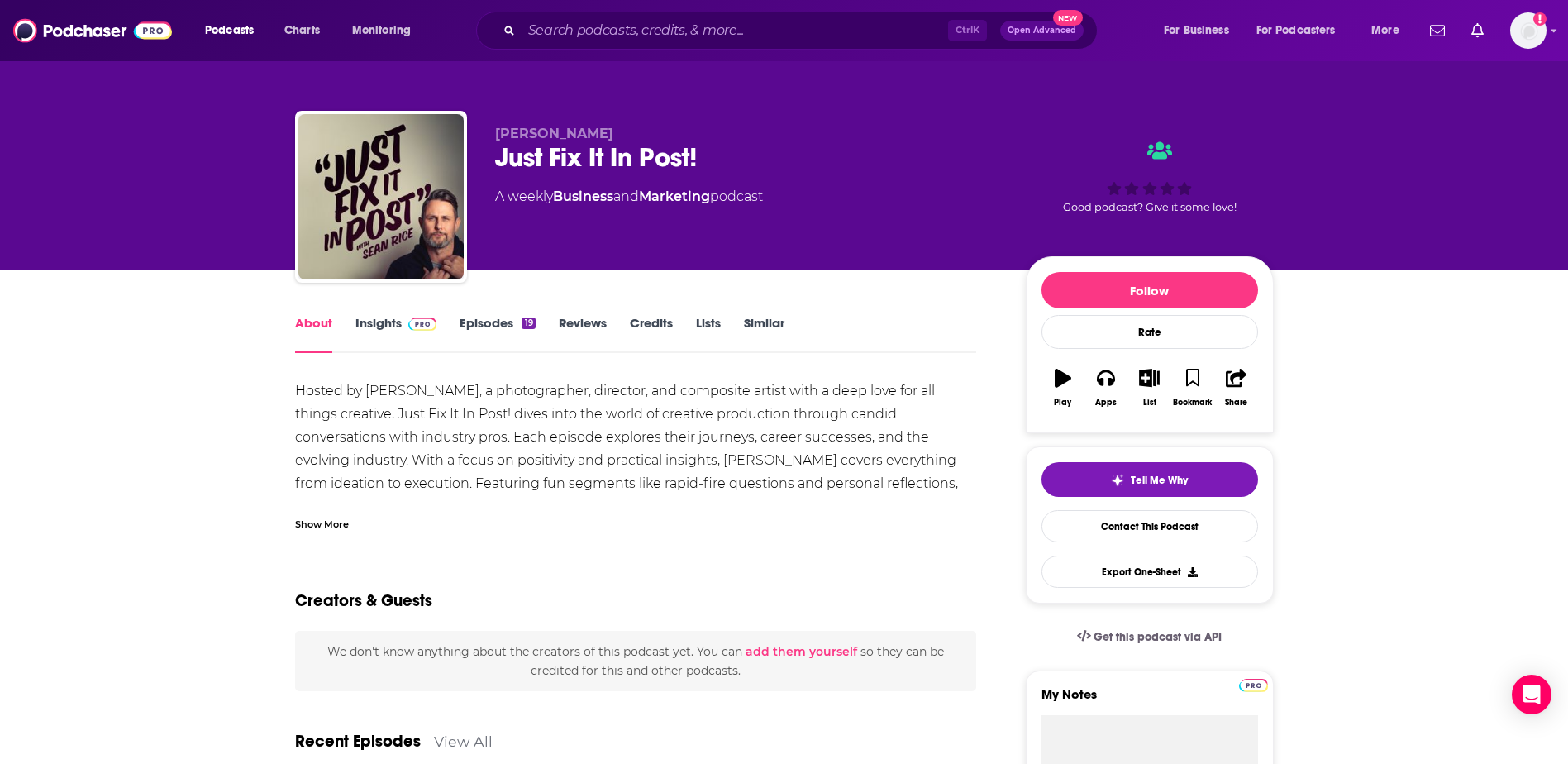
click at [521, 421] on div "Hosted by Sean Rice, a photographer, director, and composite artist with a deep…" at bounding box center [636, 449] width 682 height 139
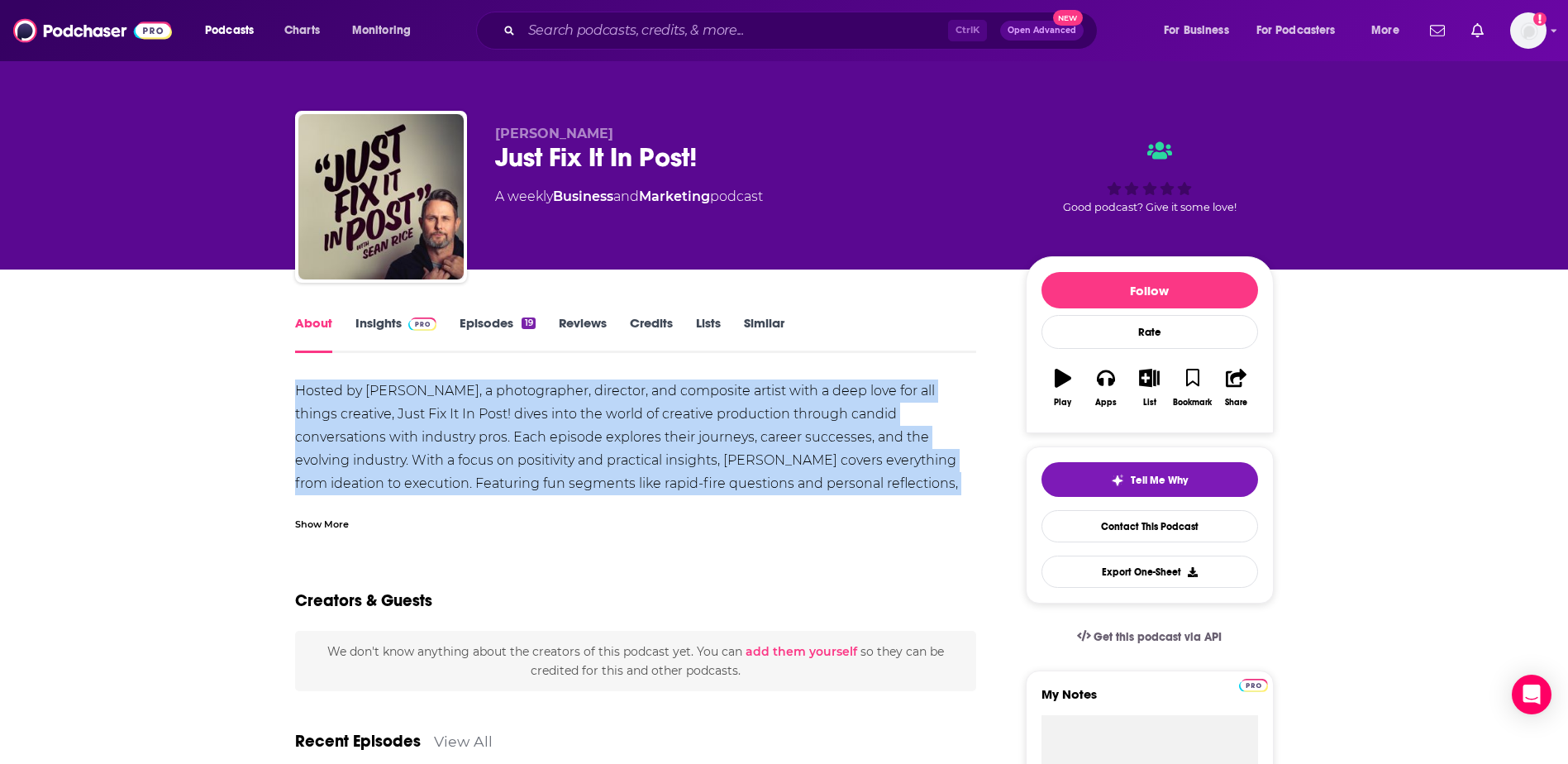
copy div "Hosted by Sean Rice, a photographer, director, and composite artist with a deep…"
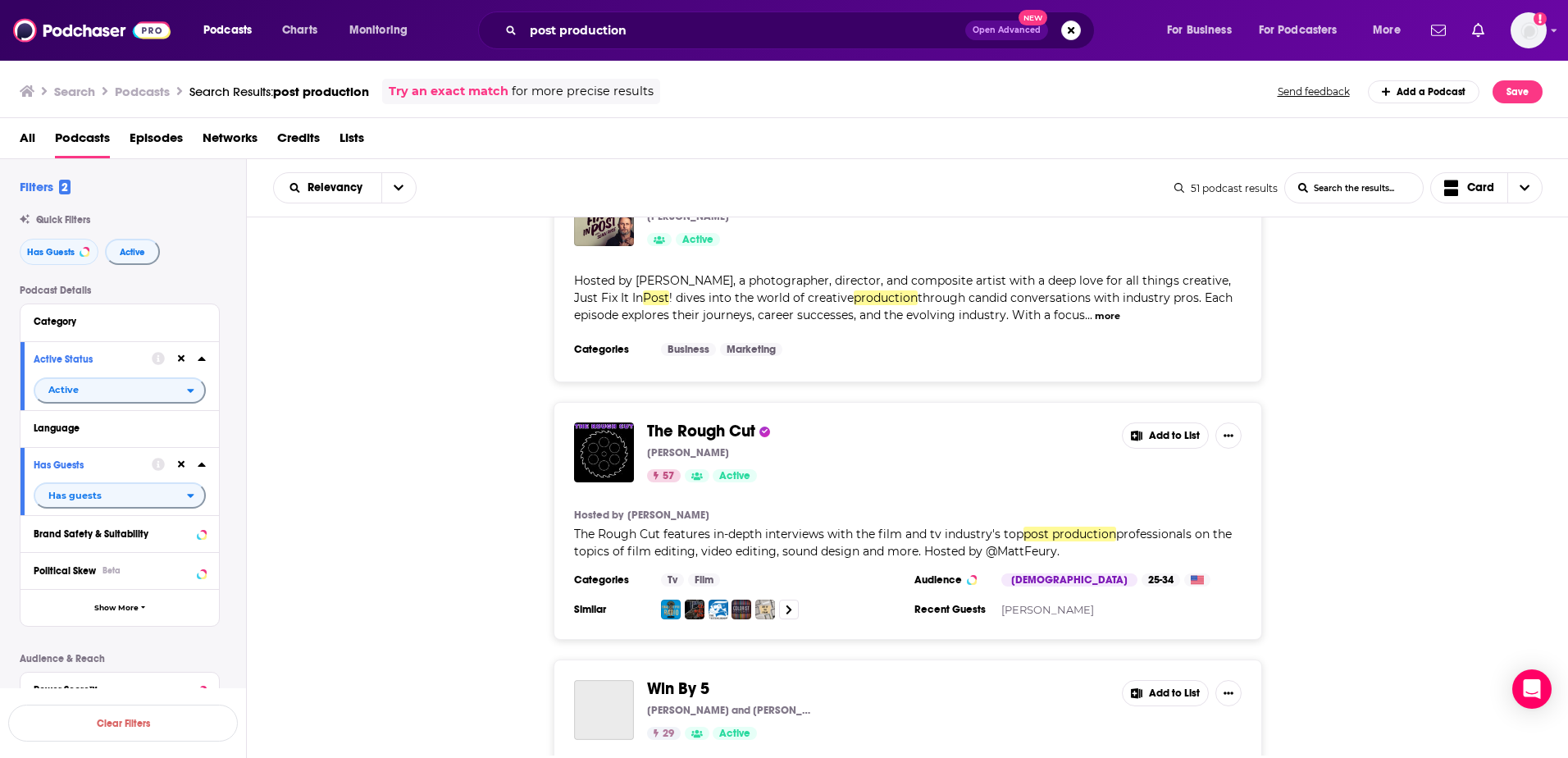
scroll to position [2132, 0]
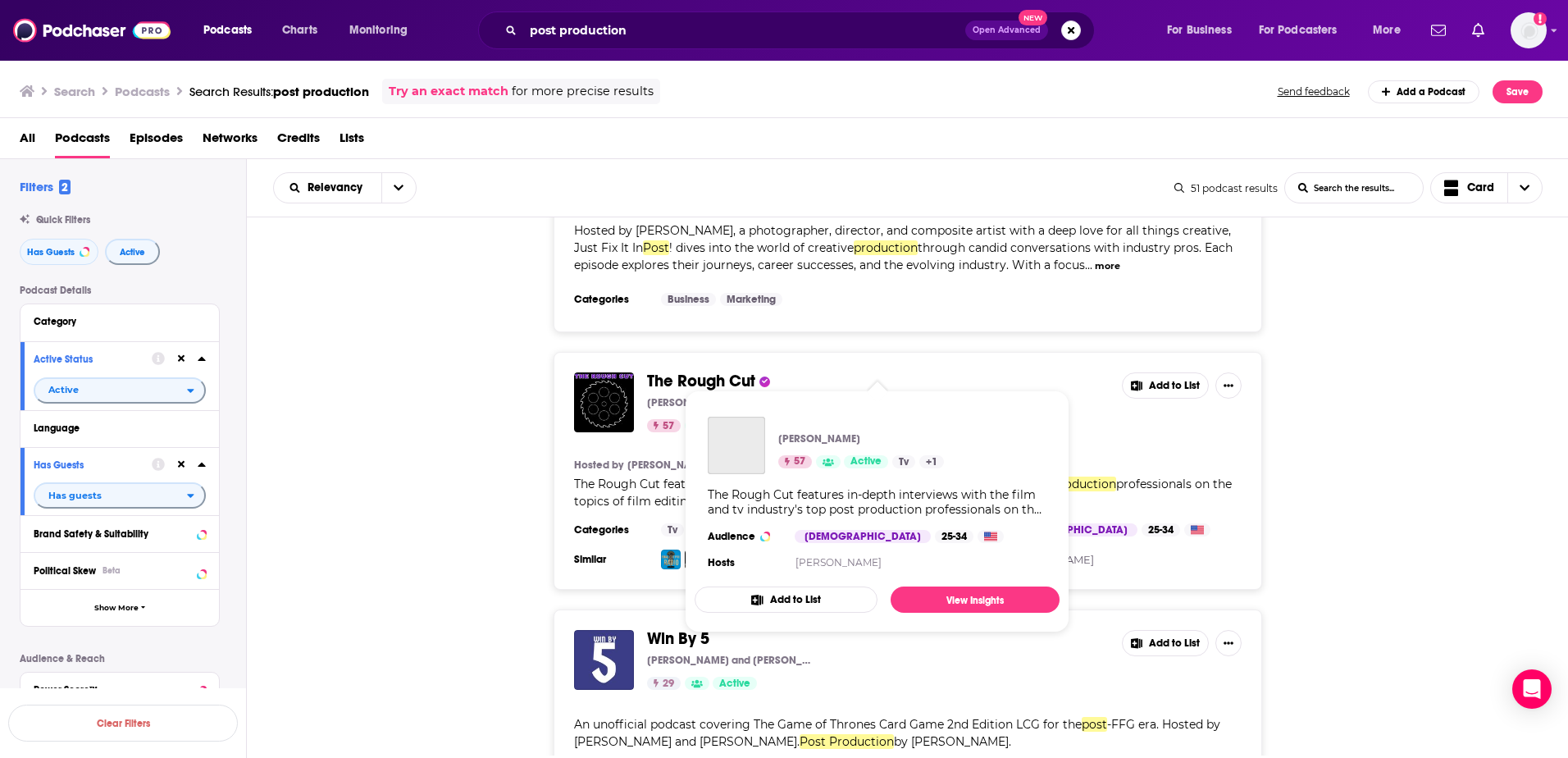
click at [700, 370] on span "The Rough Cut" at bounding box center [701, 380] width 108 height 20
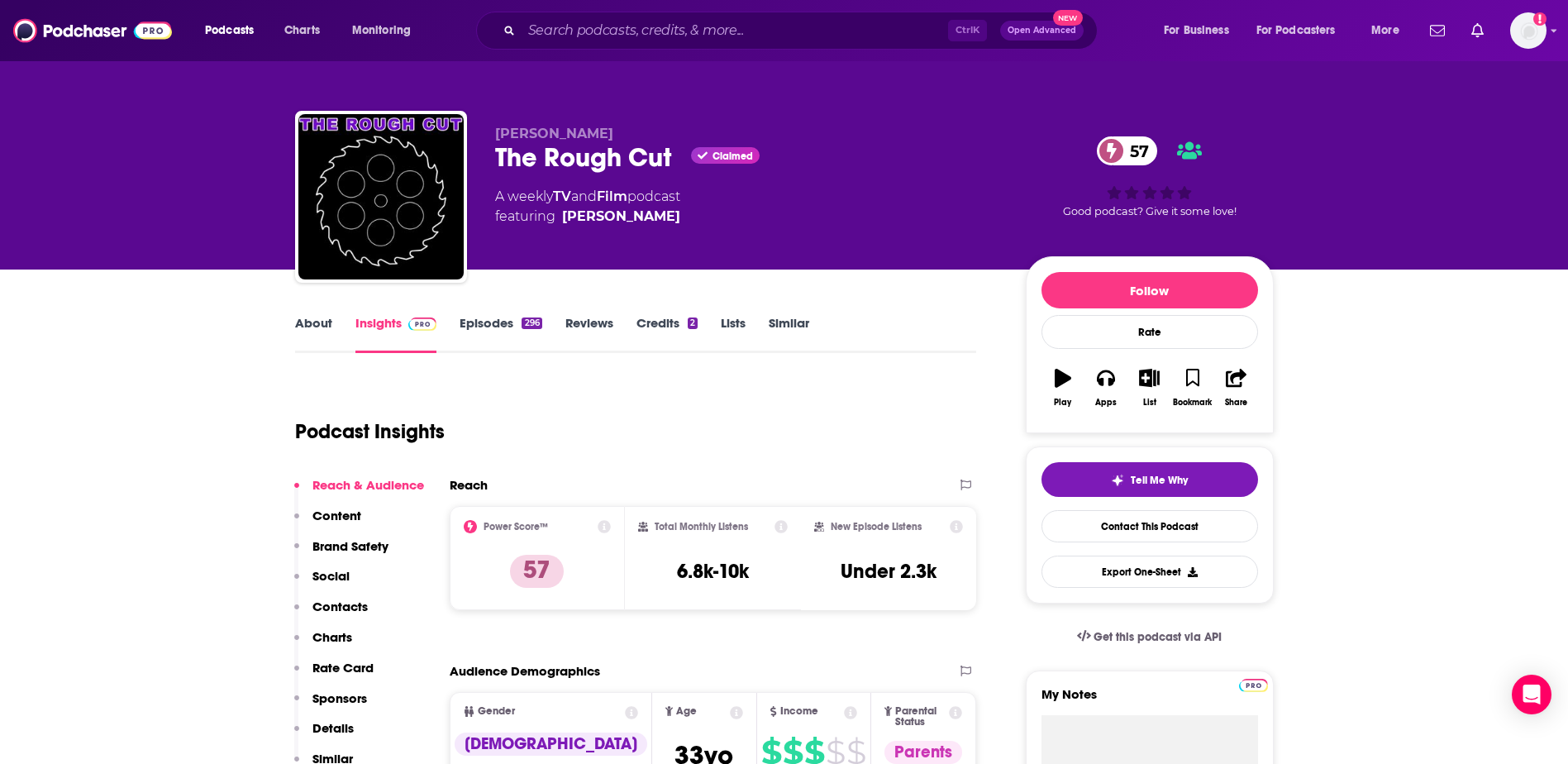
click at [501, 338] on link "Episodes 296" at bounding box center [501, 333] width 82 height 38
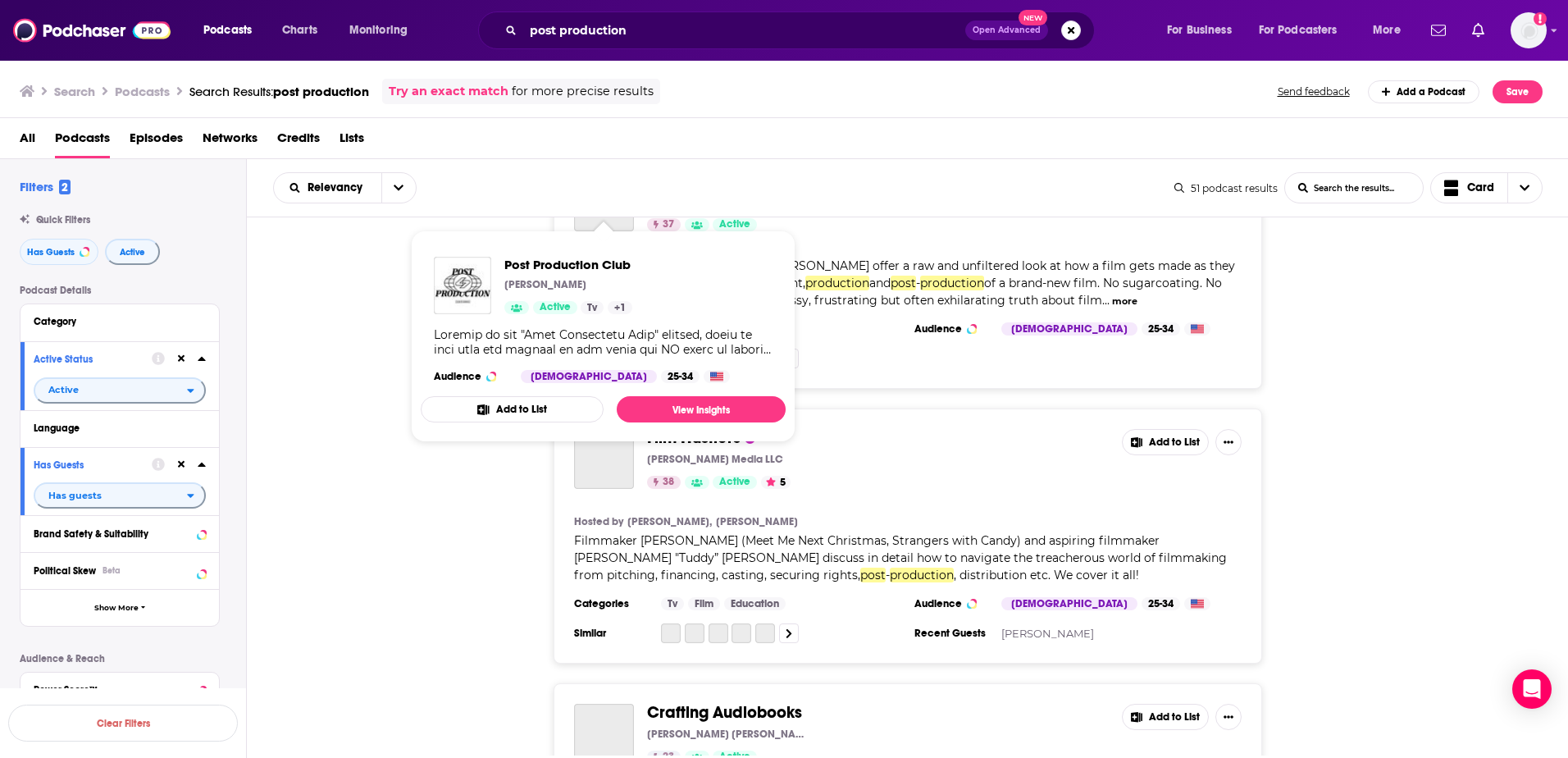
scroll to position [3608, 0]
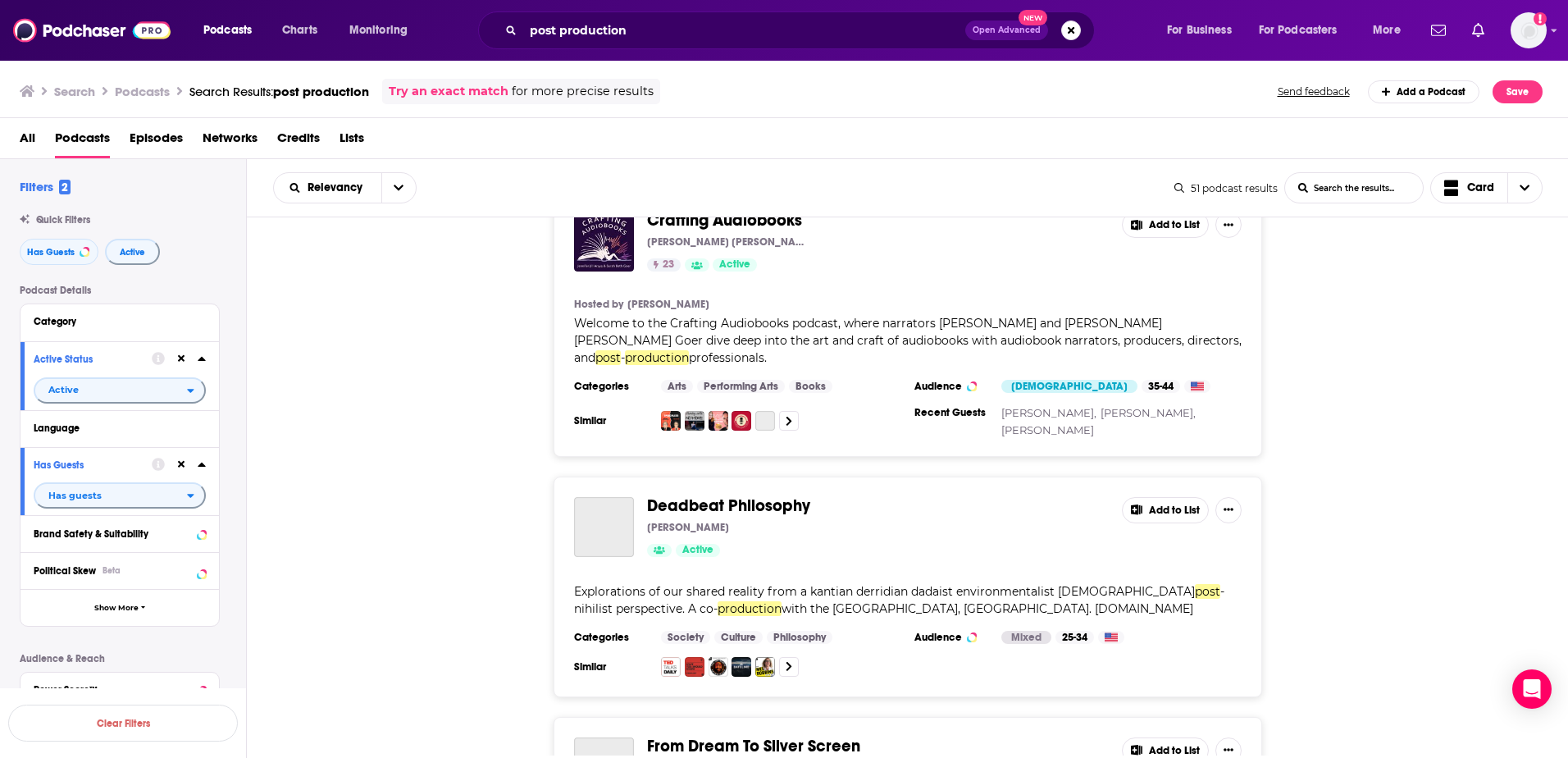
click at [460, 543] on div "Deadbeat Philosophy Dave Baumeister Active Add to List Explorations of our shar…" at bounding box center [908, 586] width 1322 height 221
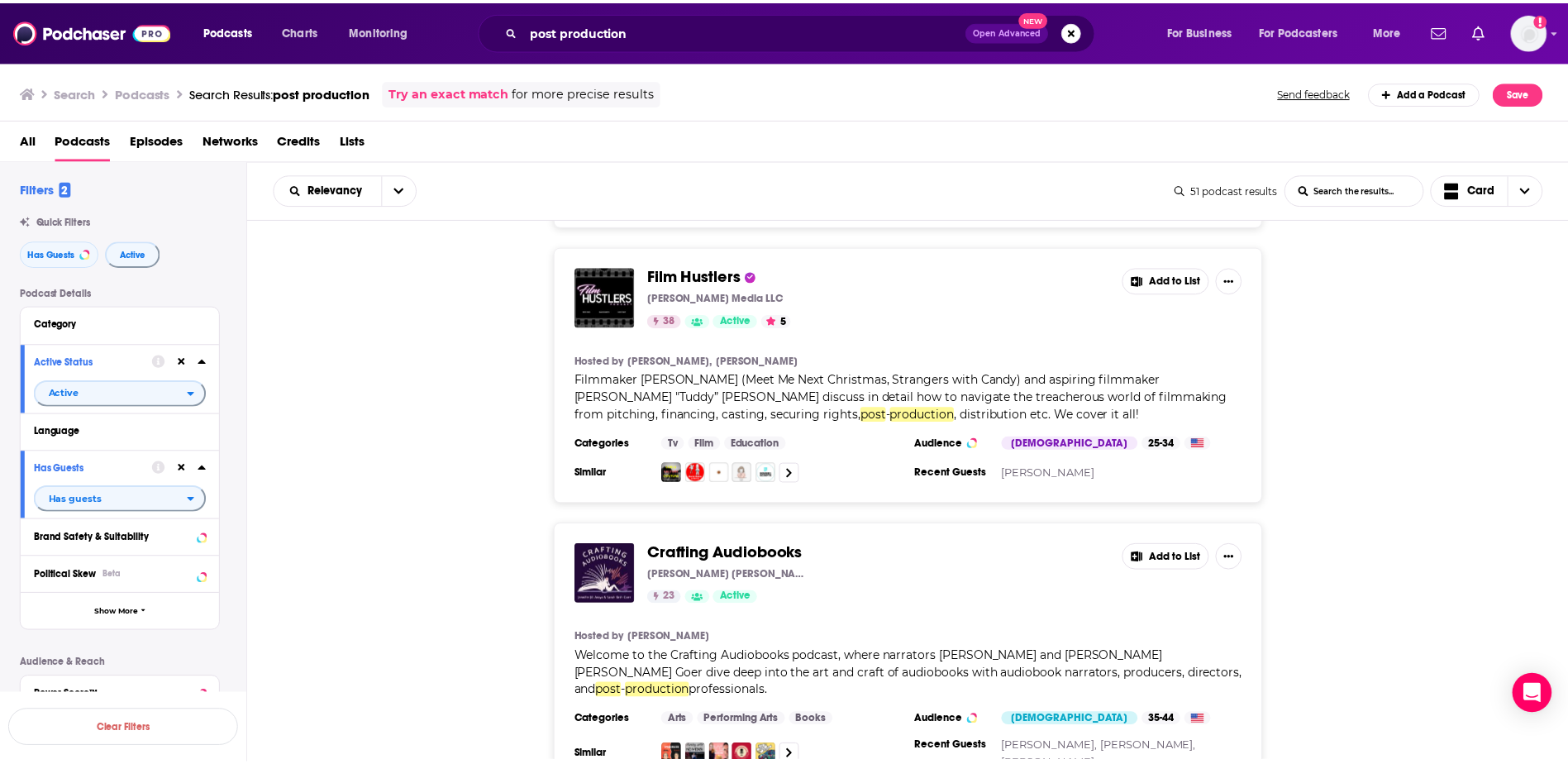
scroll to position [3224, 0]
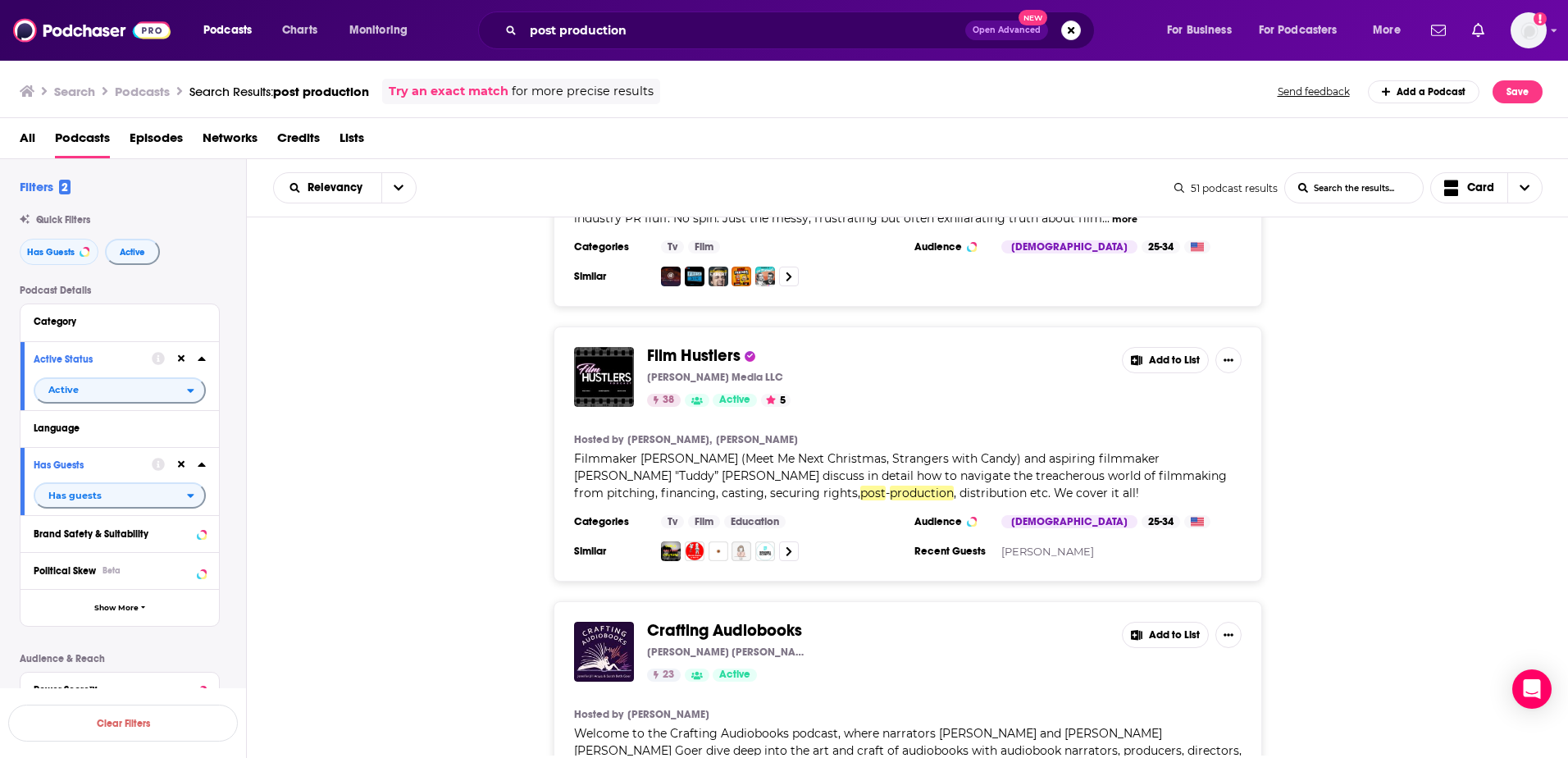
click at [689, 345] on span "Film Hustlers" at bounding box center [694, 355] width 93 height 20
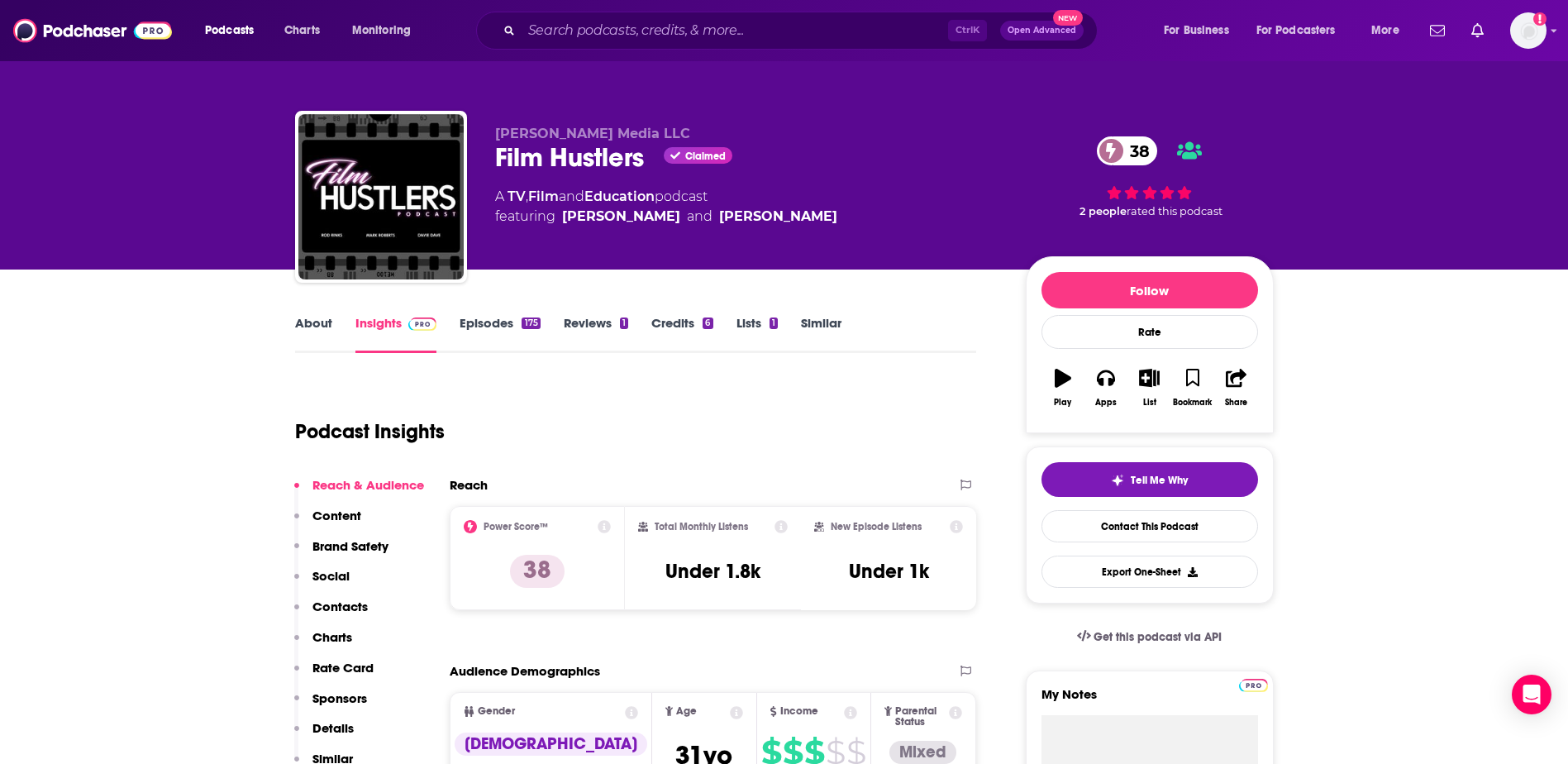
click at [492, 325] on link "Episodes 175" at bounding box center [500, 333] width 80 height 38
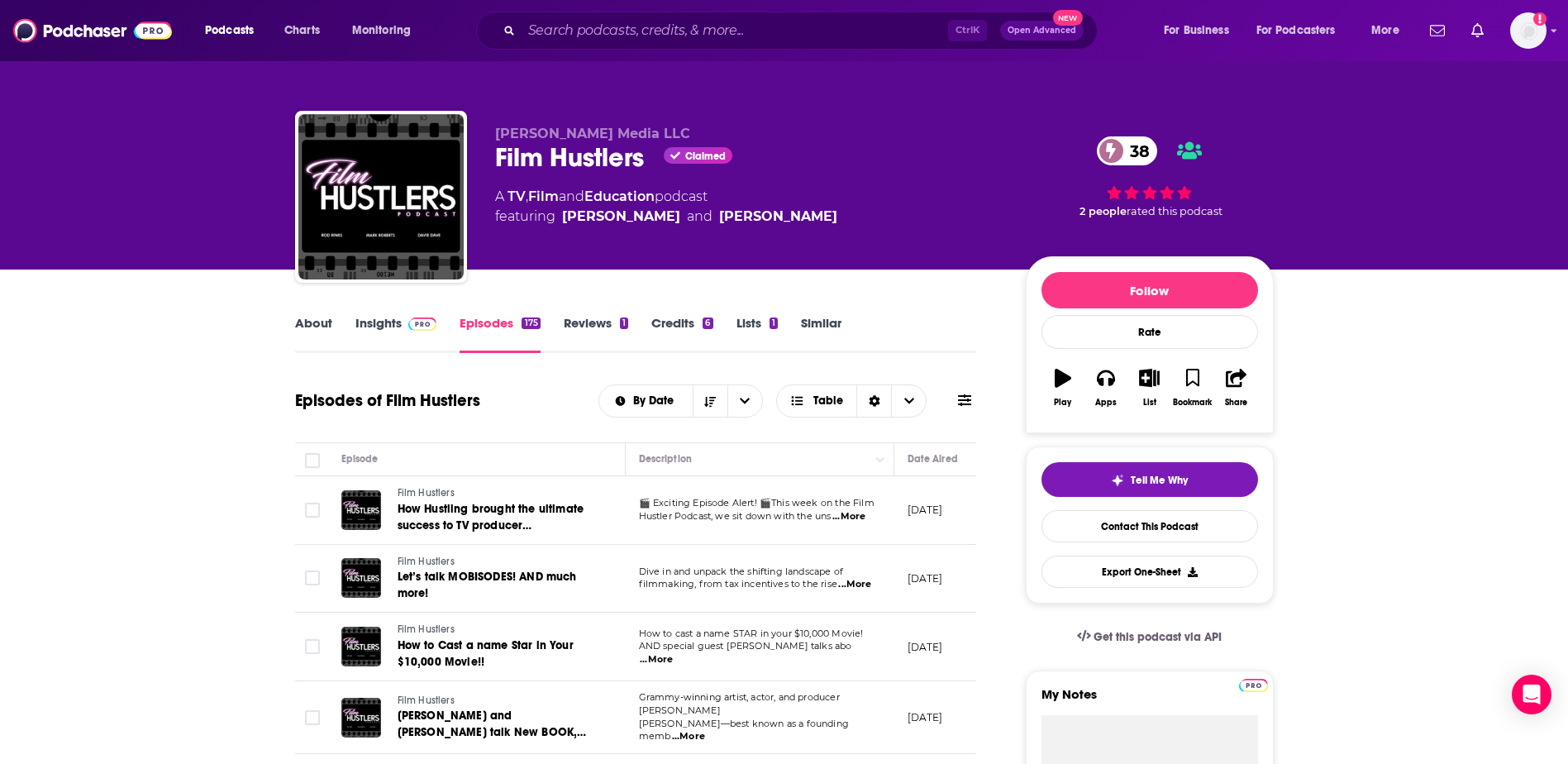
click at [366, 328] on link "Insights" at bounding box center [396, 333] width 82 height 38
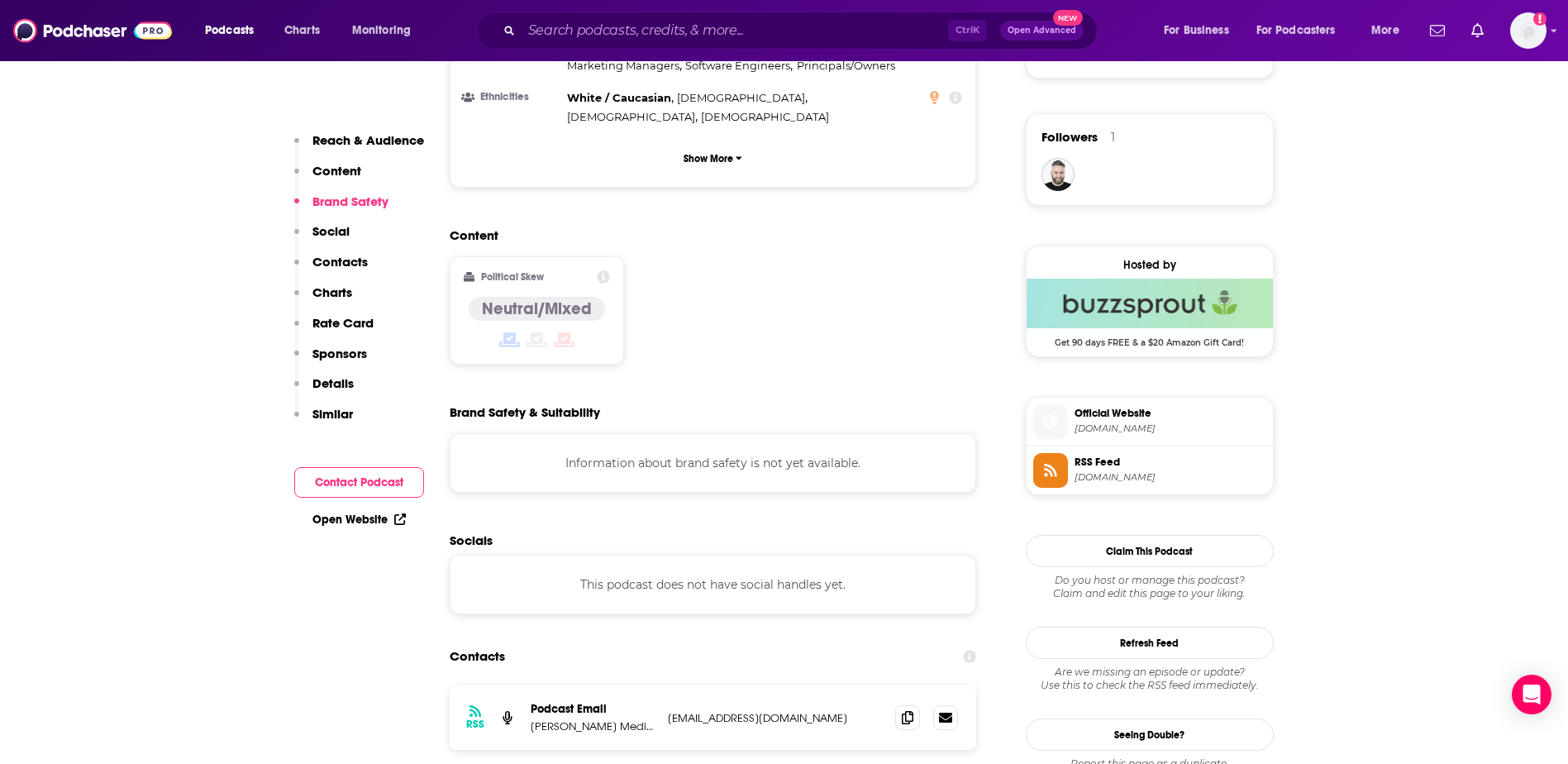
scroll to position [1240, 0]
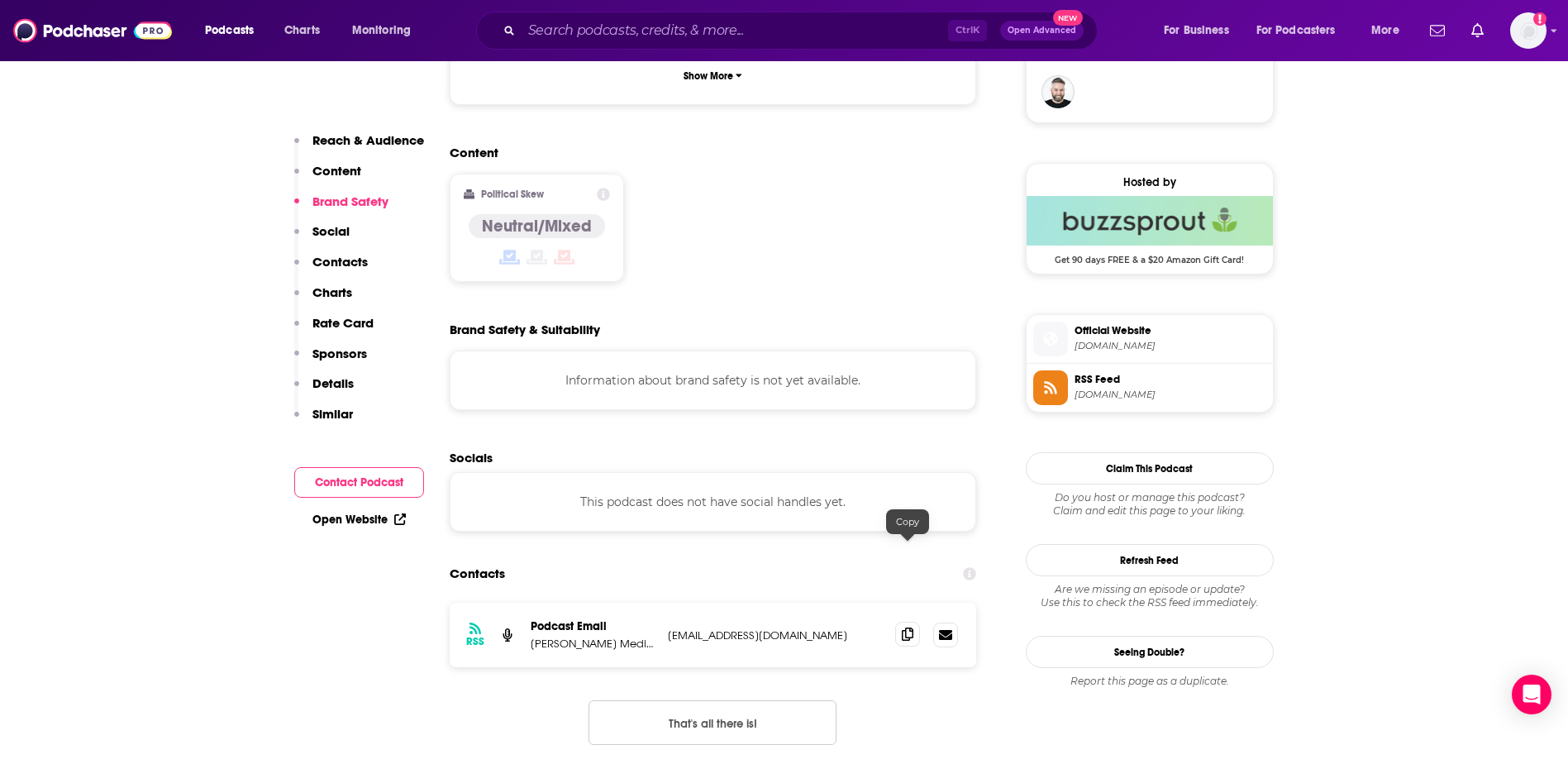
click at [912, 627] on icon at bounding box center [907, 634] width 11 height 13
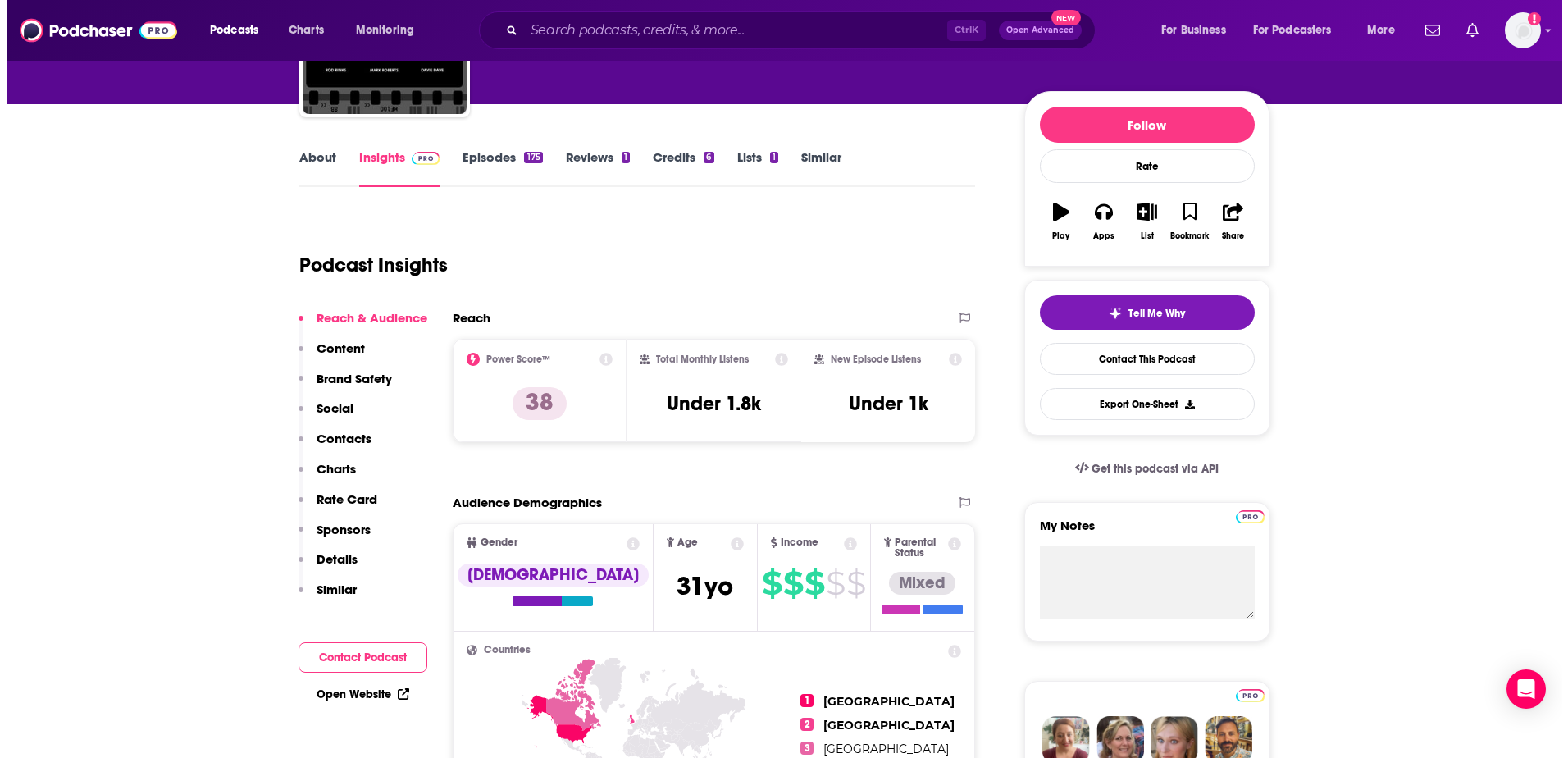
scroll to position [0, 0]
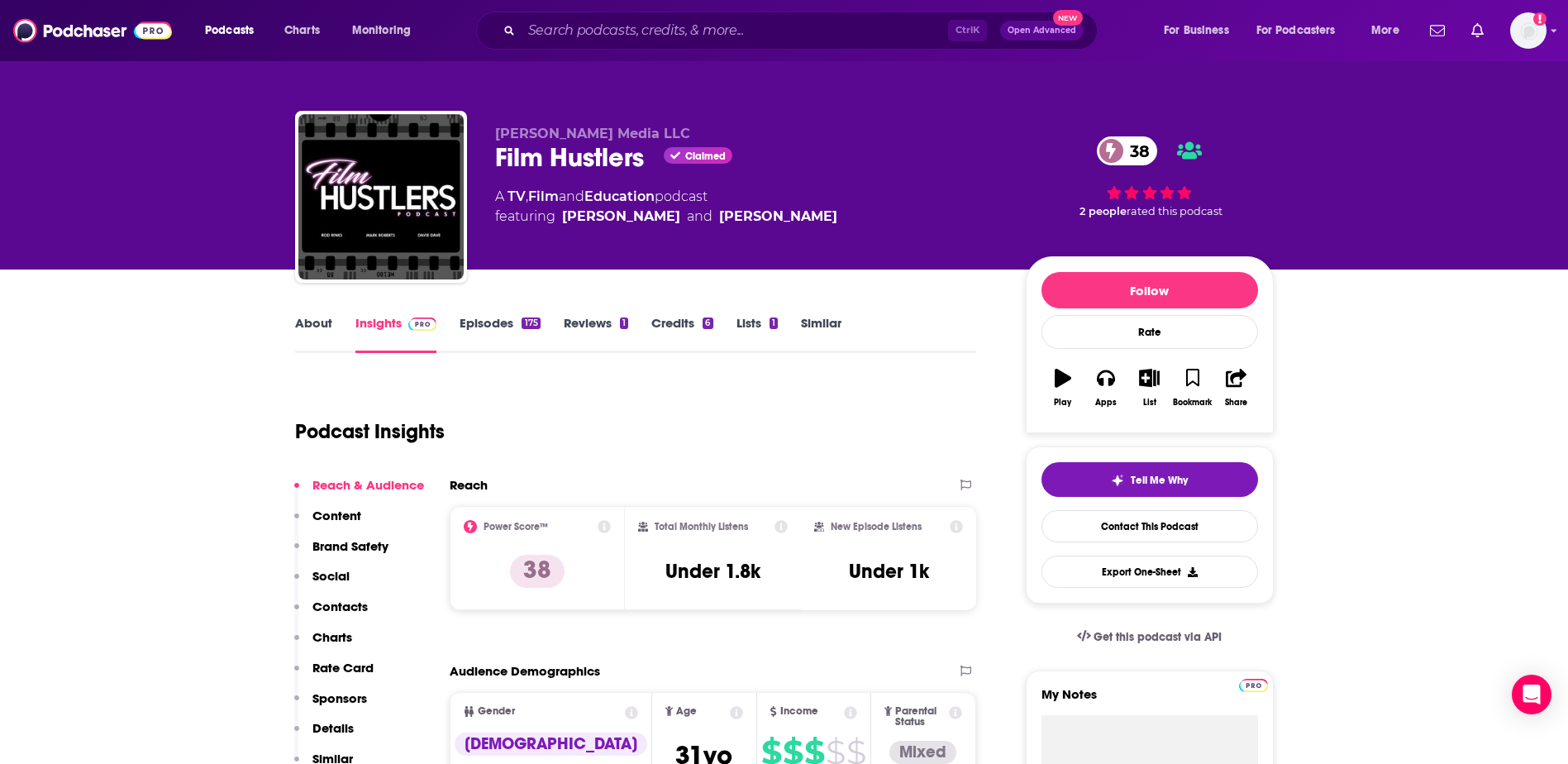
click at [315, 314] on div "About Insights Episodes 175 Reviews 1 Credits 6 Lists 1 Similar" at bounding box center [636, 333] width 682 height 41
click at [322, 321] on link "About" at bounding box center [314, 333] width 37 height 38
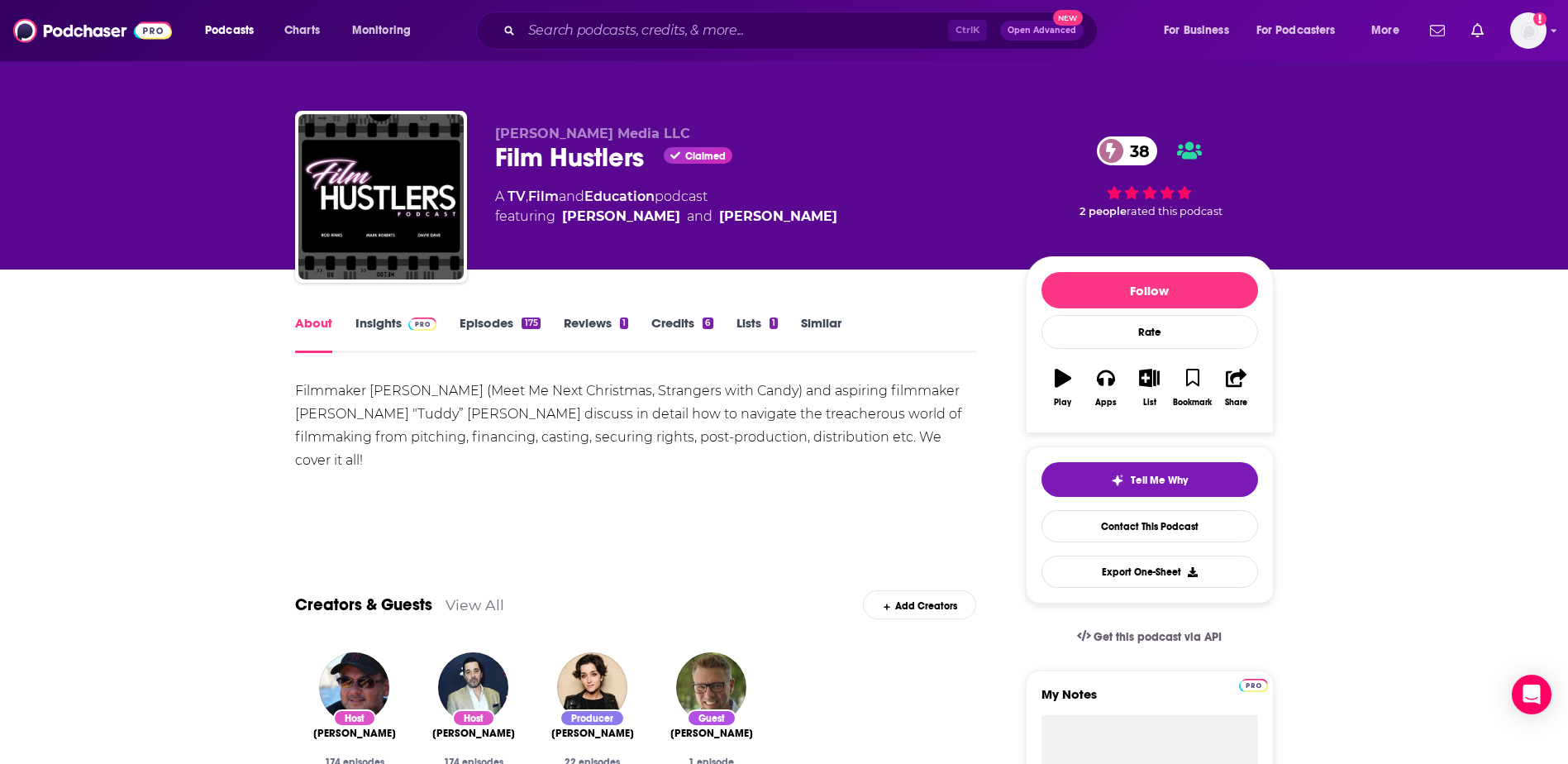
click at [556, 385] on div "Filmmaker Mark Roberts (Meet Me Next Christmas, Strangers with Candy) and aspir…" at bounding box center [636, 425] width 682 height 92
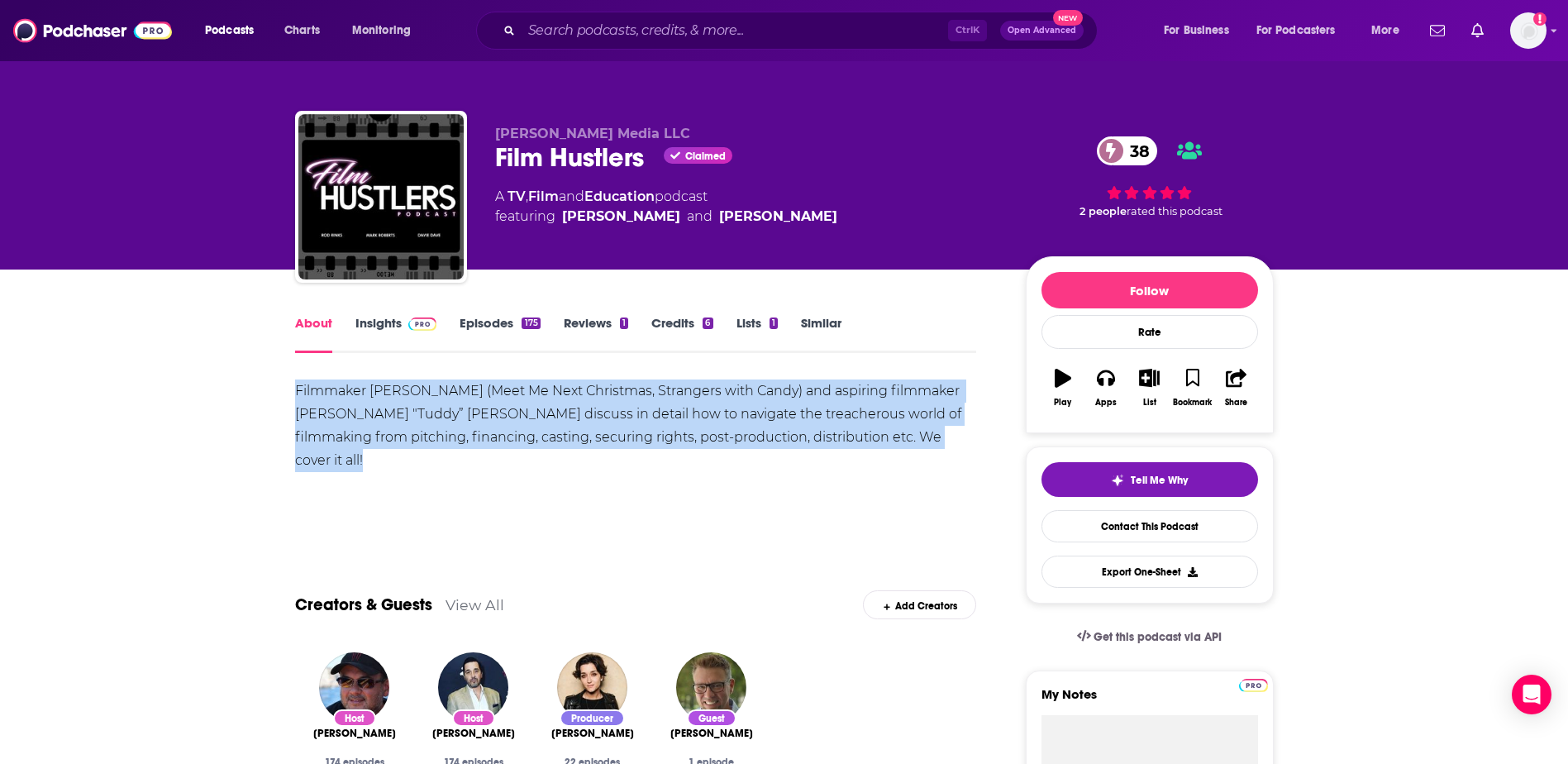
click at [556, 385] on div "Filmmaker Mark Roberts (Meet Me Next Christmas, Strangers with Candy) and aspir…" at bounding box center [636, 425] width 682 height 92
copy div "Filmmaker Mark Roberts (Meet Me Next Christmas, Strangers with Candy) and aspir…"
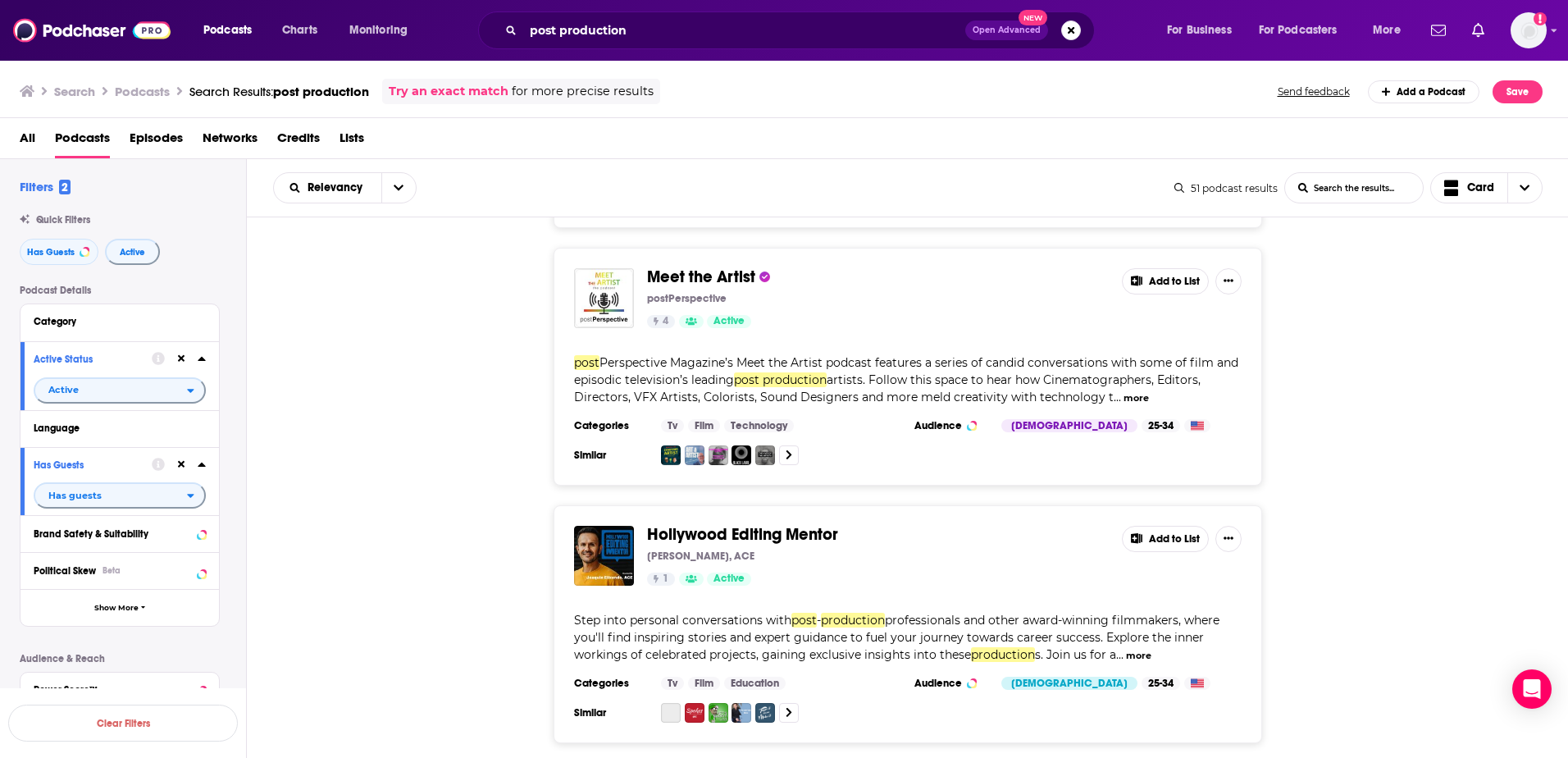
scroll to position [5885, 0]
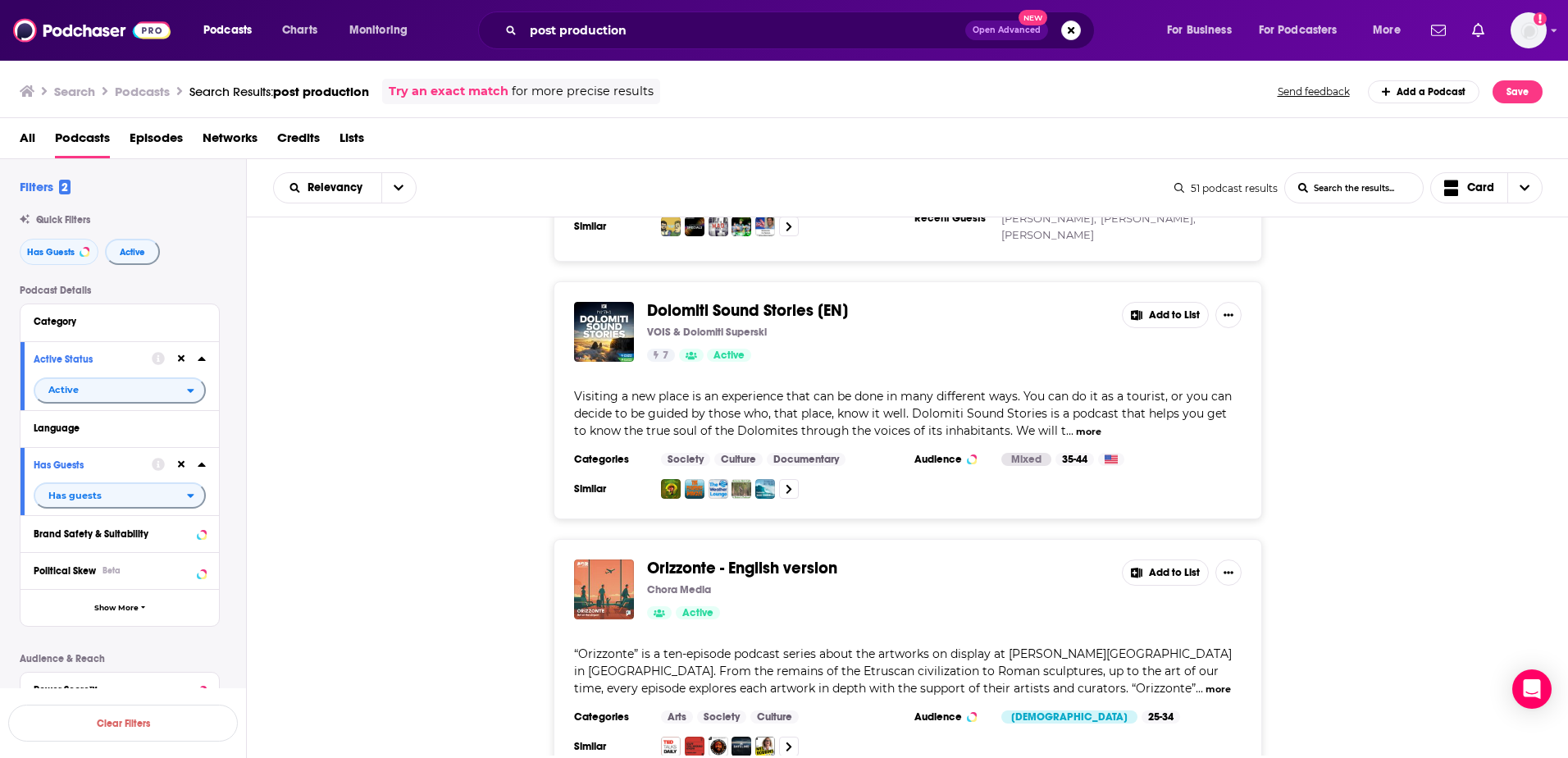
scroll to position [8509, 0]
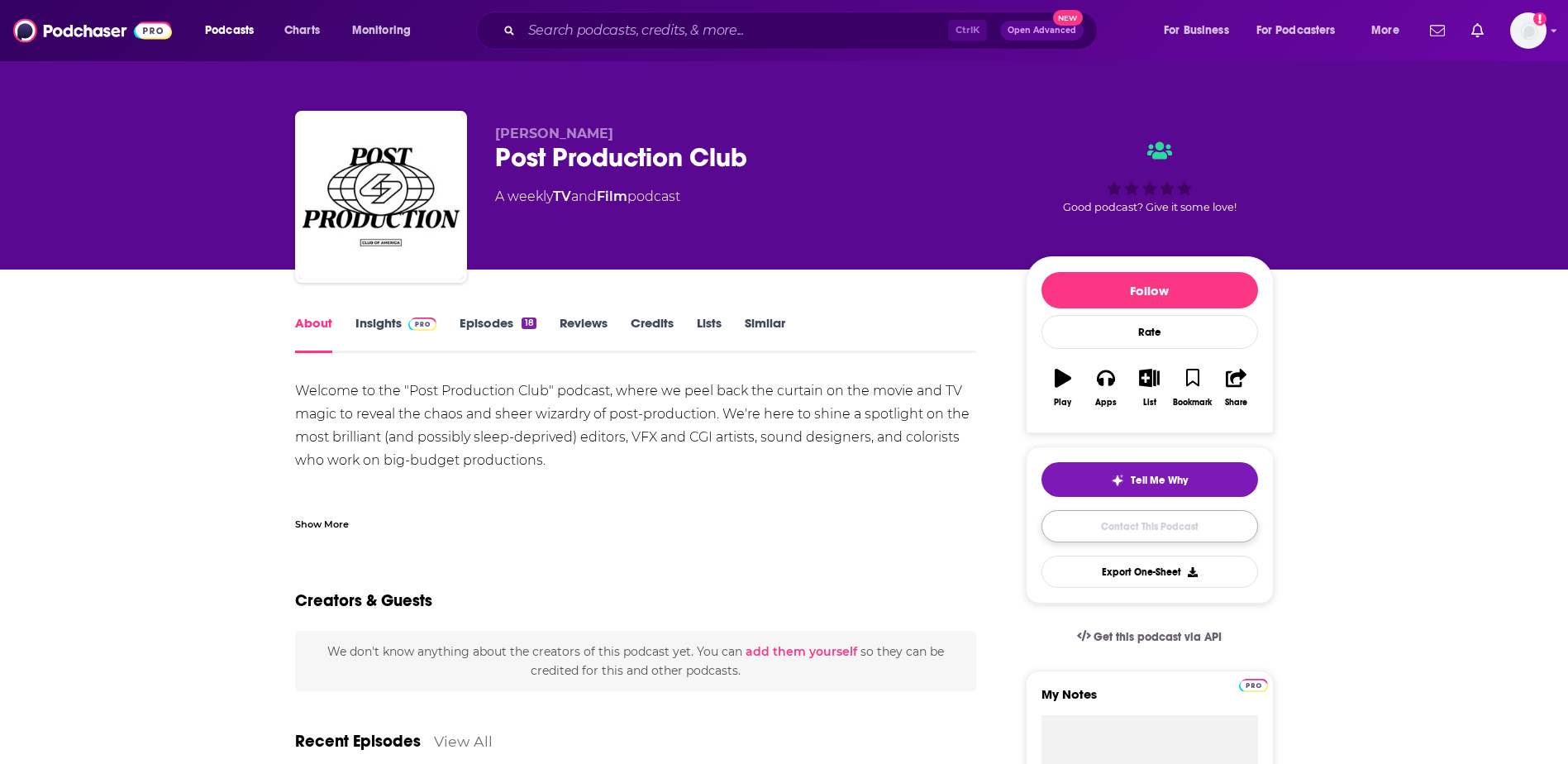
click at [1163, 511] on link "Contact This Podcast" at bounding box center [1149, 526] width 217 height 33
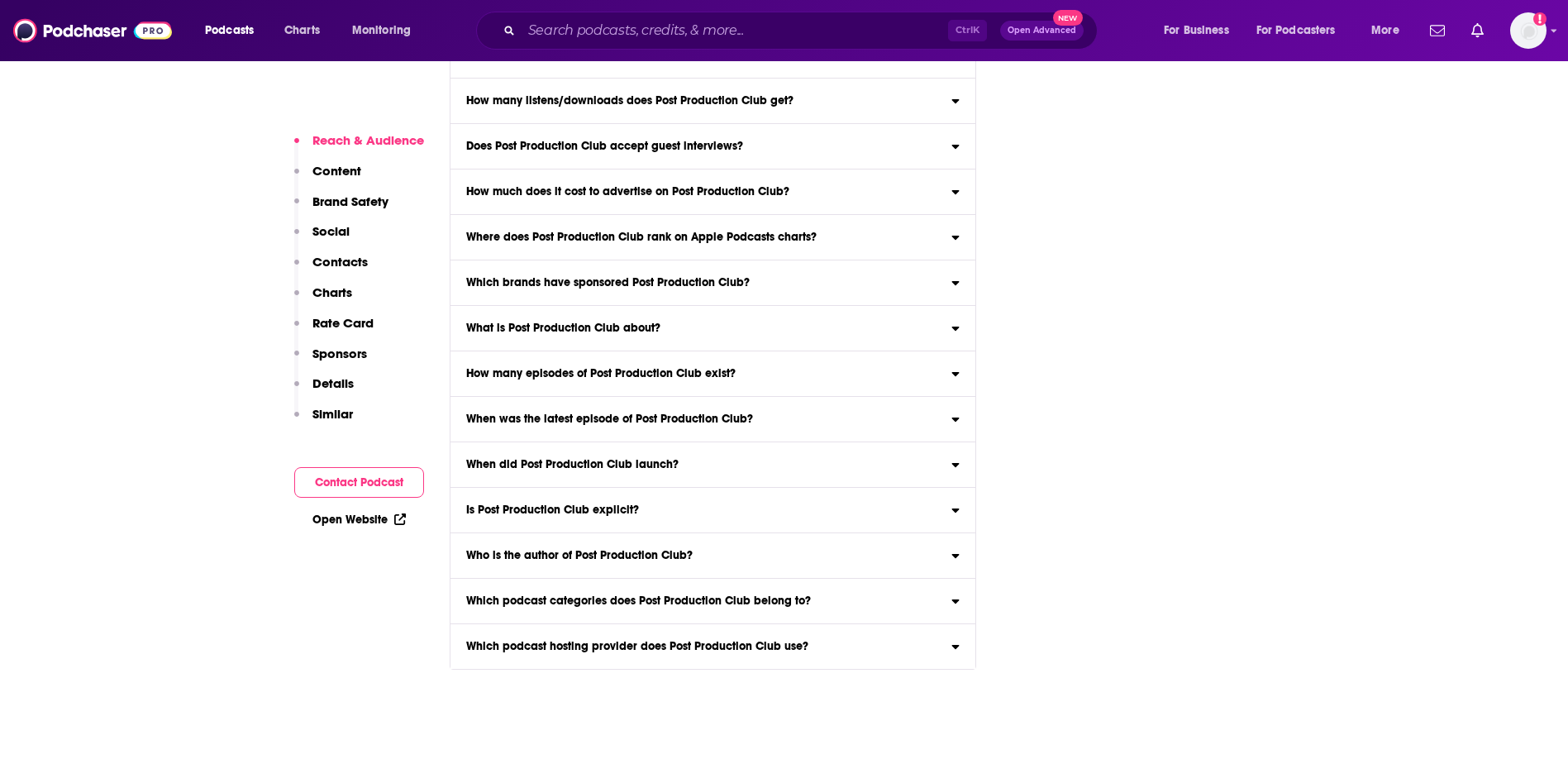
scroll to position [3318, 0]
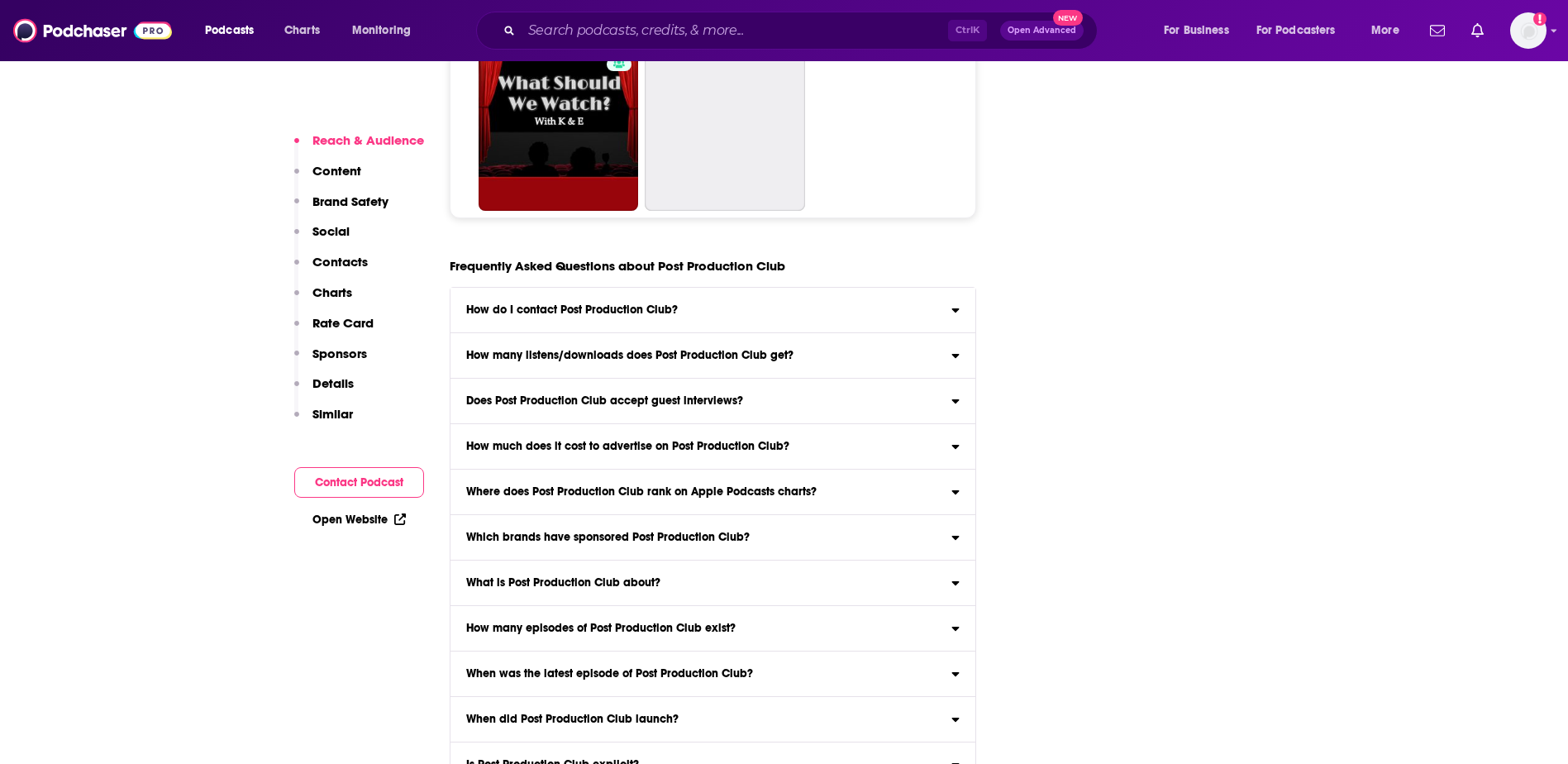
click at [390, 474] on button "Contact Podcast" at bounding box center [358, 482] width 129 height 31
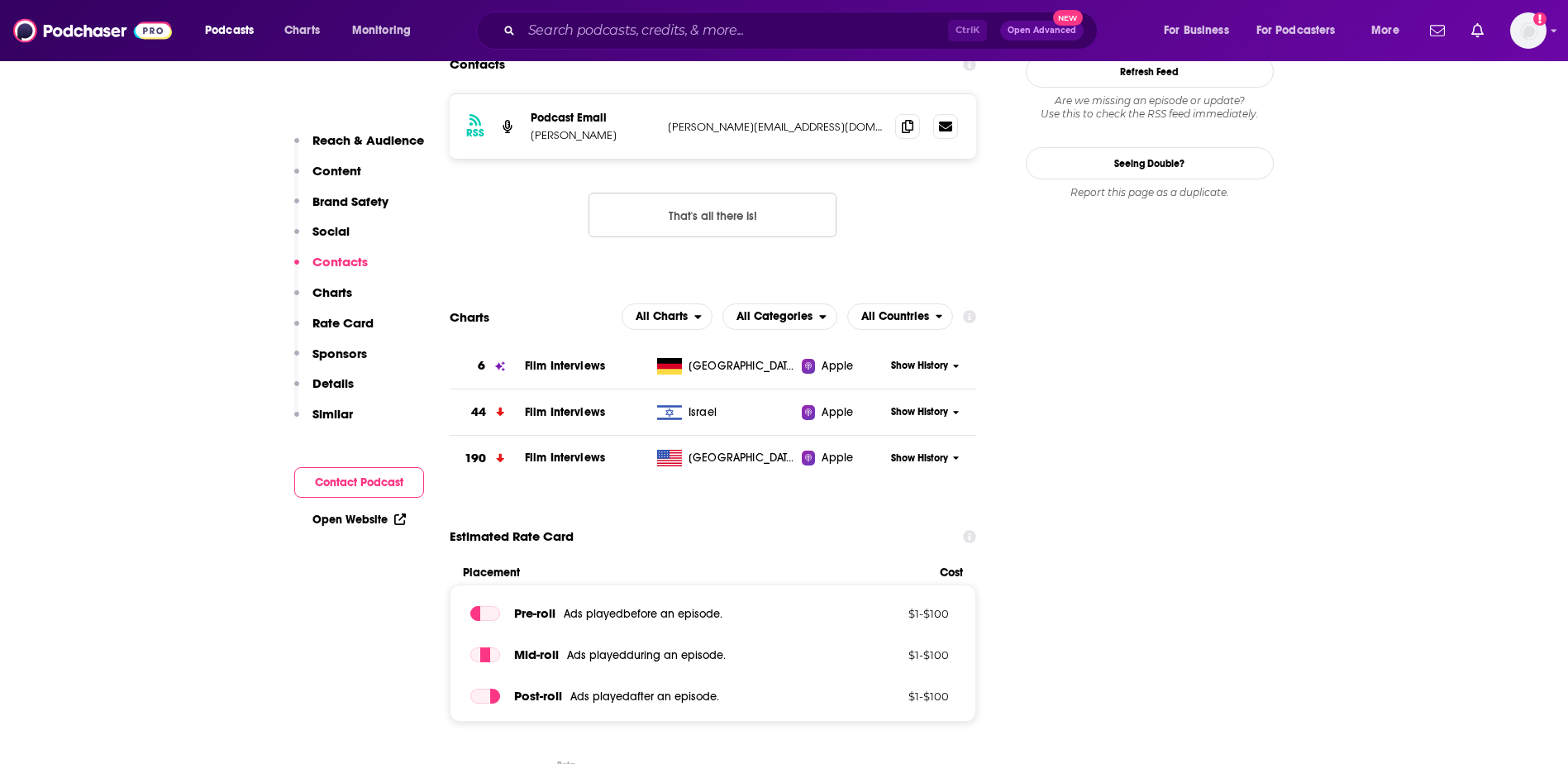
scroll to position [1264, 0]
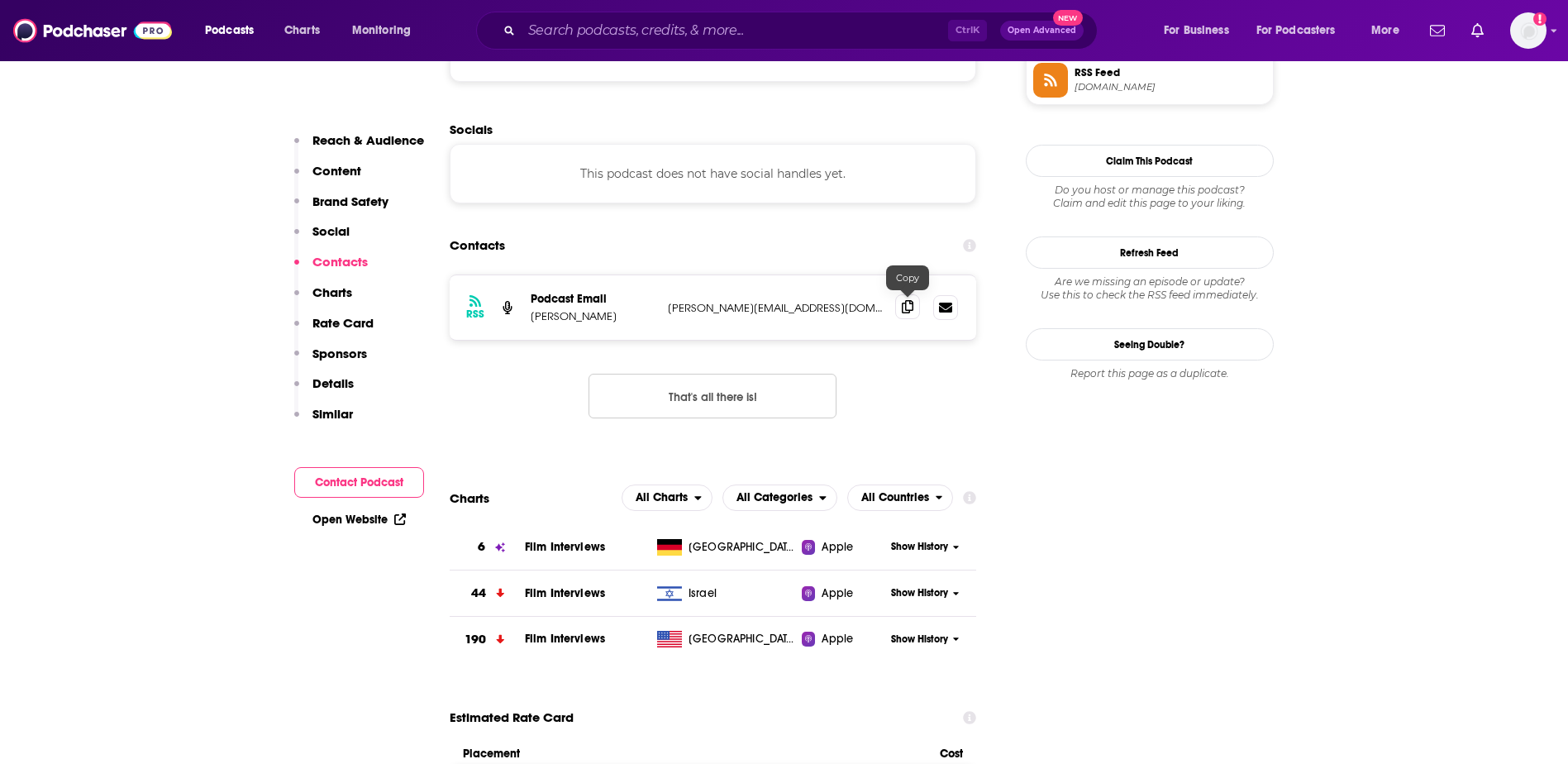
click at [908, 307] on icon at bounding box center [907, 306] width 11 height 13
